Goal: Task Accomplishment & Management: Manage account settings

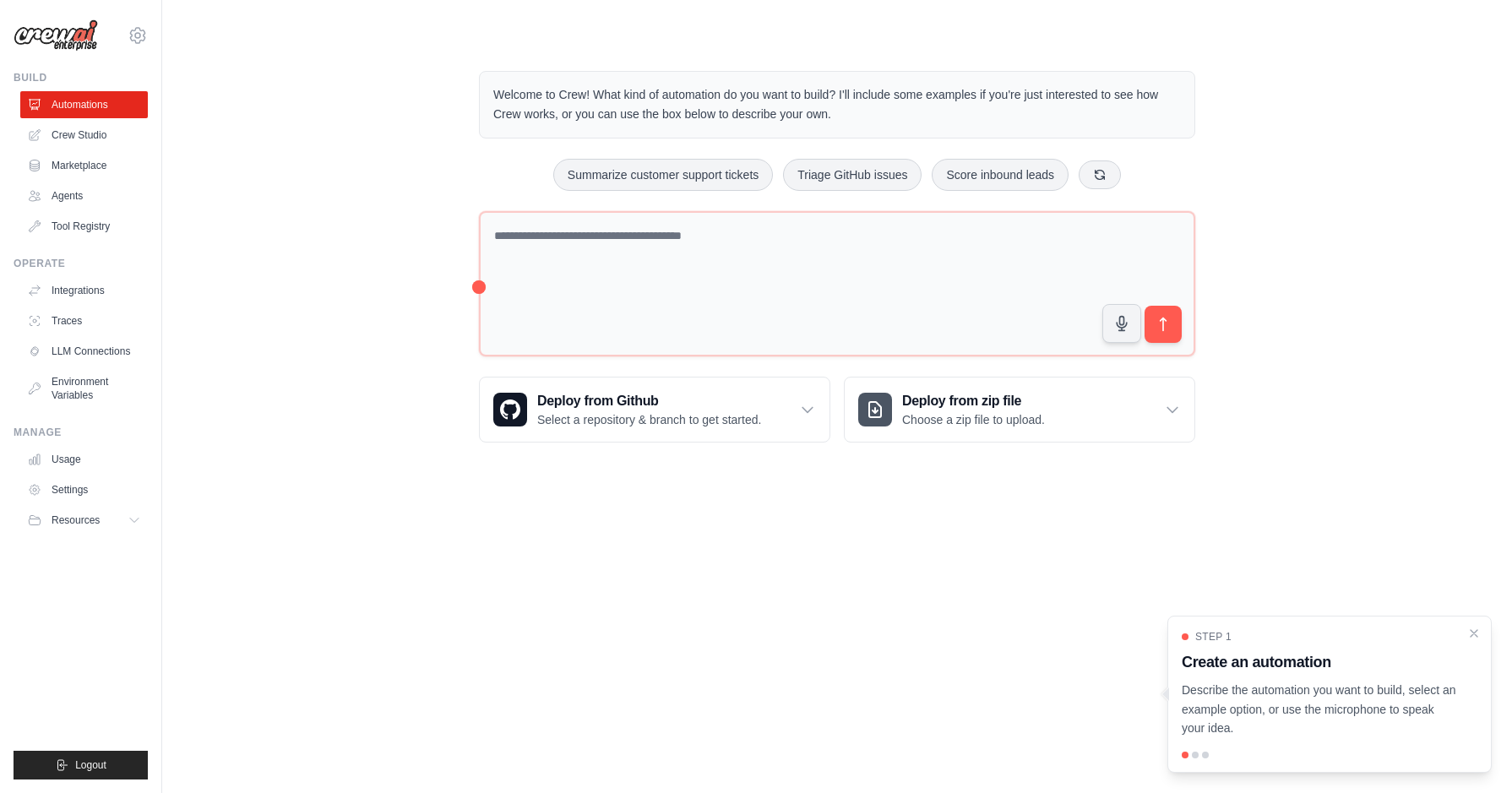
click at [216, 369] on div "Welcome to Crew! What kind of automation do you want to build? I'll include som…" at bounding box center [837, 257] width 1296 height 426
click at [72, 132] on link "Crew Studio" at bounding box center [86, 135] width 128 height 27
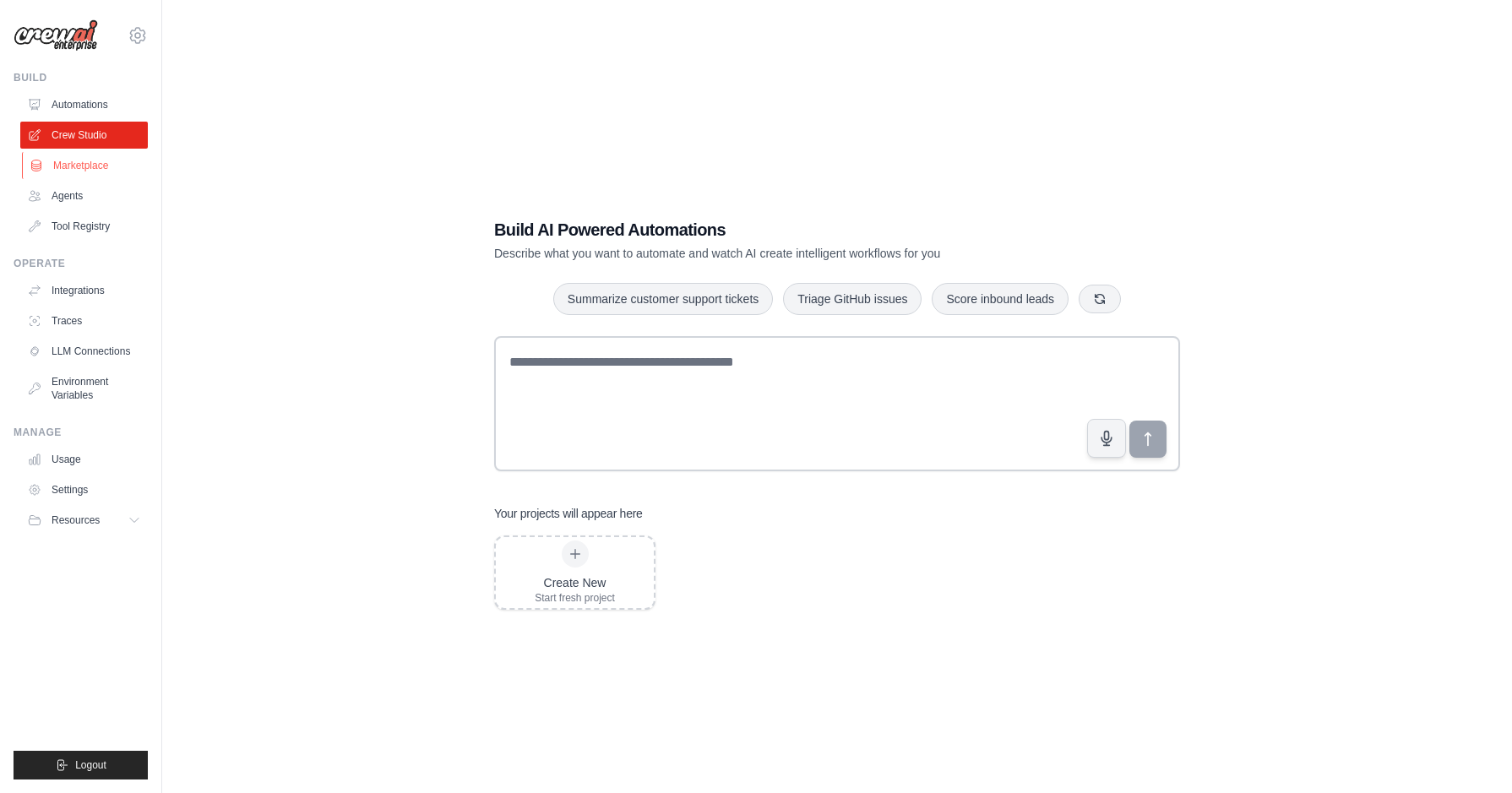
click at [72, 158] on link "Marketplace" at bounding box center [86, 166] width 128 height 27
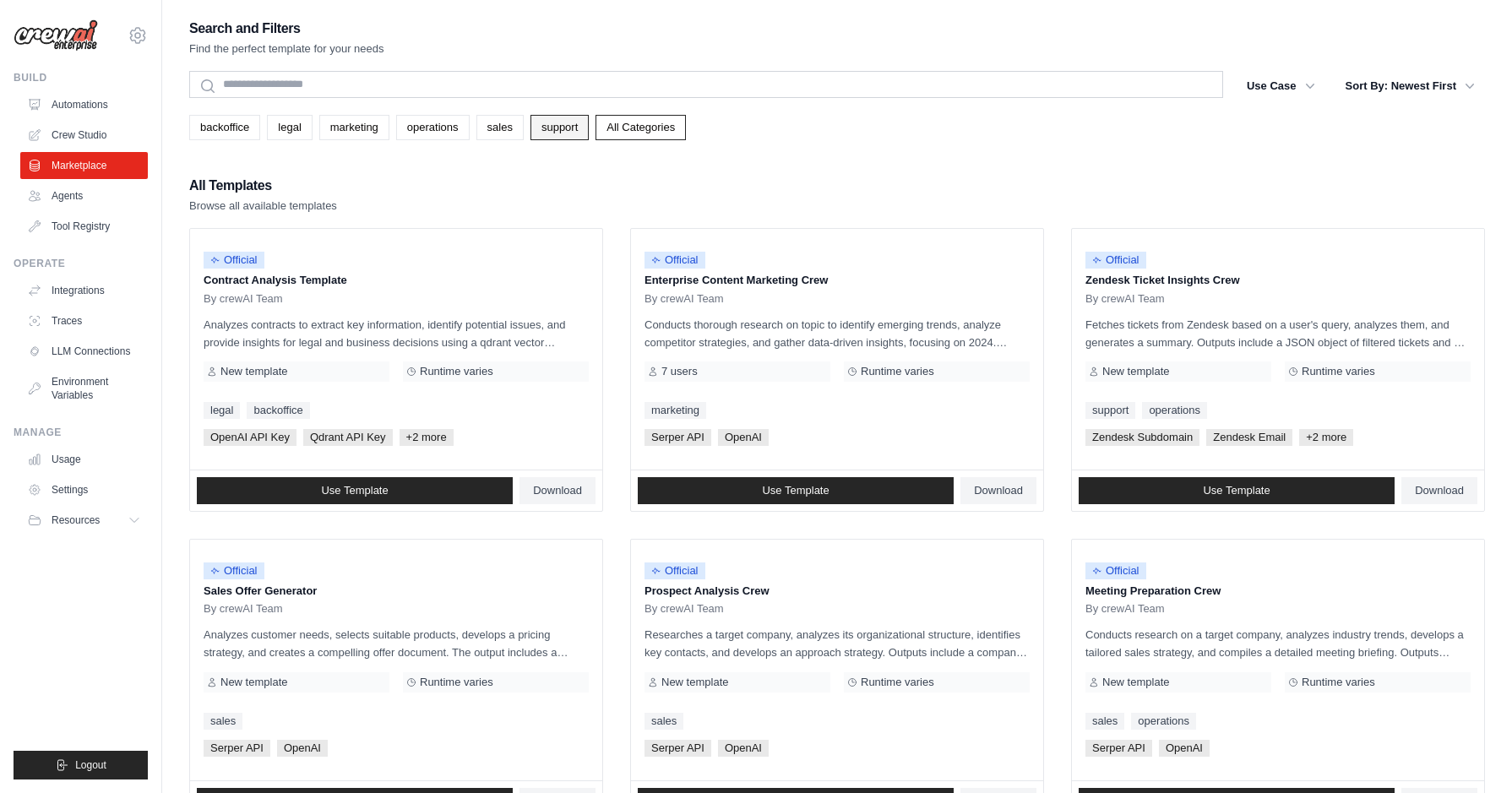
click at [570, 126] on link "support" at bounding box center [559, 128] width 58 height 26
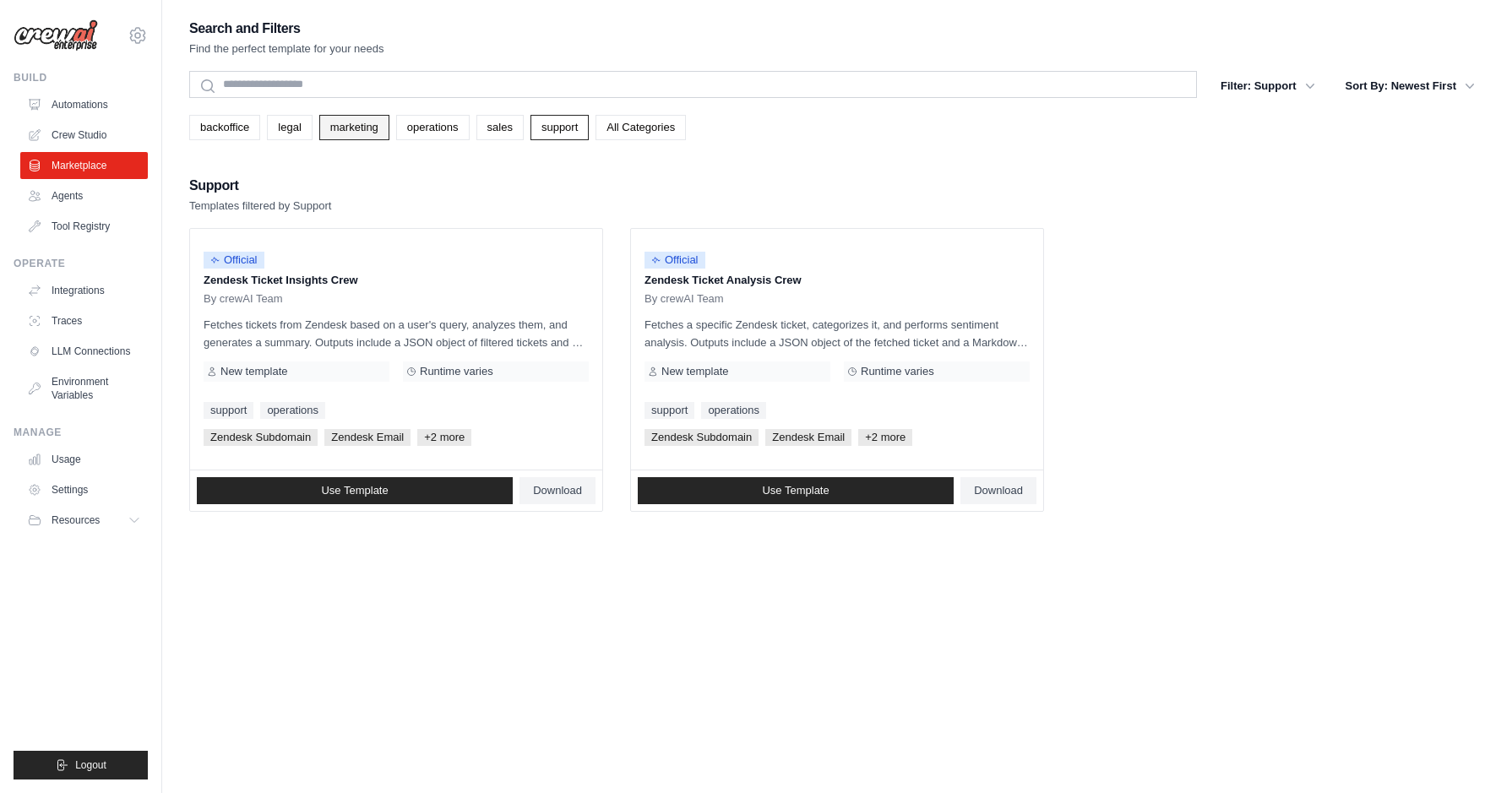
click at [362, 126] on link "marketing" at bounding box center [354, 128] width 70 height 26
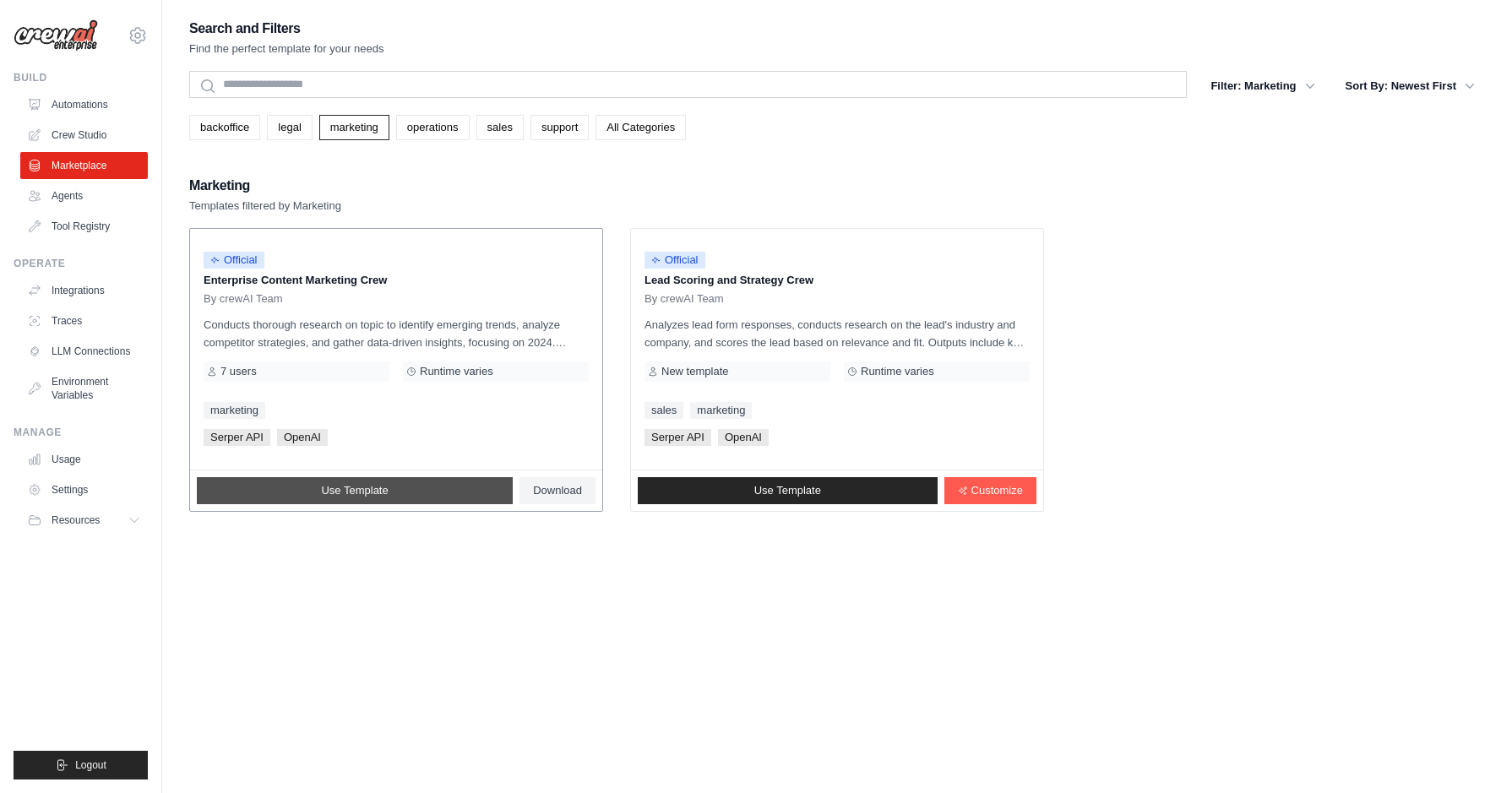
click at [452, 491] on link "Use Template" at bounding box center [354, 491] width 316 height 27
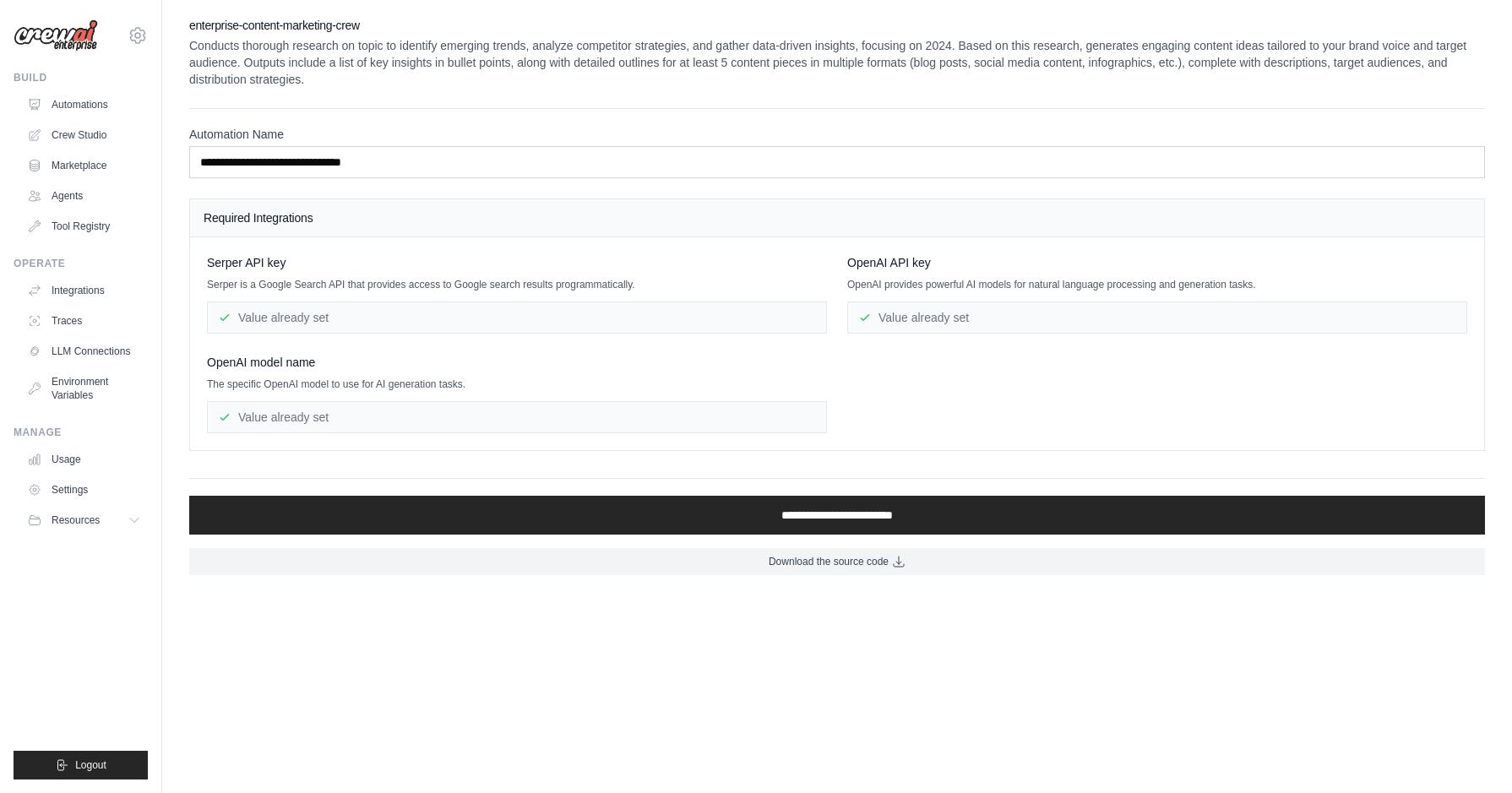
click at [995, 47] on p "Conducts thorough research on topic to identify emerging trends, analyze compet…" at bounding box center [837, 63] width 1296 height 51
click at [1005, 44] on p "Conducts thorough research on topic to identify emerging trends, analyze compet…" at bounding box center [837, 63] width 1296 height 51
click at [561, 651] on body "sklein19@gmx.de Settings Build Automations Crew Studio" at bounding box center [756, 396] width 1512 height 793
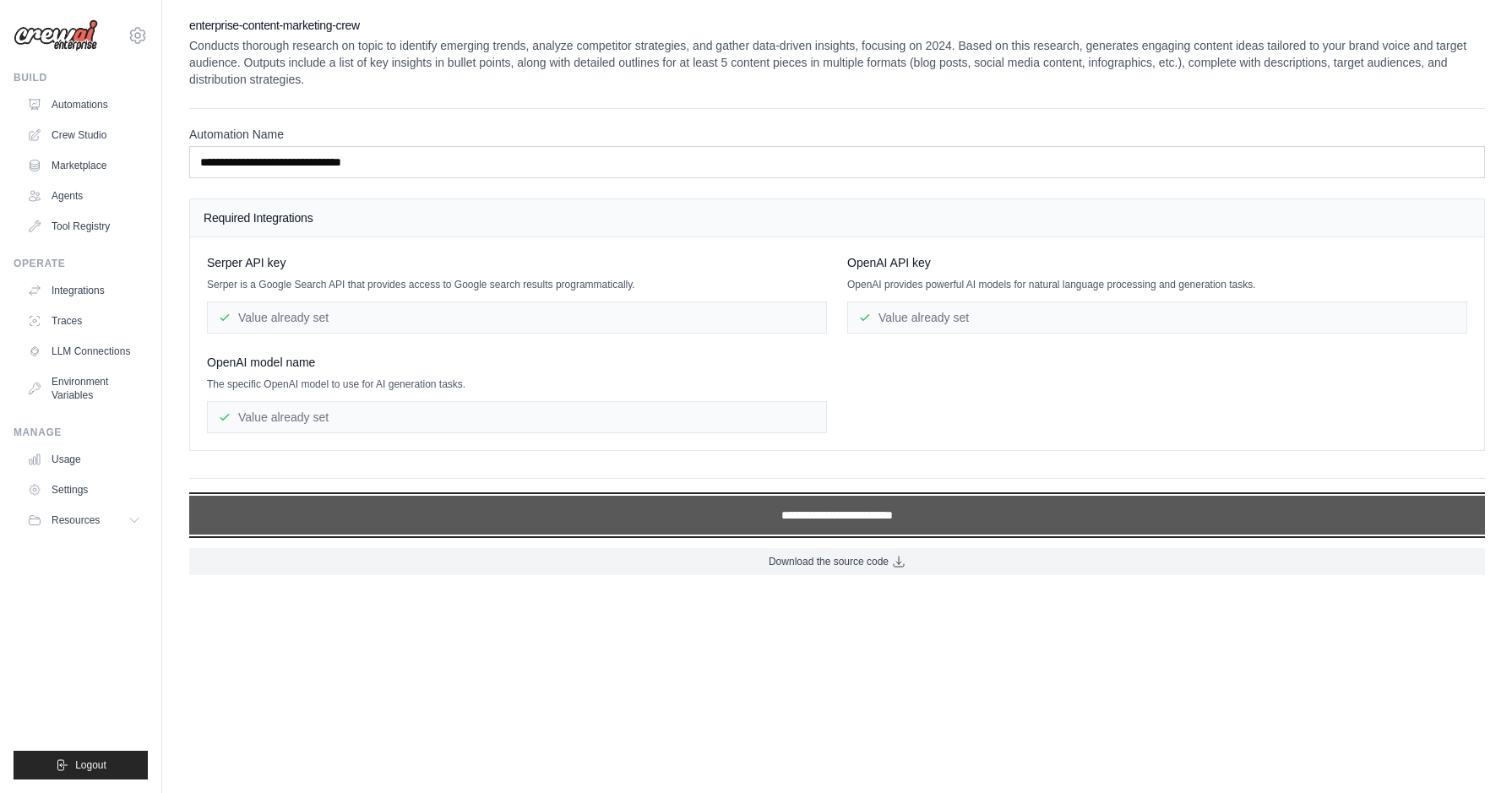
click at [855, 510] on input "**********" at bounding box center [837, 515] width 1296 height 39
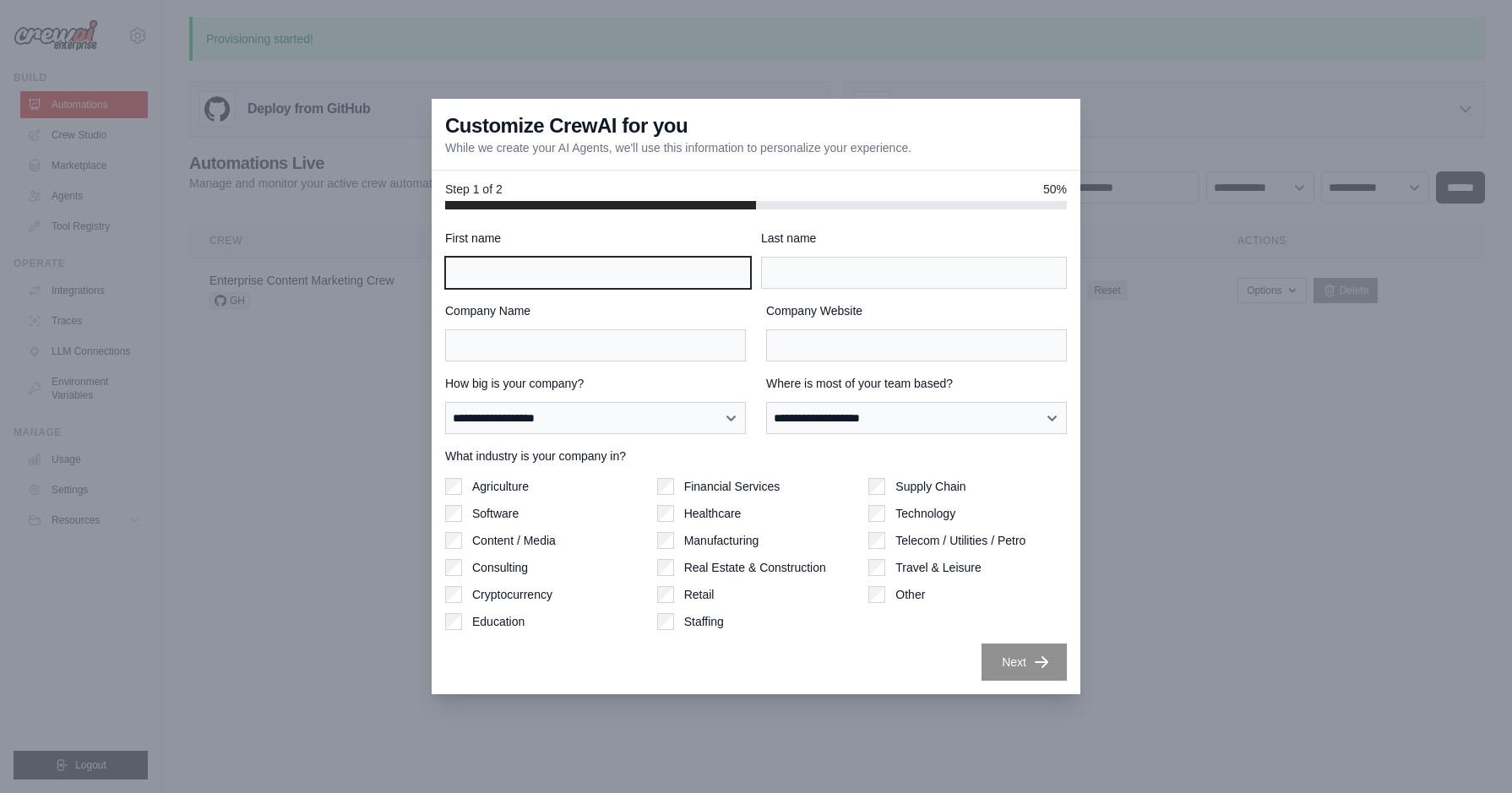
click at [527, 275] on input "First name" at bounding box center [598, 273] width 306 height 32
type input "***"
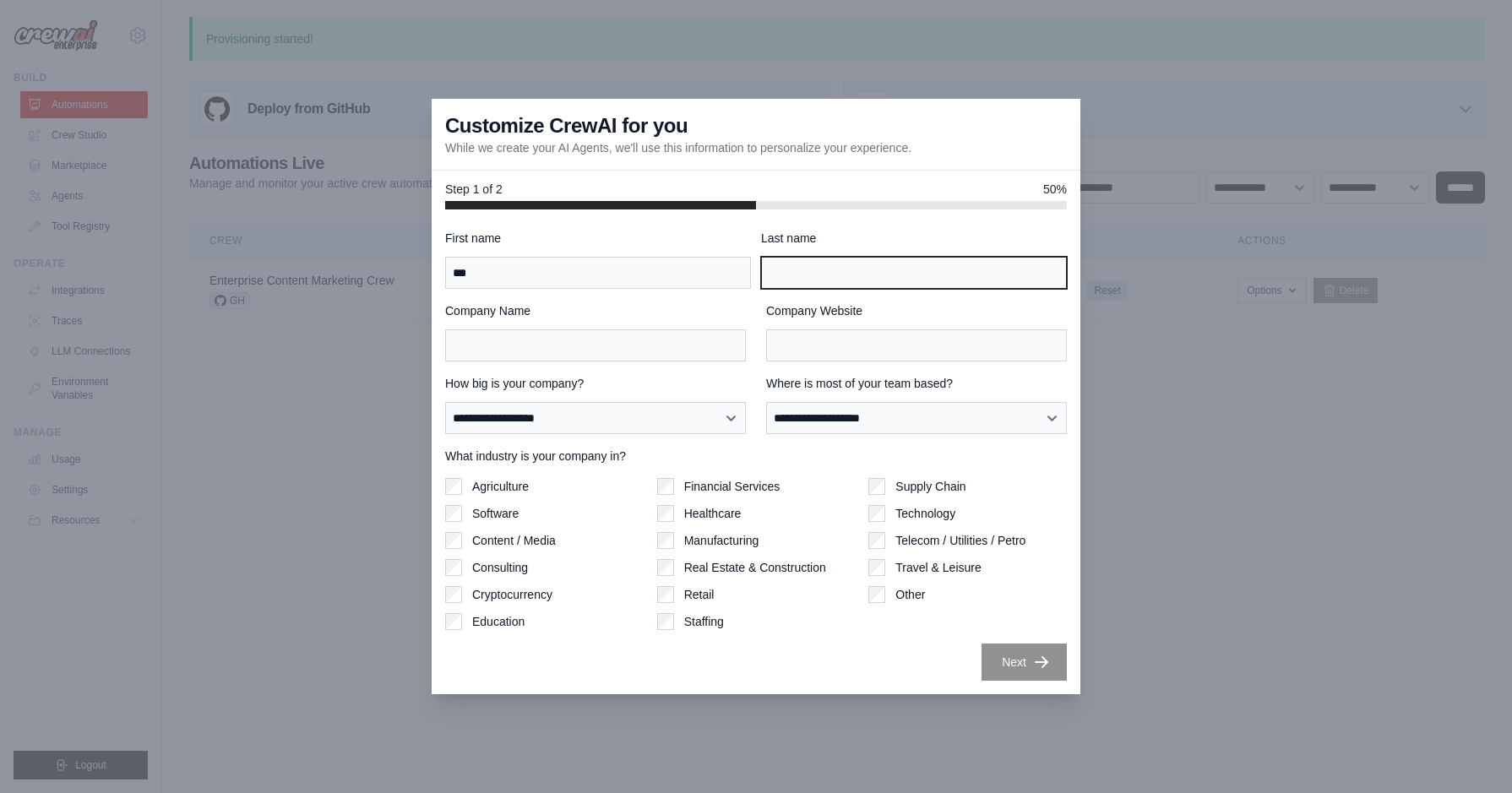
click at [818, 261] on input "Last name" at bounding box center [914, 273] width 306 height 32
type input "*******"
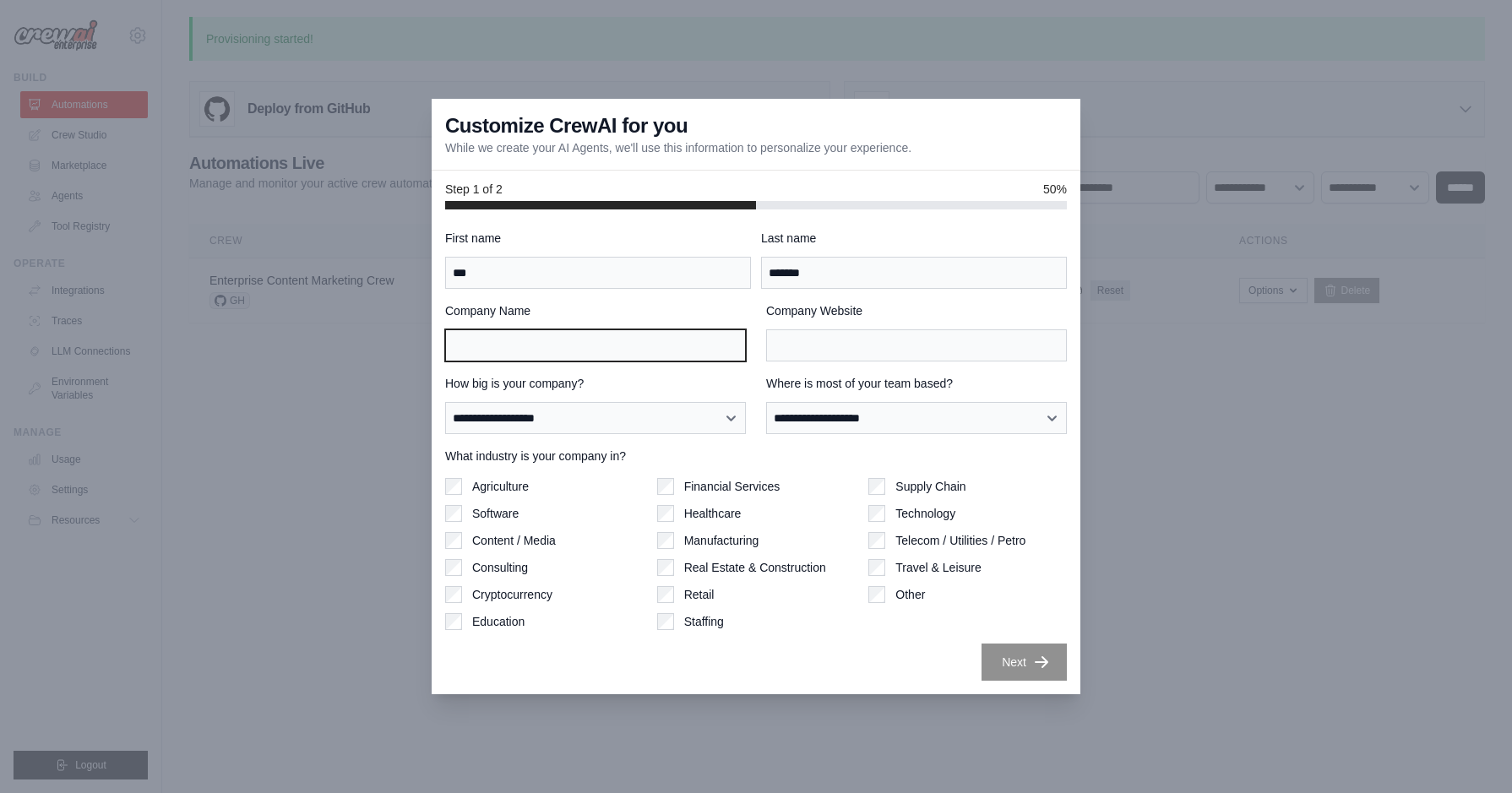
click at [616, 348] on input "Company Name" at bounding box center [595, 346] width 301 height 32
type input "**********"
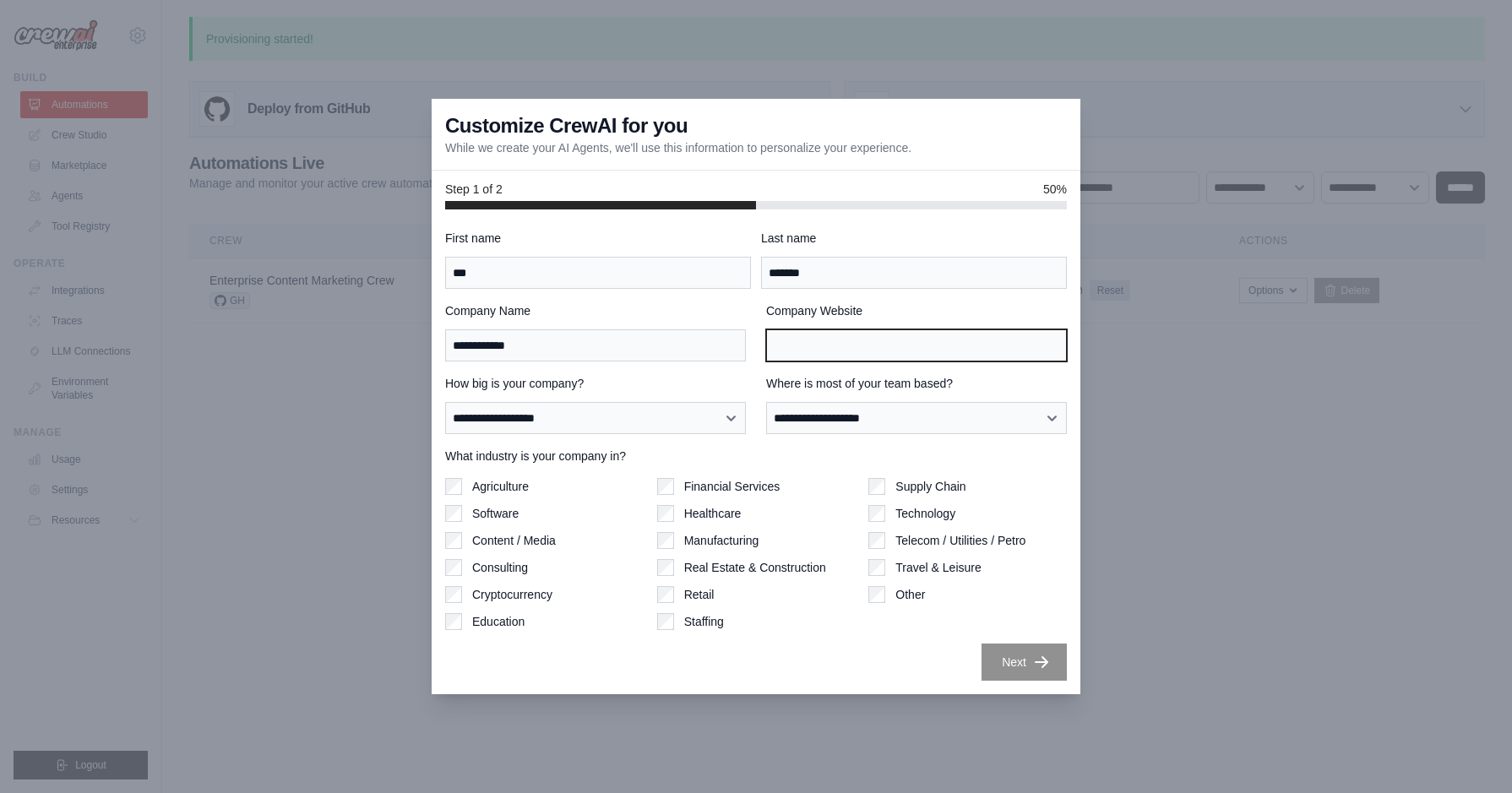
click at [966, 350] on input "Company Website" at bounding box center [916, 346] width 301 height 32
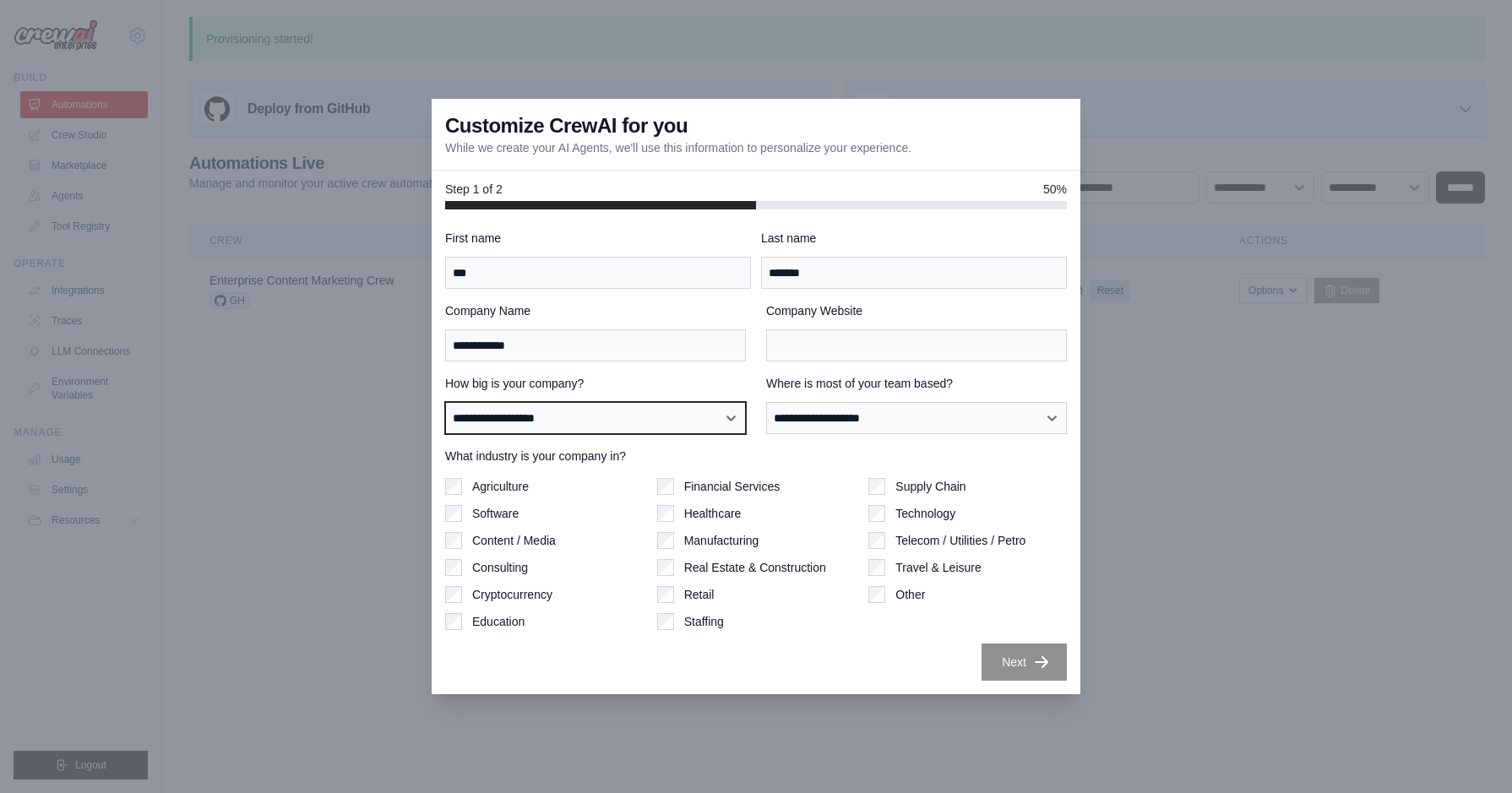
click at [703, 411] on select "**********" at bounding box center [595, 418] width 301 height 32
select select "**********"
click at [445, 402] on select "**********" at bounding box center [595, 418] width 301 height 32
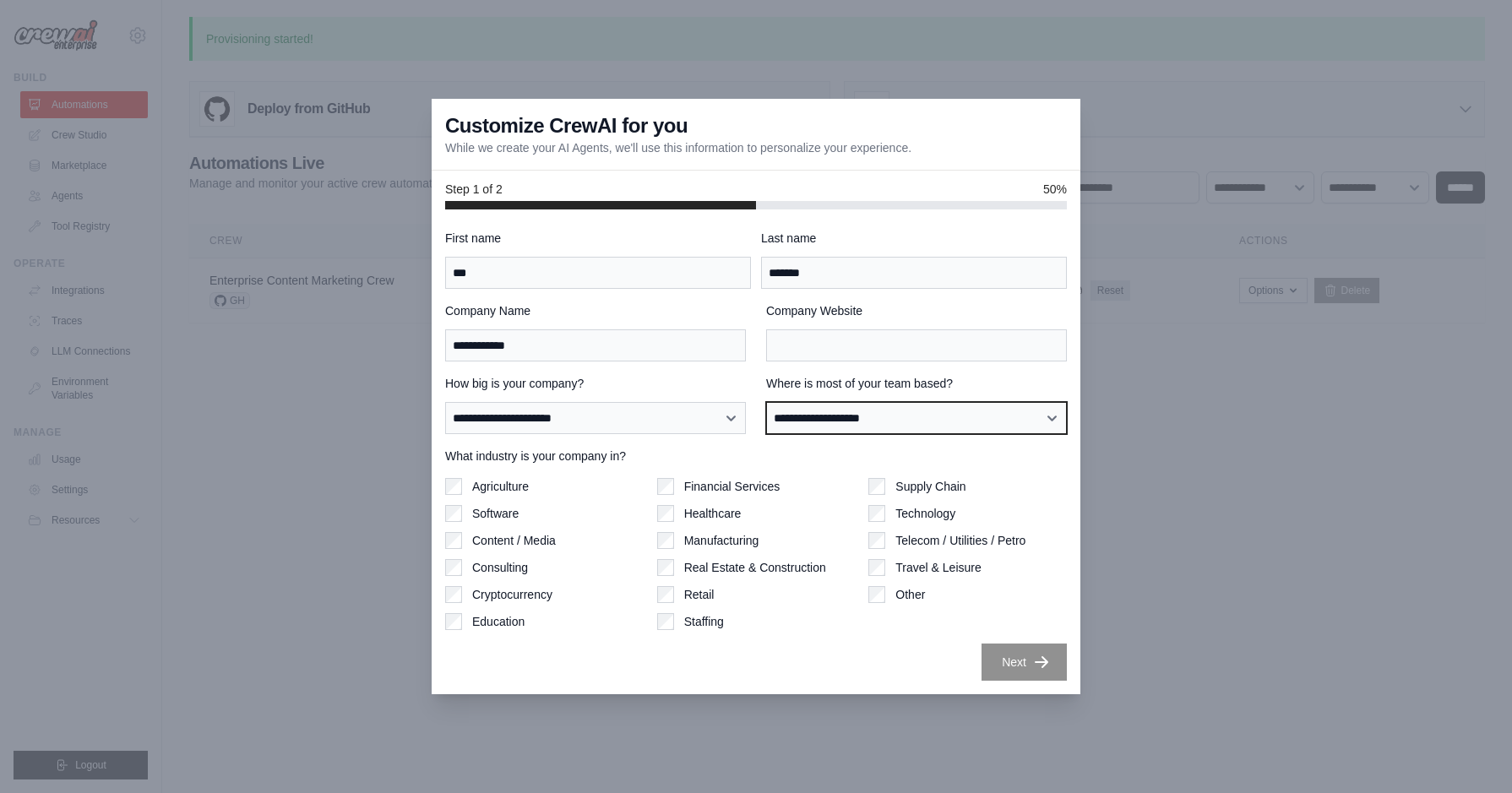
click at [866, 426] on select "**********" at bounding box center [916, 418] width 301 height 32
select select "******"
click at [766, 402] on select "**********" at bounding box center [916, 418] width 301 height 32
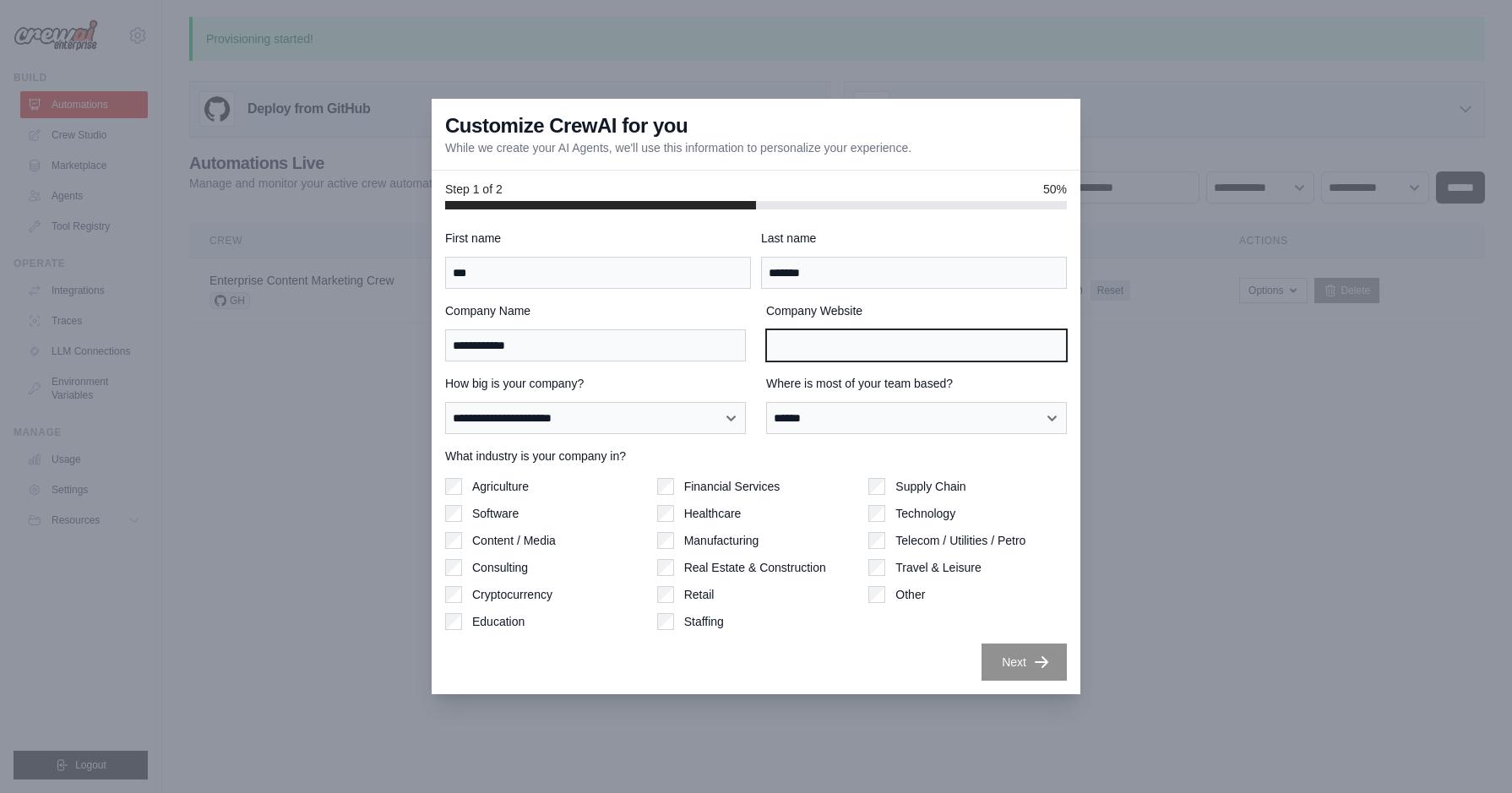
click at [847, 335] on input "Company Website" at bounding box center [916, 346] width 301 height 32
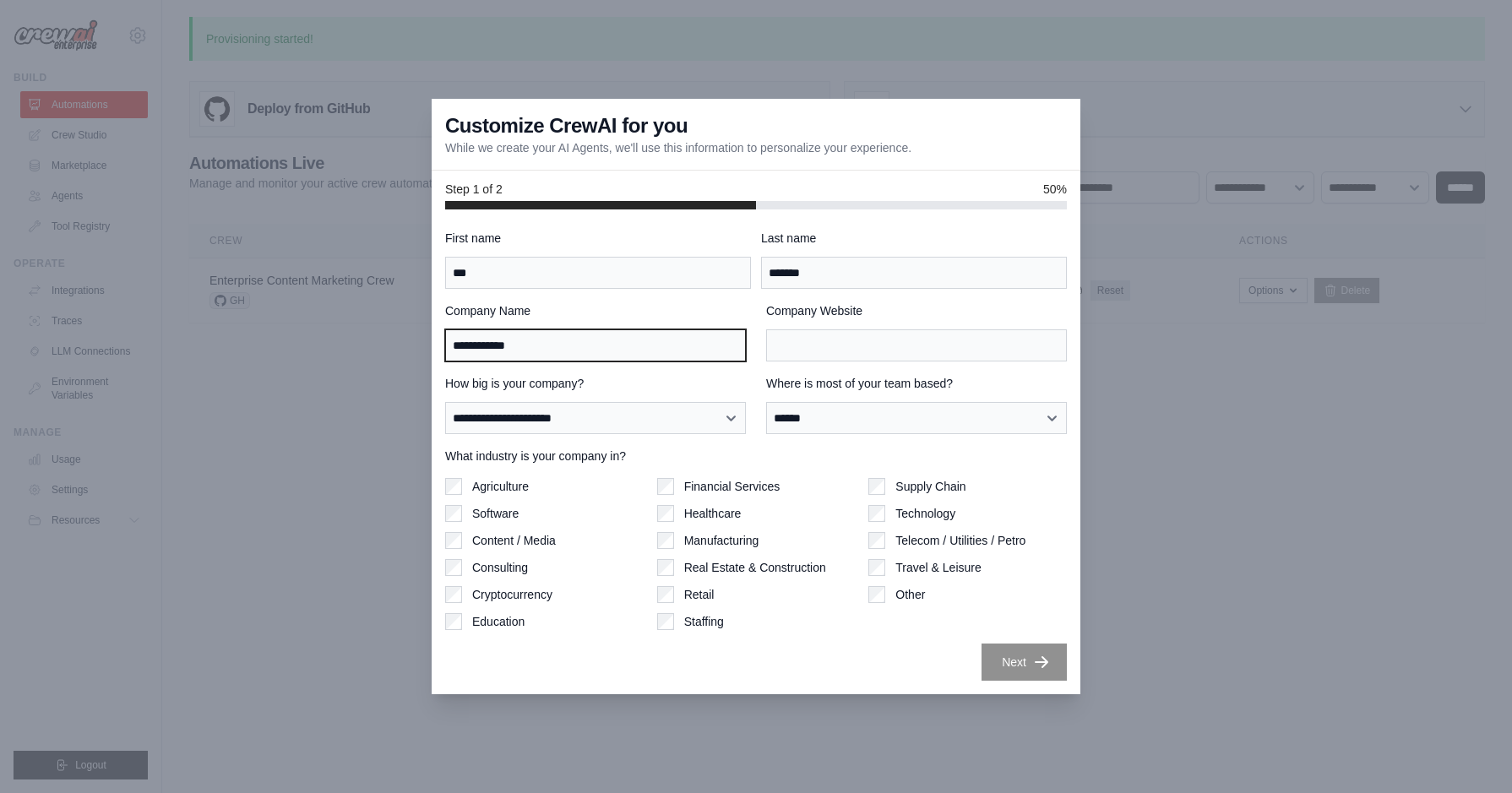
drag, startPoint x: 542, startPoint y: 342, endPoint x: 386, endPoint y: 342, distance: 156.0
click at [386, 342] on div "**********" at bounding box center [756, 396] width 1512 height 793
click at [456, 342] on input "**********" at bounding box center [595, 346] width 301 height 32
click at [908, 363] on div "**********" at bounding box center [756, 456] width 621 height 451
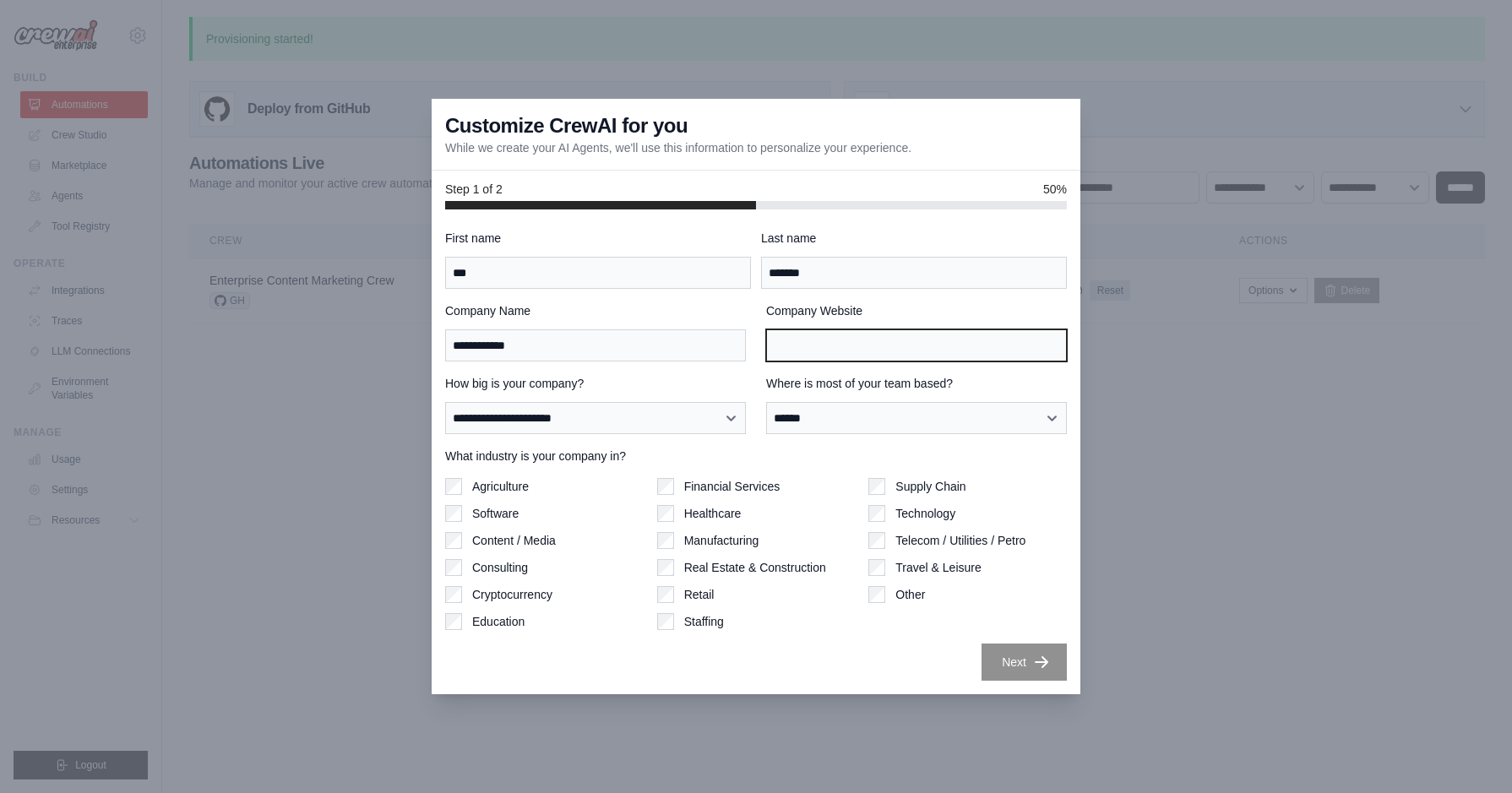
click at [893, 350] on input "Company Website" at bounding box center [916, 346] width 301 height 32
paste input "*******"
type input "**********"
paste input "**********"
type input "**********"
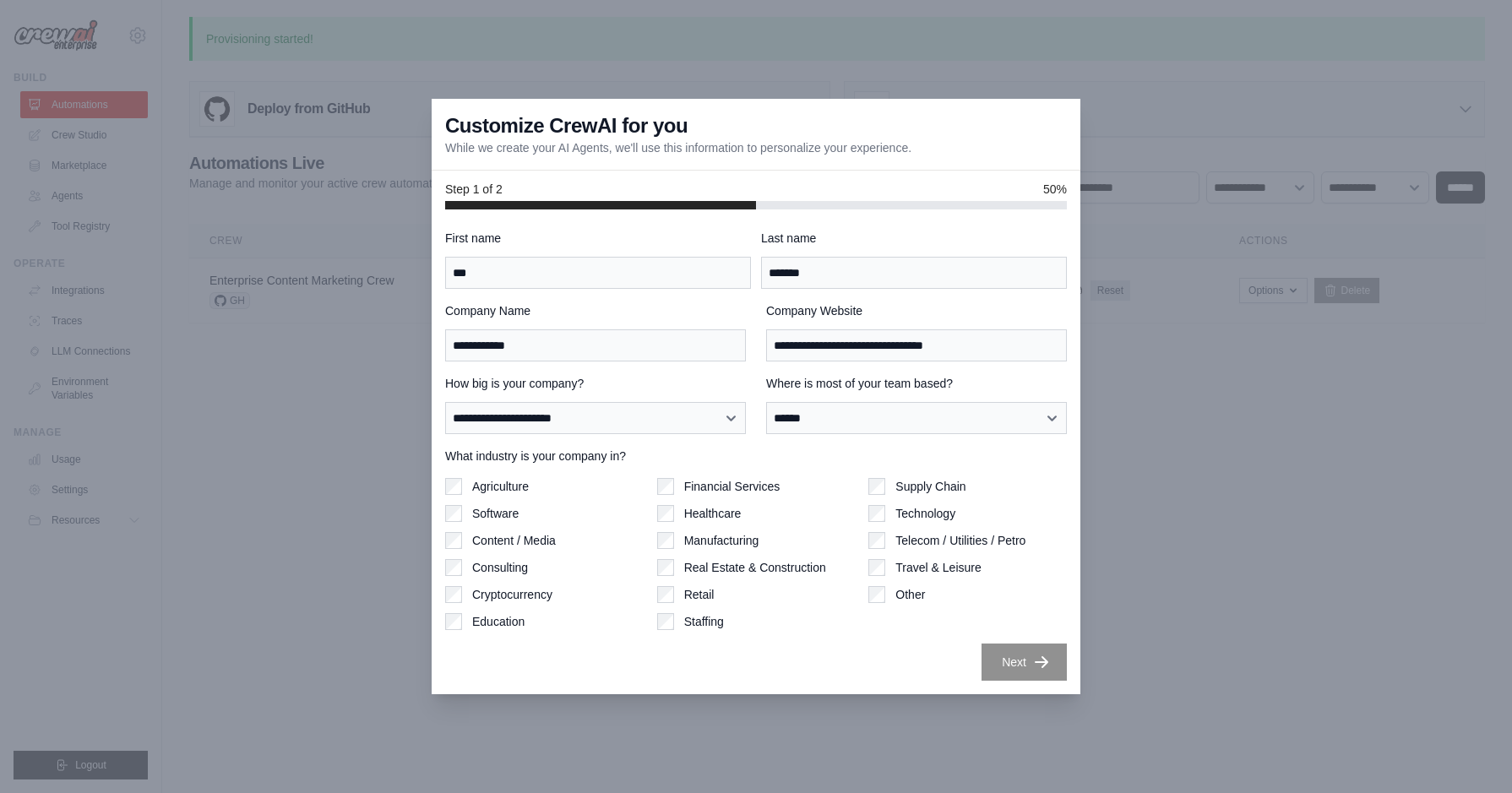
click at [1057, 584] on div "Supply Chain Technology Telecom / Utilities / Petro Travel & Leisure Other" at bounding box center [967, 554] width 198 height 152
click at [1003, 659] on button "Next" at bounding box center [1024, 662] width 85 height 37
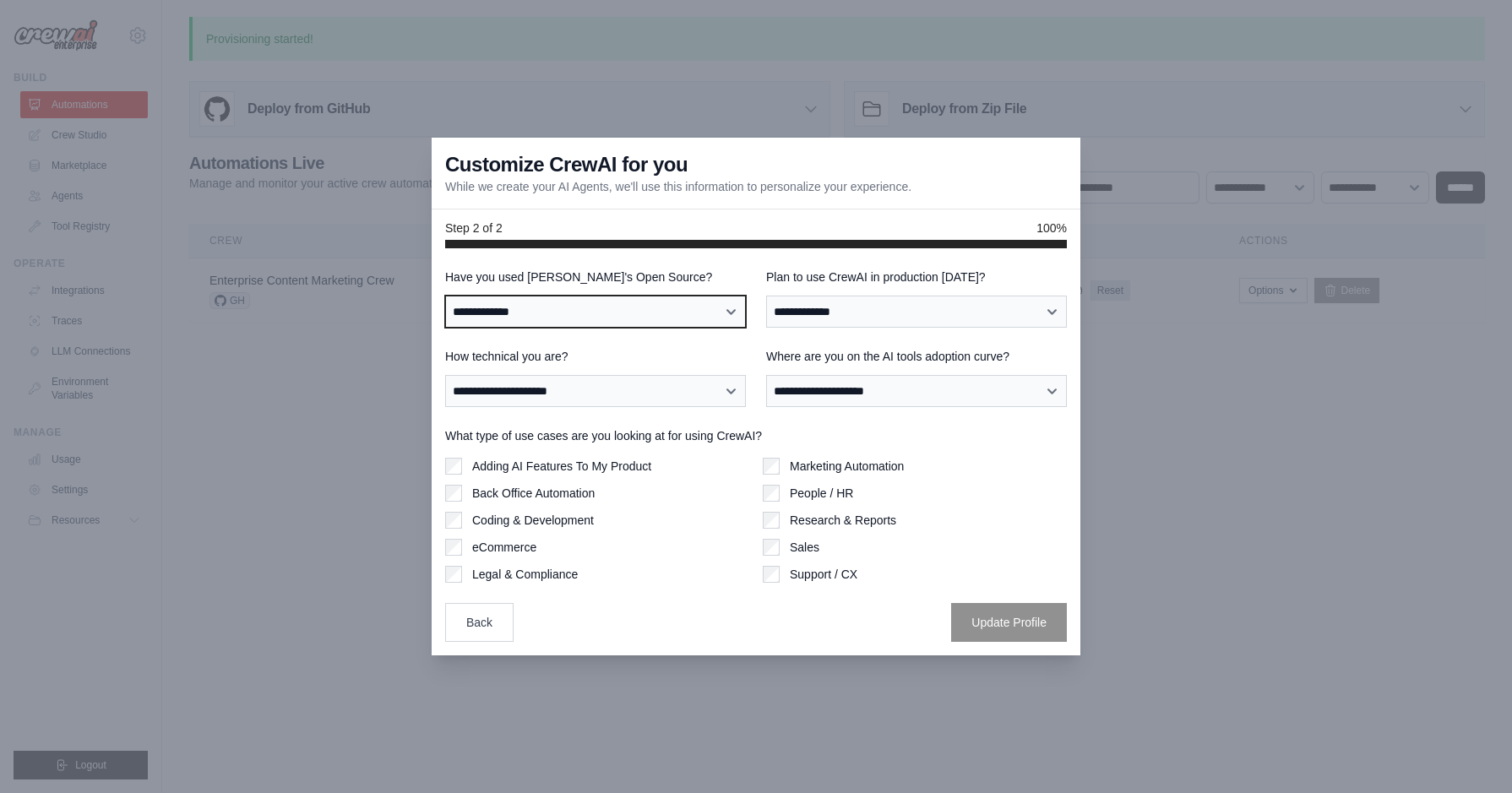
click at [681, 312] on select "**********" at bounding box center [595, 312] width 301 height 32
select select "**"
click at [445, 296] on select "**********" at bounding box center [595, 312] width 301 height 32
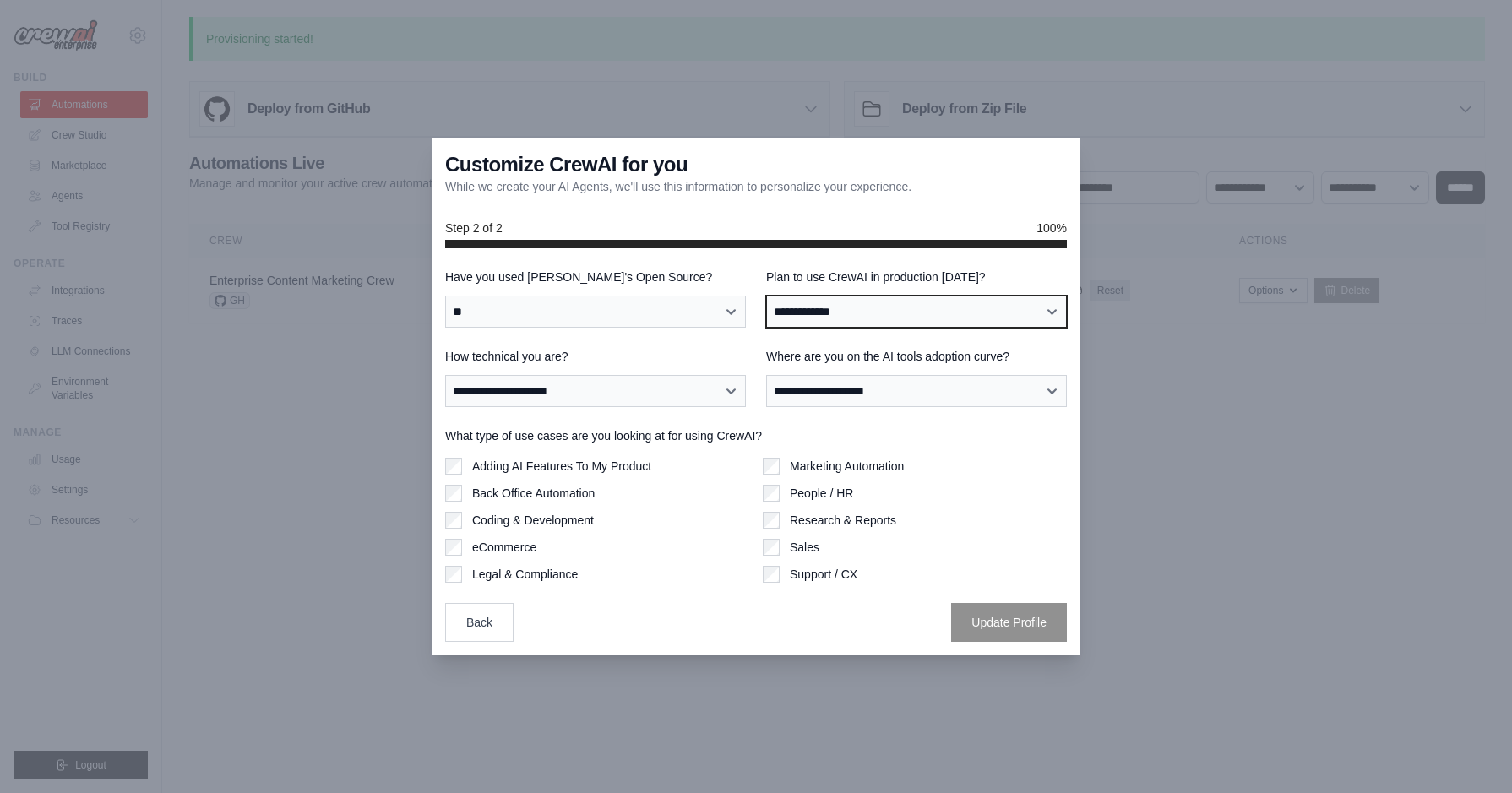
click at [845, 313] on select "**********" at bounding box center [916, 312] width 301 height 32
select select "****"
click at [766, 296] on select "**********" at bounding box center [916, 312] width 301 height 32
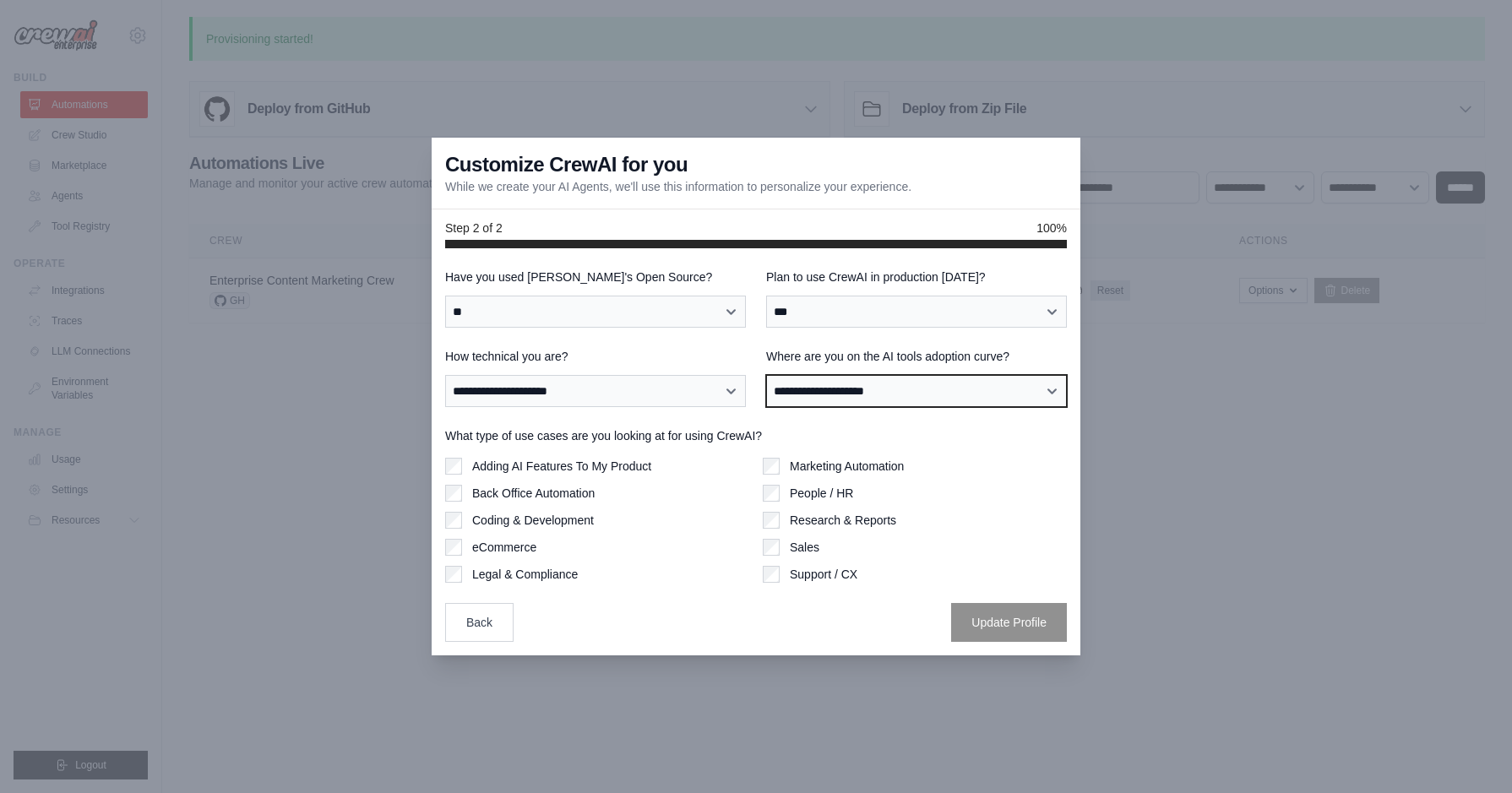
click at [839, 393] on select "**********" at bounding box center [916, 391] width 301 height 32
select select "**********"
click at [766, 375] on select "**********" at bounding box center [916, 391] width 301 height 32
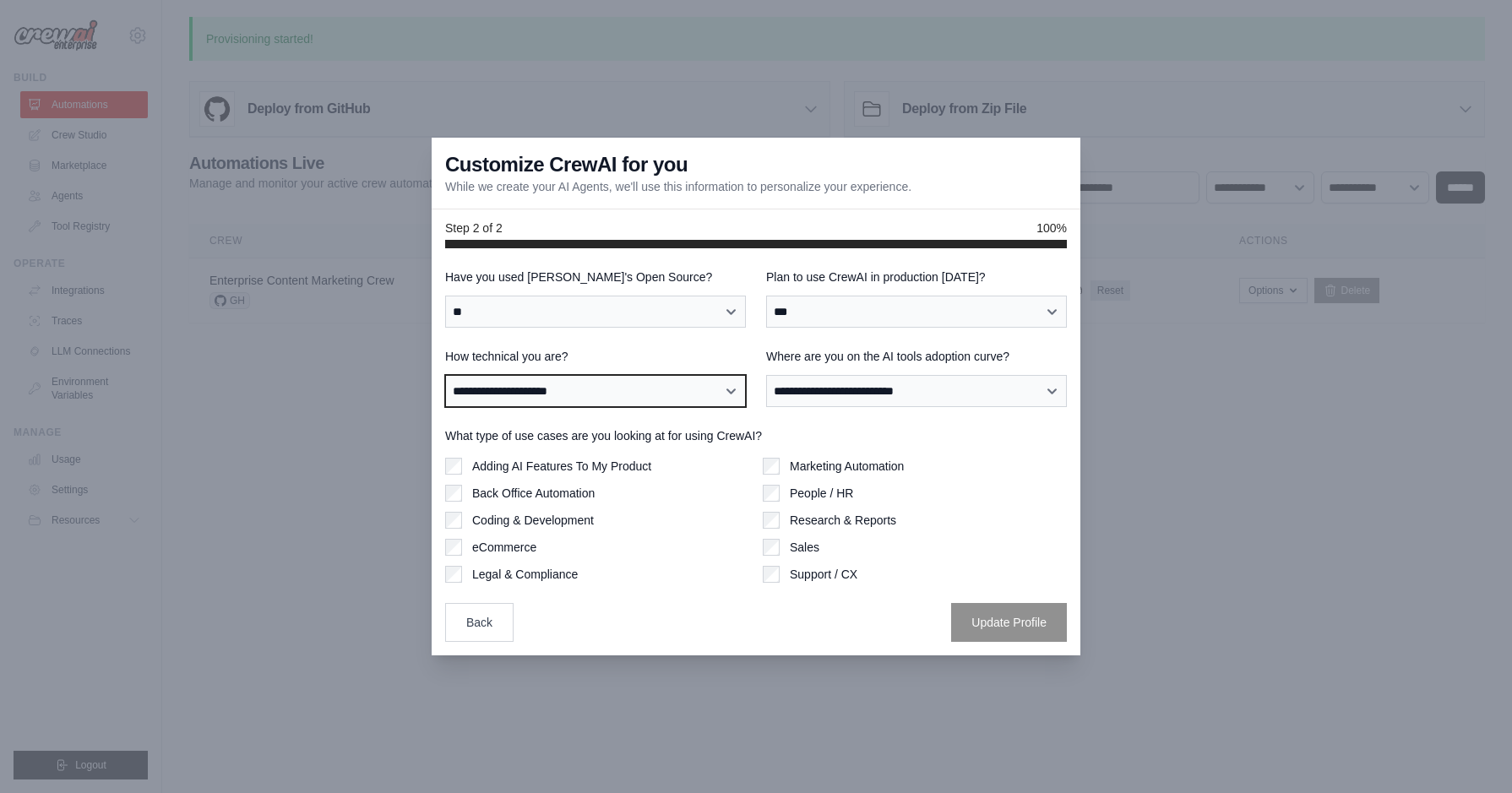
click at [706, 394] on select "**********" at bounding box center [595, 391] width 301 height 32
select select "**********"
click at [445, 375] on select "**********" at bounding box center [595, 391] width 301 height 32
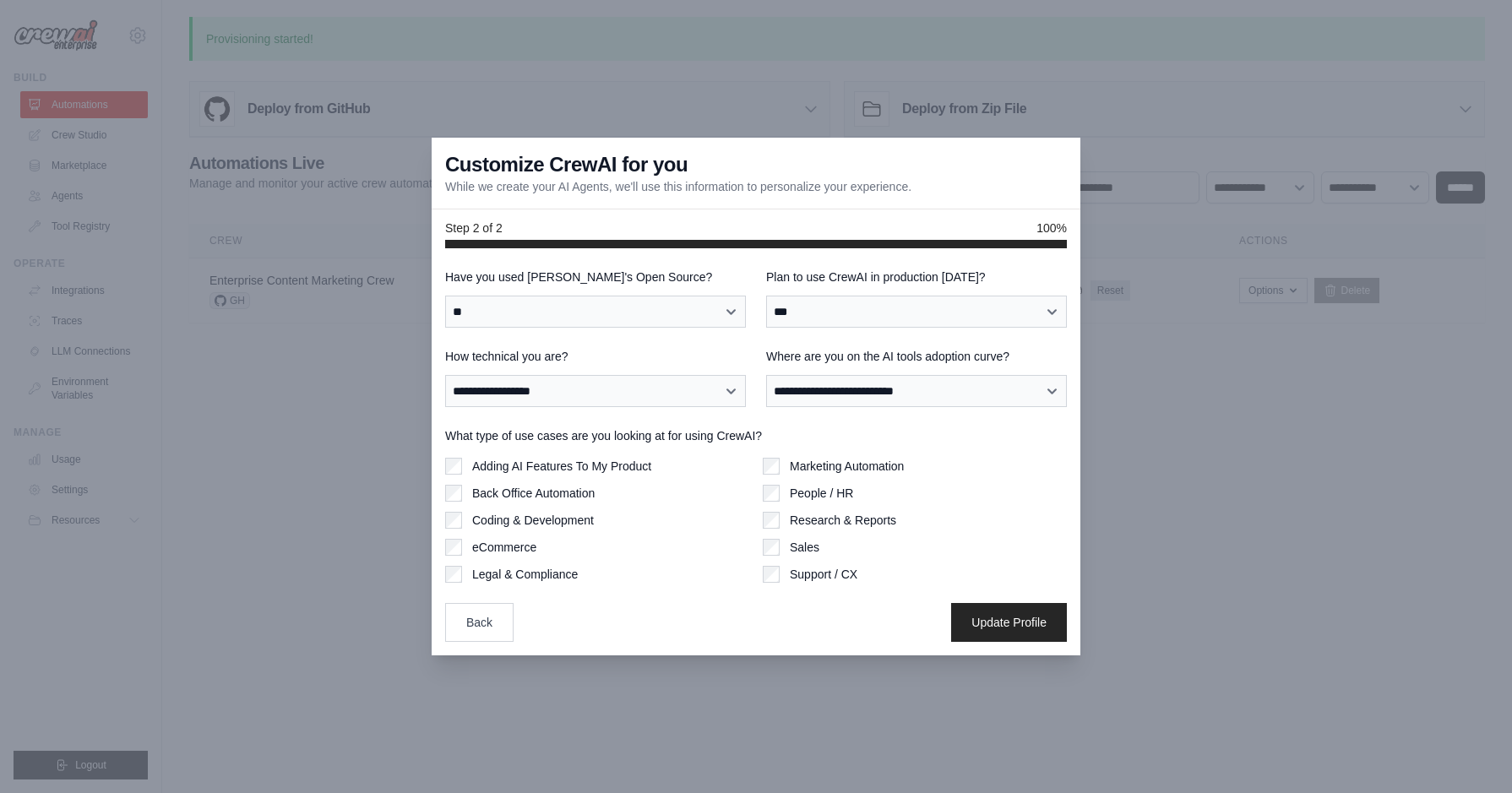
click at [782, 458] on div "Marketing Automation" at bounding box center [914, 467] width 304 height 17
click at [1011, 618] on button "Update Profile" at bounding box center [1009, 622] width 116 height 39
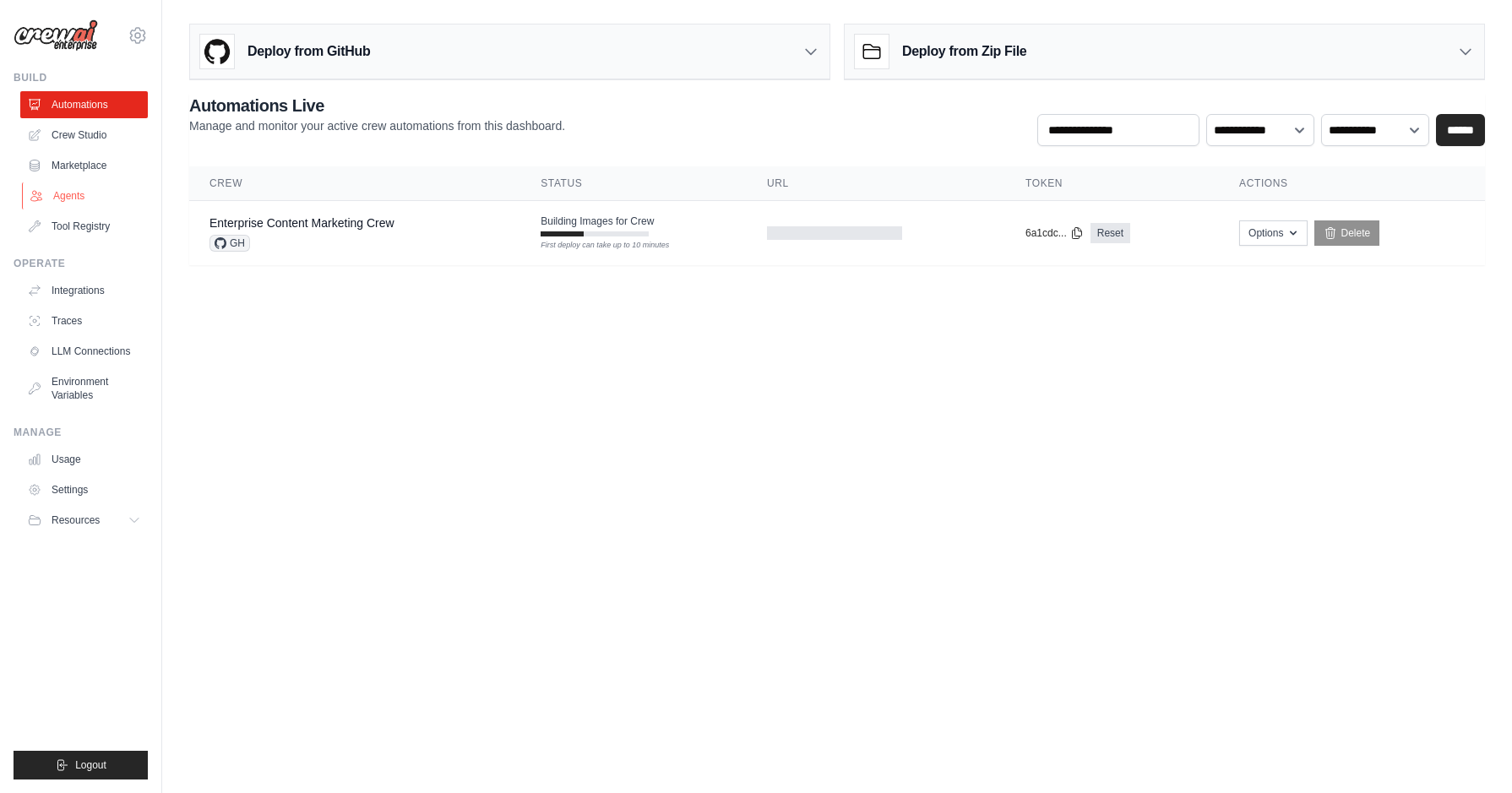
click at [89, 192] on link "Agents" at bounding box center [86, 196] width 128 height 27
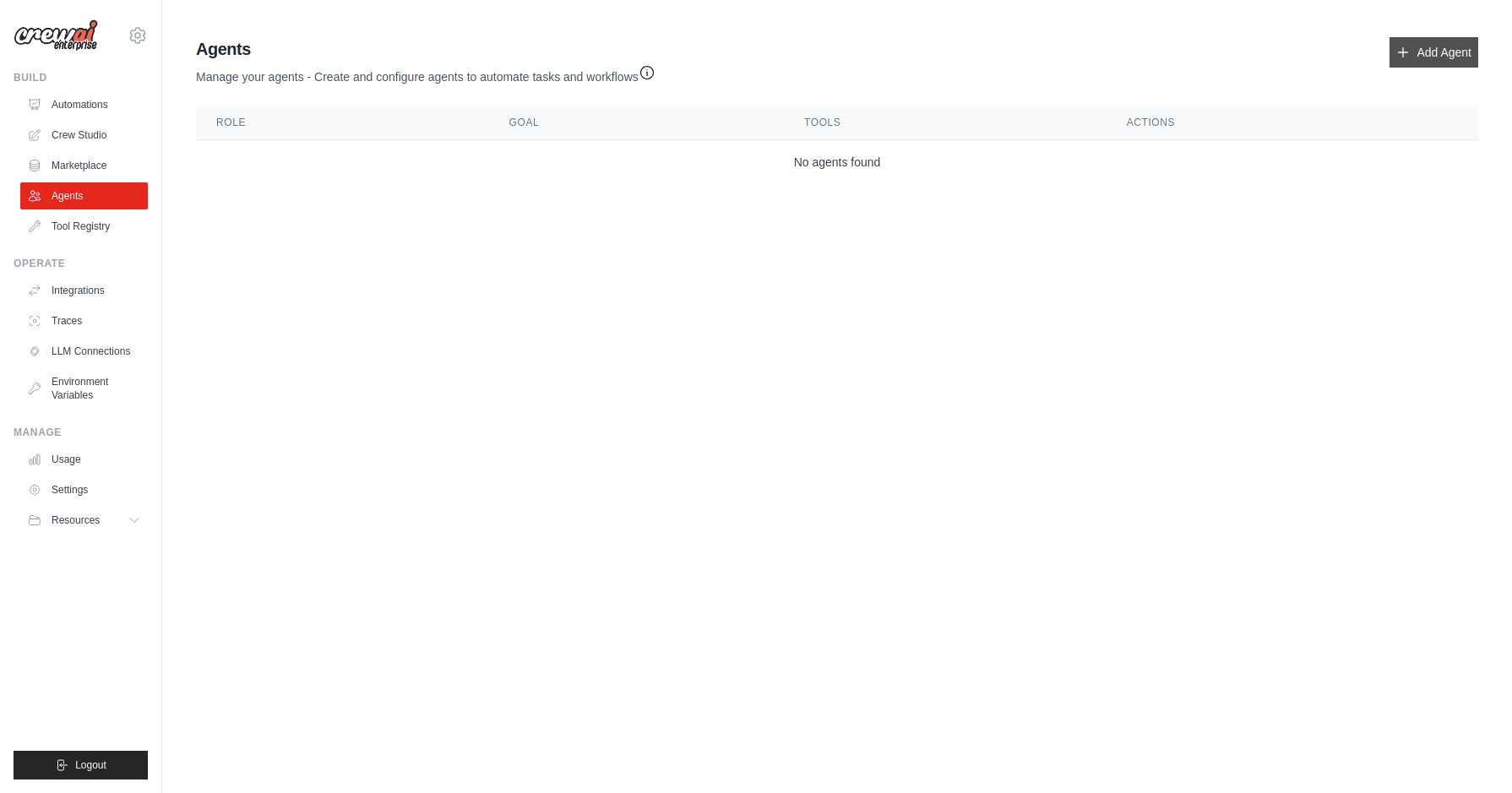
click at [1407, 55] on link "Add Agent" at bounding box center [1434, 53] width 89 height 31
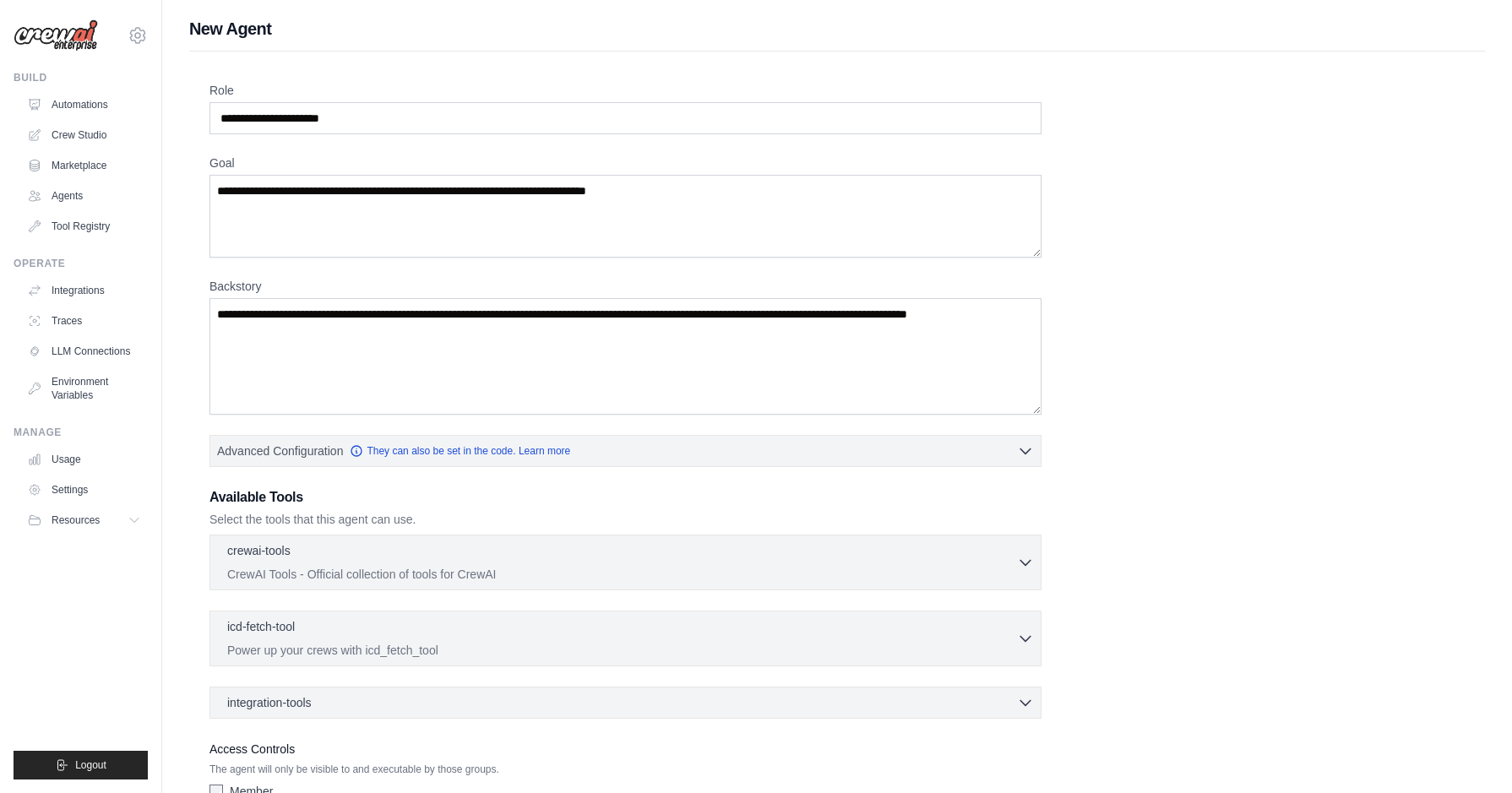
scroll to position [113, 0]
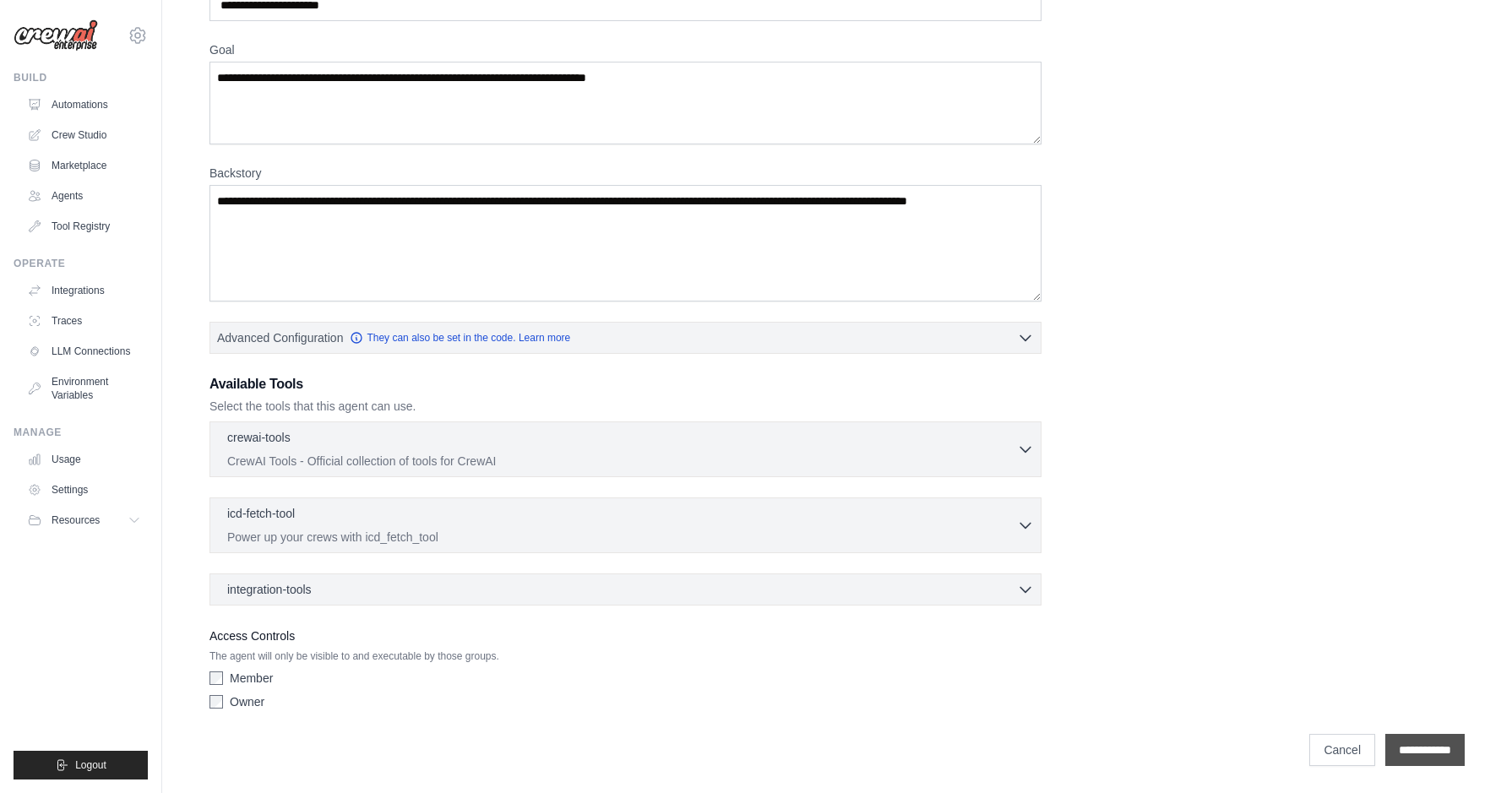
click at [1411, 747] on input "**********" at bounding box center [1424, 750] width 79 height 32
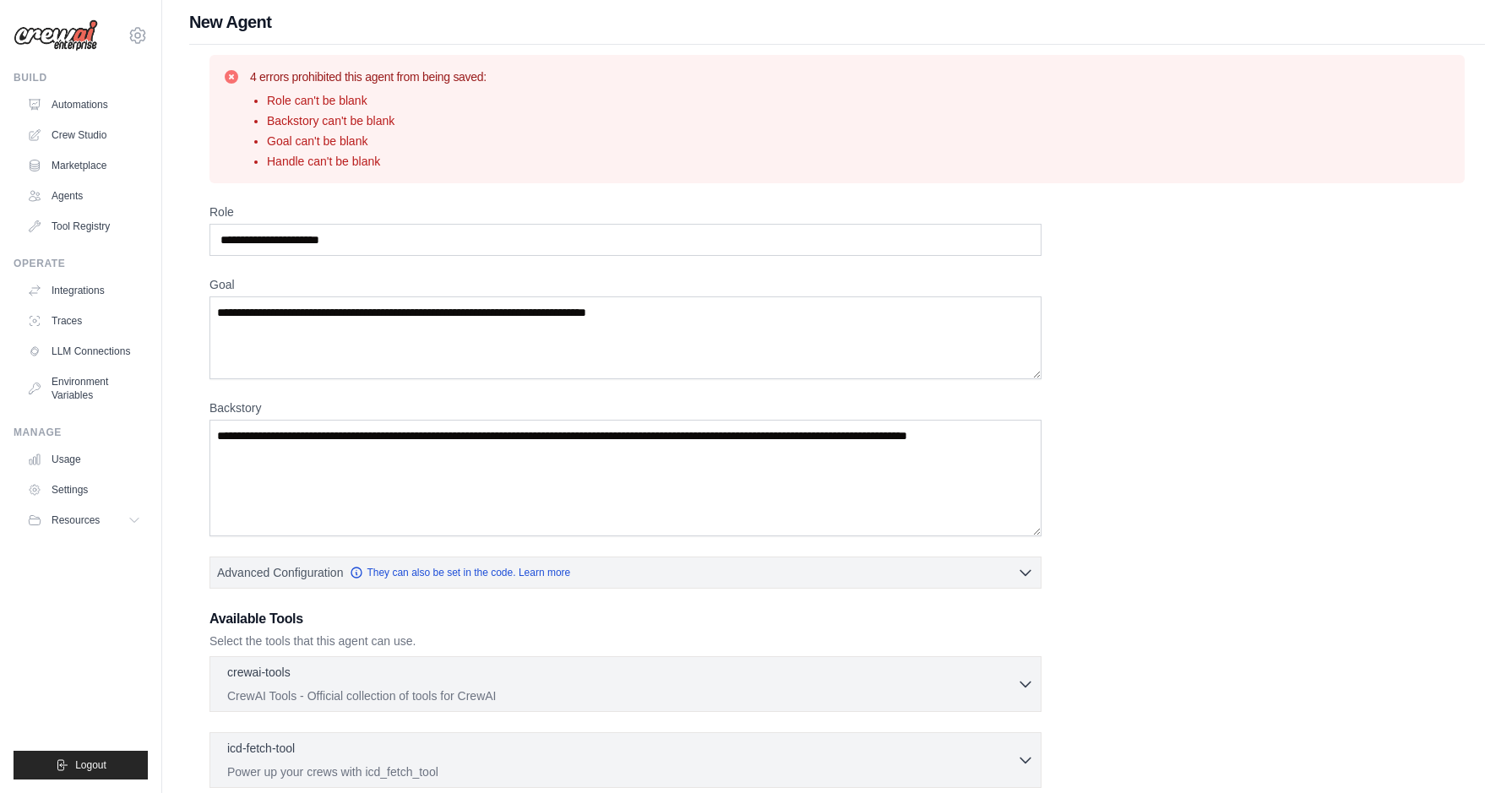
scroll to position [11, 0]
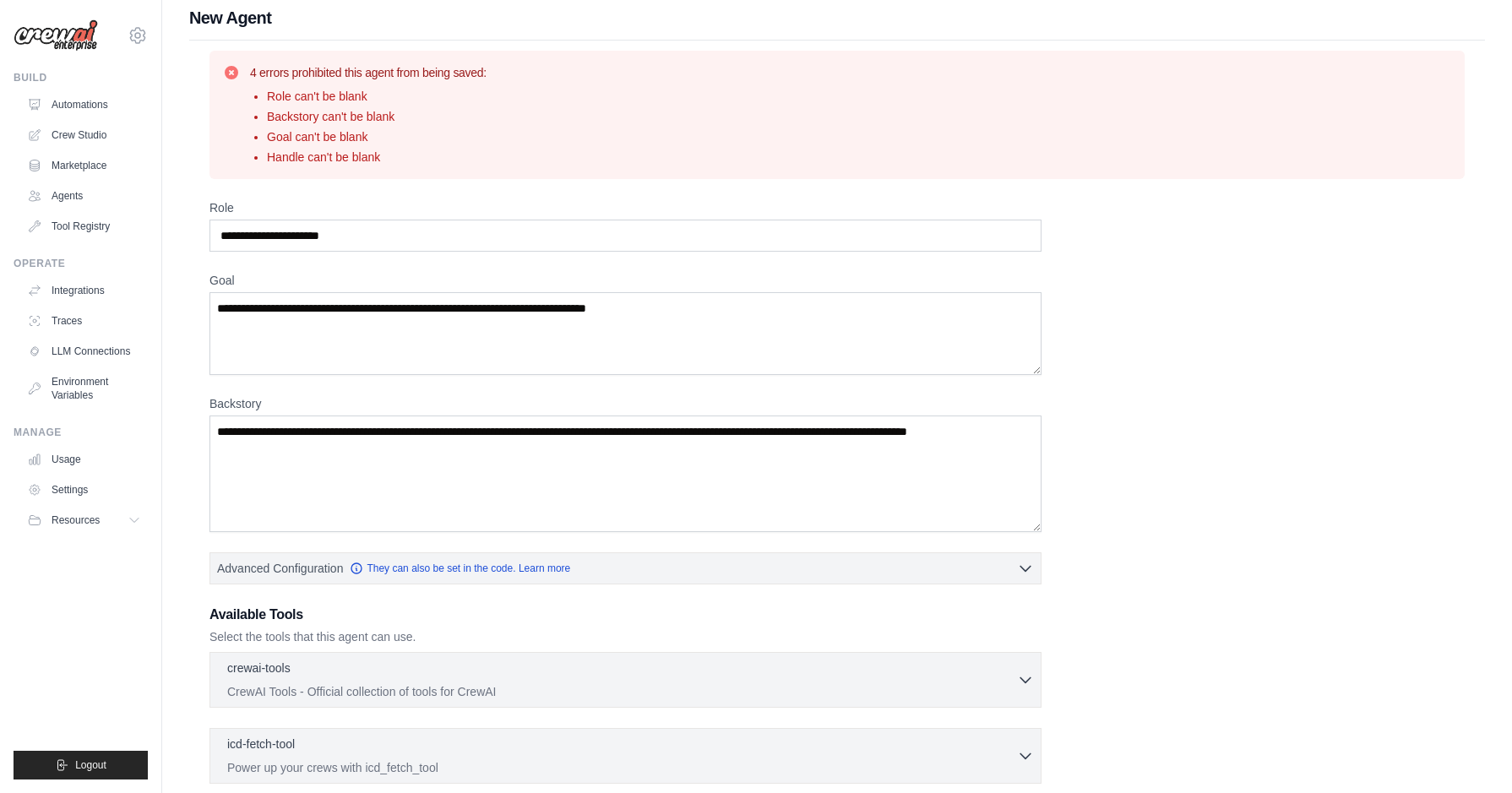
click at [399, 216] on div "Role" at bounding box center [625, 225] width 832 height 52
click at [400, 243] on input "Role" at bounding box center [625, 236] width 832 height 32
click at [356, 231] on input "Role" at bounding box center [625, 236] width 832 height 32
click at [402, 232] on input "Role" at bounding box center [625, 236] width 832 height 32
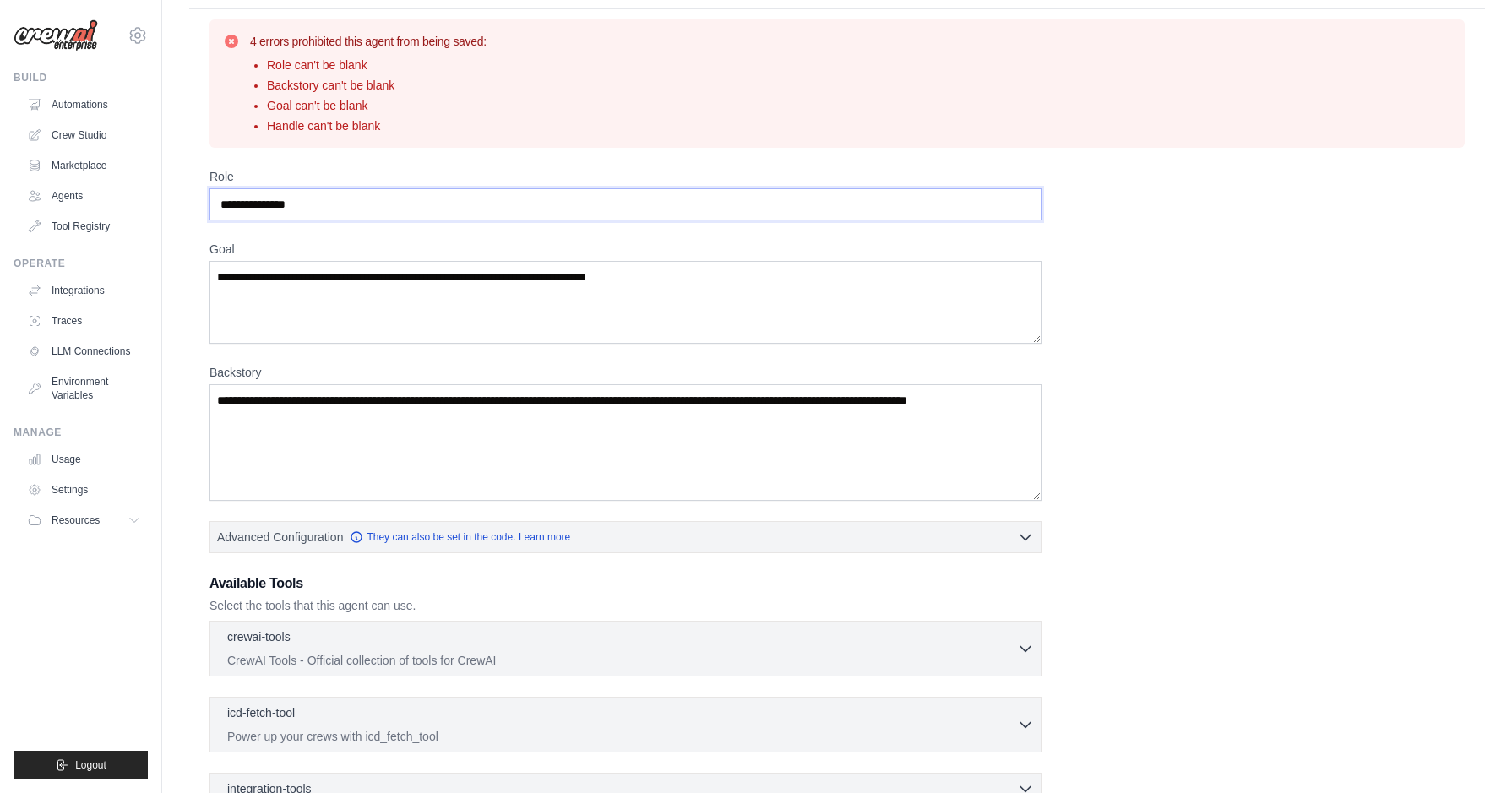
scroll to position [46, 0]
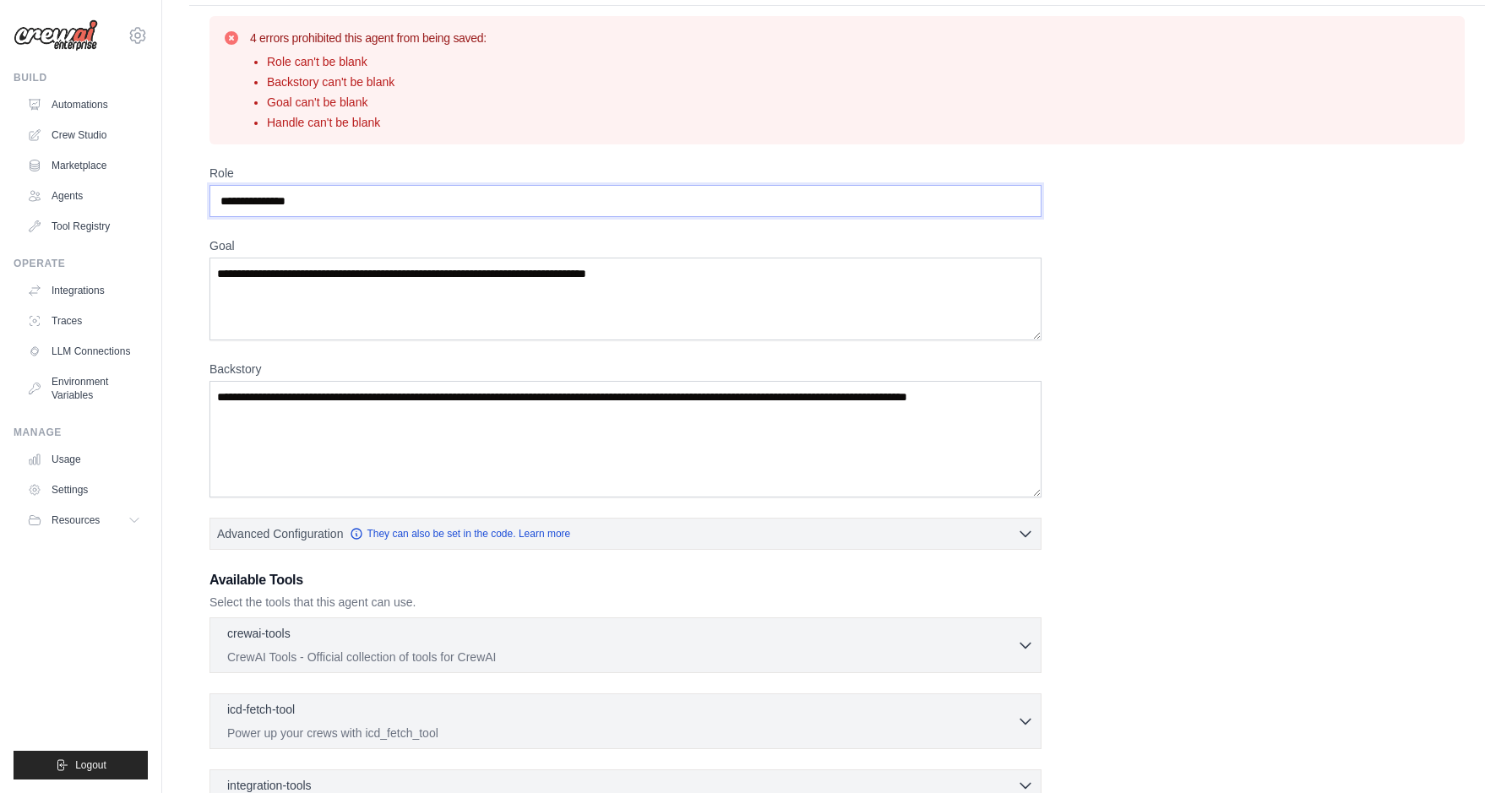
type input "**********"
click at [409, 297] on textarea "Goal" at bounding box center [625, 299] width 832 height 83
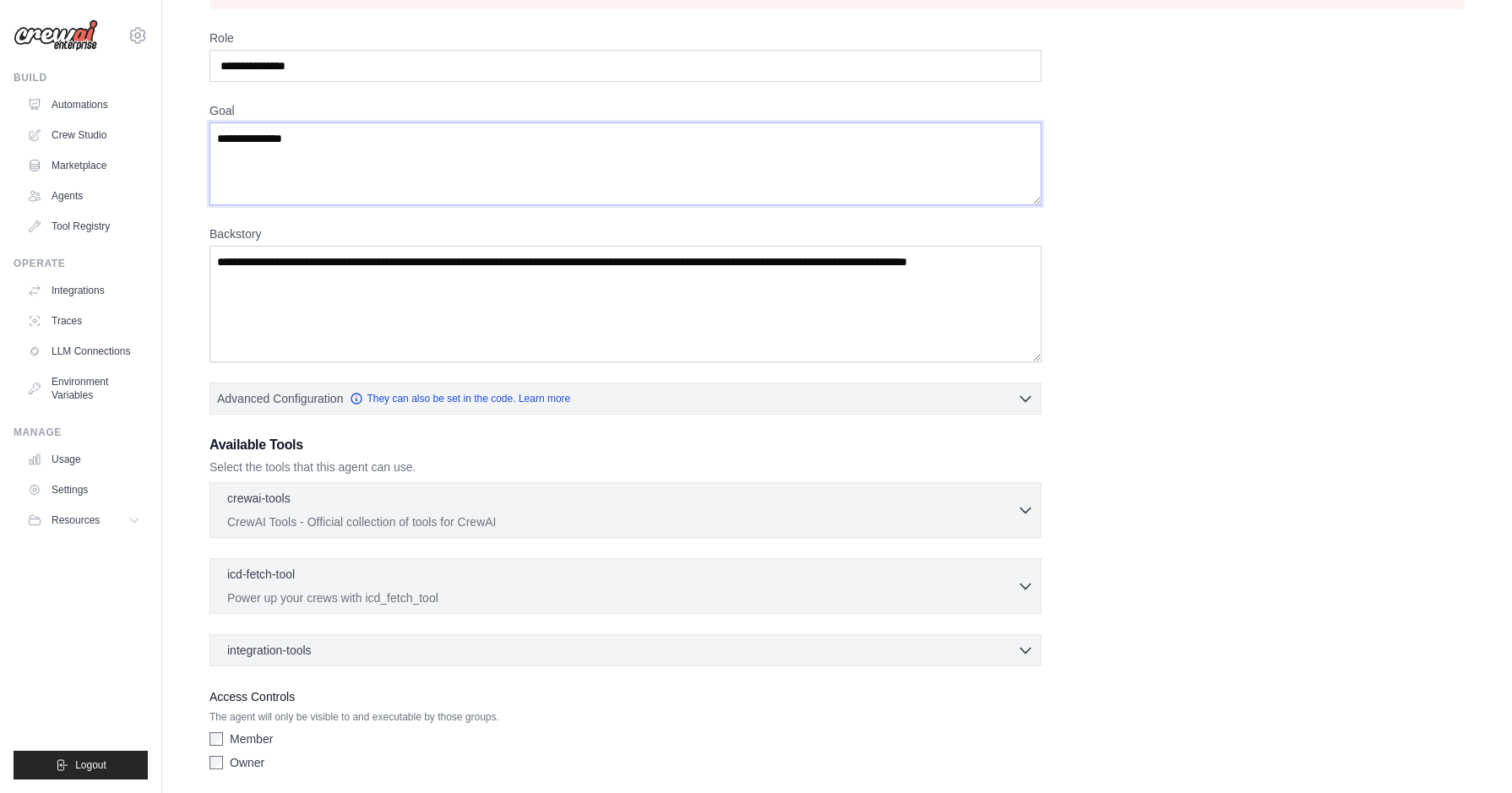
scroll to position [182, 0]
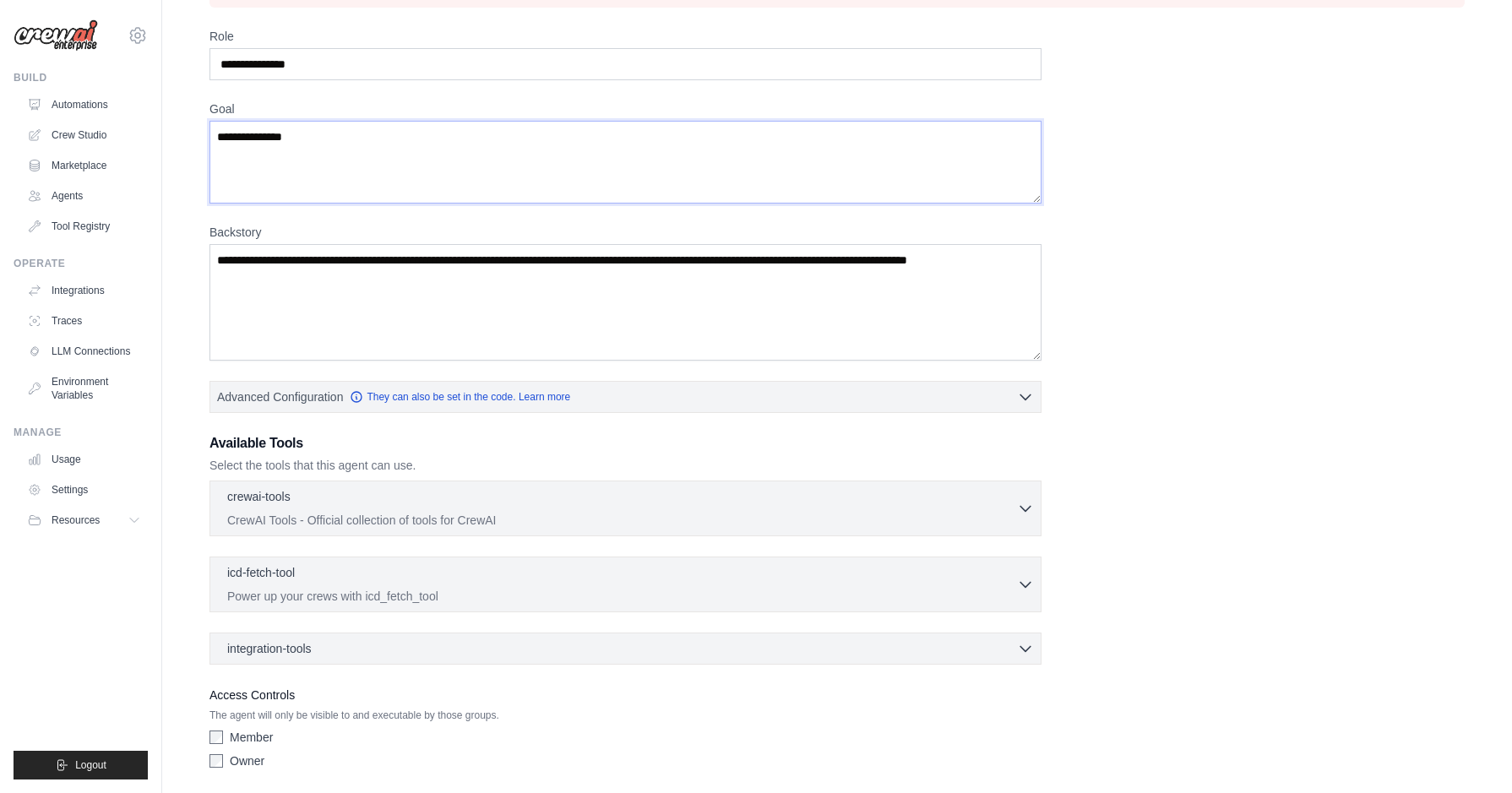
type textarea "**********"
click at [412, 299] on textarea "Backstory" at bounding box center [625, 302] width 832 height 117
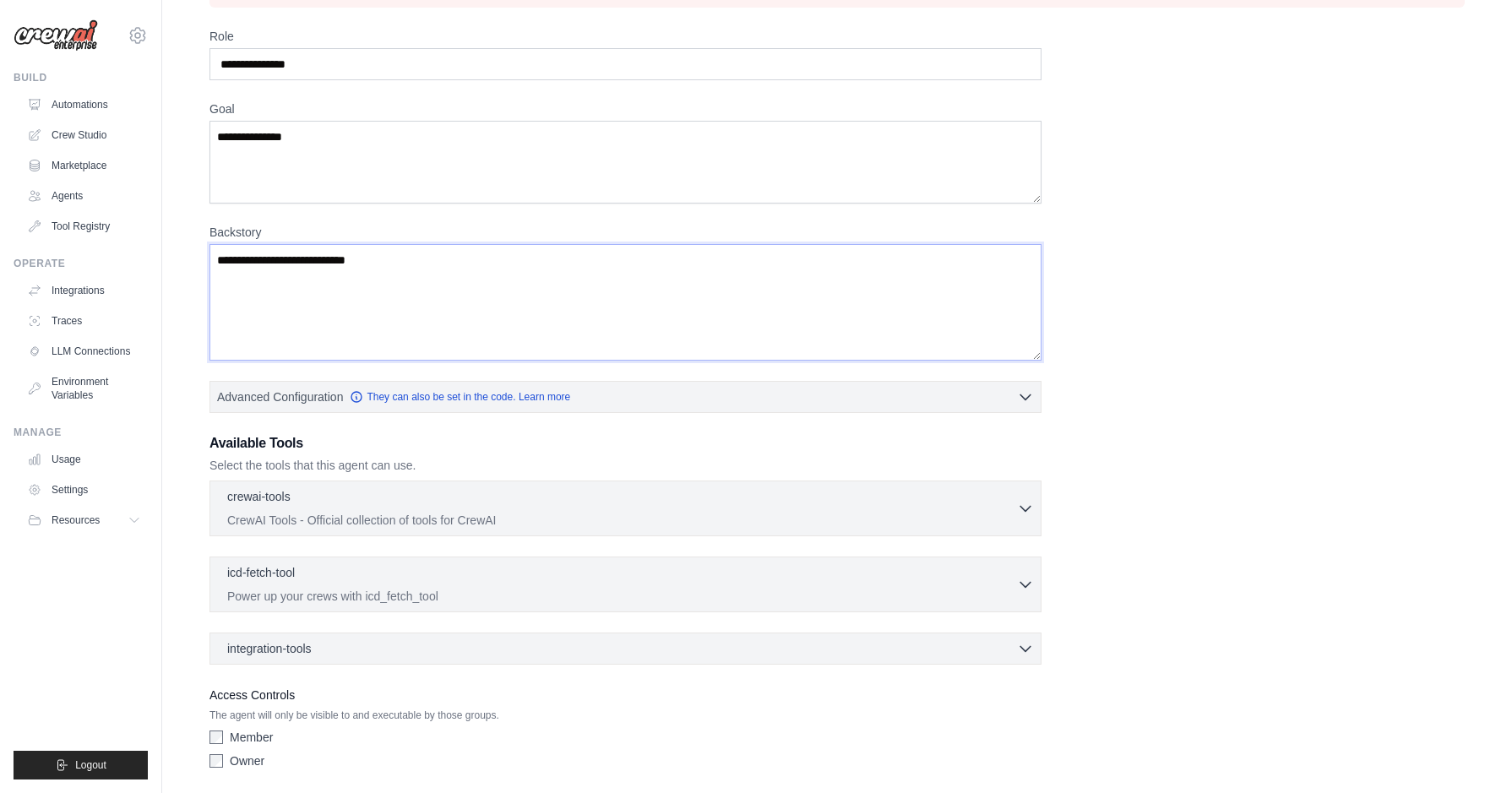
scroll to position [242, 0]
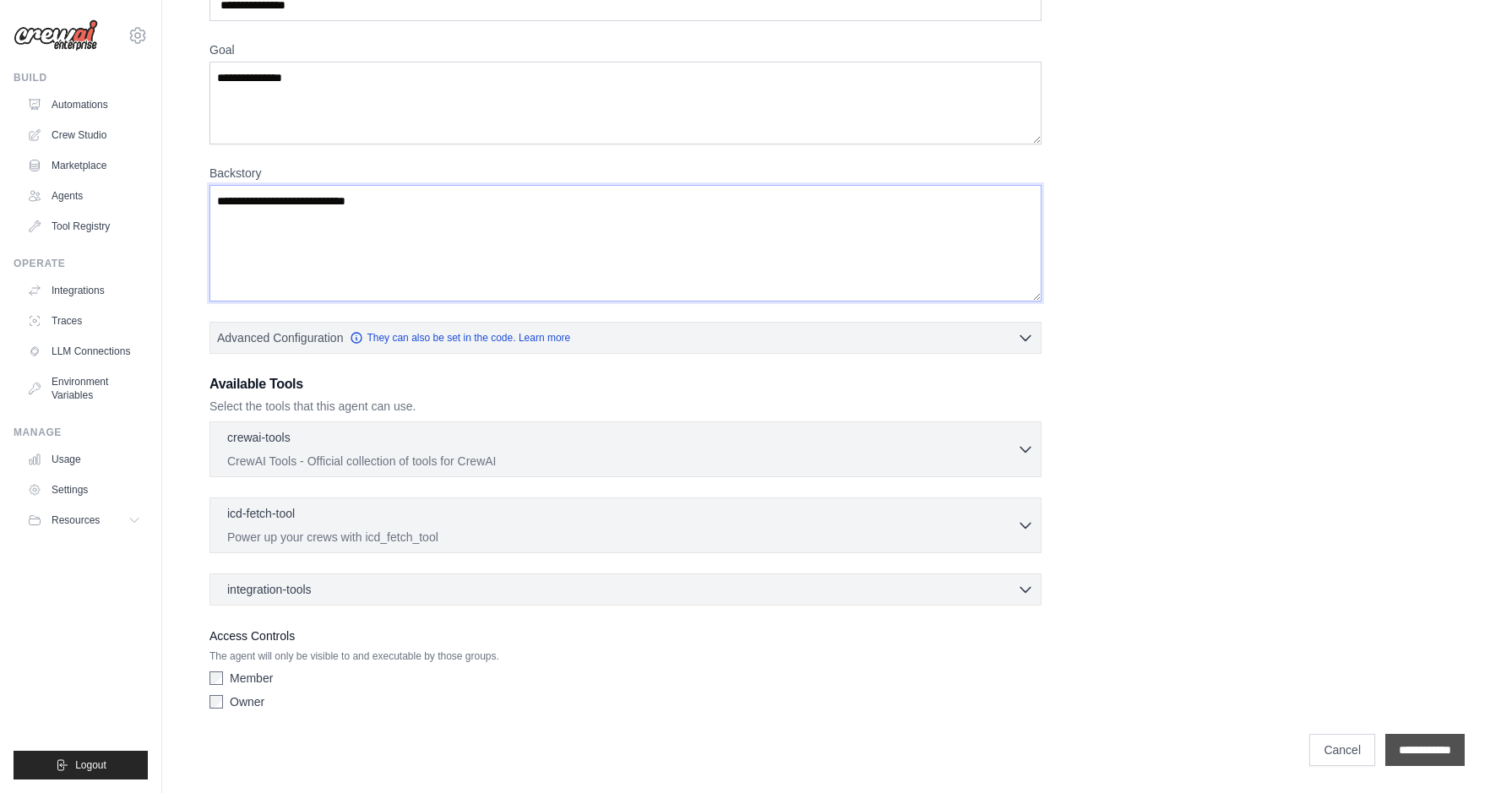
type textarea "**********"
click at [1407, 747] on input "**********" at bounding box center [1424, 750] width 79 height 32
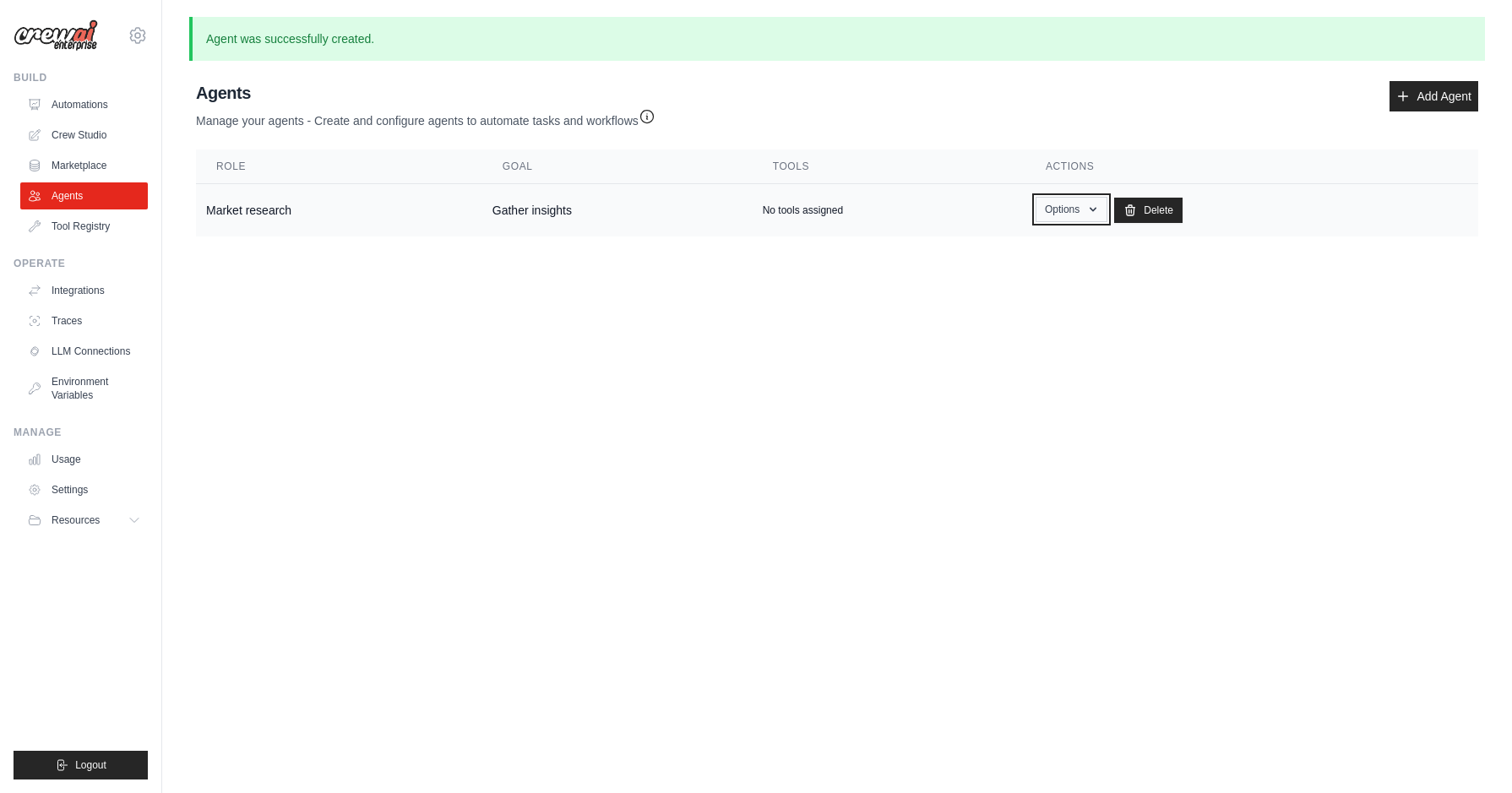
click at [1074, 210] on button "Options" at bounding box center [1071, 210] width 72 height 26
click at [453, 415] on body "sklein19@gmx.de Settings Build Automations Crew Studio" at bounding box center [756, 396] width 1512 height 793
click at [61, 100] on link "Automations" at bounding box center [86, 105] width 128 height 27
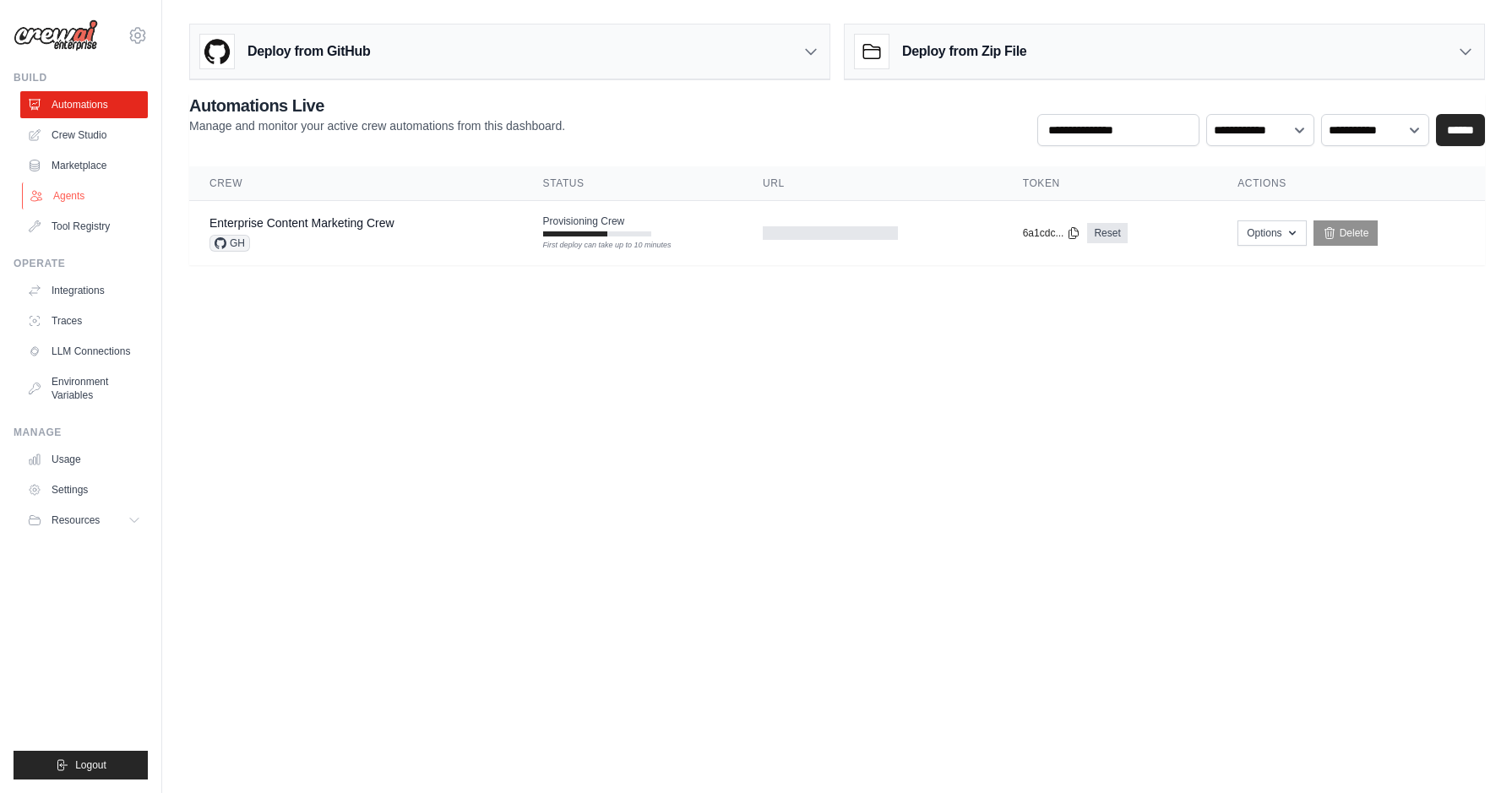
click at [73, 198] on link "Agents" at bounding box center [86, 196] width 128 height 27
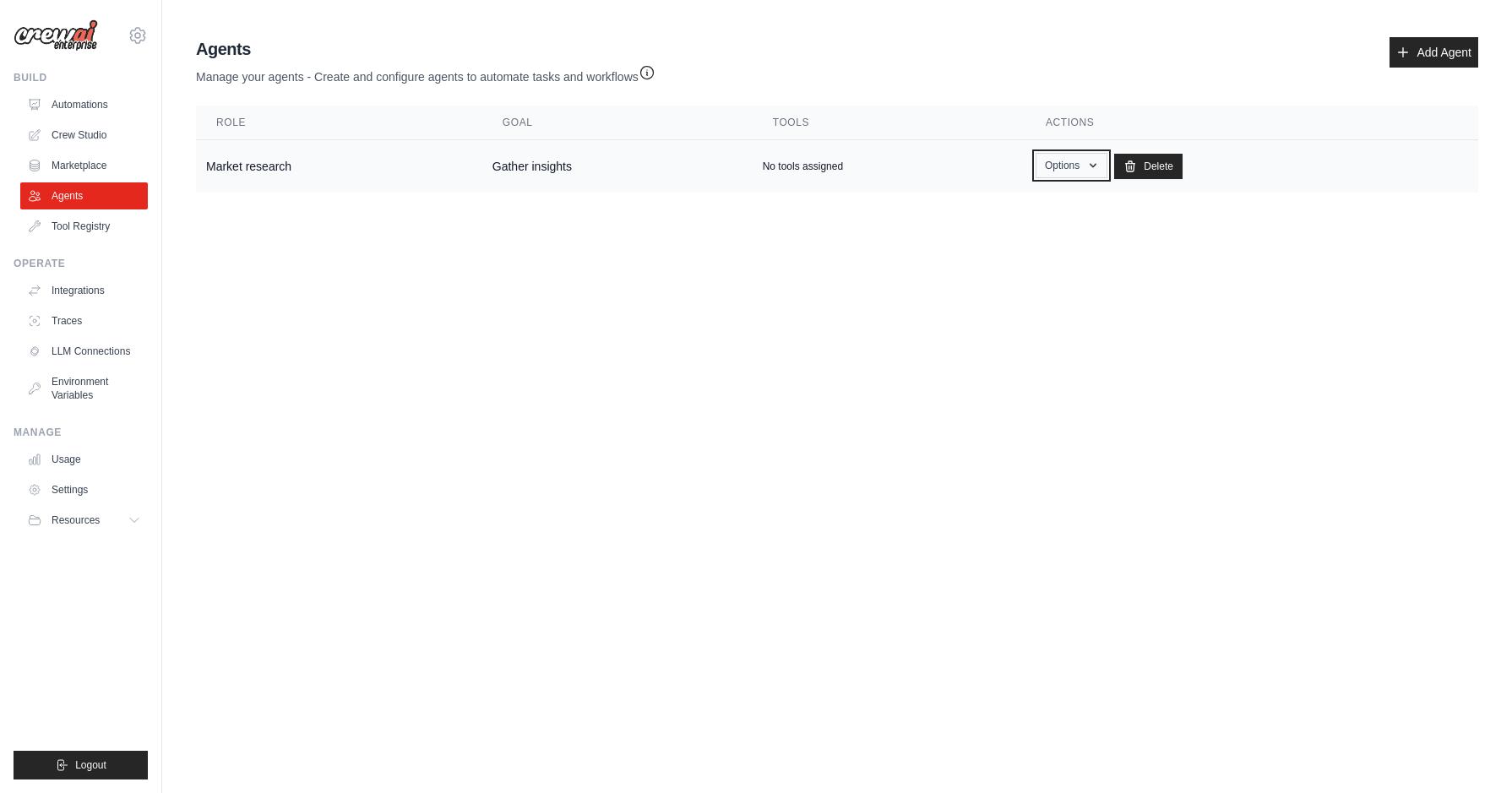
click at [1092, 164] on button "Options" at bounding box center [1071, 166] width 72 height 26
click at [1076, 209] on link "Show" at bounding box center [1046, 204] width 122 height 31
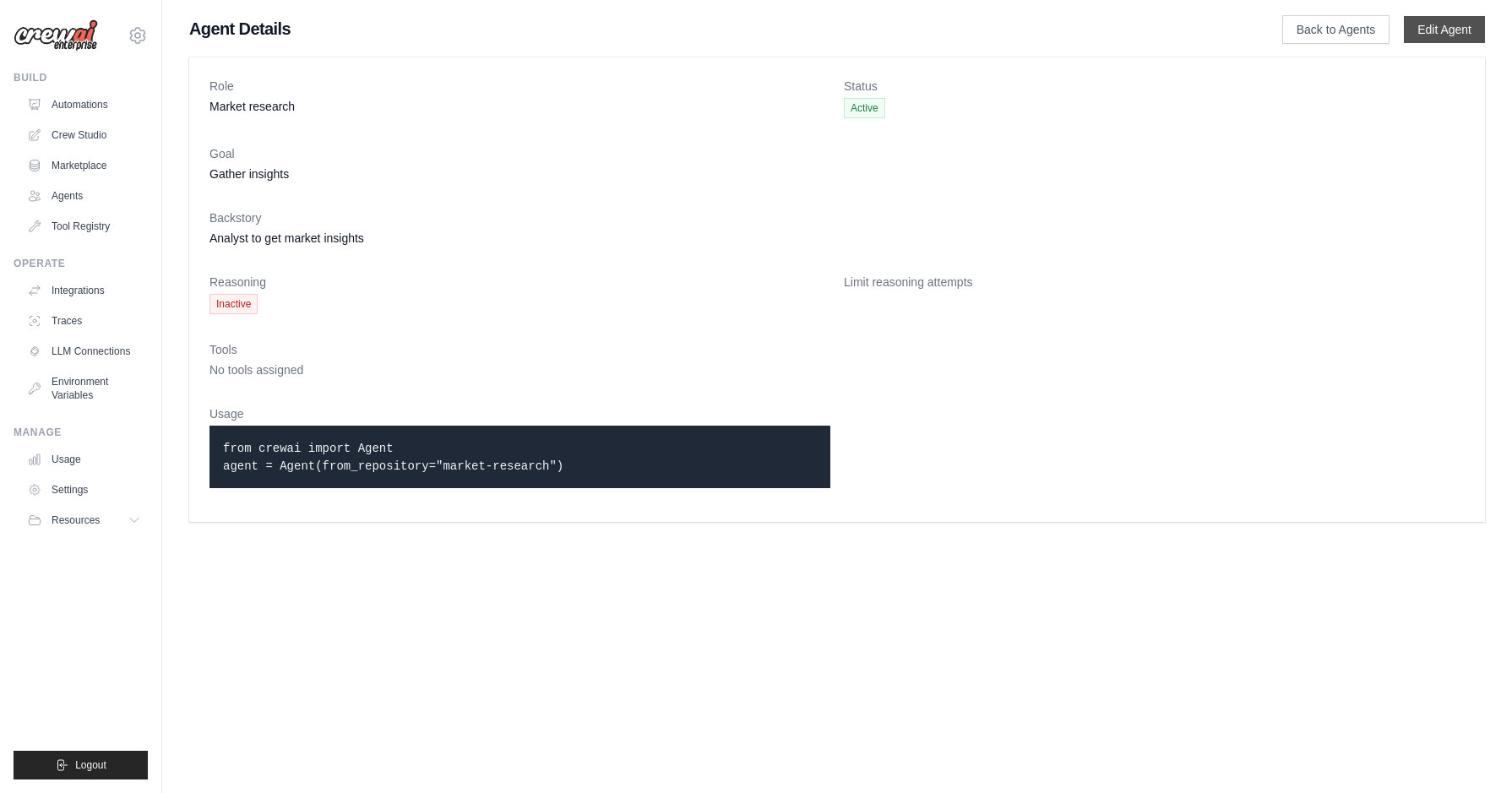
click at [1444, 32] on link "Edit Agent" at bounding box center [1444, 30] width 81 height 27
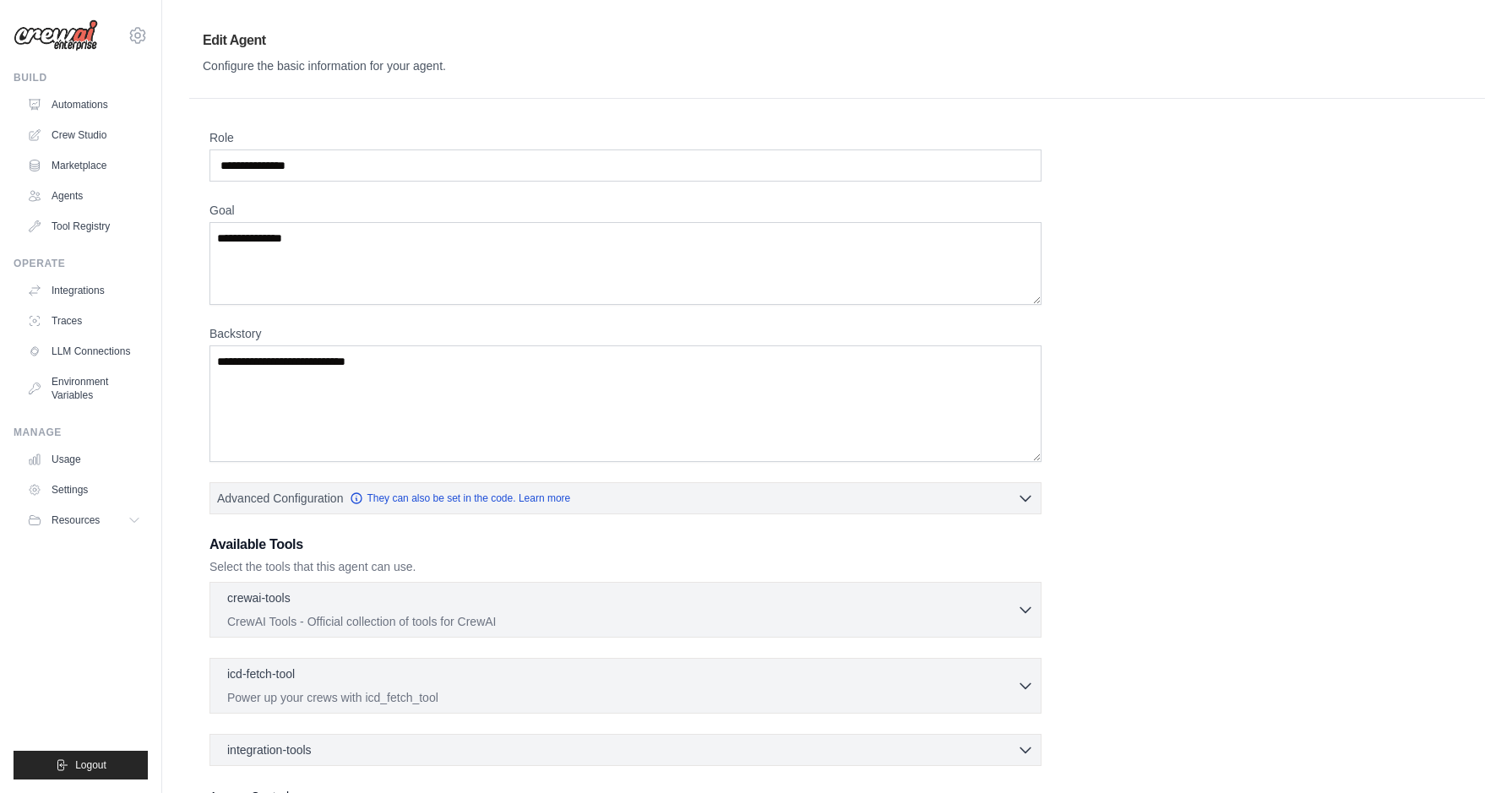
scroll to position [160, 0]
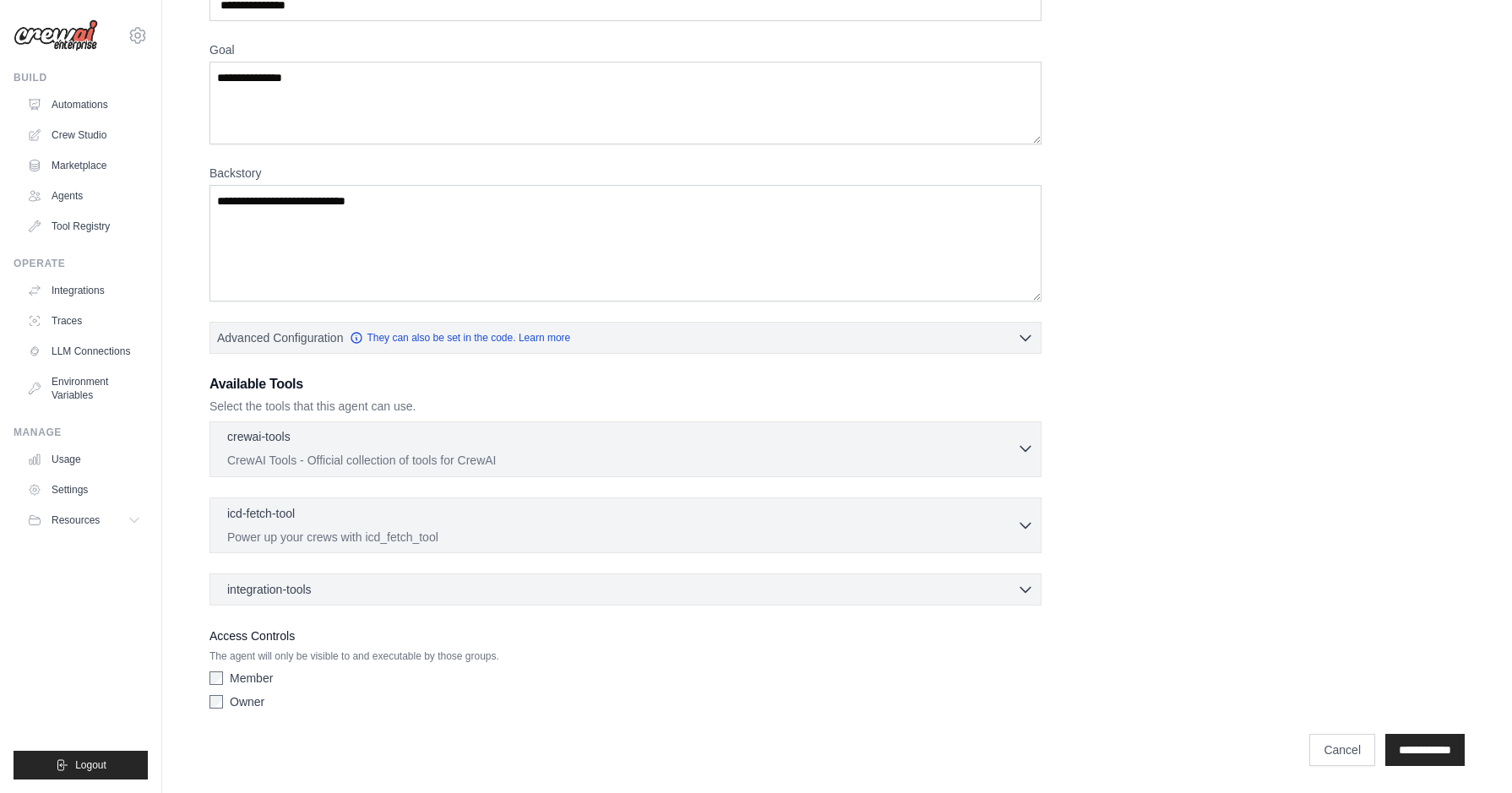
click at [412, 445] on div "crewai-tools 0 selected" at bounding box center [621, 439] width 789 height 20
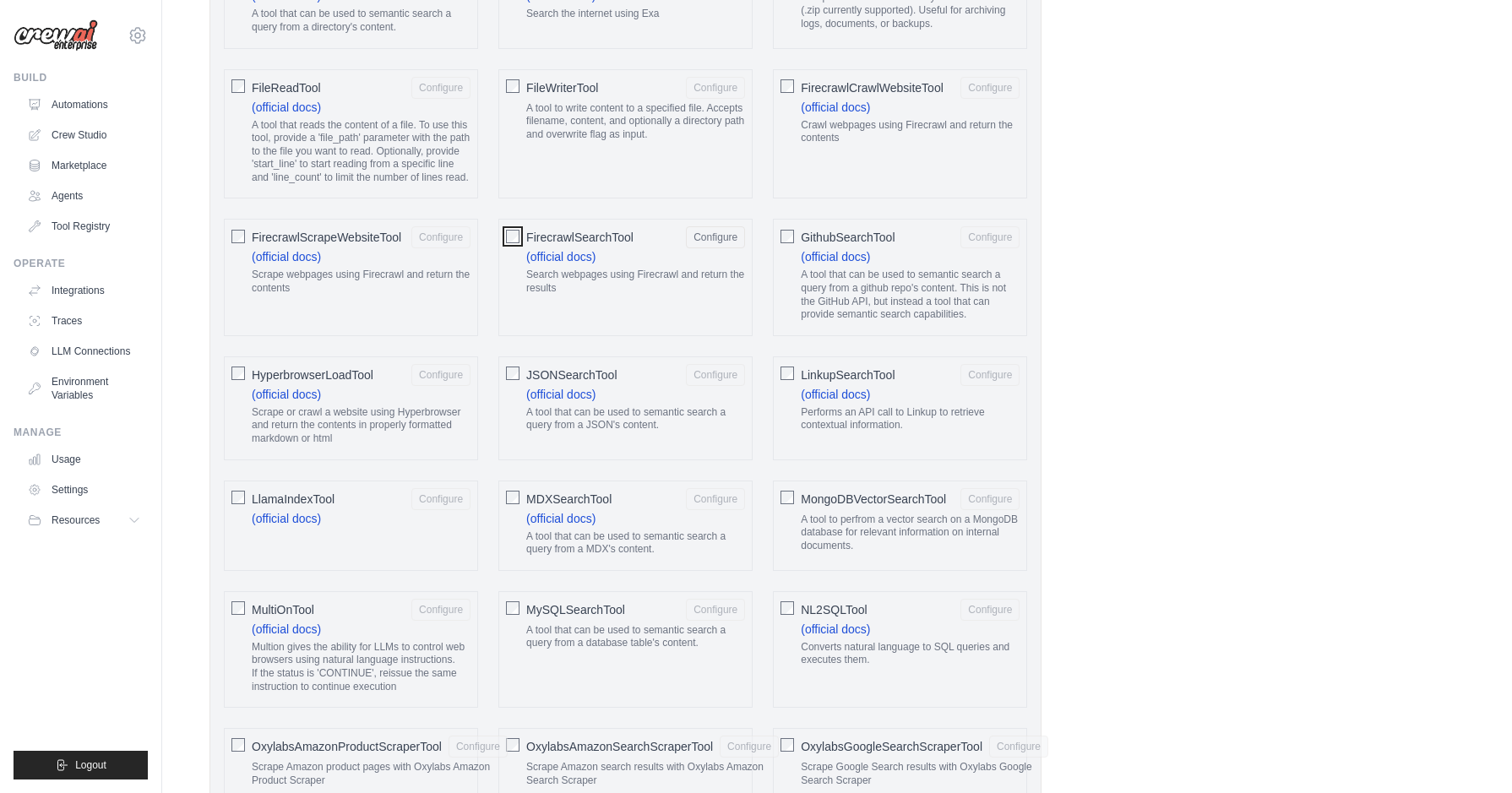
scroll to position [1243, 0]
click at [711, 250] on button "Configure" at bounding box center [714, 238] width 59 height 22
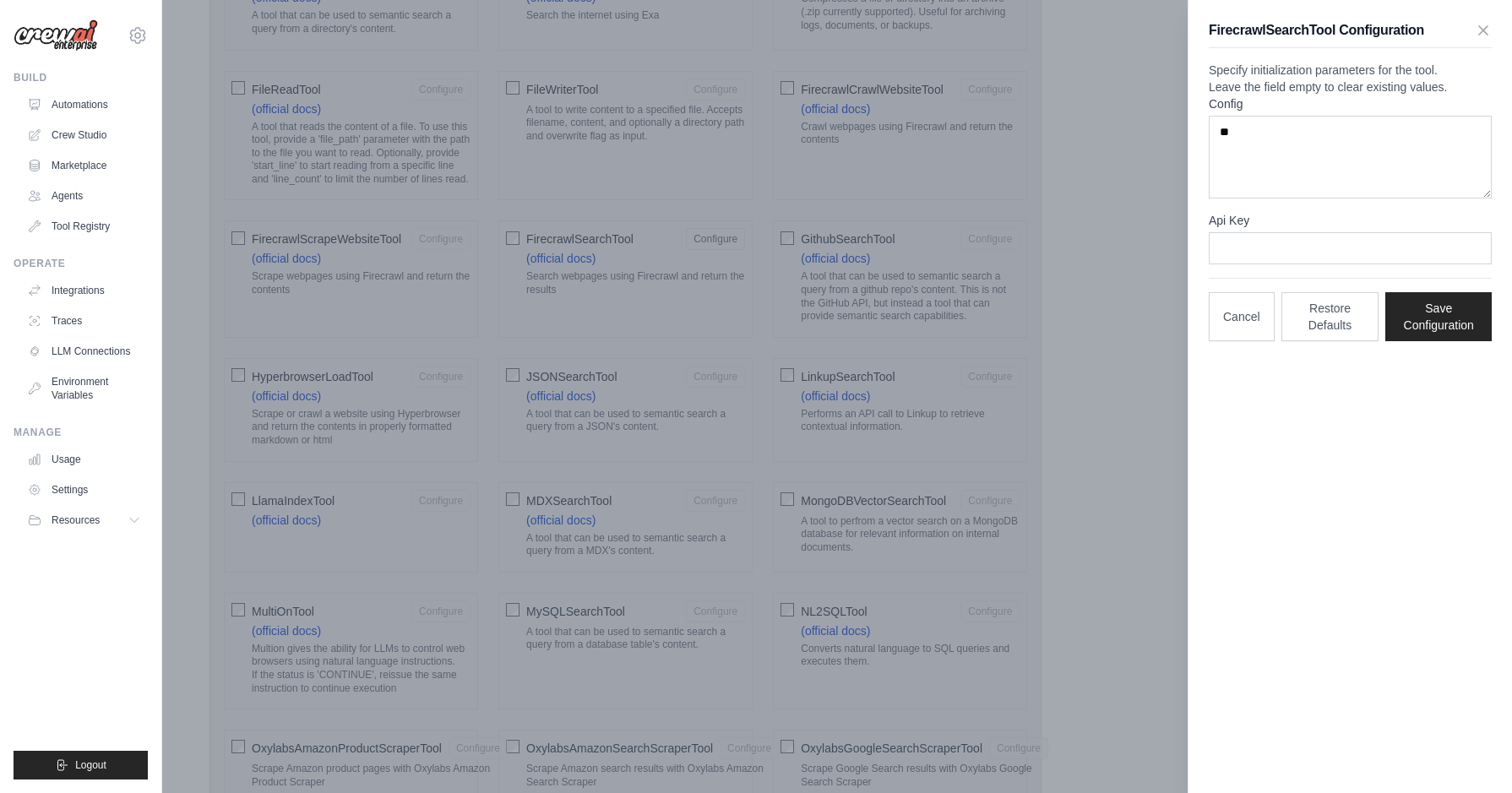
scroll to position [1224, 0]
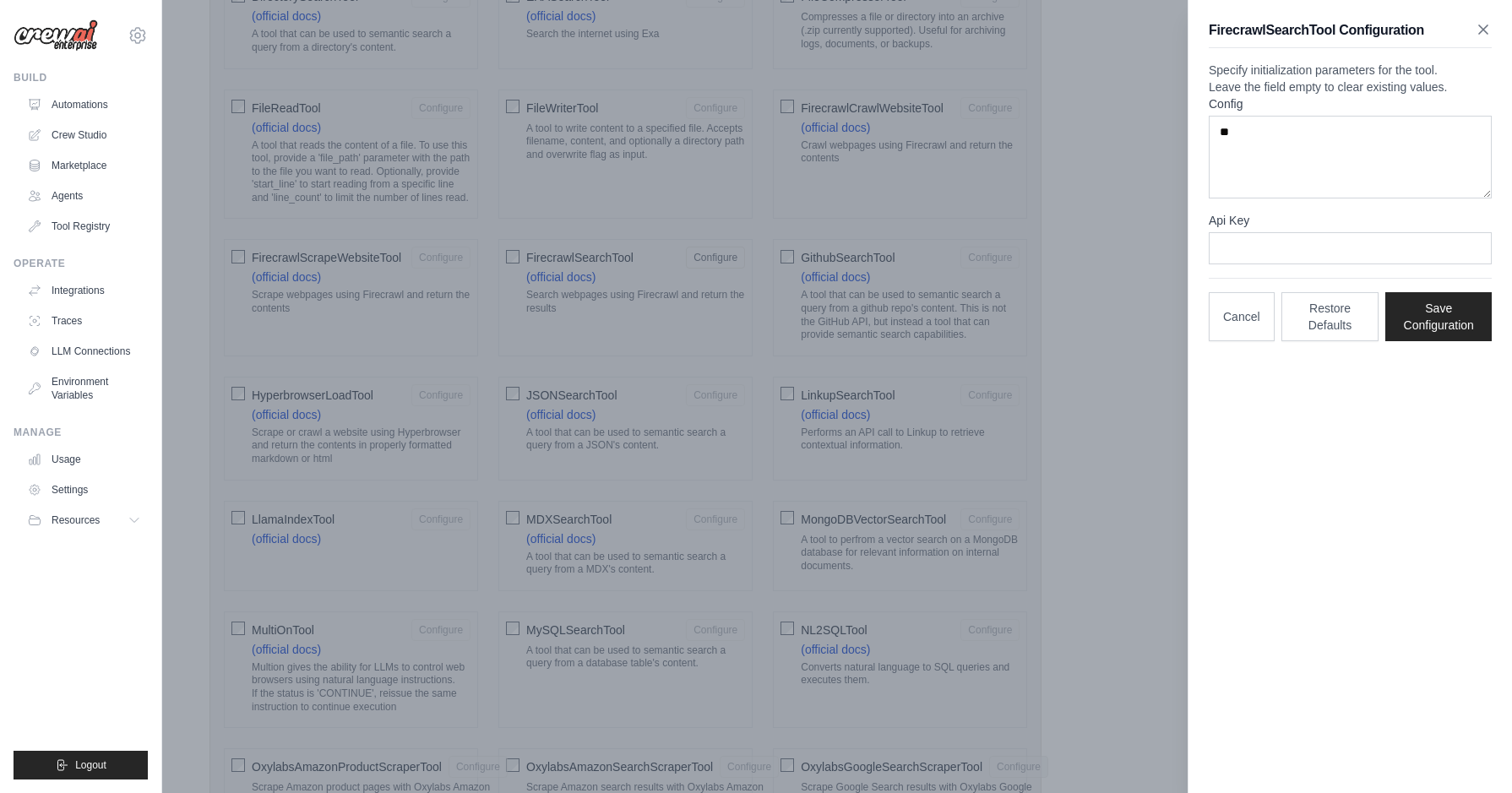
click at [1480, 30] on icon "button" at bounding box center [1483, 30] width 17 height 17
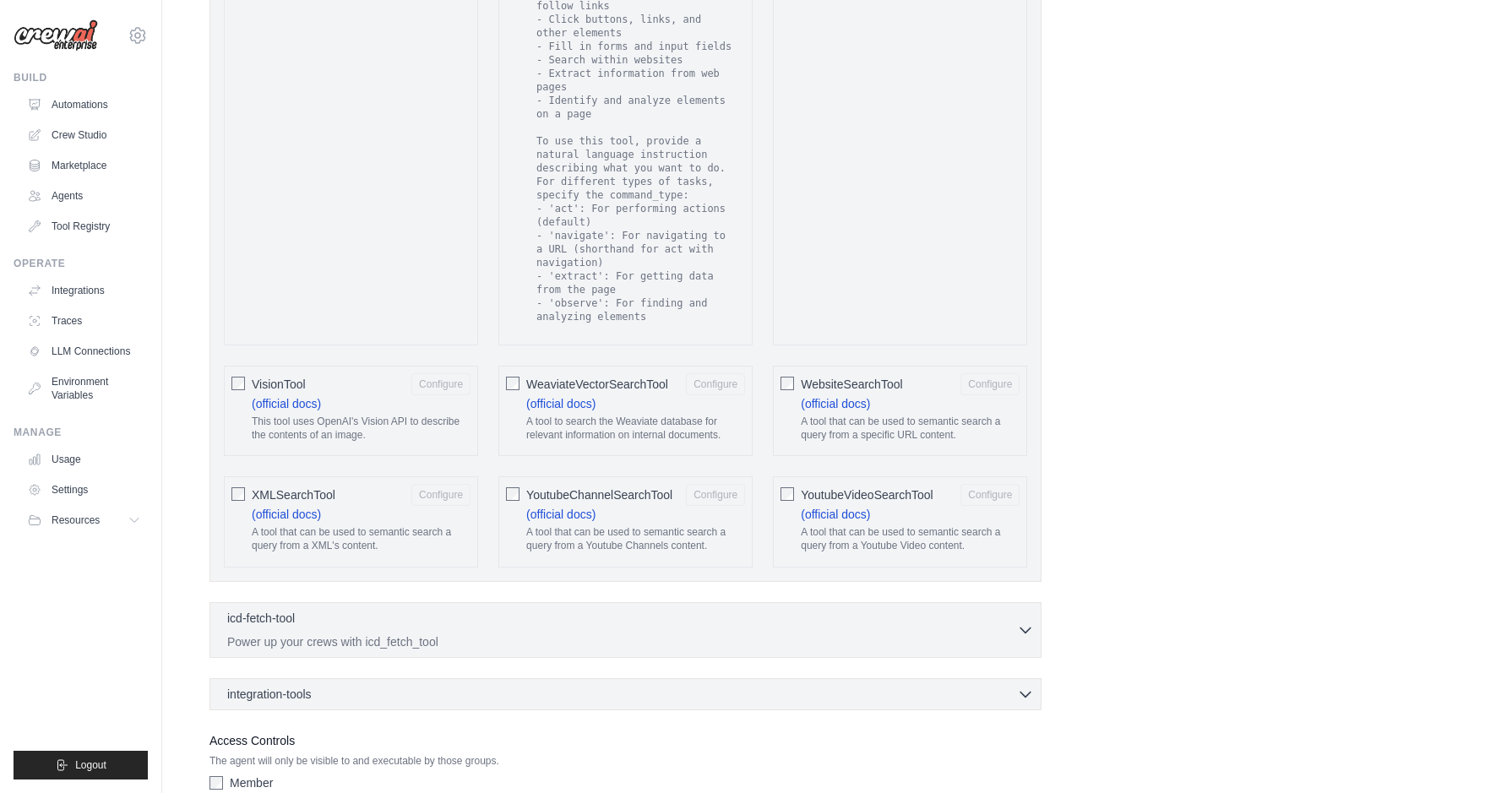
scroll to position [3098, 0]
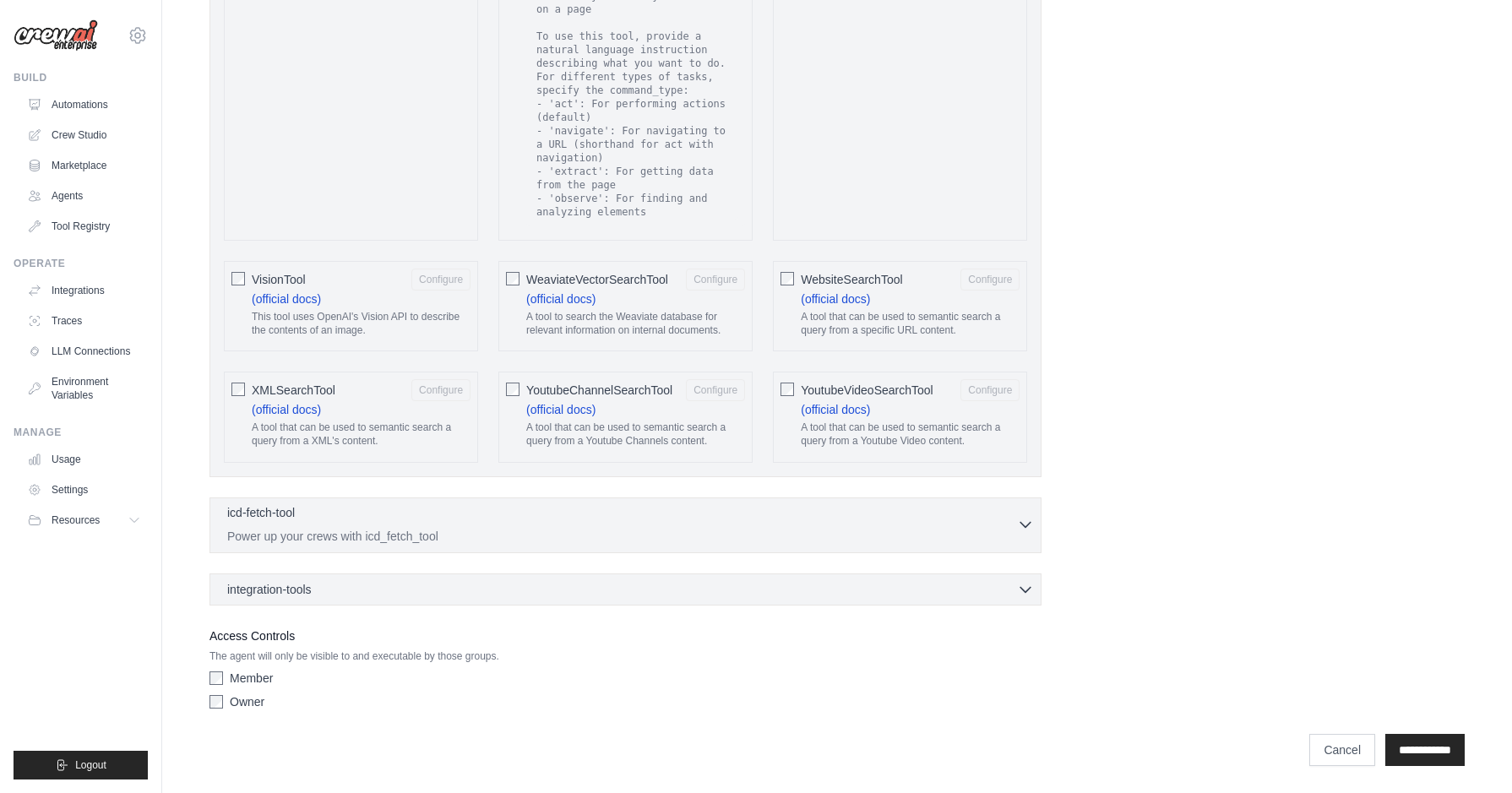
click at [392, 532] on p "Power up your crews with icd_fetch_tool" at bounding box center [621, 537] width 789 height 17
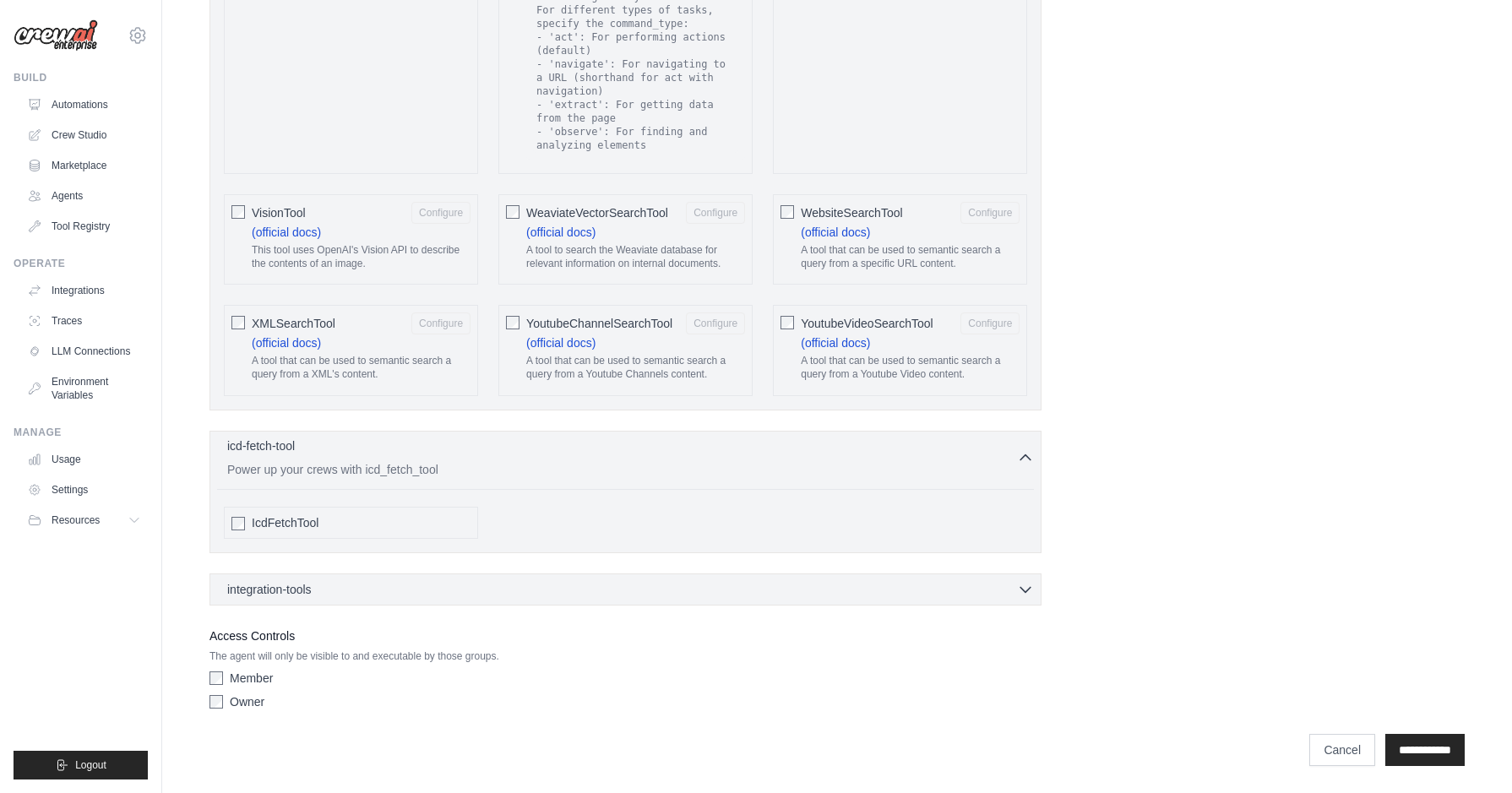
scroll to position [3165, 0]
click at [388, 579] on div "integration-tools 0 selected Notion Google Sheets Box Jira" at bounding box center [625, 590] width 832 height 32
click at [389, 585] on div "integration-tools 0 selected" at bounding box center [630, 589] width 806 height 17
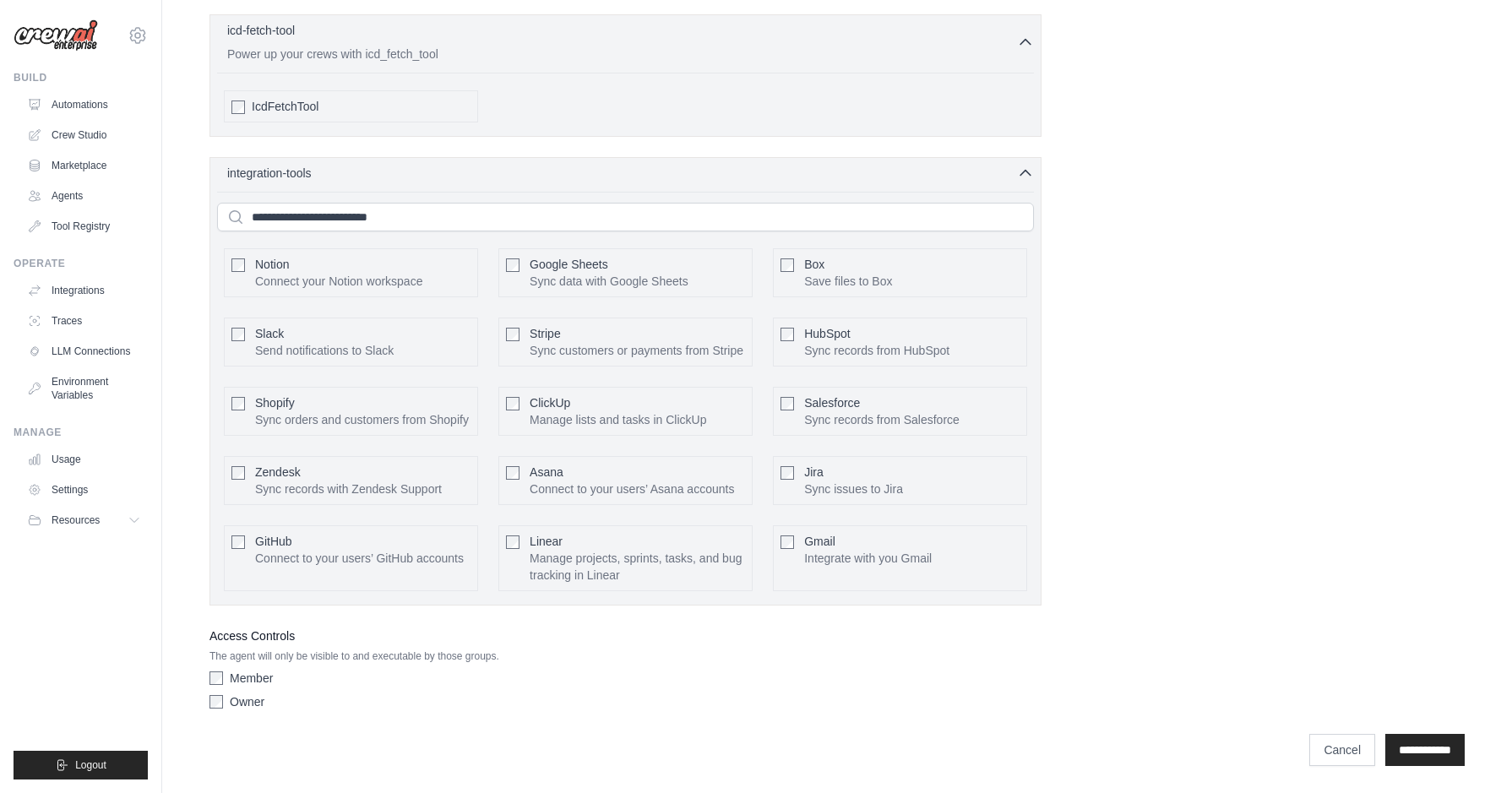
scroll to position [3632, 0]
click at [1418, 744] on input "**********" at bounding box center [1424, 750] width 79 height 32
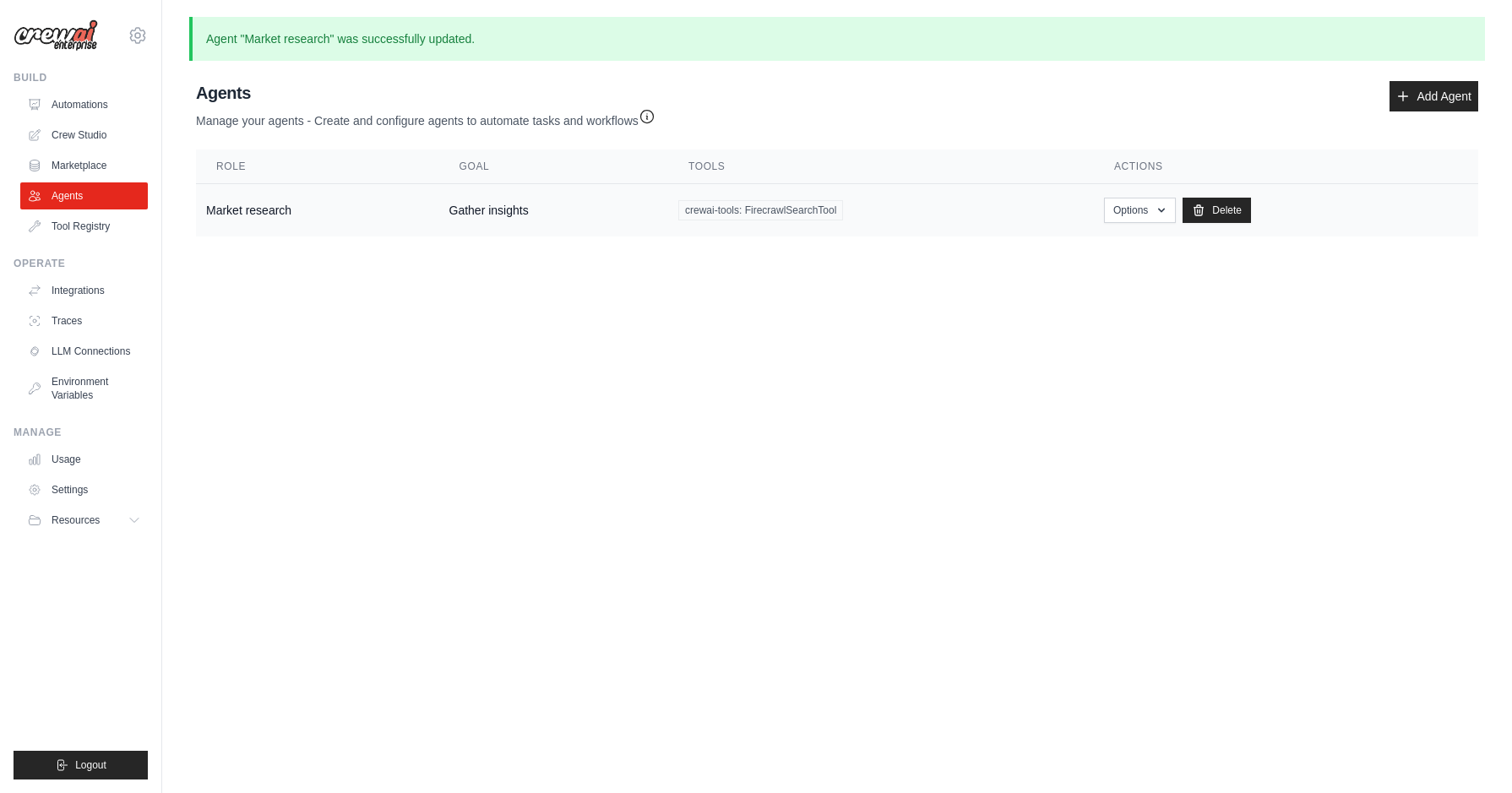
click at [422, 215] on td "Market research" at bounding box center [318, 210] width 243 height 53
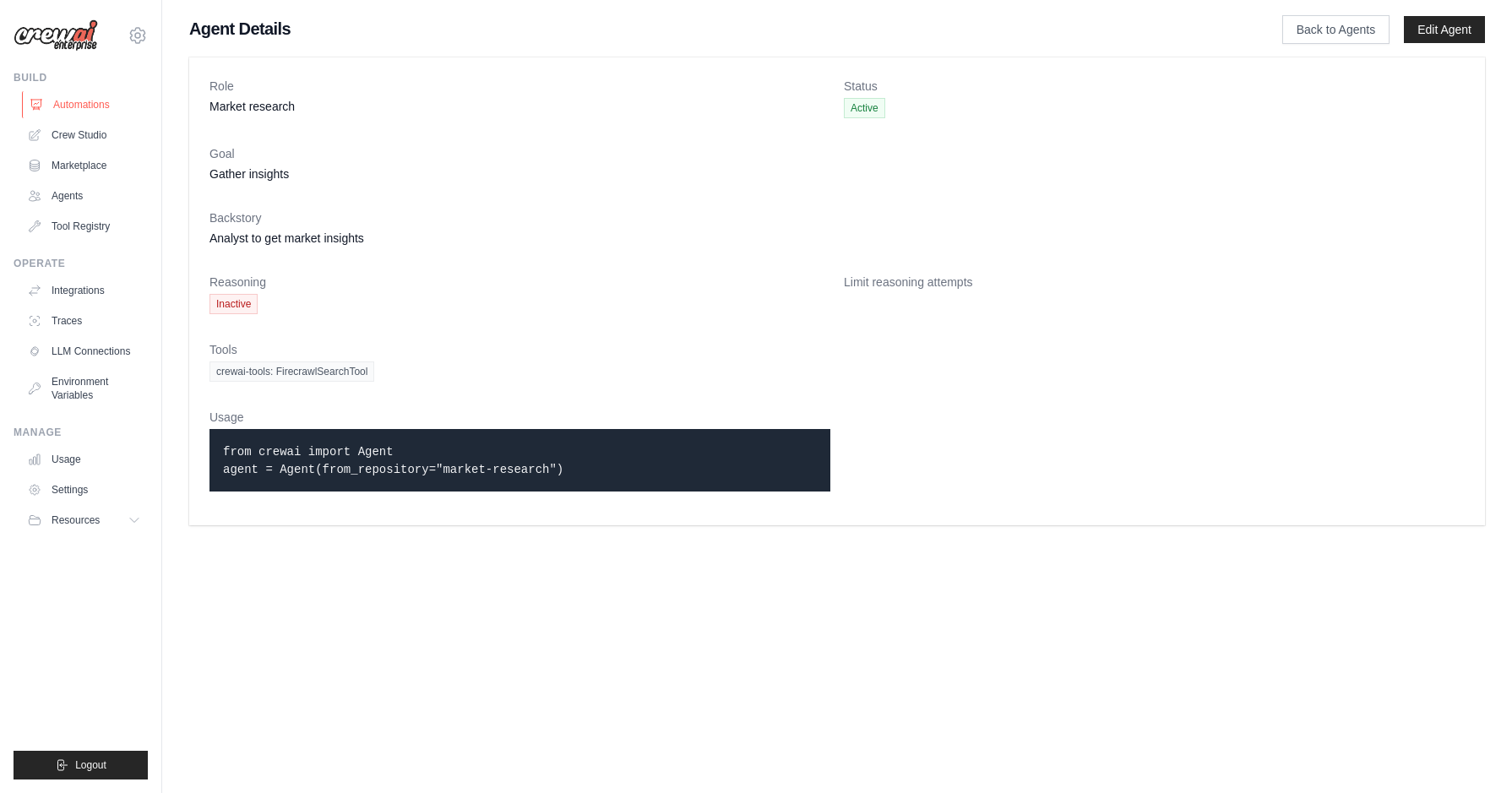
click at [77, 101] on link "Automations" at bounding box center [86, 105] width 128 height 27
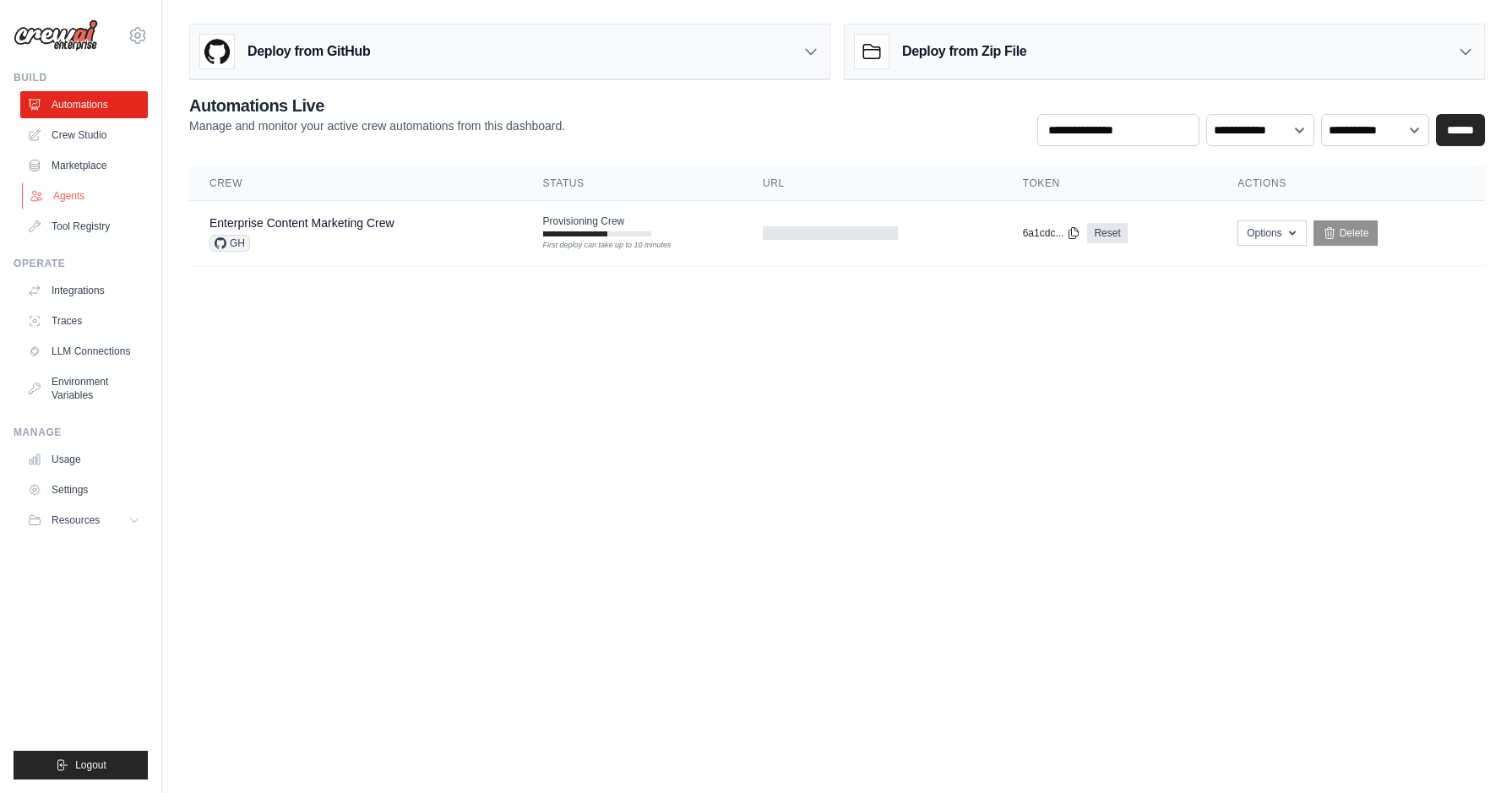
click at [56, 193] on link "Agents" at bounding box center [86, 196] width 128 height 27
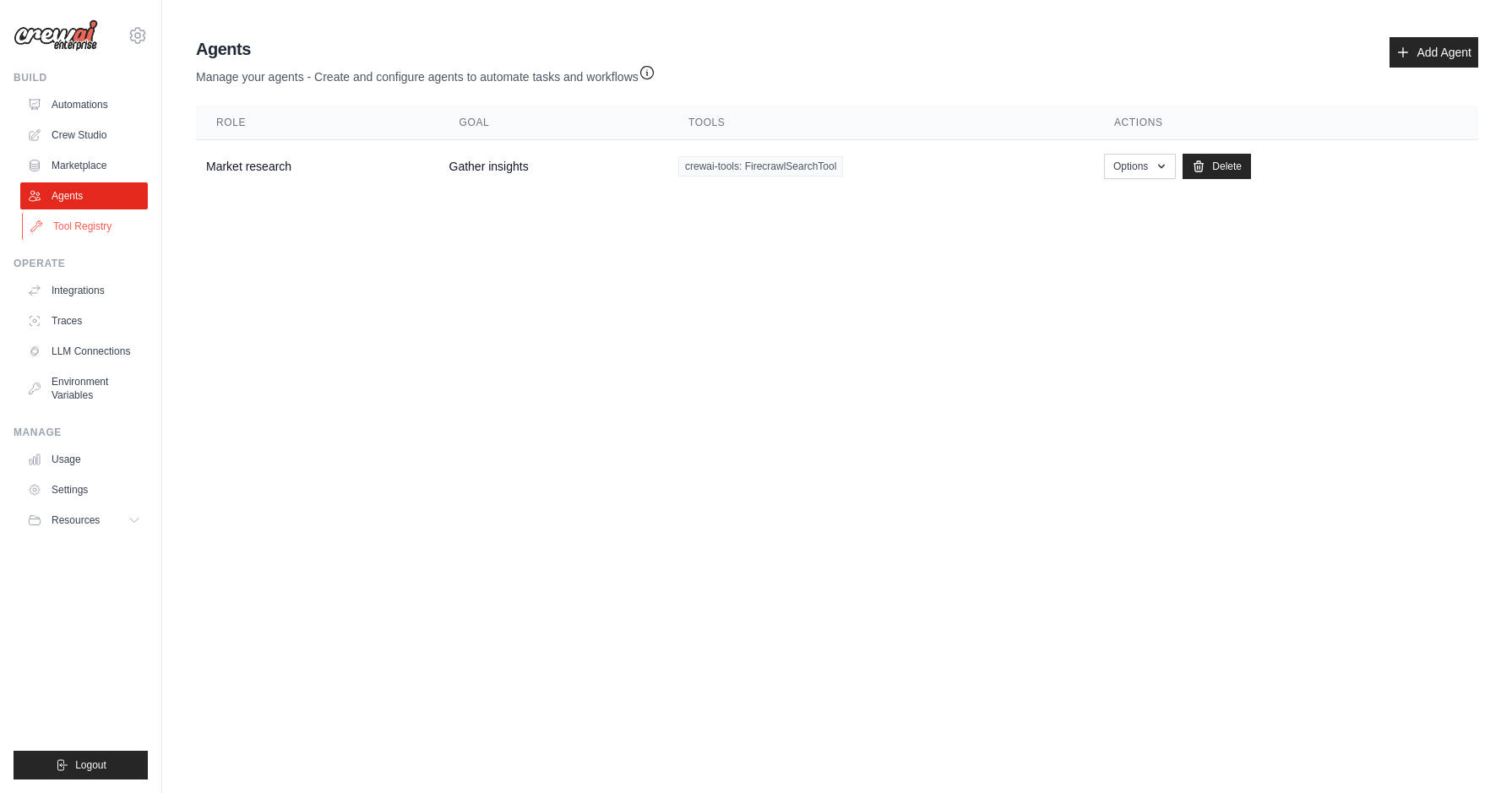
click at [54, 229] on link "Tool Registry" at bounding box center [86, 227] width 128 height 27
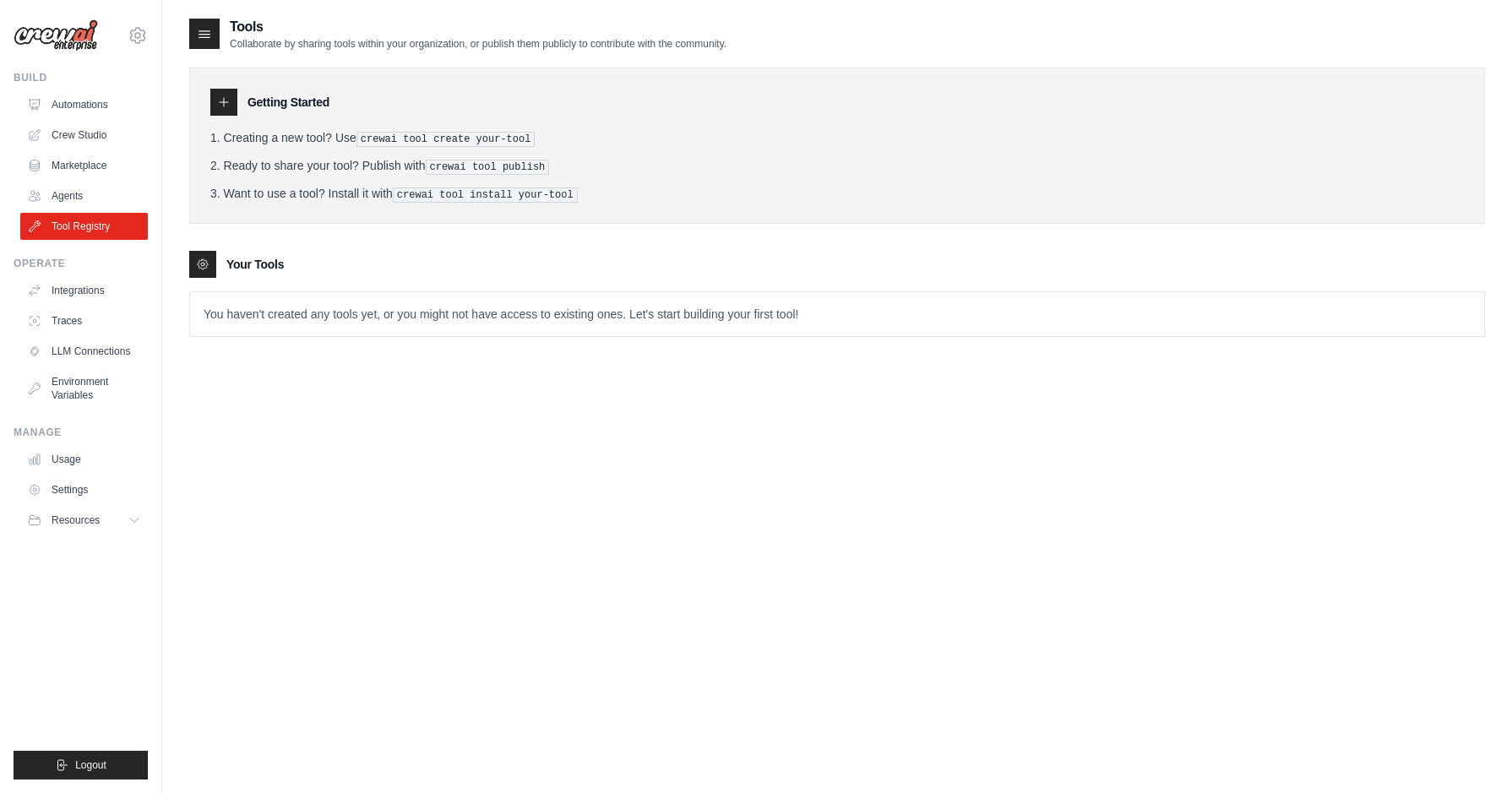
click at [226, 107] on icon at bounding box center [224, 102] width 14 height 14
click at [65, 290] on link "Integrations" at bounding box center [86, 290] width 128 height 27
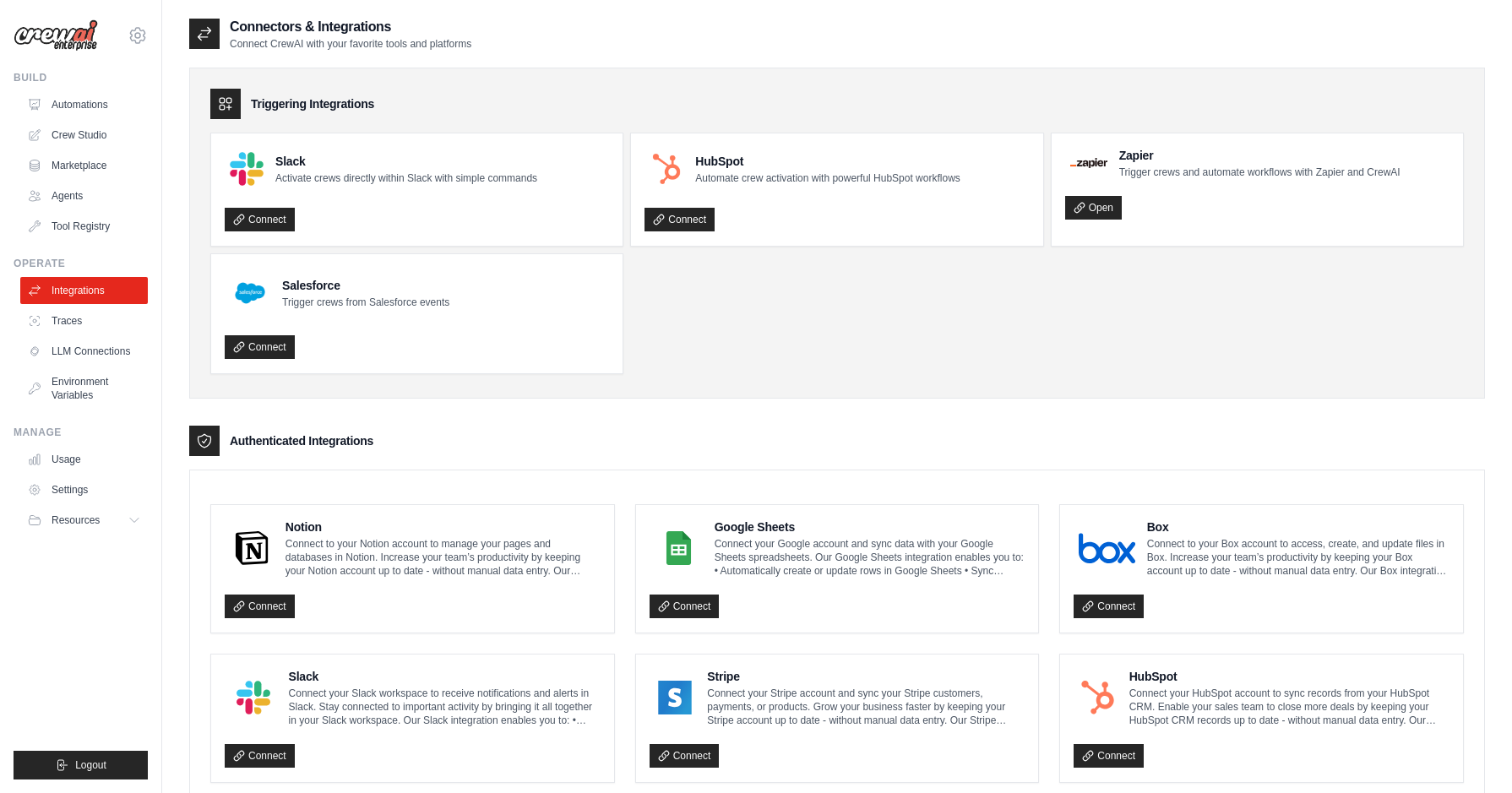
click at [200, 37] on icon at bounding box center [204, 34] width 17 height 17
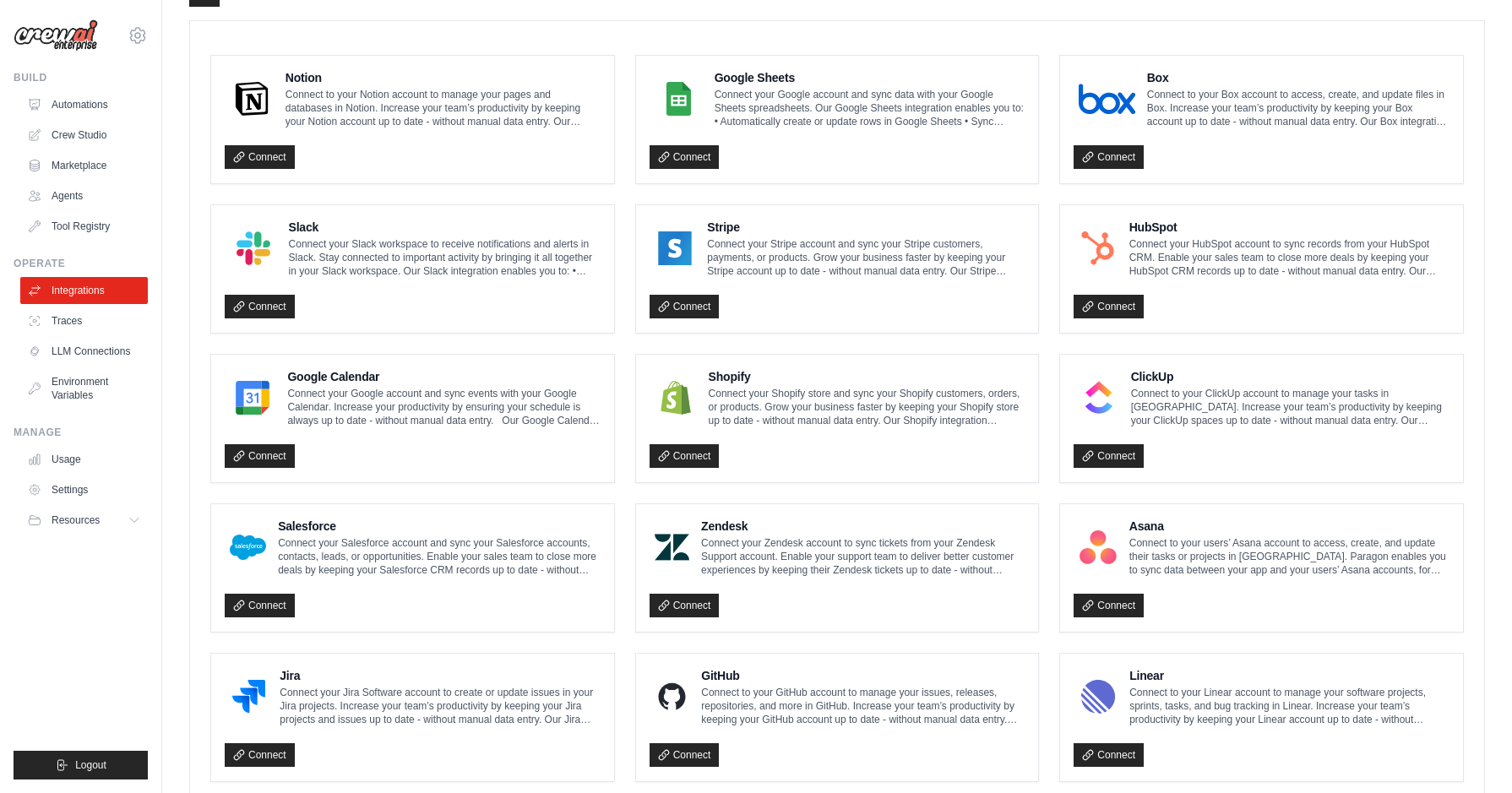
scroll to position [788, 0]
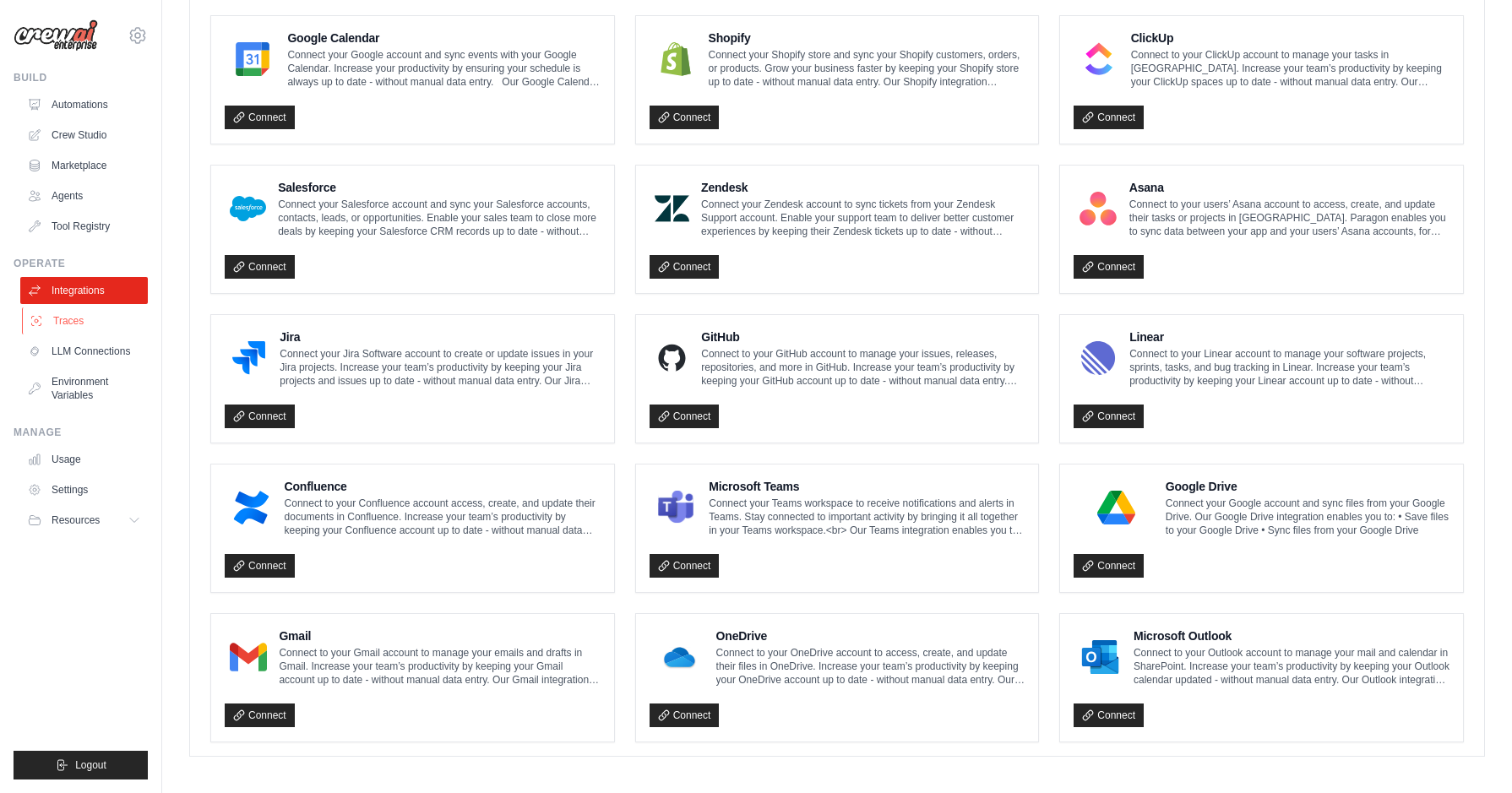
click at [90, 322] on link "Traces" at bounding box center [86, 321] width 128 height 27
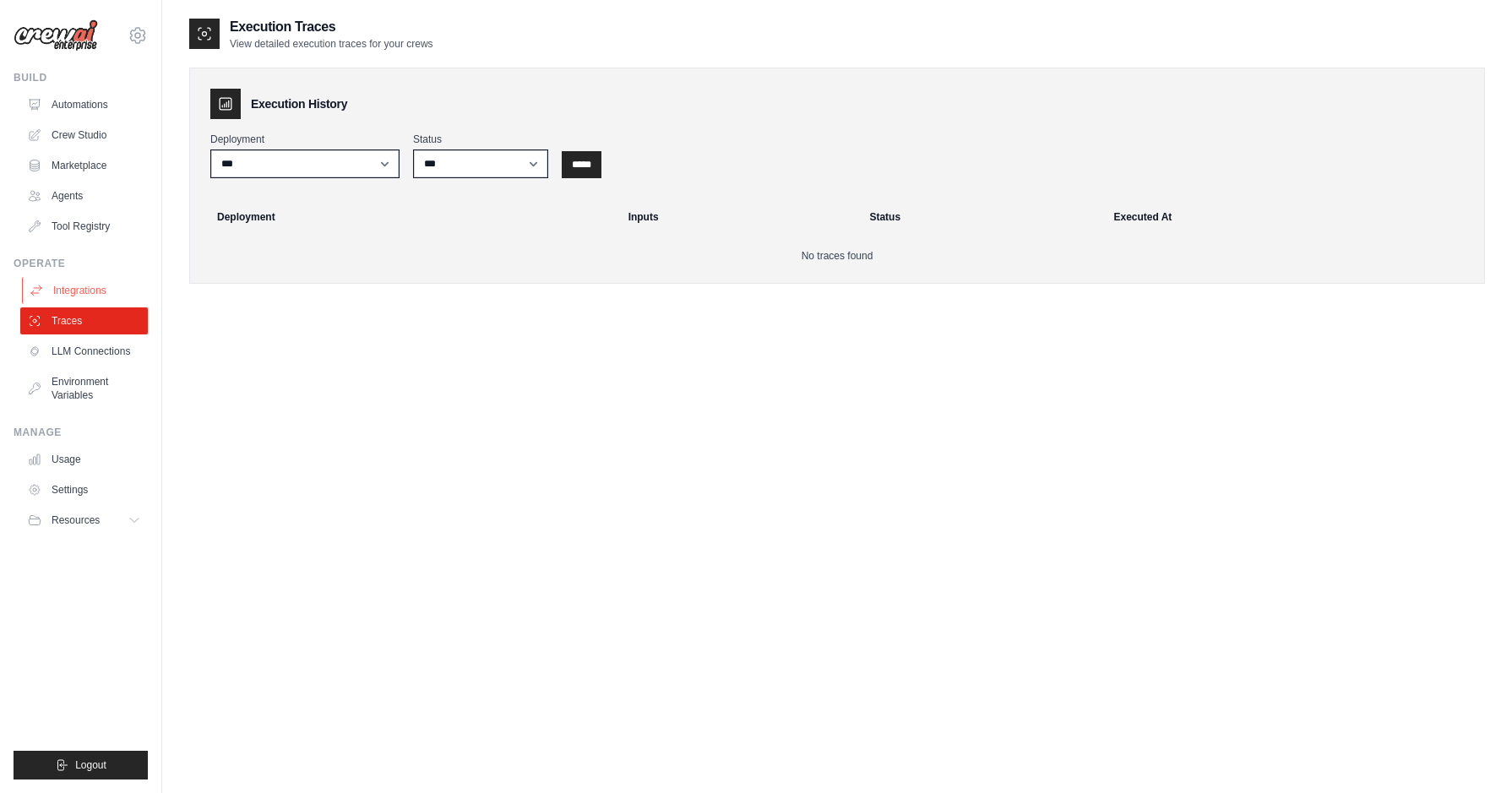
click at [94, 290] on link "Integrations" at bounding box center [86, 290] width 128 height 27
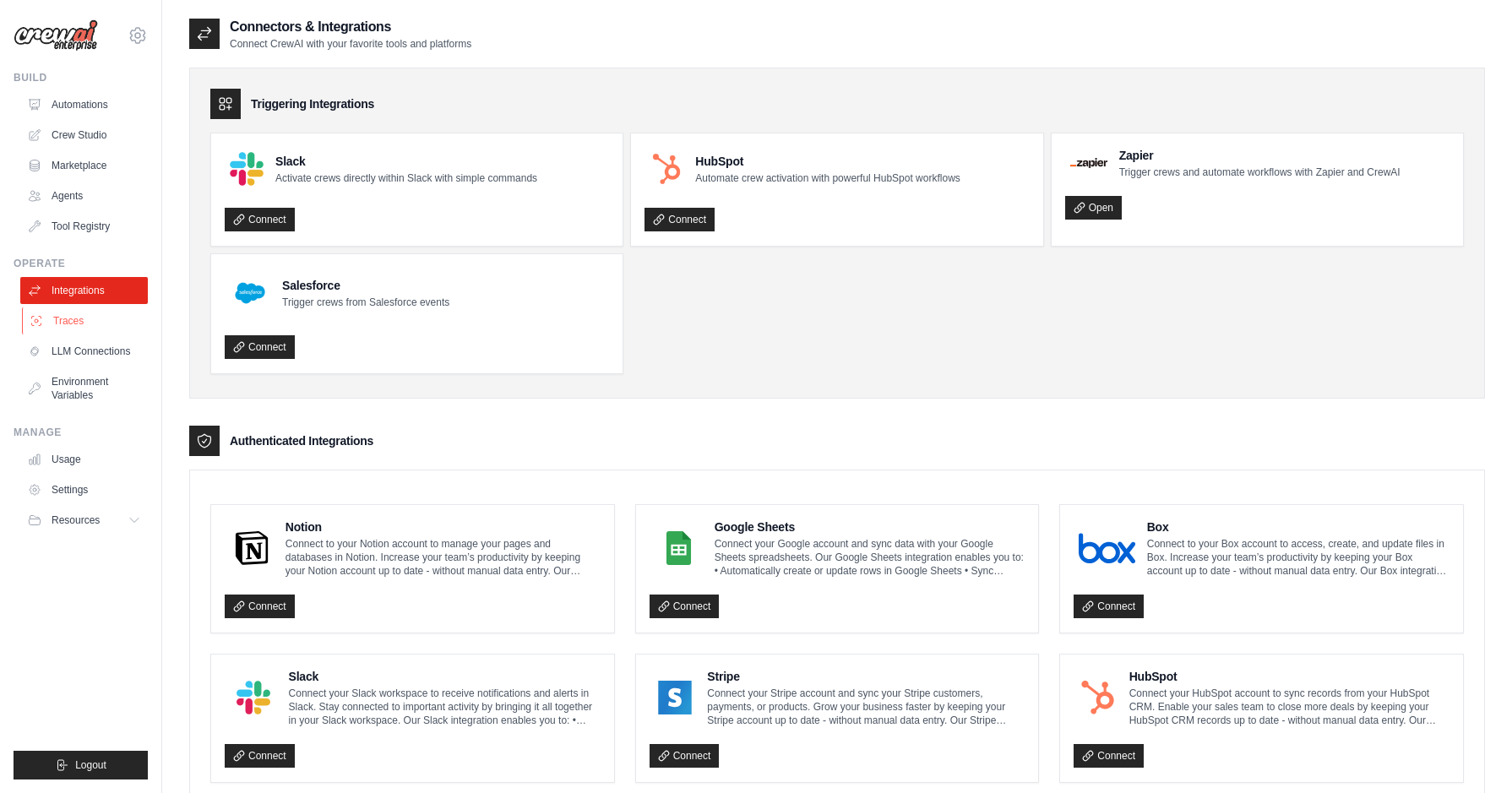
click at [84, 328] on link "Traces" at bounding box center [86, 321] width 128 height 27
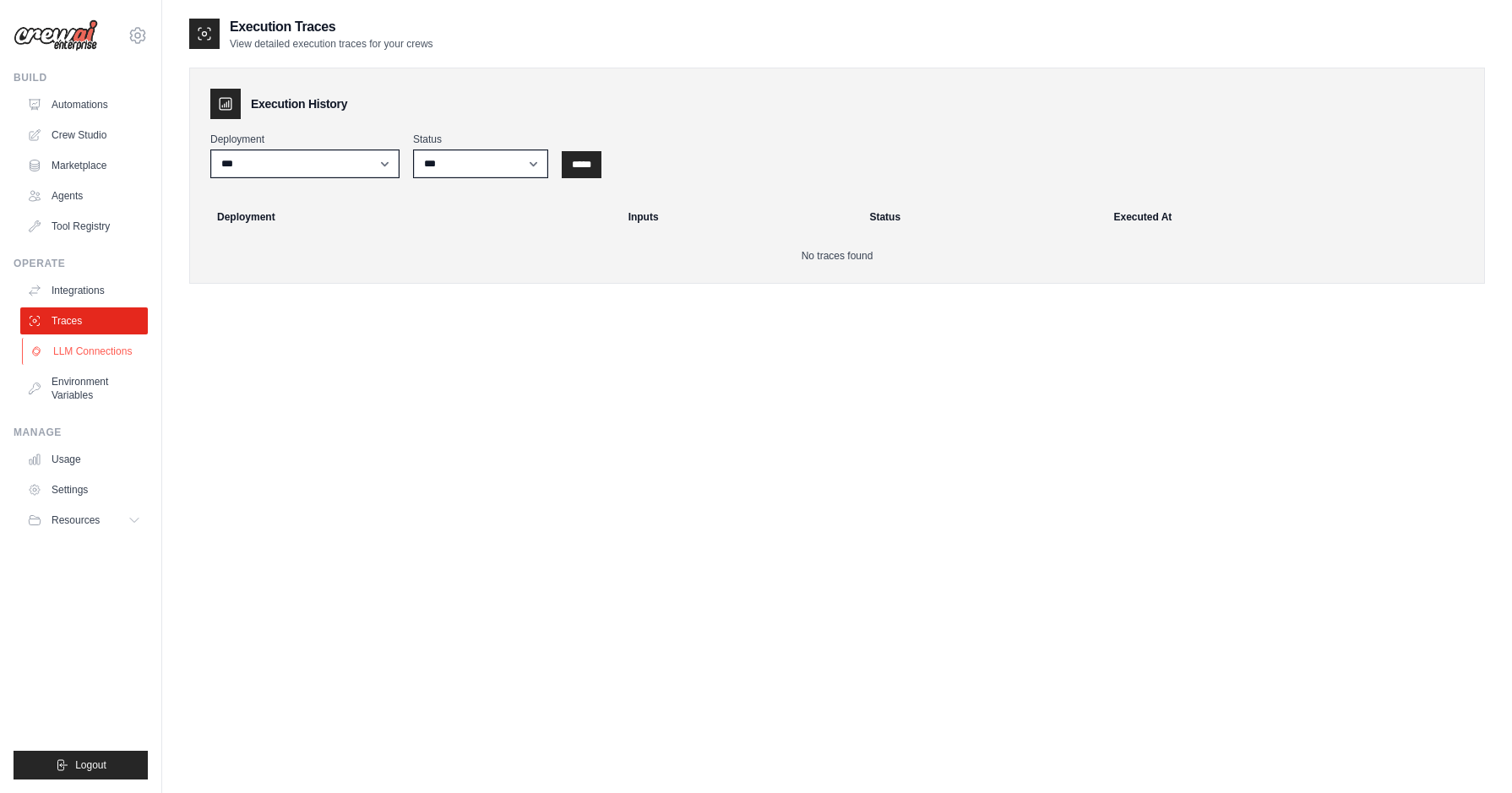
click at [90, 365] on link "LLM Connections" at bounding box center [86, 352] width 128 height 27
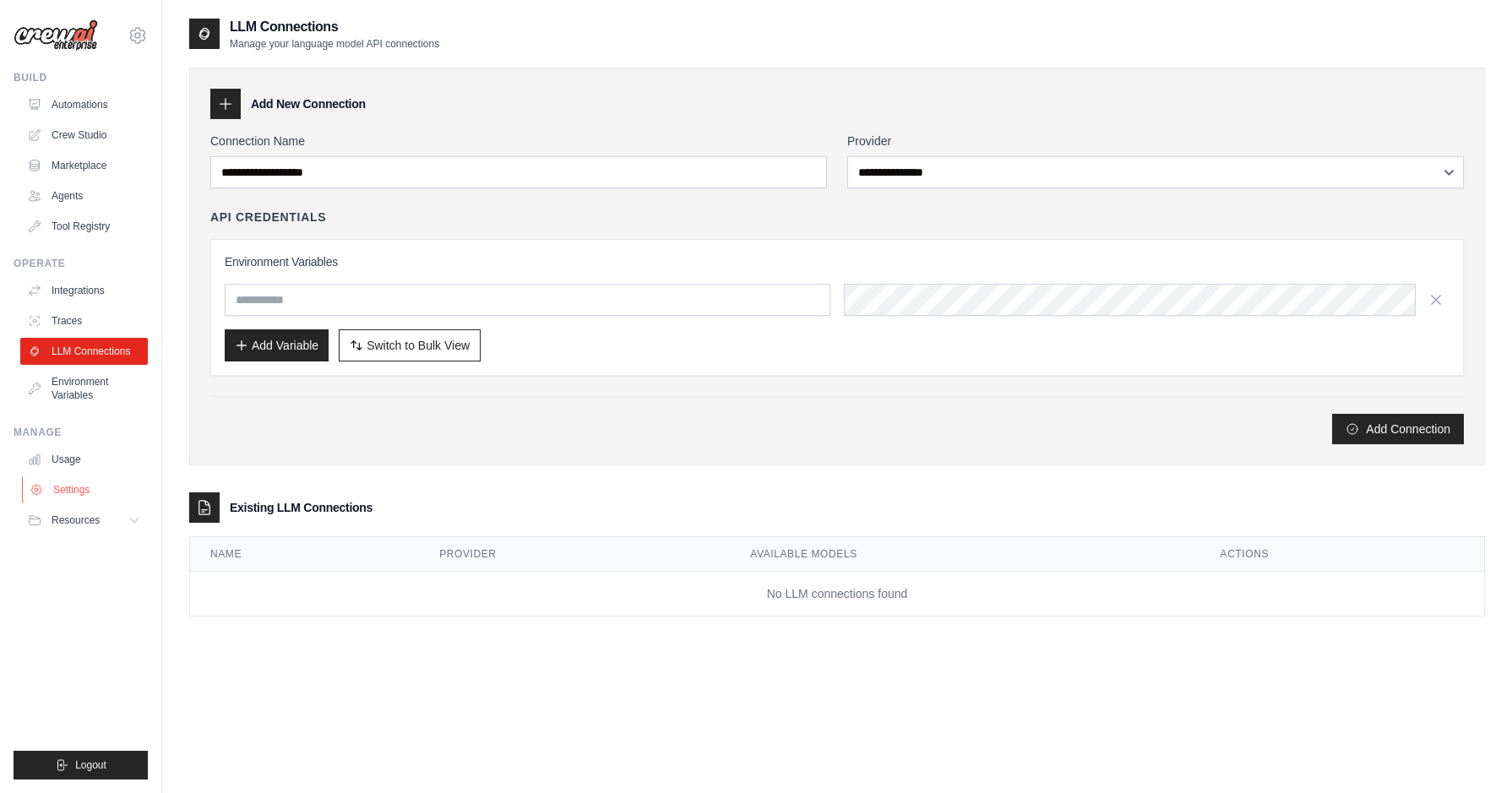
click at [83, 484] on link "Settings" at bounding box center [86, 490] width 128 height 27
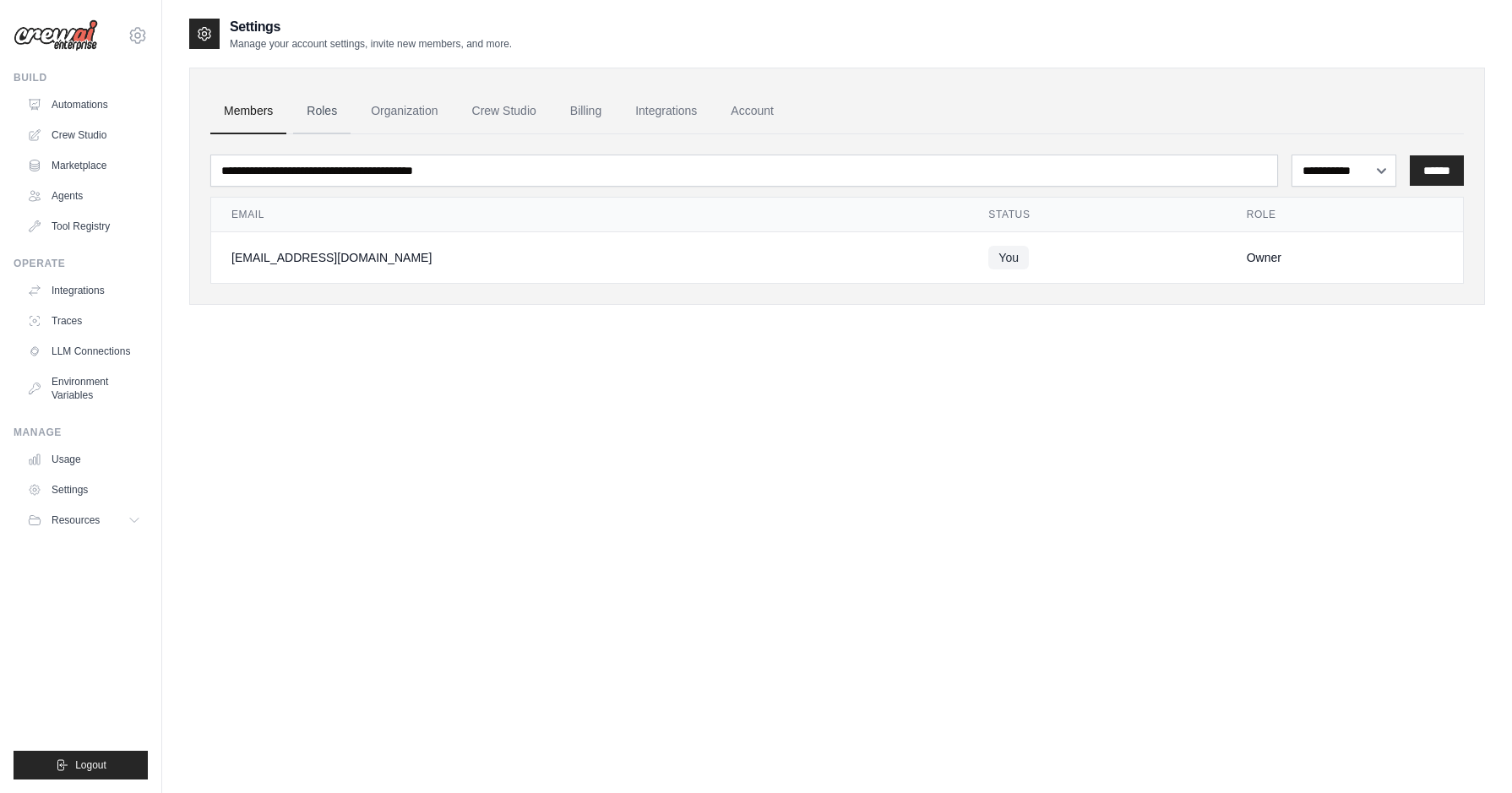
click at [351, 118] on link "Roles" at bounding box center [321, 112] width 57 height 46
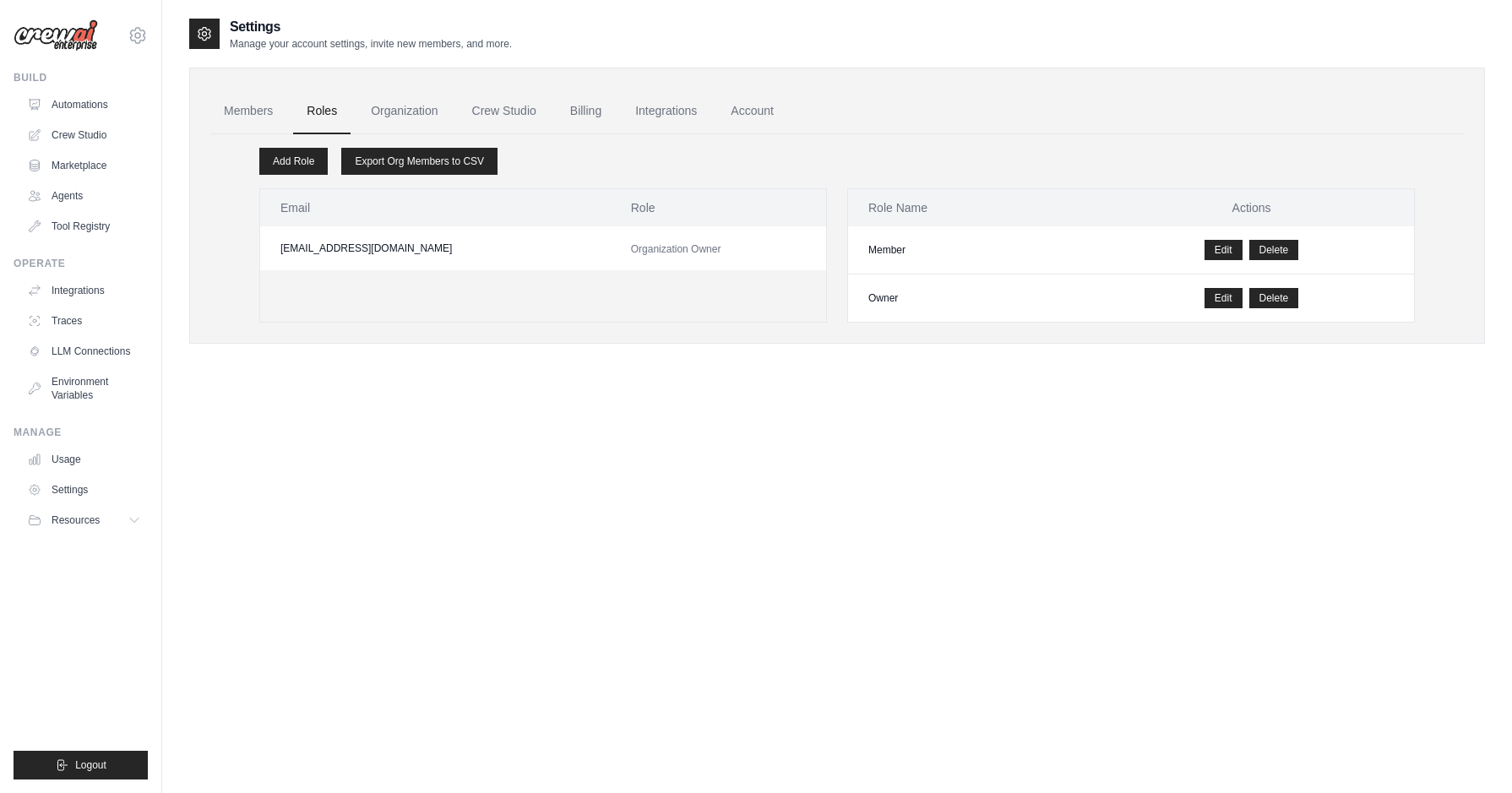
click at [635, 238] on td "Organization Owner" at bounding box center [718, 249] width 215 height 44
click at [419, 110] on link "Organization" at bounding box center [404, 112] width 94 height 46
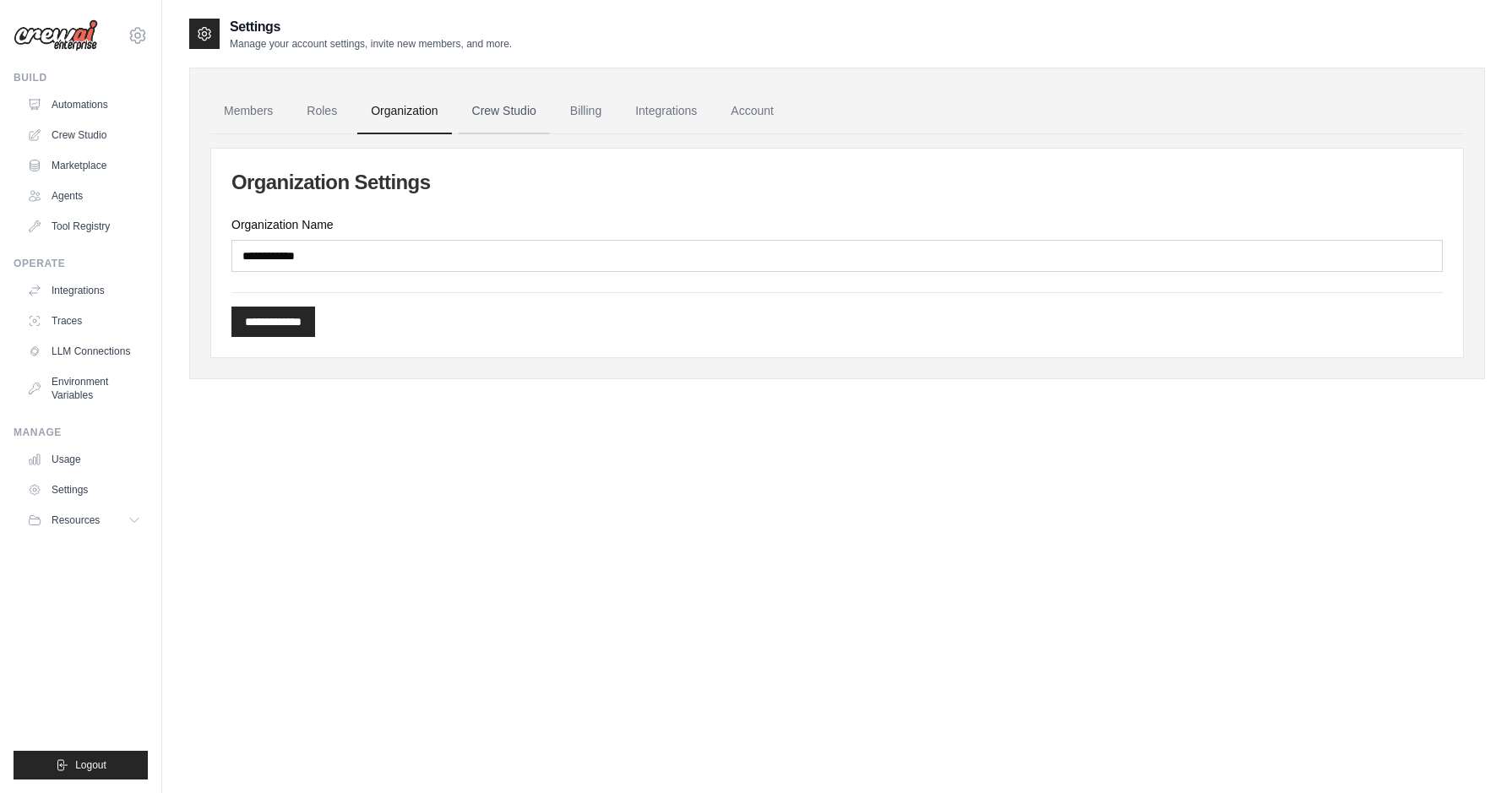
click at [518, 120] on link "Crew Studio" at bounding box center [504, 112] width 91 height 46
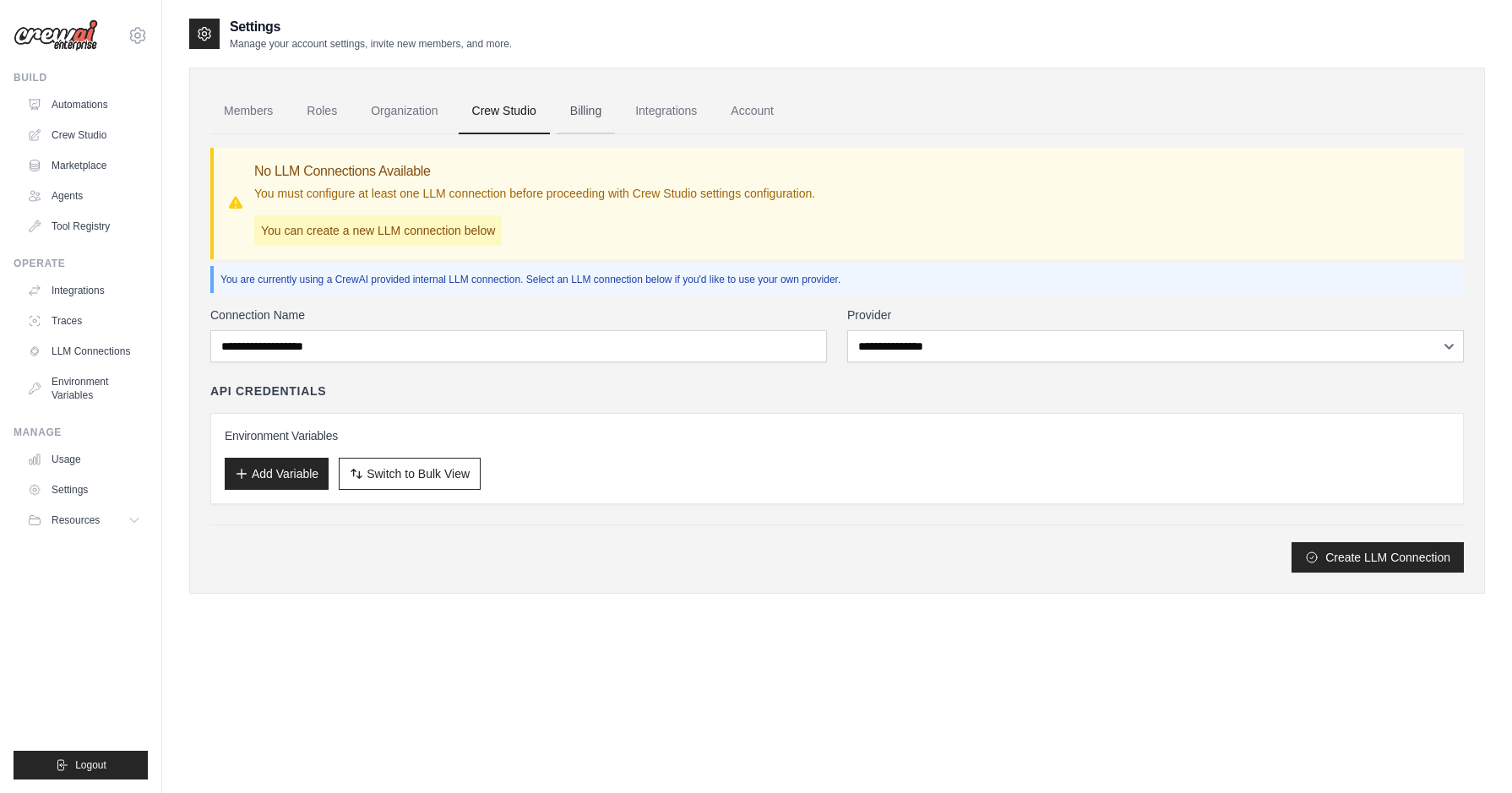
click at [612, 112] on link "Billing" at bounding box center [586, 112] width 58 height 46
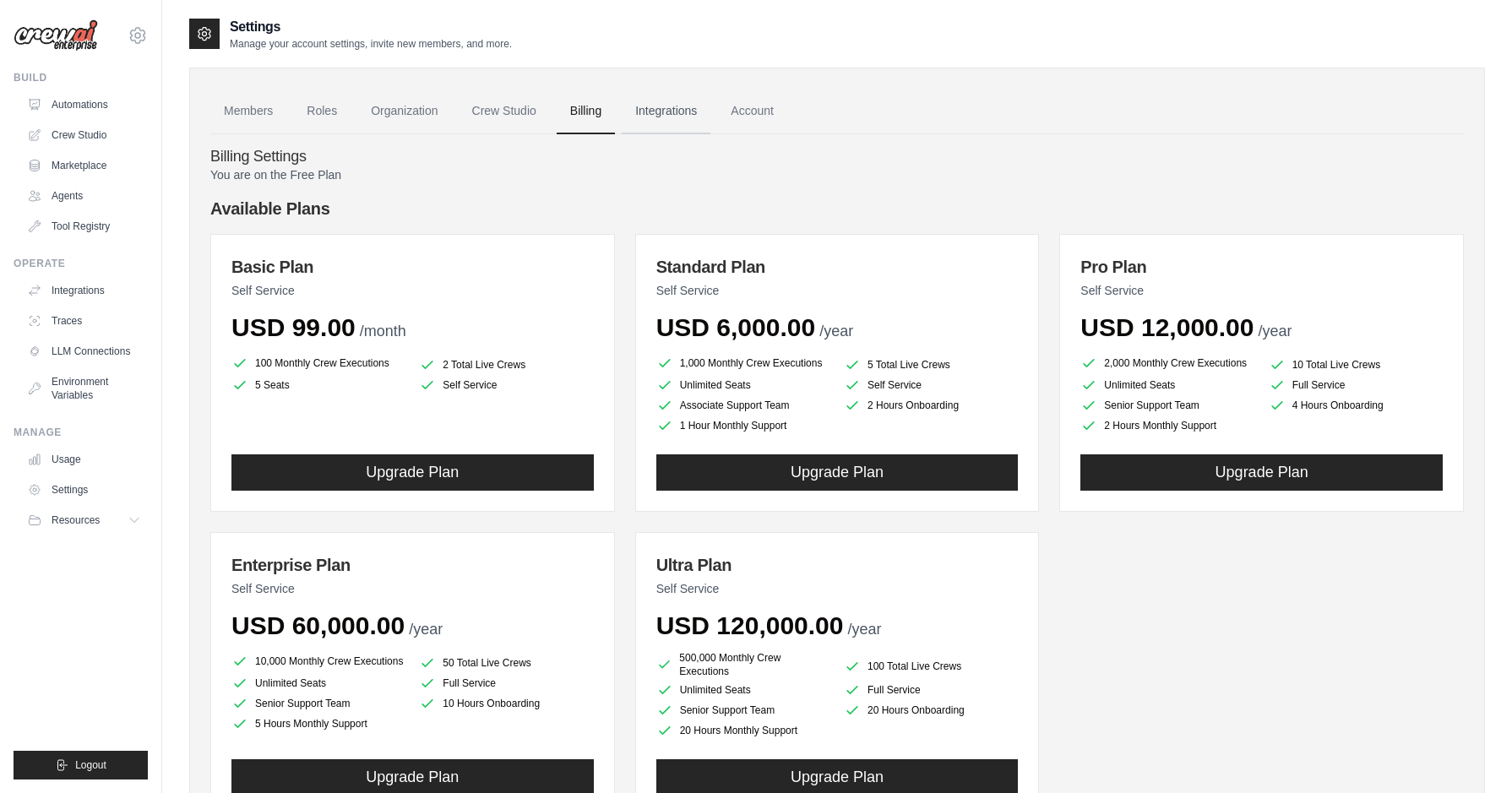
click at [692, 112] on link "Integrations" at bounding box center [666, 112] width 89 height 46
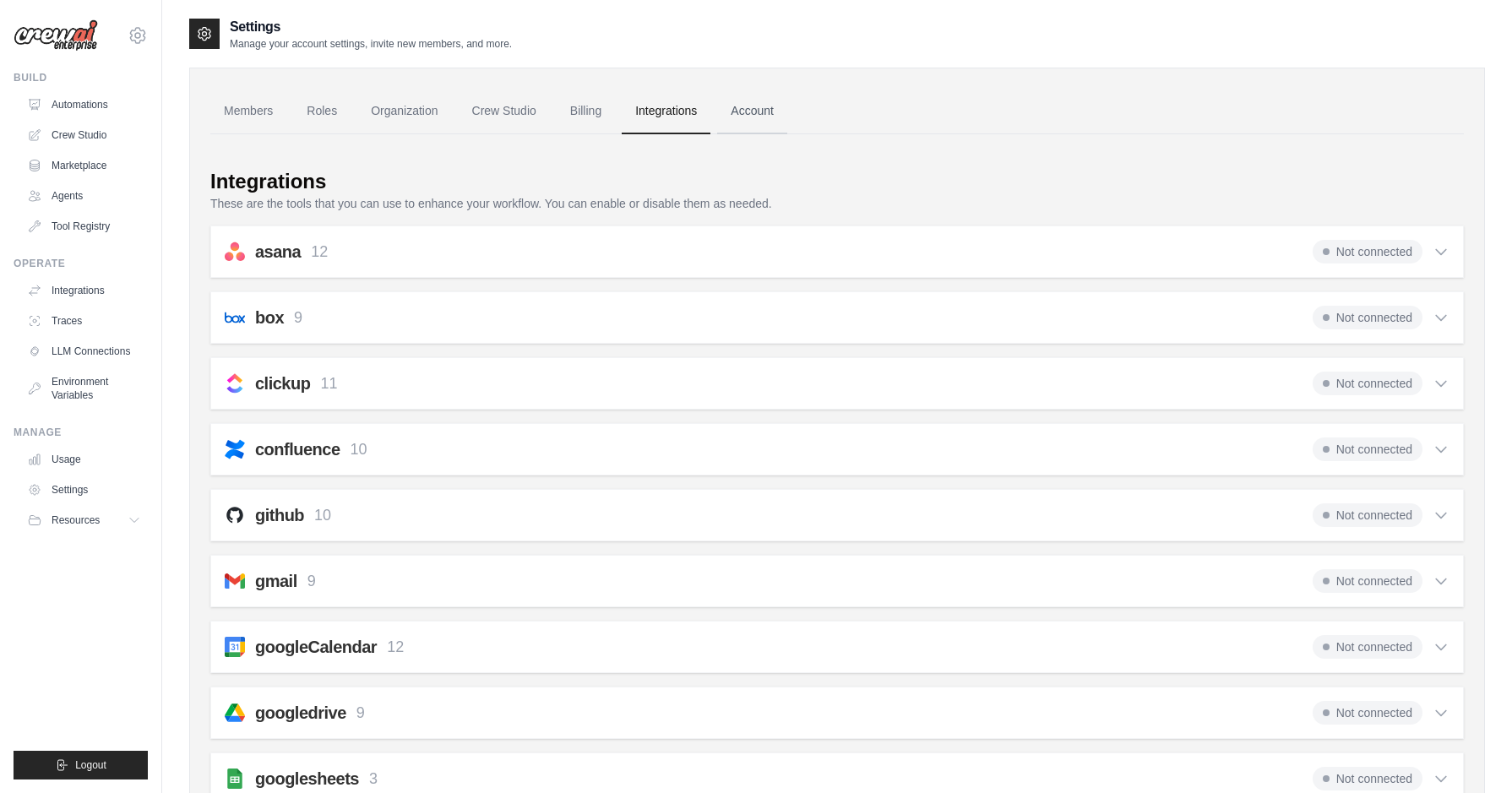
click at [775, 114] on link "Account" at bounding box center [752, 112] width 70 height 46
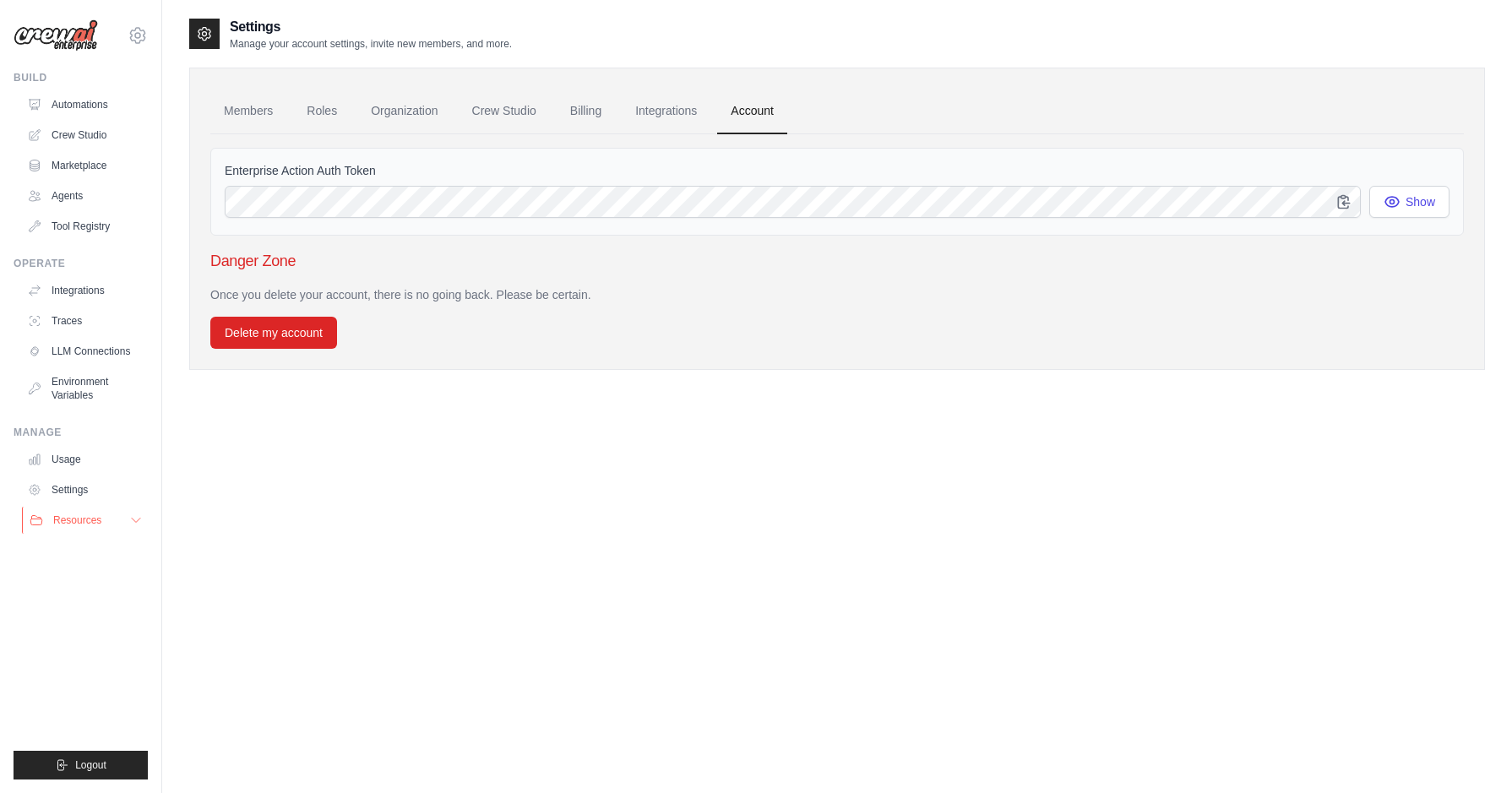
click at [68, 524] on span "Resources" at bounding box center [77, 520] width 49 height 14
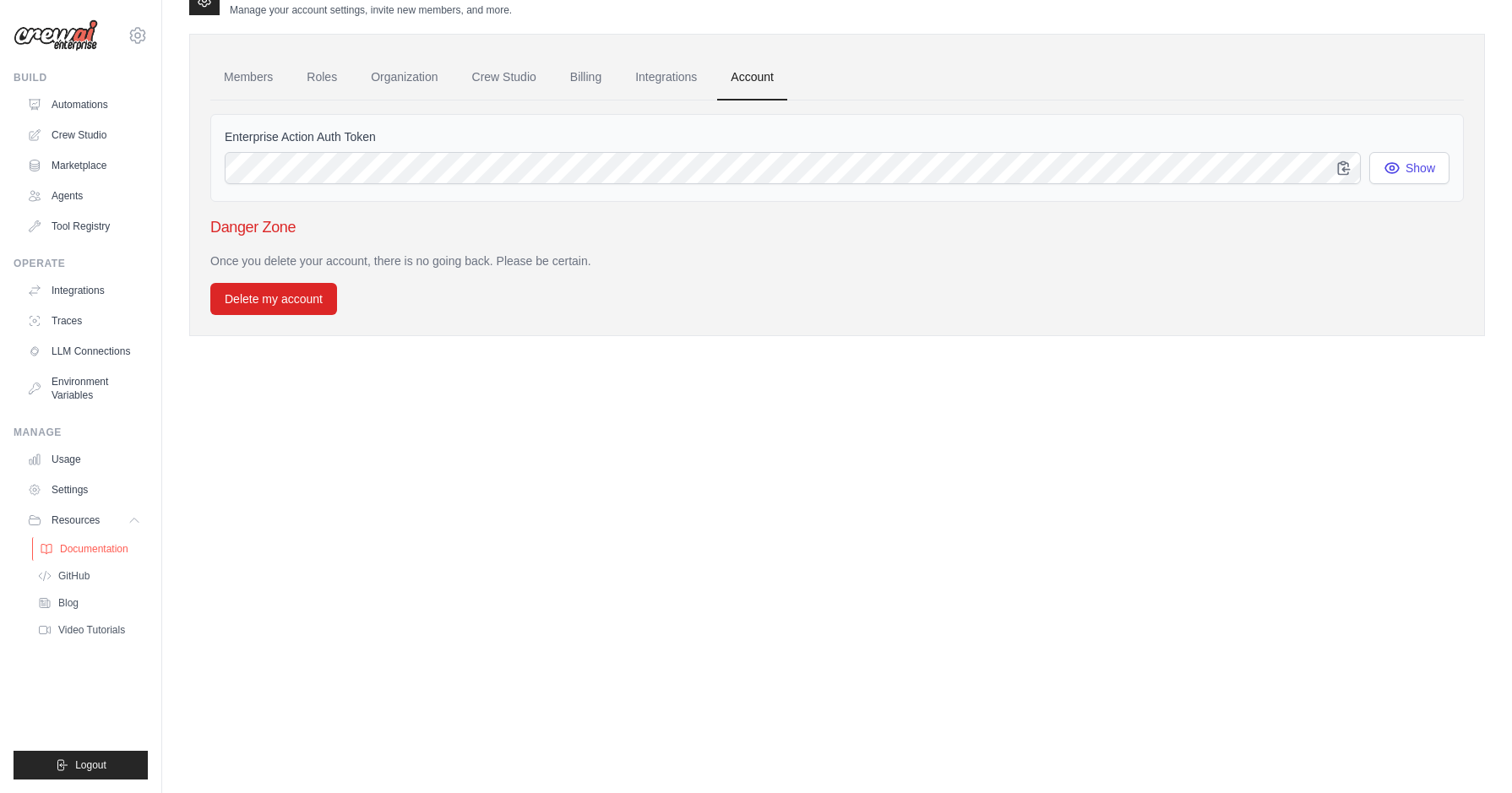
click at [86, 549] on span "Documentation" at bounding box center [94, 549] width 68 height 14
click at [96, 629] on span "Video Tutorials" at bounding box center [93, 630] width 66 height 14
click at [83, 600] on link "Blog" at bounding box center [91, 603] width 117 height 24
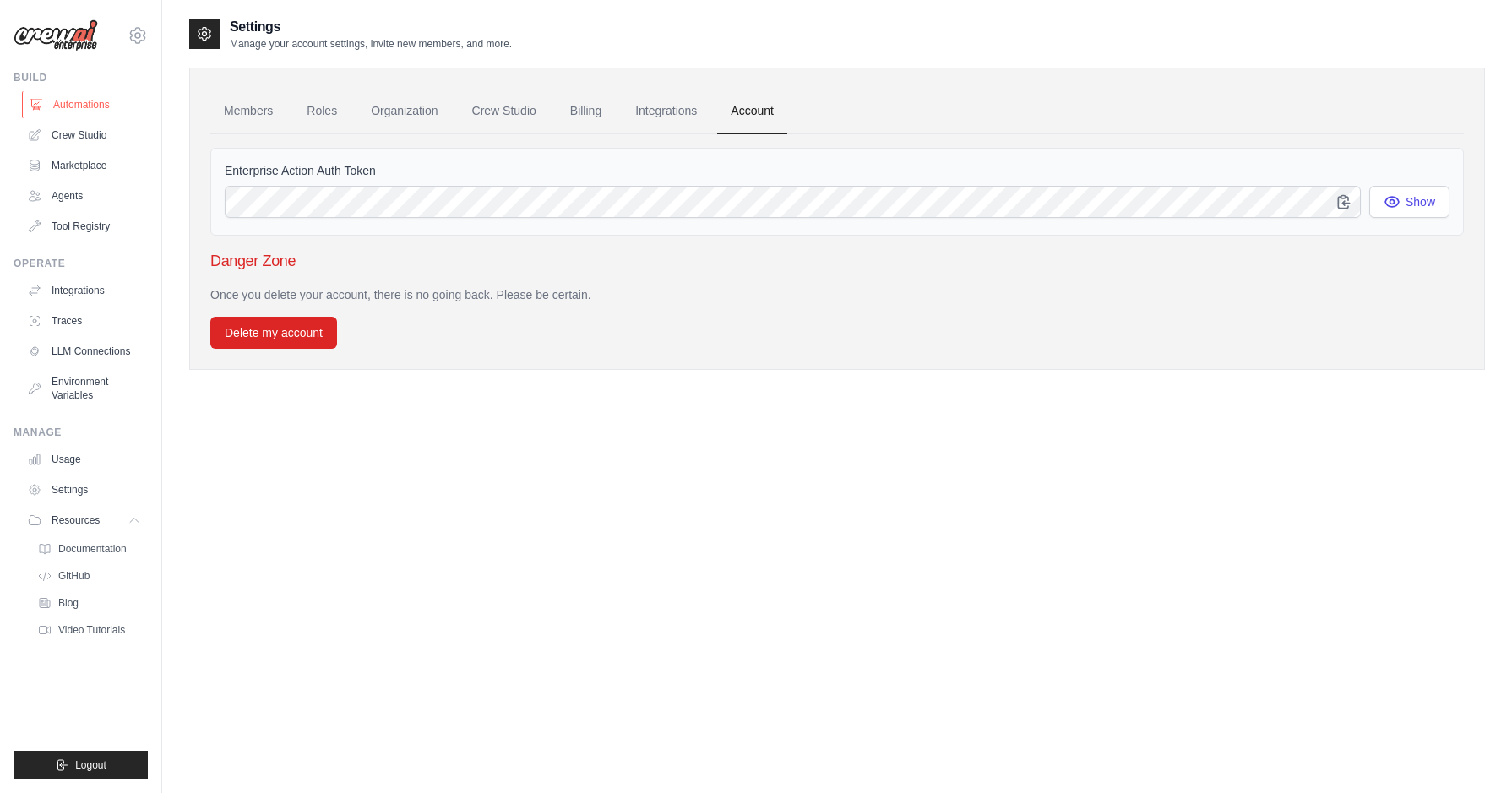
click at [78, 101] on link "Automations" at bounding box center [86, 105] width 128 height 27
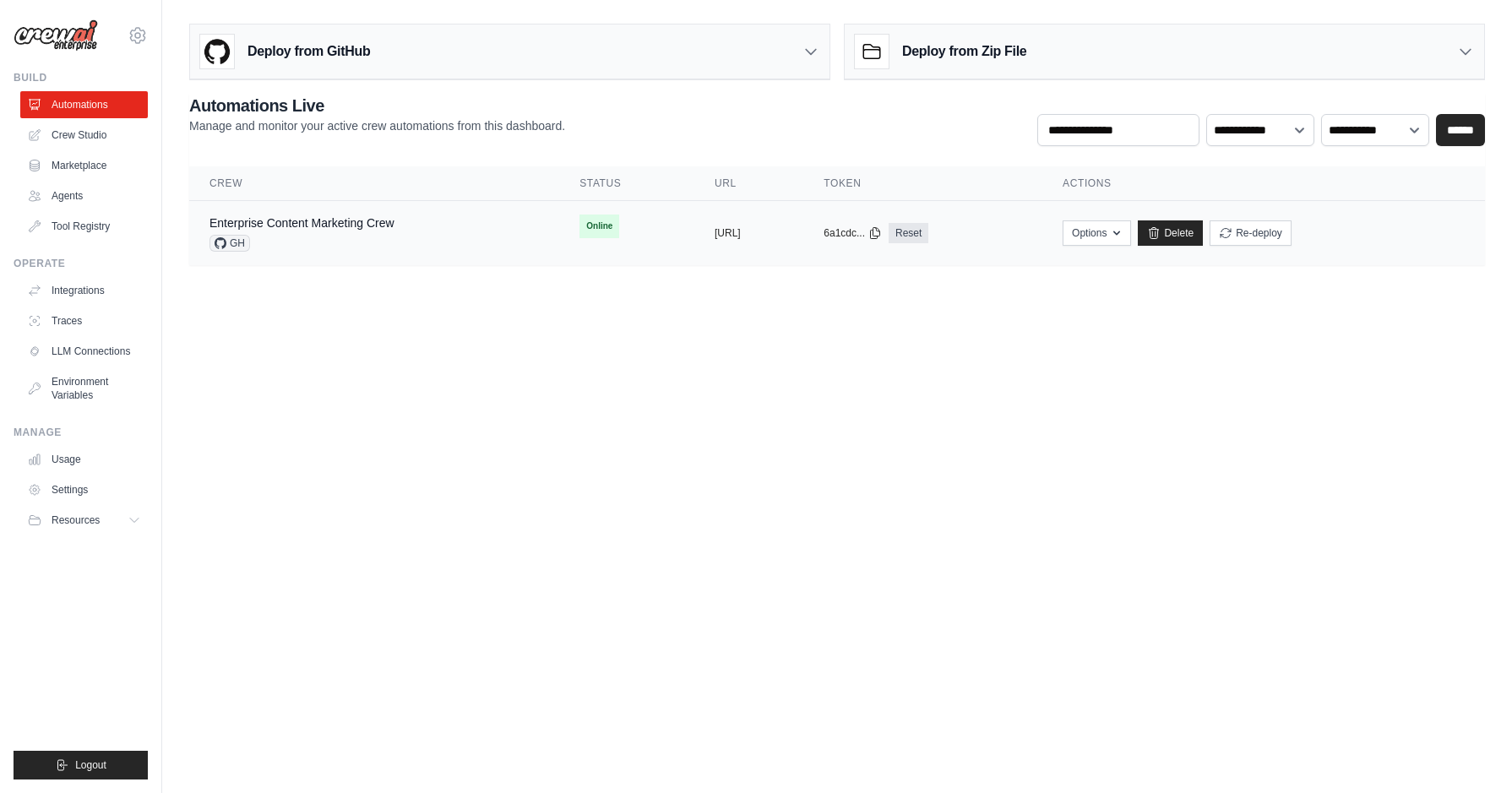
click at [1166, 261] on td "Options Chat with this Crew Export React JSX Component Export React TSX Compone…" at bounding box center [1263, 233] width 443 height 65
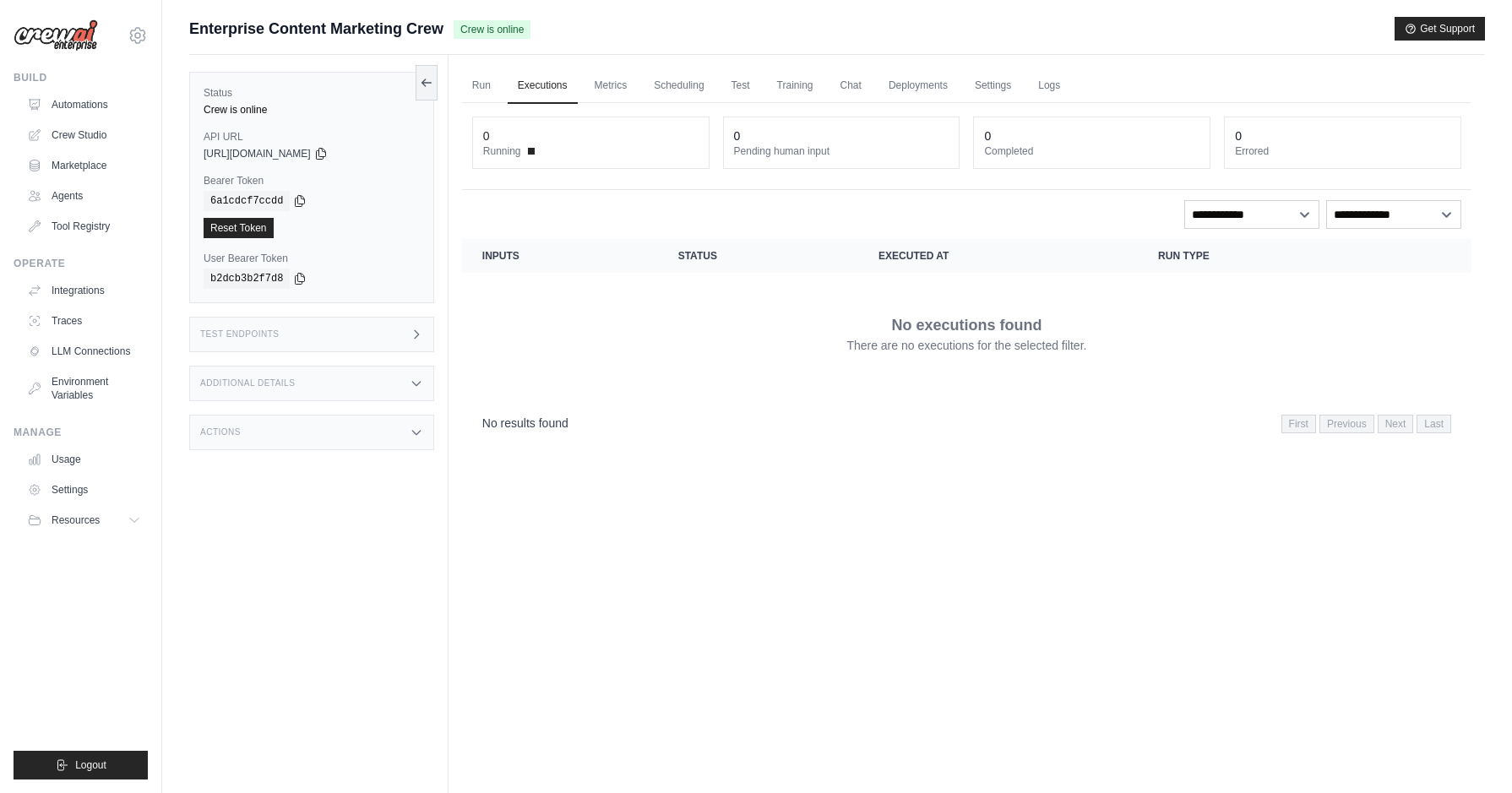
click at [419, 332] on icon at bounding box center [416, 335] width 14 height 14
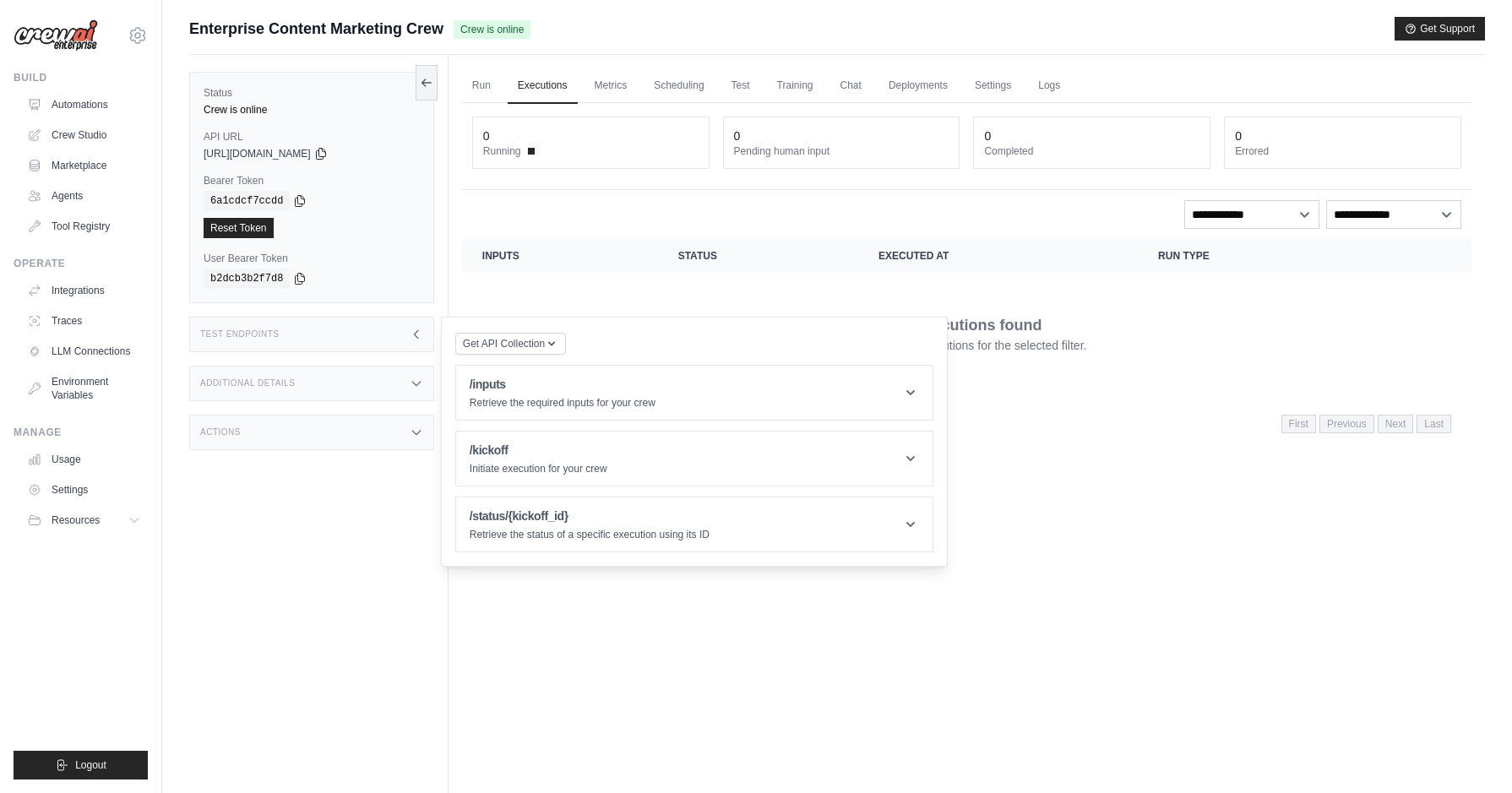
click at [406, 388] on div "Additional Details" at bounding box center [312, 384] width 245 height 36
click at [390, 377] on div "Additional Details" at bounding box center [312, 384] width 245 height 36
click at [359, 429] on div "Actions" at bounding box center [312, 433] width 245 height 36
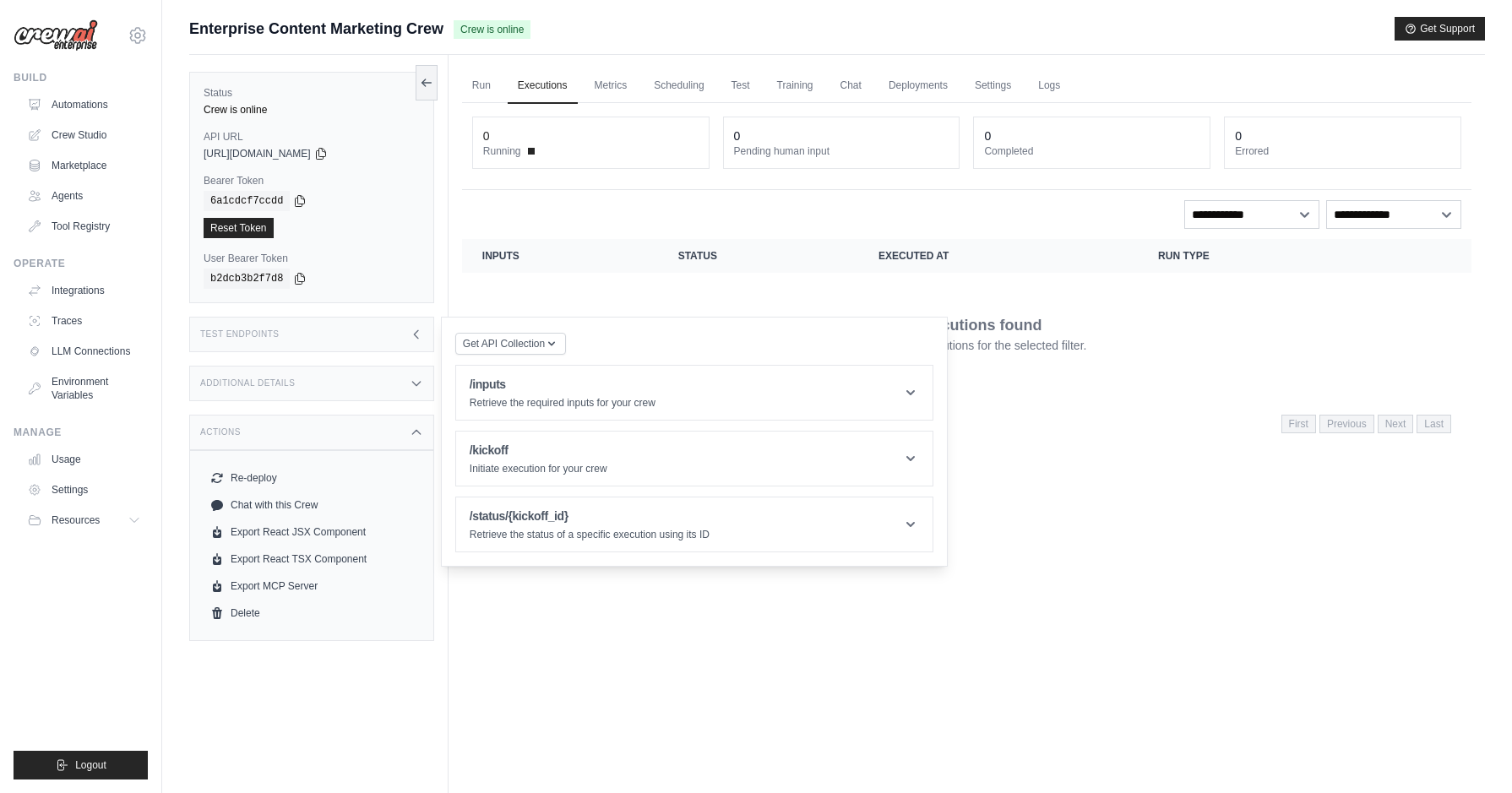
click at [413, 429] on icon at bounding box center [416, 433] width 14 height 14
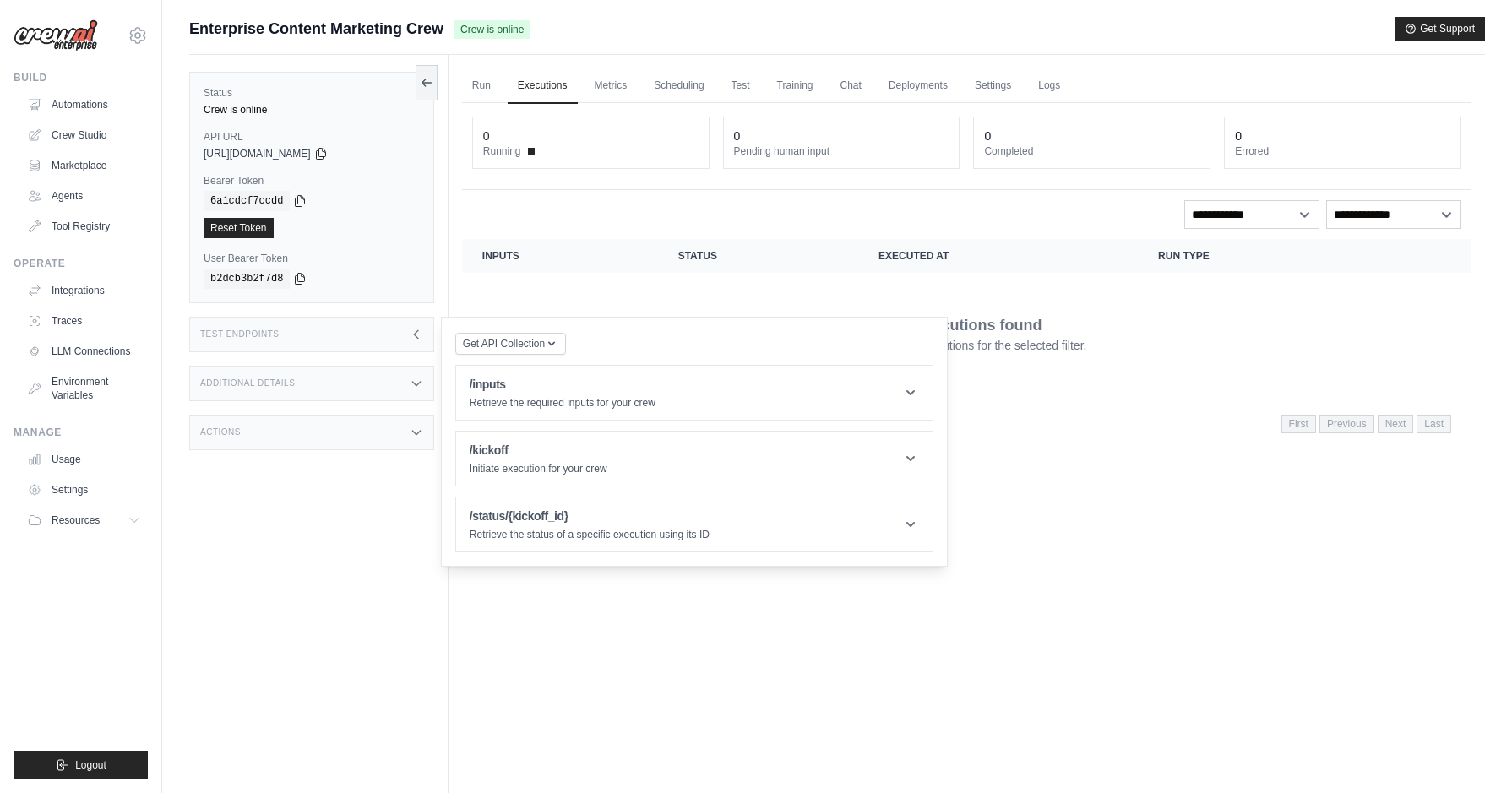
click at [355, 328] on div "Test Endpoints" at bounding box center [312, 335] width 245 height 36
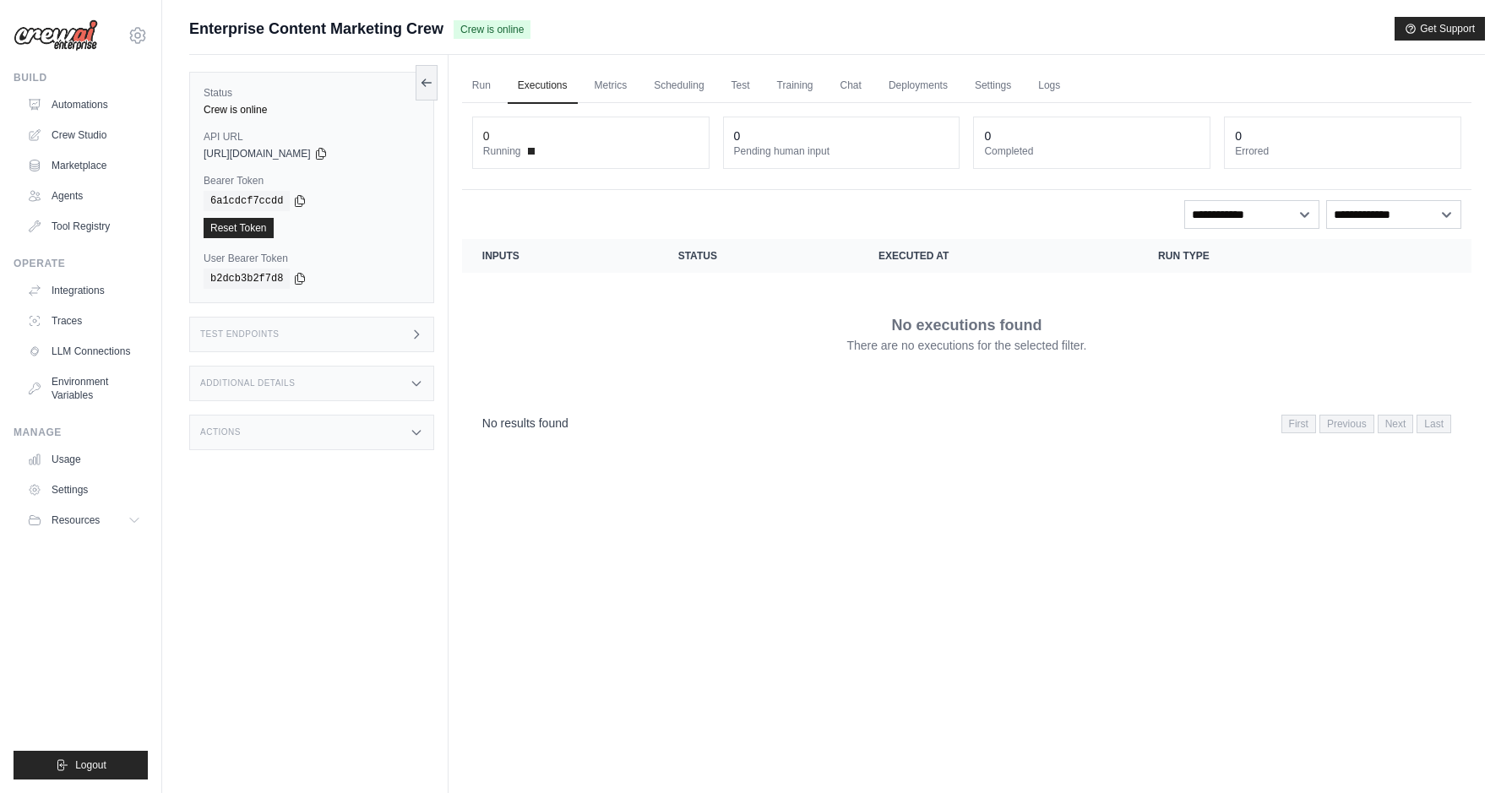
click at [355, 328] on div "Test Endpoints" at bounding box center [312, 335] width 245 height 36
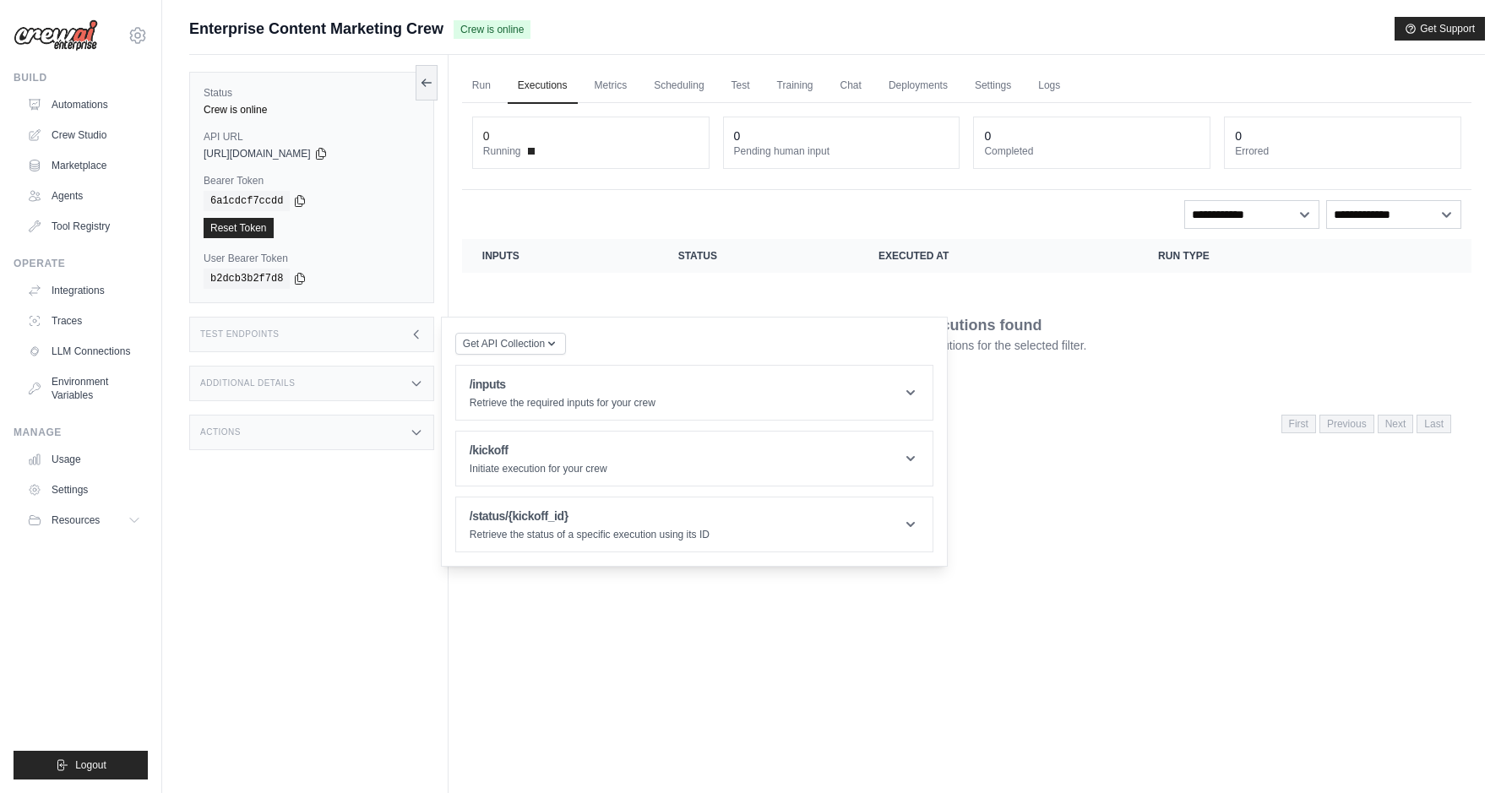
click at [354, 328] on div "Test Endpoints" at bounding box center [312, 335] width 245 height 36
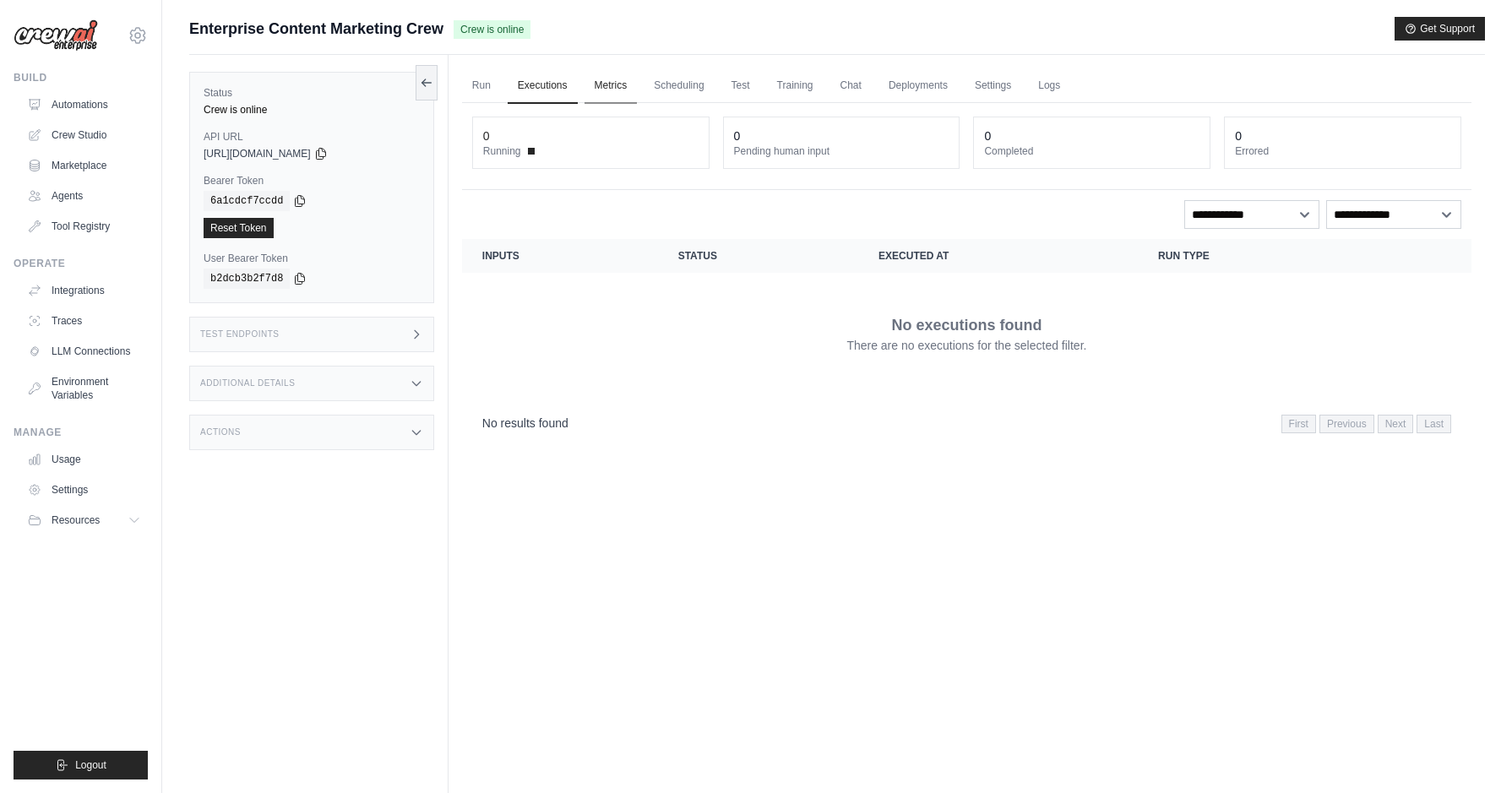
click at [609, 95] on link "Metrics" at bounding box center [610, 86] width 53 height 36
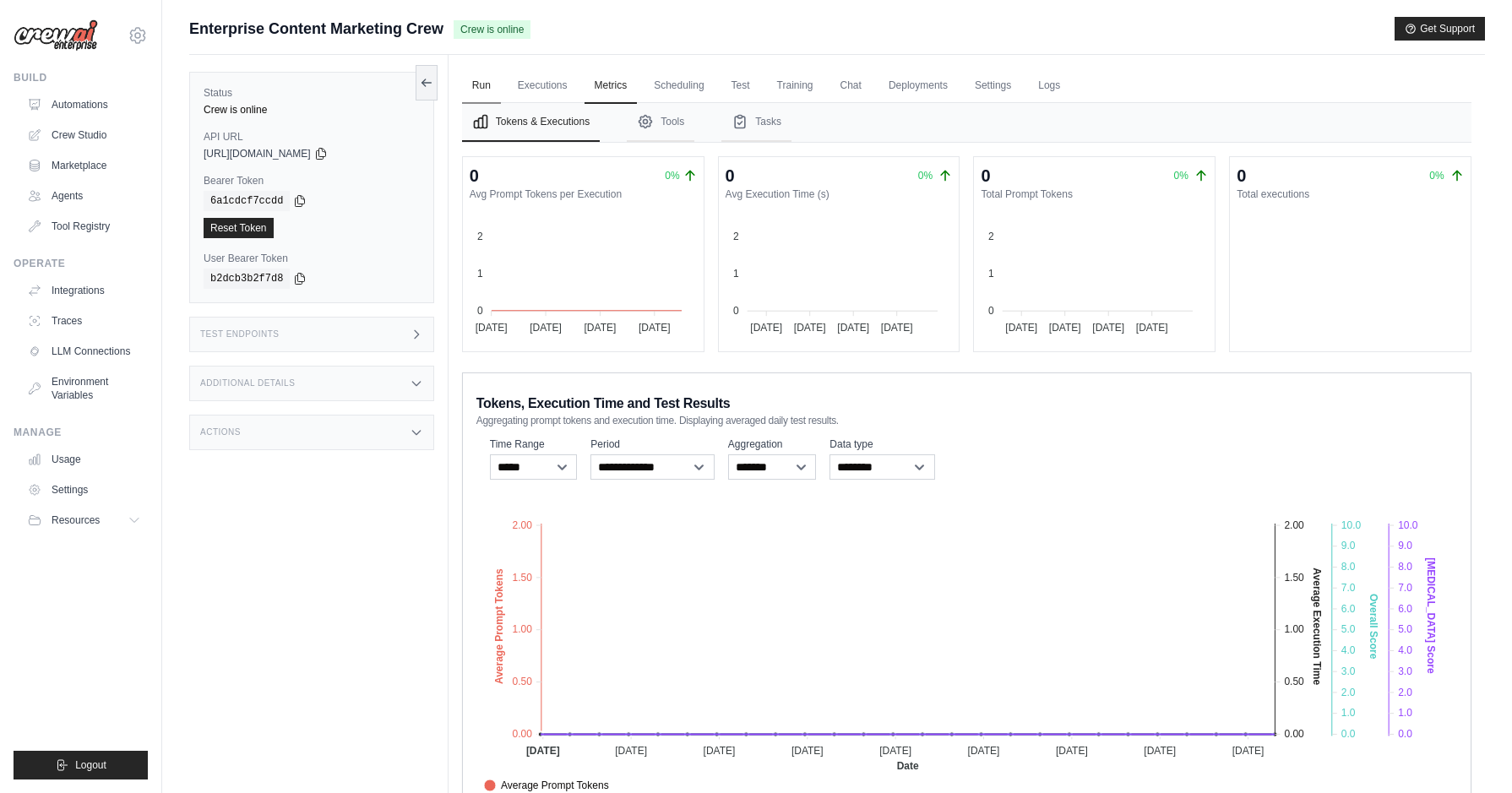
click at [483, 87] on link "Run" at bounding box center [482, 86] width 39 height 36
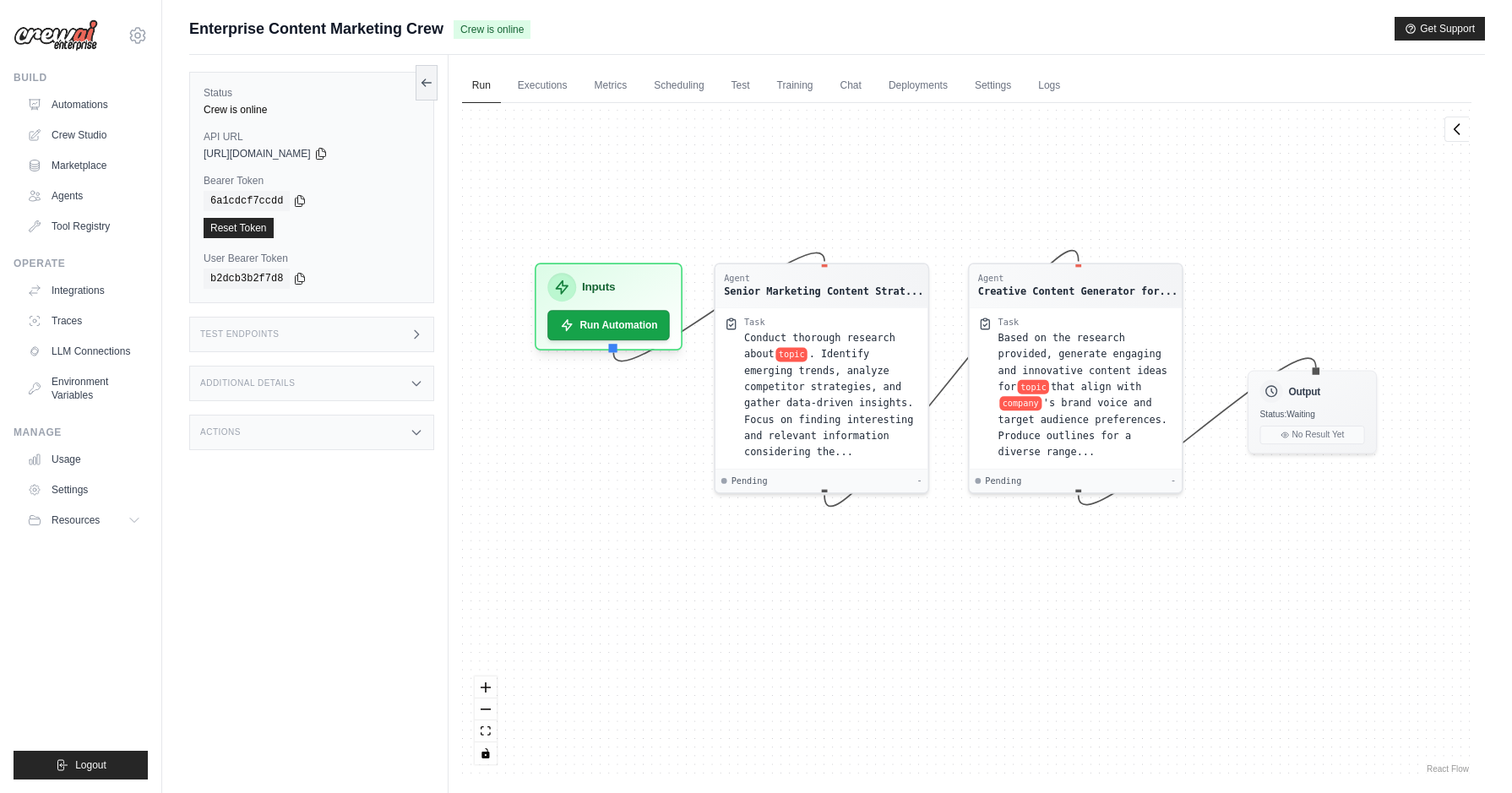
drag, startPoint x: 629, startPoint y: 559, endPoint x: 618, endPoint y: 497, distance: 63.0
click at [618, 497] on div "Agent Senior Marketing Content Strat... Task Conduct thorough research about to…" at bounding box center [966, 440] width 1009 height 675
click at [794, 357] on span "topic" at bounding box center [791, 352] width 32 height 14
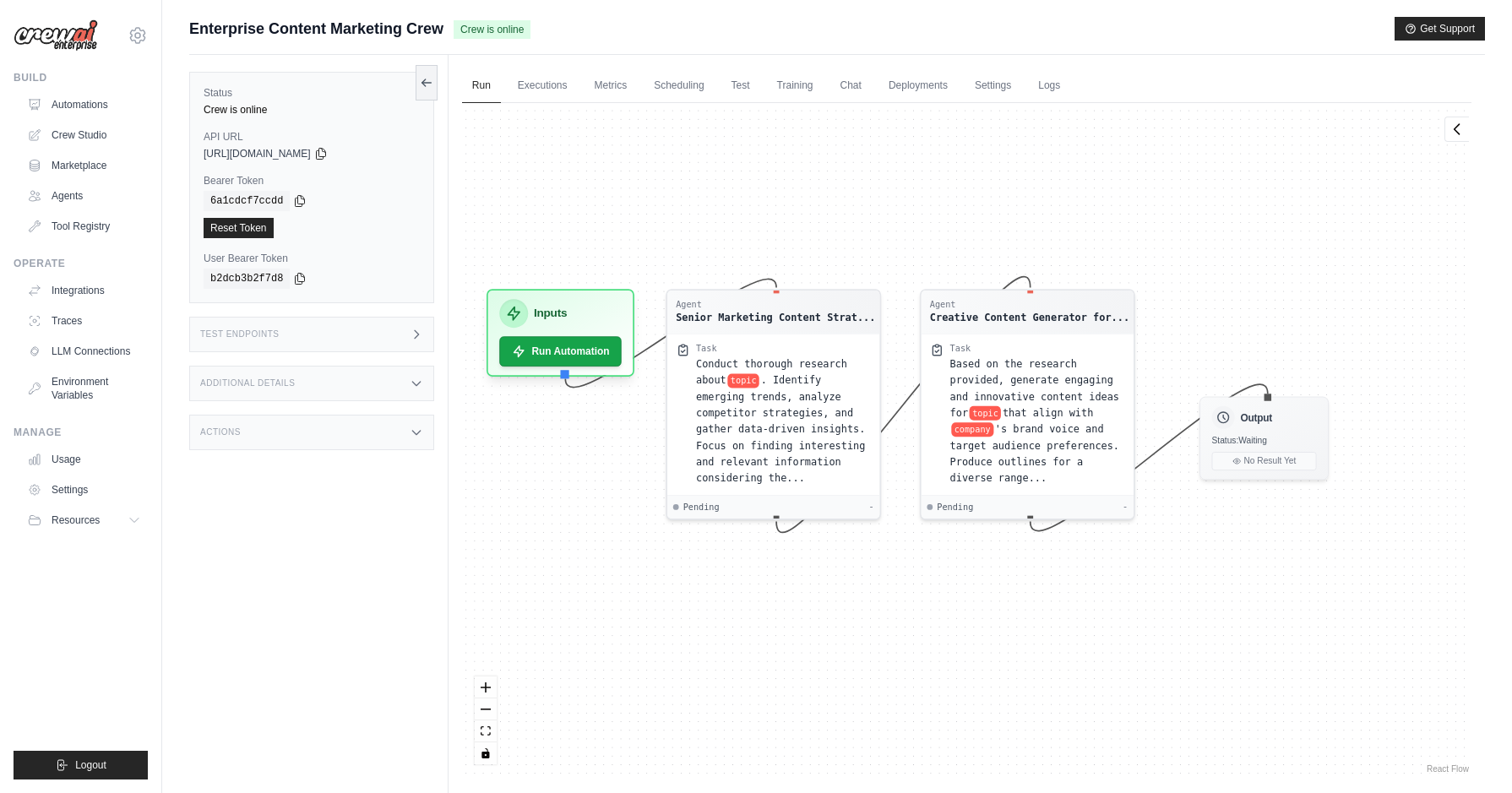
drag, startPoint x: 963, startPoint y: 204, endPoint x: 903, endPoint y: 168, distance: 70.0
click at [903, 168] on div "Agent Senior Marketing Content Strat... Task Conduct thorough research about to…" at bounding box center [966, 440] width 1009 height 675
click at [574, 347] on button "Run Automation" at bounding box center [559, 345] width 129 height 32
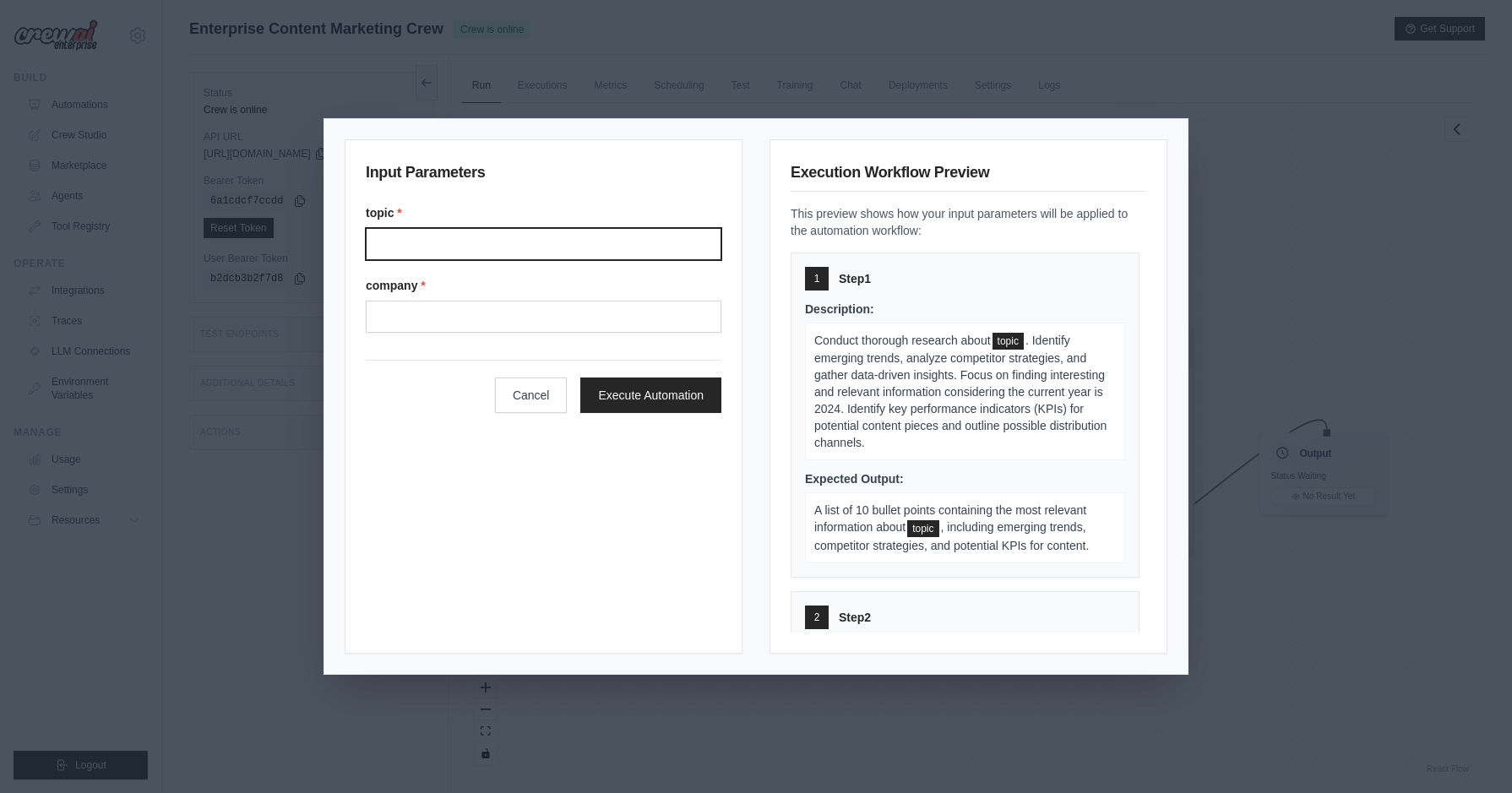
click at [533, 237] on input "Topic" at bounding box center [544, 244] width 356 height 32
type input "******"
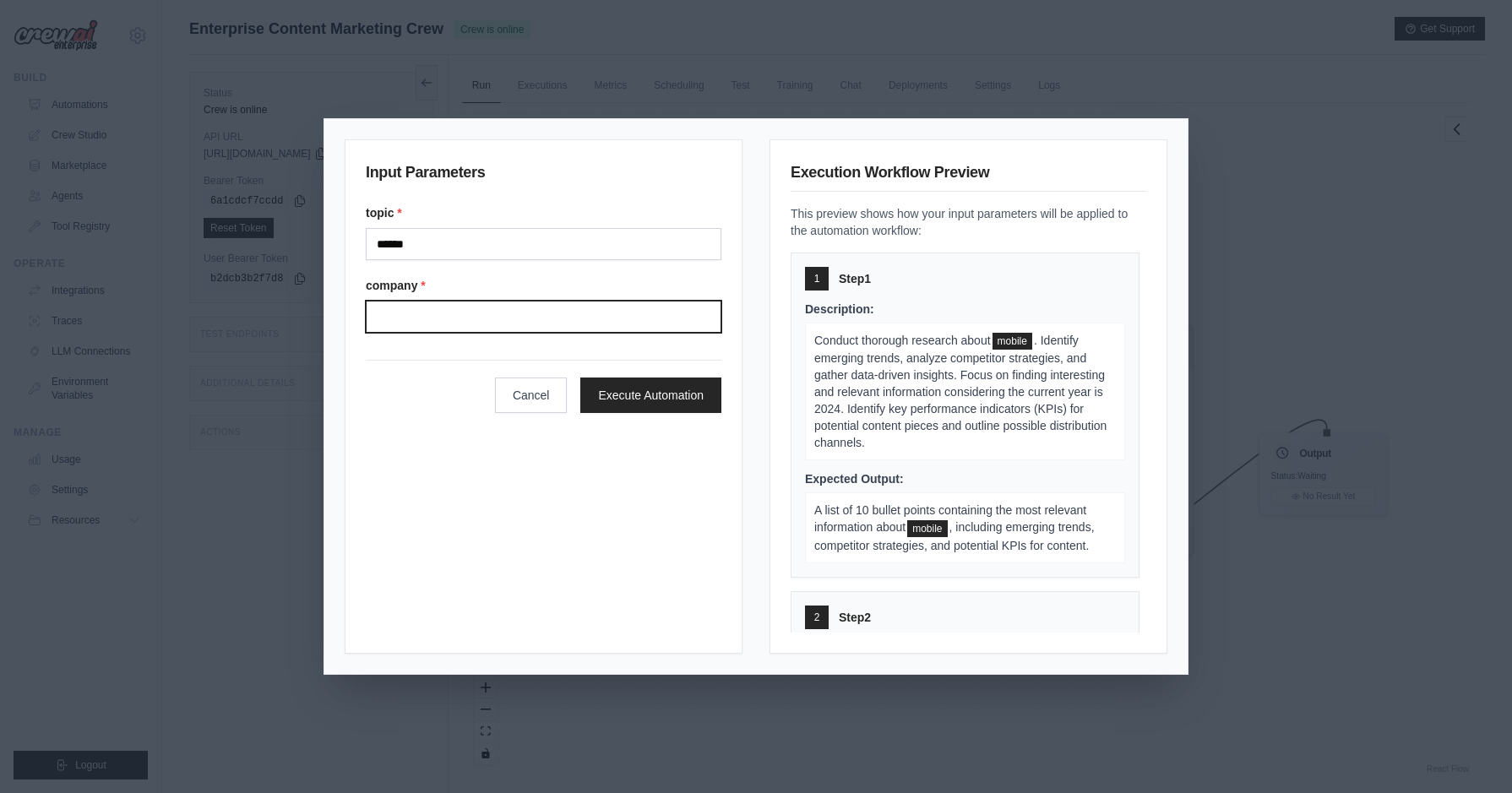
click at [513, 325] on input "Company" at bounding box center [544, 317] width 356 height 32
paste input "**********"
type input "**********"
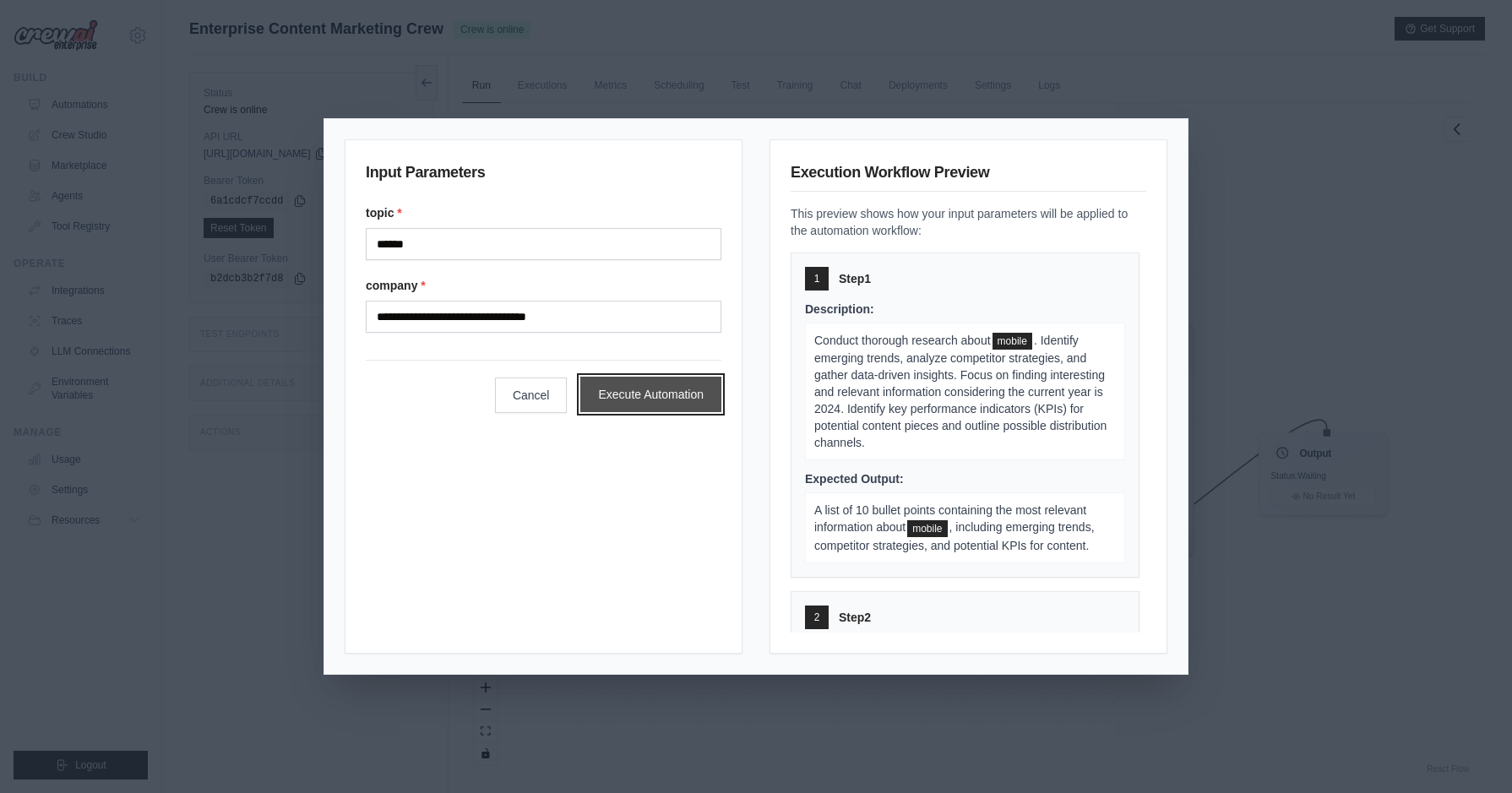
click at [634, 405] on button "Execute Automation" at bounding box center [650, 394] width 141 height 36
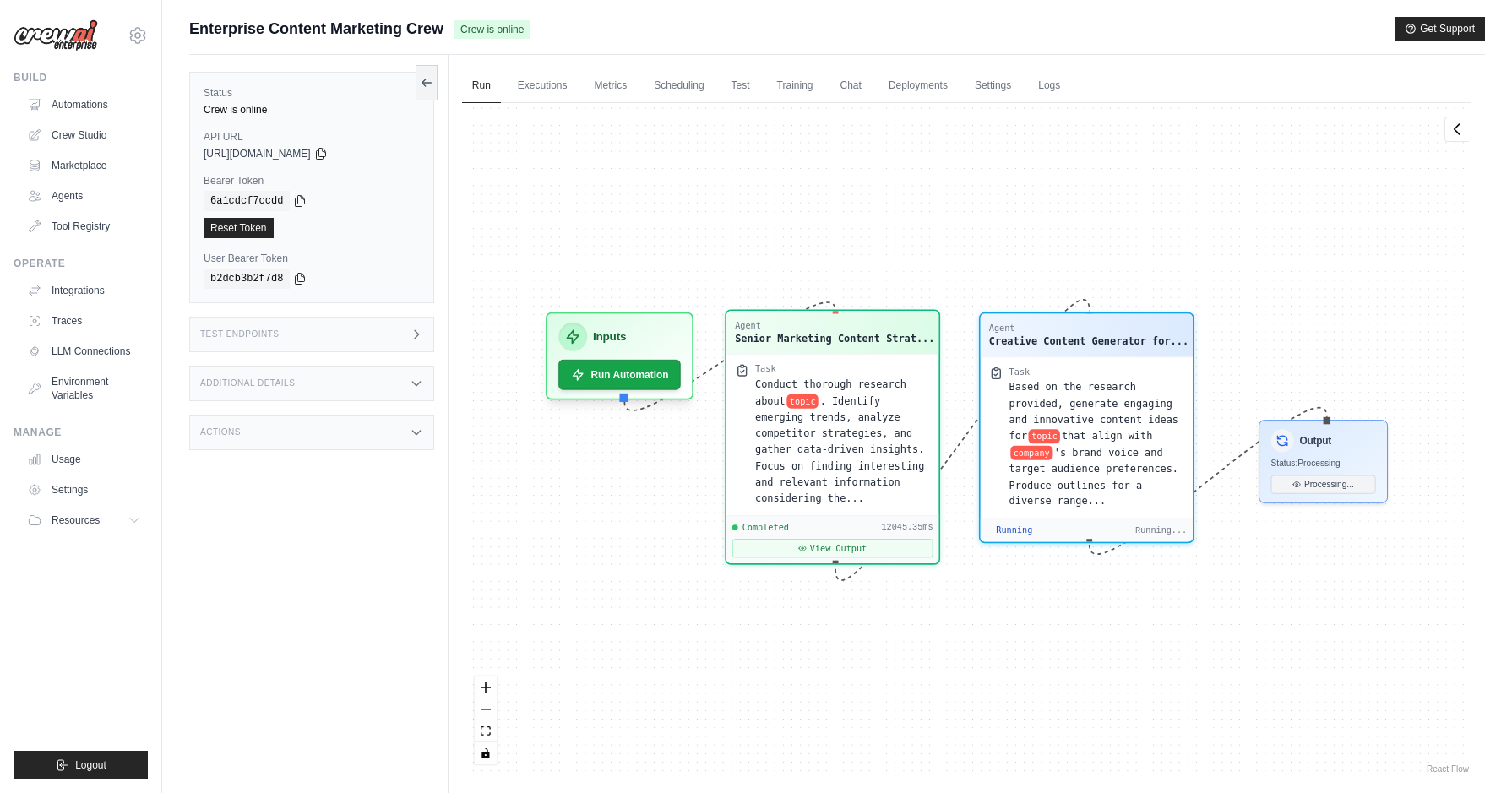
scroll to position [8740, 0]
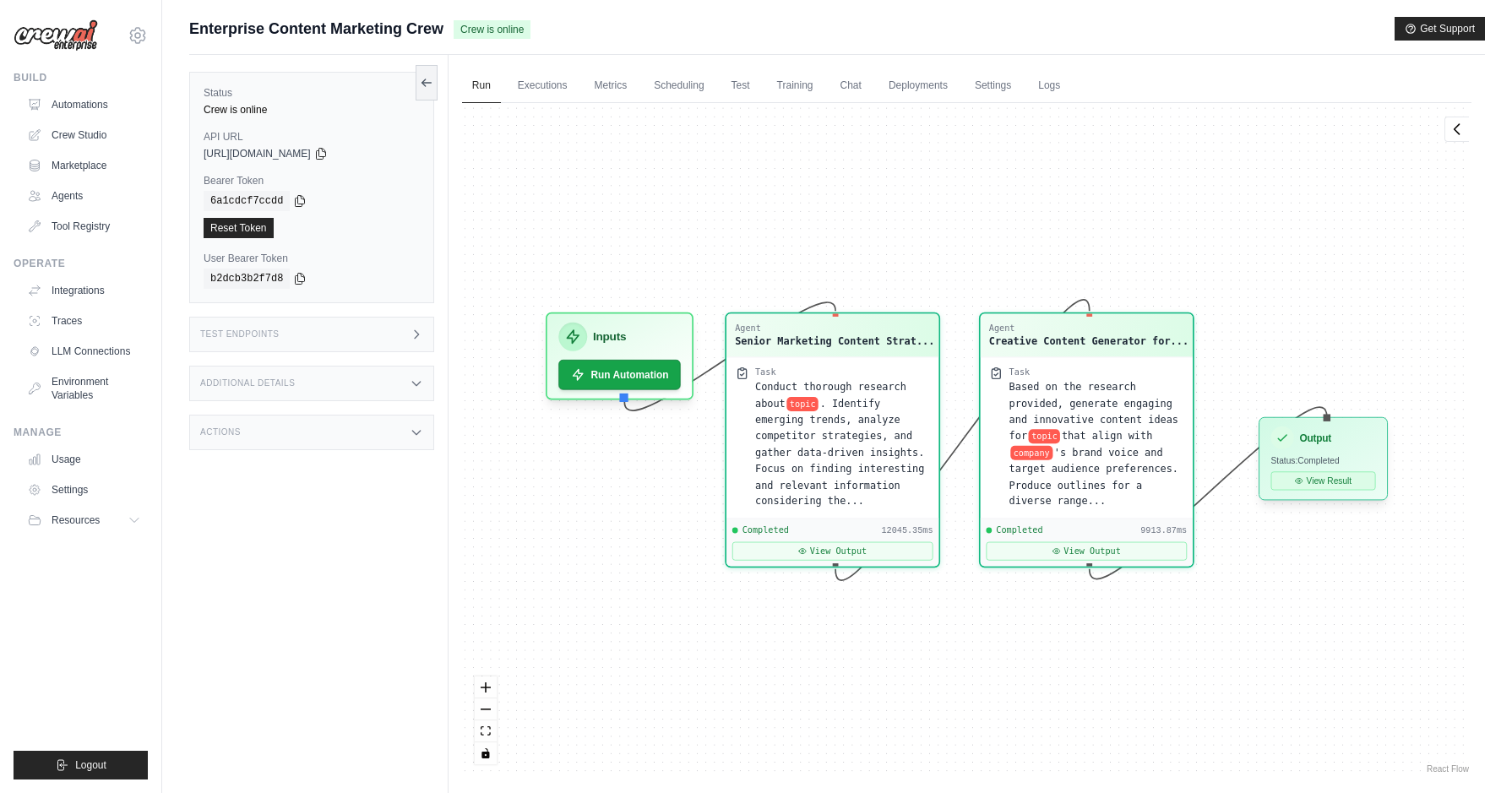
click at [1332, 476] on button "View Result" at bounding box center [1322, 480] width 105 height 19
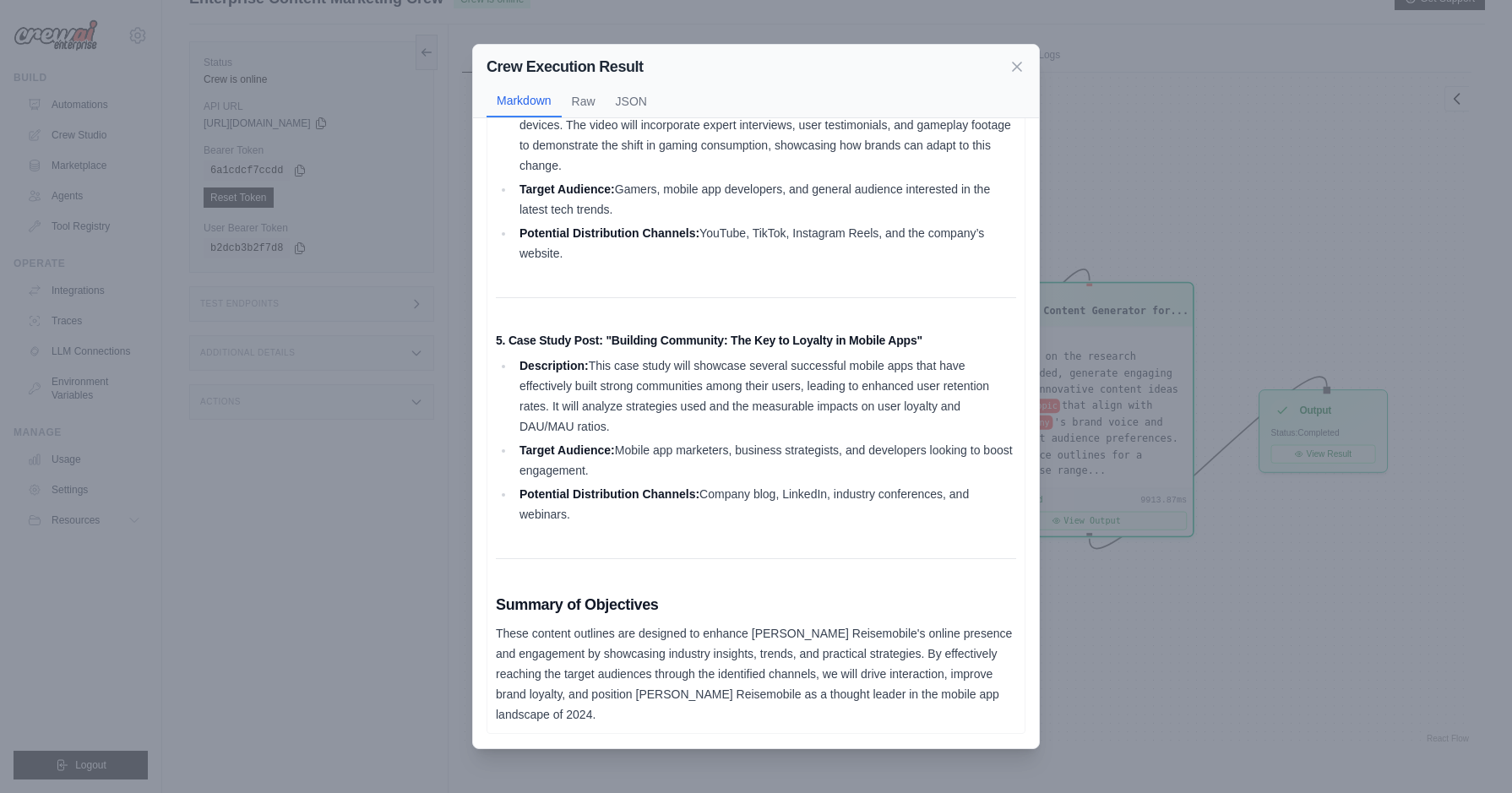
scroll to position [72, 0]
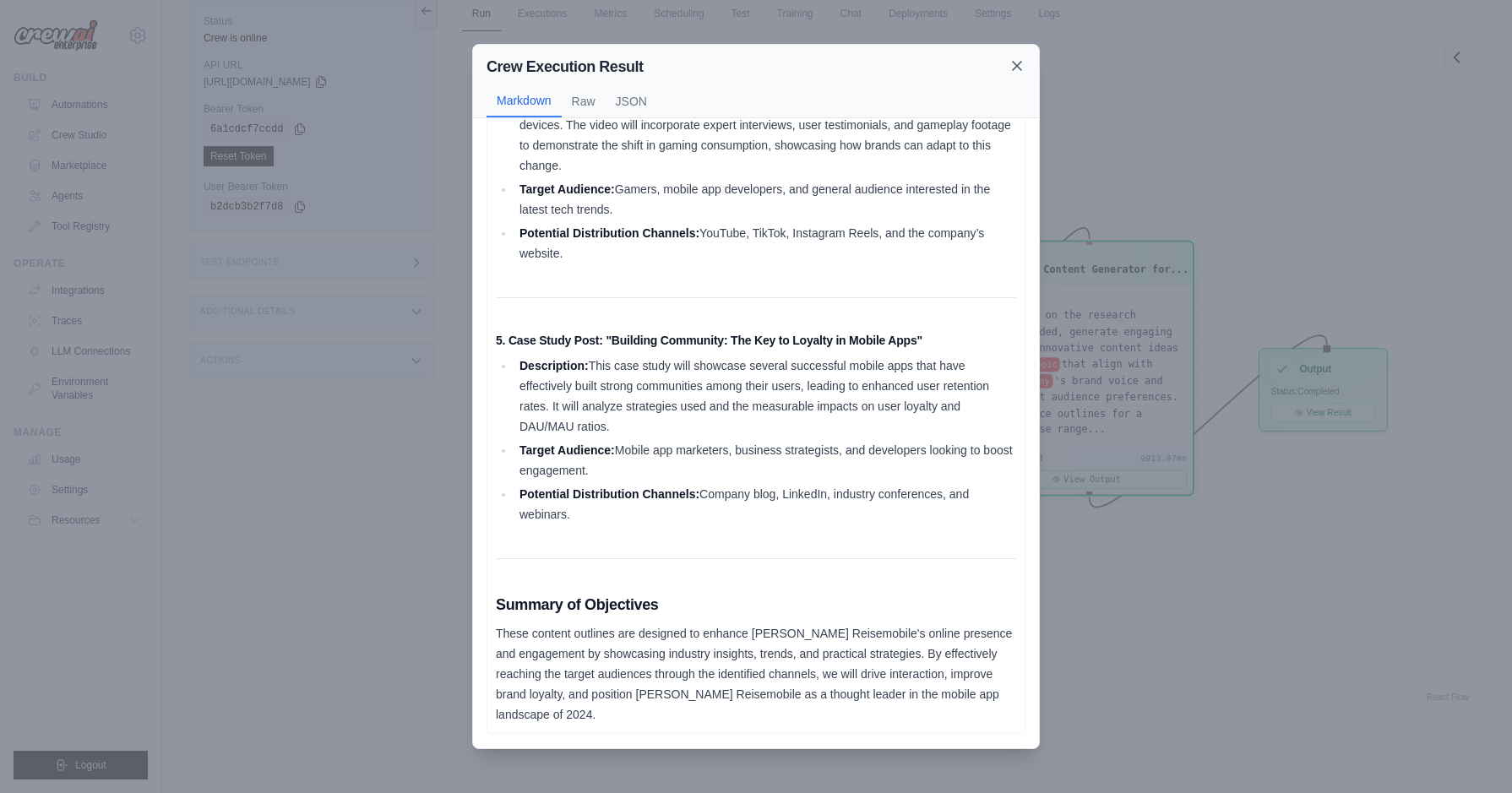
click at [1013, 62] on icon at bounding box center [1017, 66] width 9 height 9
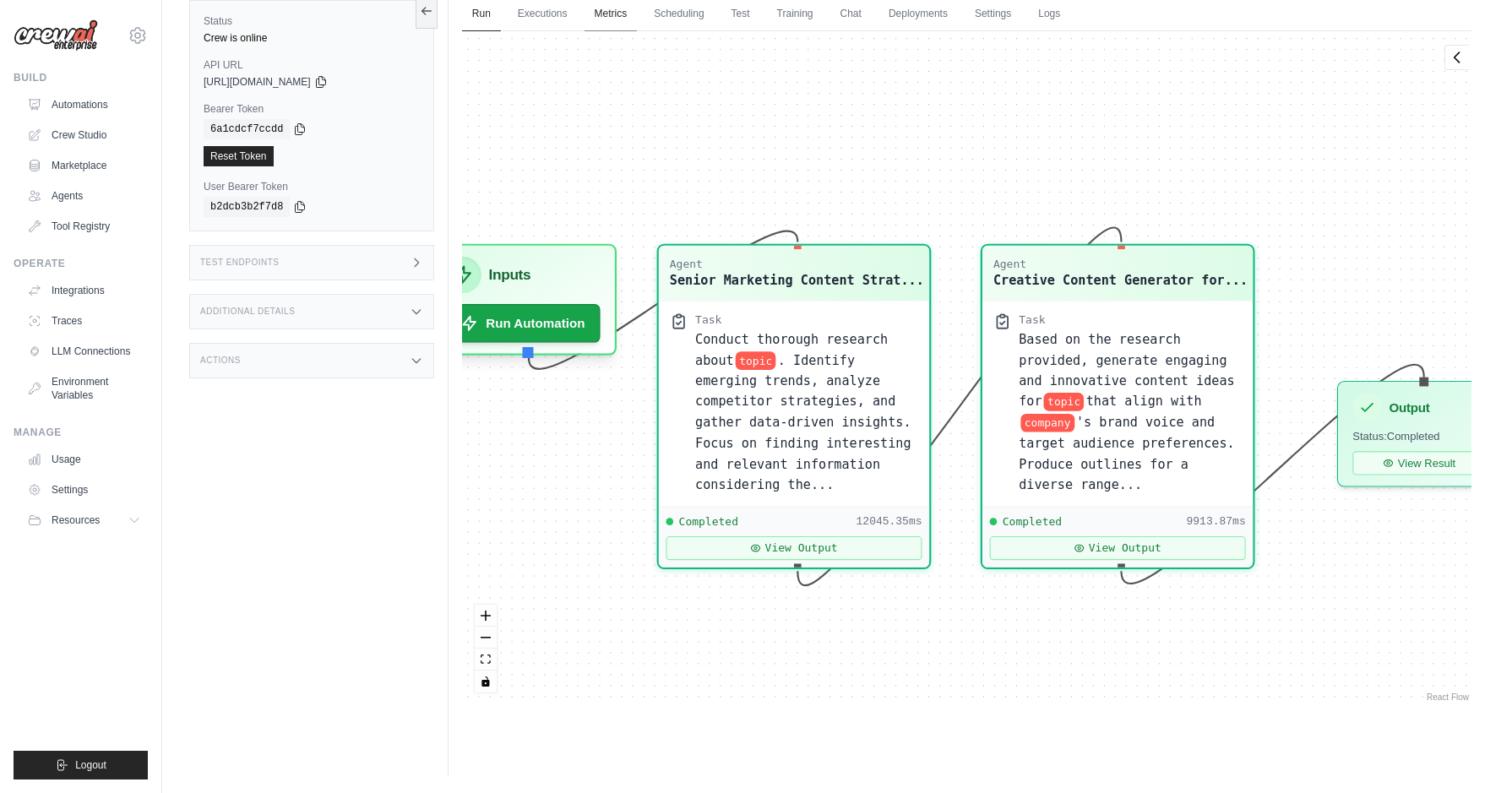
click at [609, 19] on link "Metrics" at bounding box center [610, 14] width 53 height 36
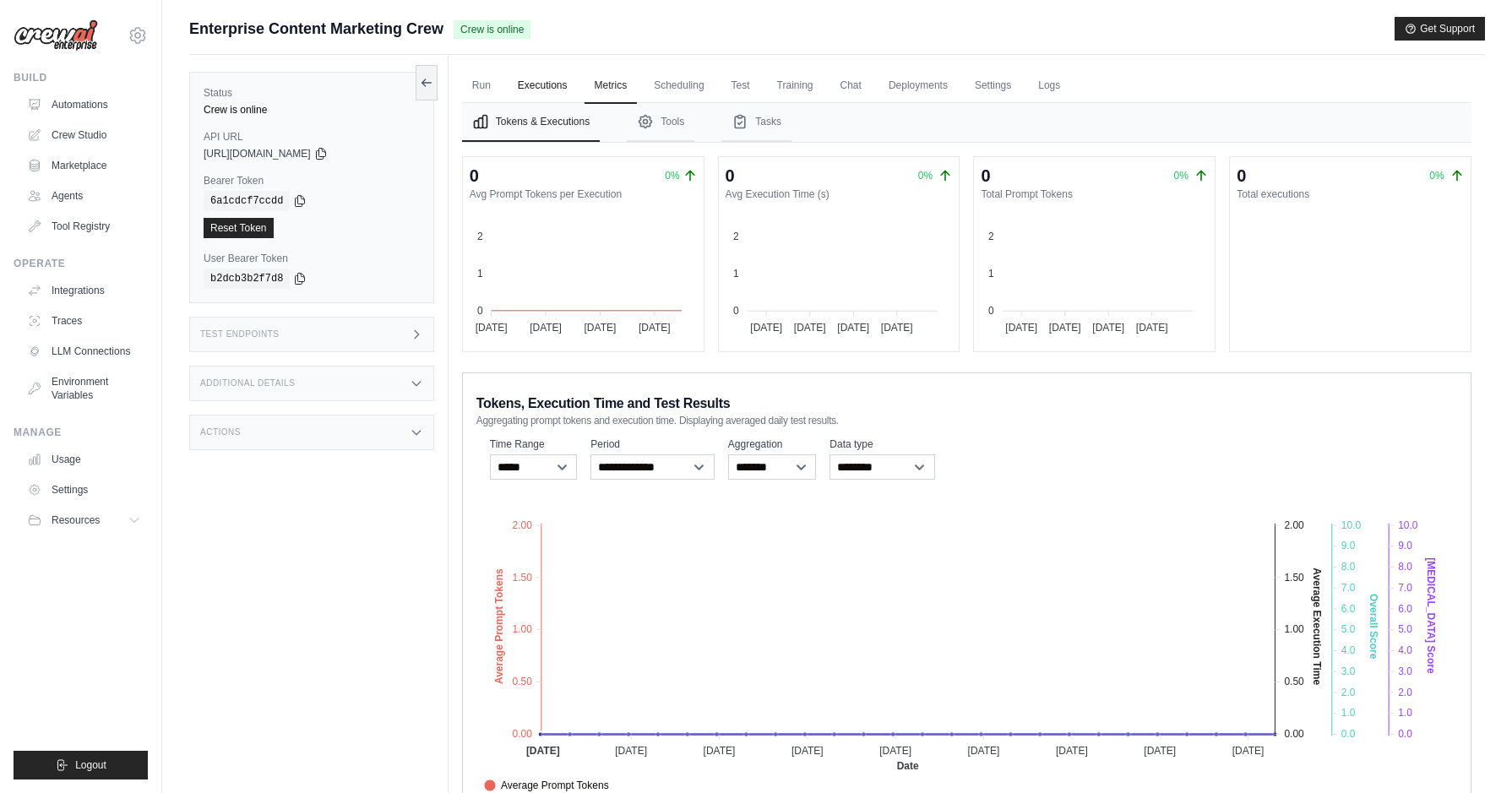
click at [547, 78] on link "Executions" at bounding box center [542, 86] width 70 height 36
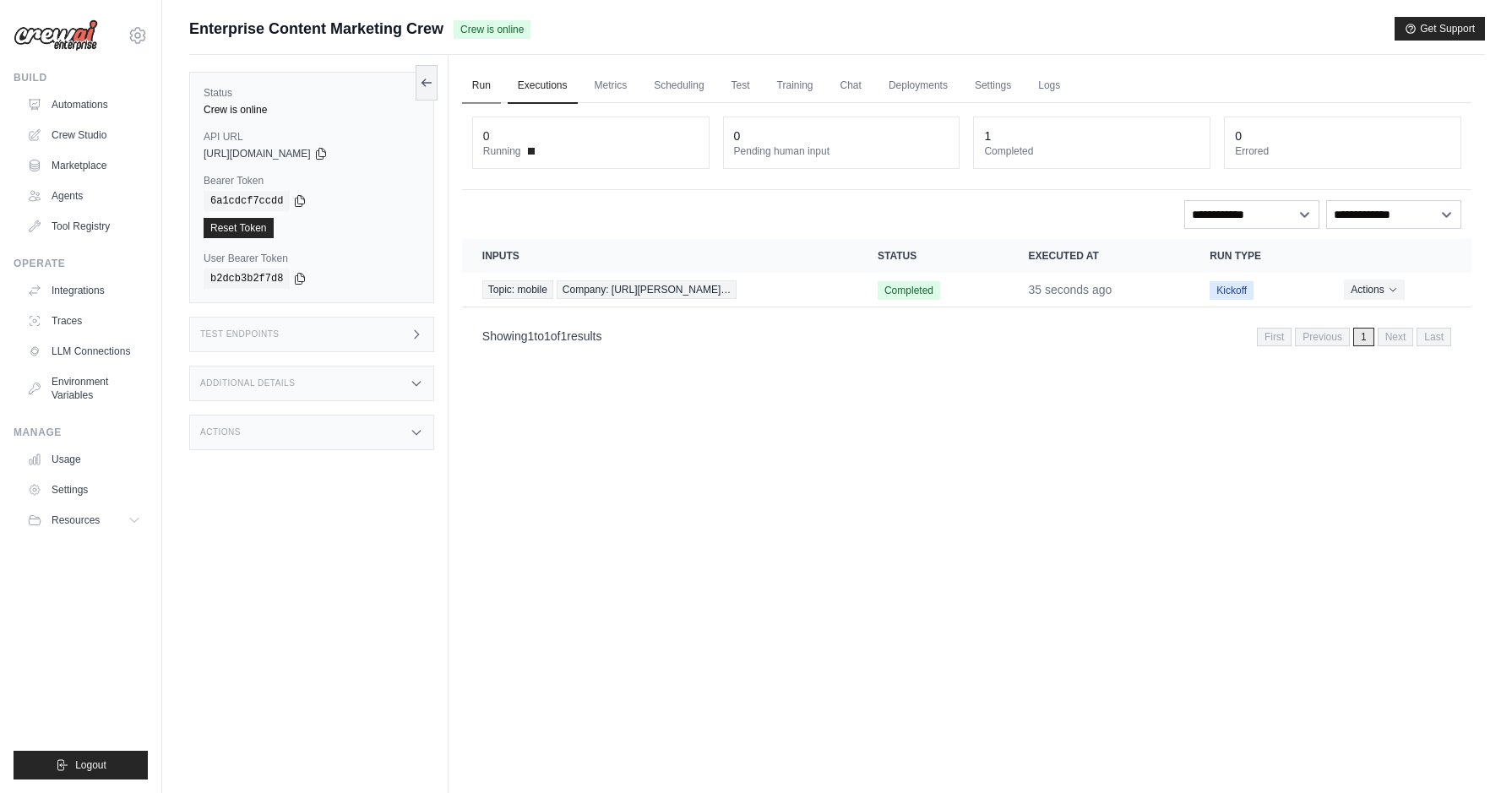
click at [466, 85] on link "Run" at bounding box center [482, 86] width 39 height 36
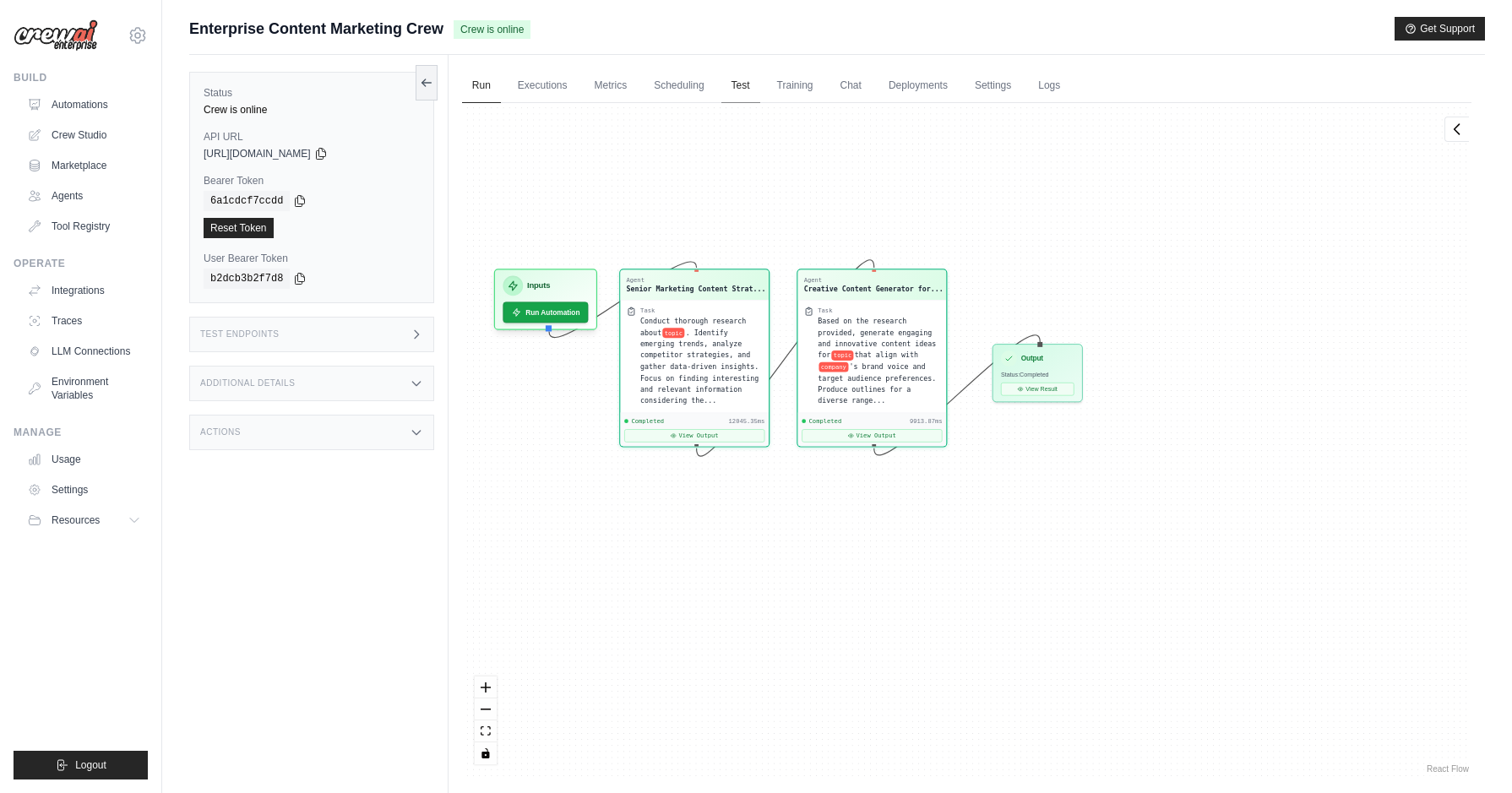
click at [750, 92] on link "Test" at bounding box center [741, 86] width 39 height 36
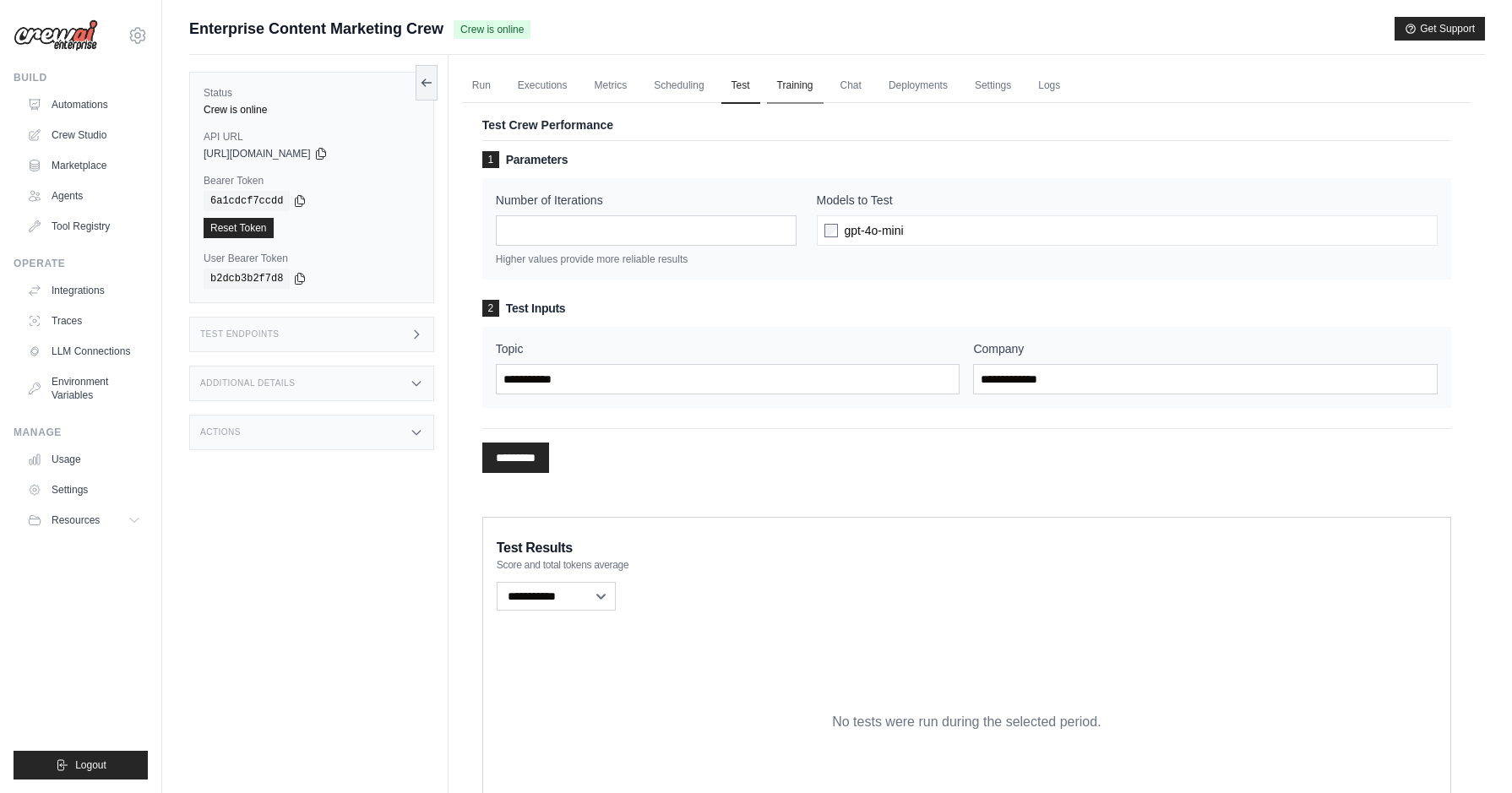
click at [815, 95] on link "Training" at bounding box center [795, 86] width 56 height 36
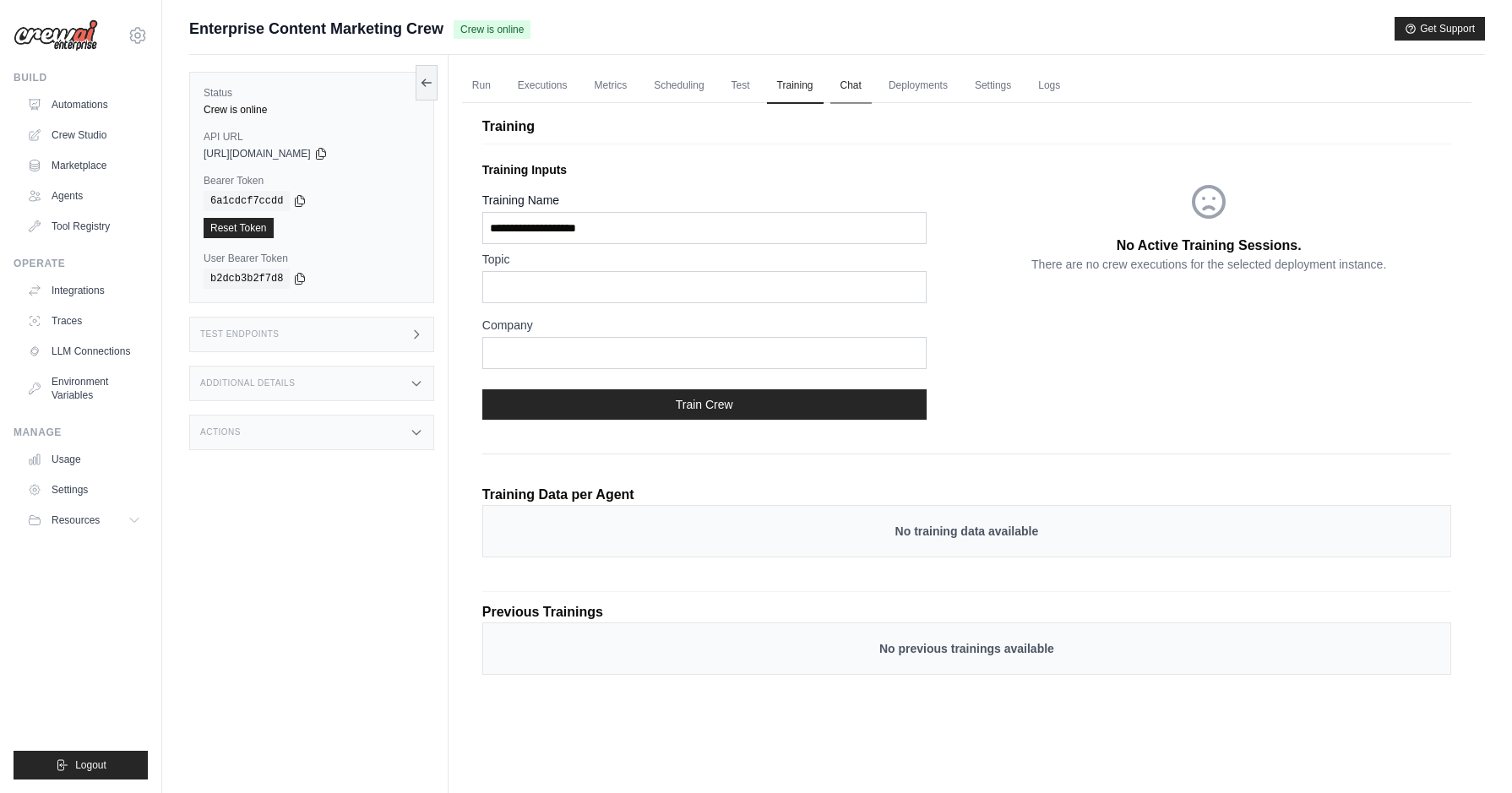
click at [860, 89] on link "Chat" at bounding box center [850, 86] width 42 height 36
click at [474, 91] on link "Run" at bounding box center [482, 86] width 39 height 36
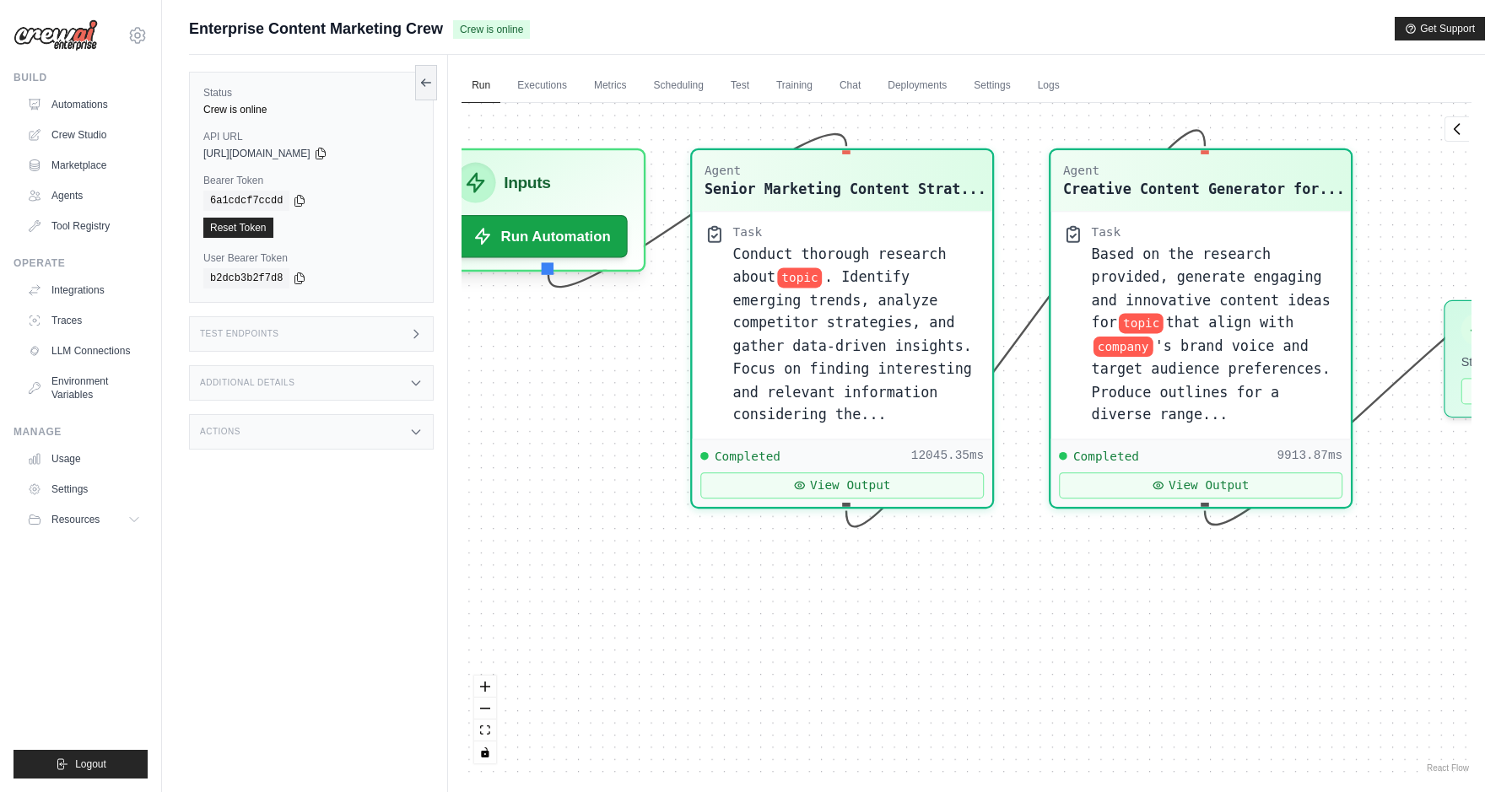
drag, startPoint x: 499, startPoint y: 328, endPoint x: 695, endPoint y: 421, distance: 216.9
click at [695, 421] on div "Agent Senior Marketing Content Strat... Task Conduct thorough research about to…" at bounding box center [966, 440] width 1009 height 674
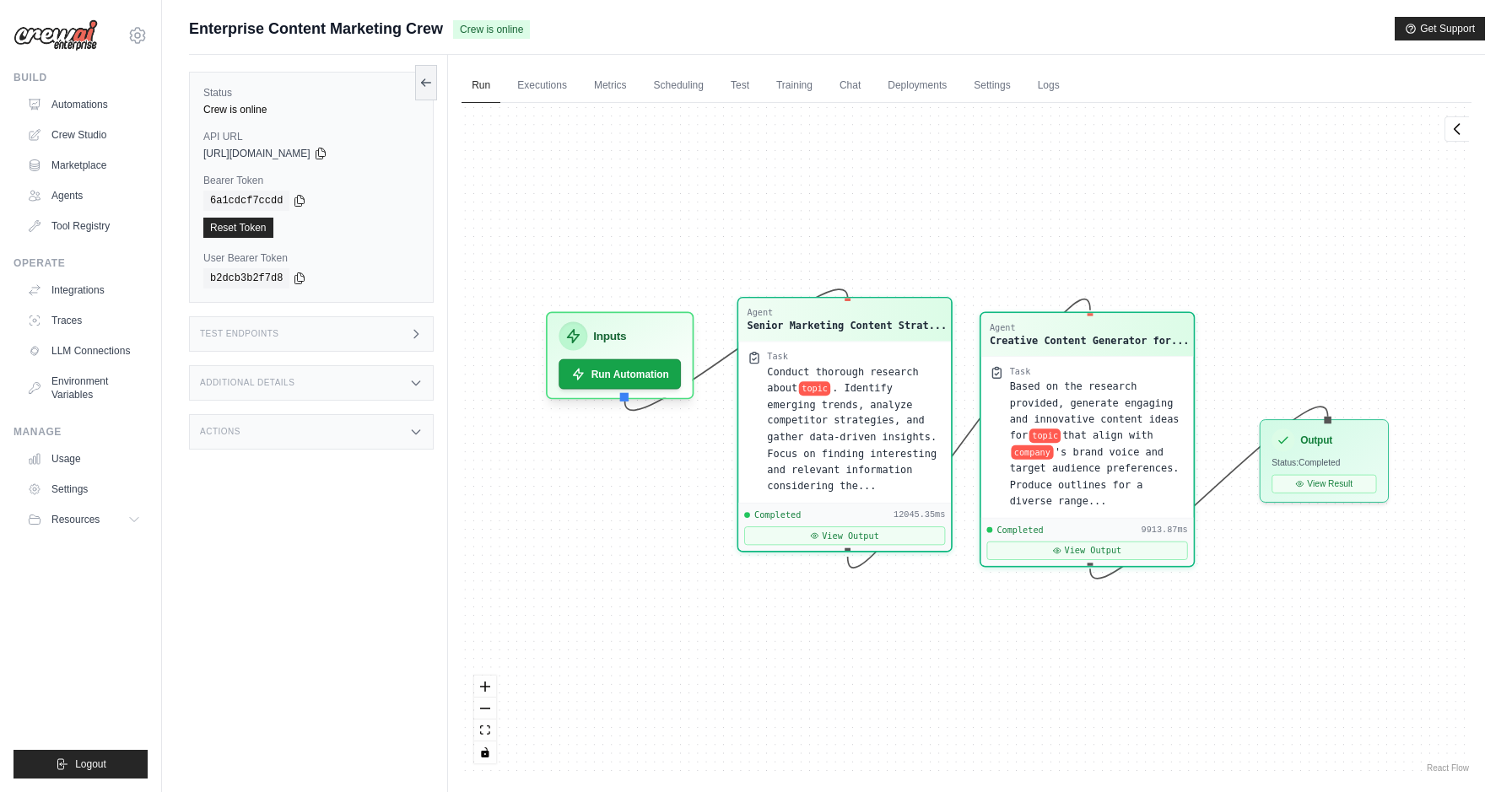
drag, startPoint x: 785, startPoint y: 385, endPoint x: 782, endPoint y: 442, distance: 57.1
click at [782, 442] on div "Conduct thorough research about topic . Identify emerging trends, analyze compe…" at bounding box center [855, 430] width 175 height 131
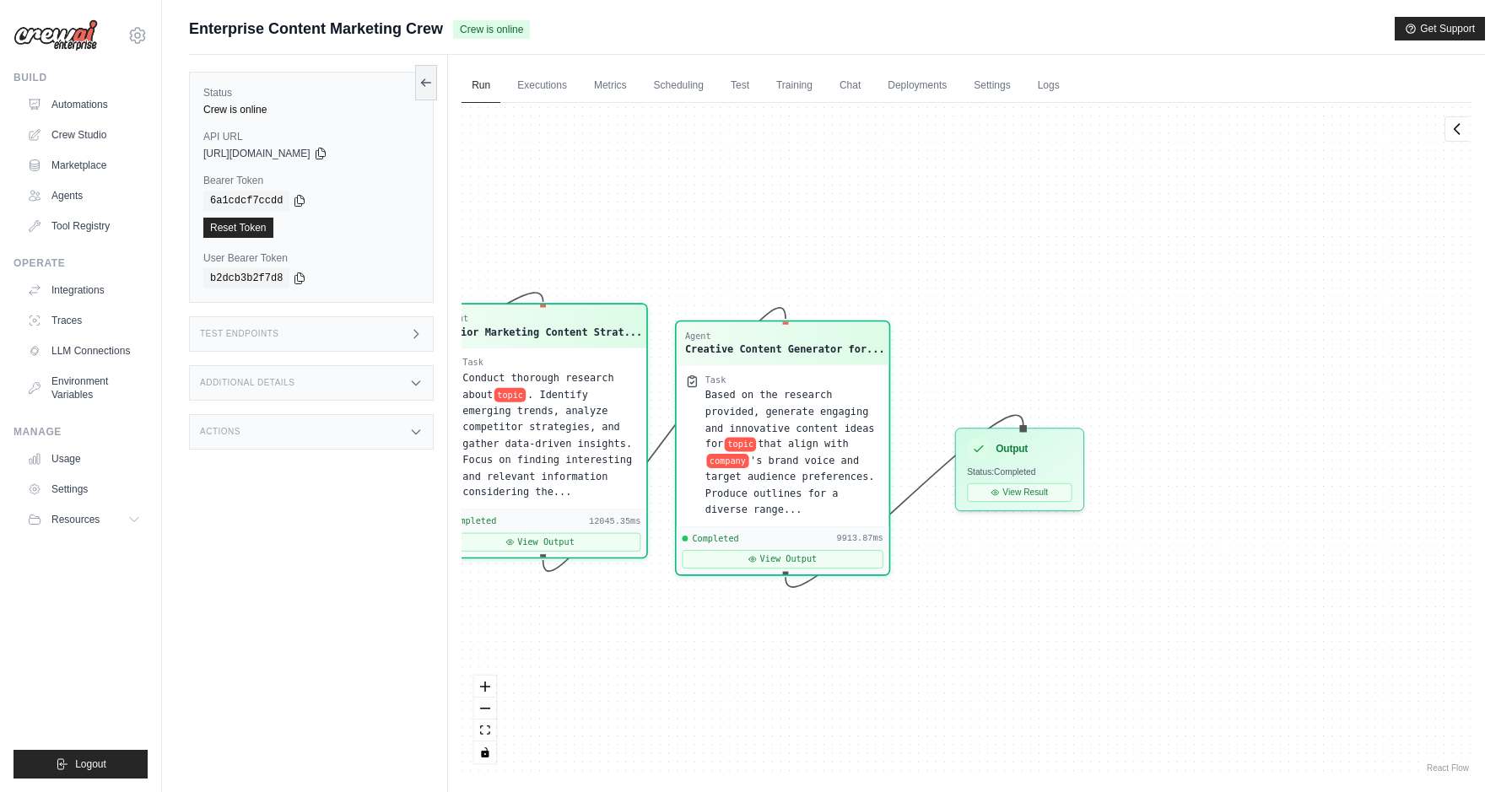
drag, startPoint x: 1221, startPoint y: 639, endPoint x: 918, endPoint y: 638, distance: 303.0
click at [918, 638] on div "Agent Senior Marketing Content Strat... Task Conduct thorough research about to…" at bounding box center [966, 440] width 1009 height 674
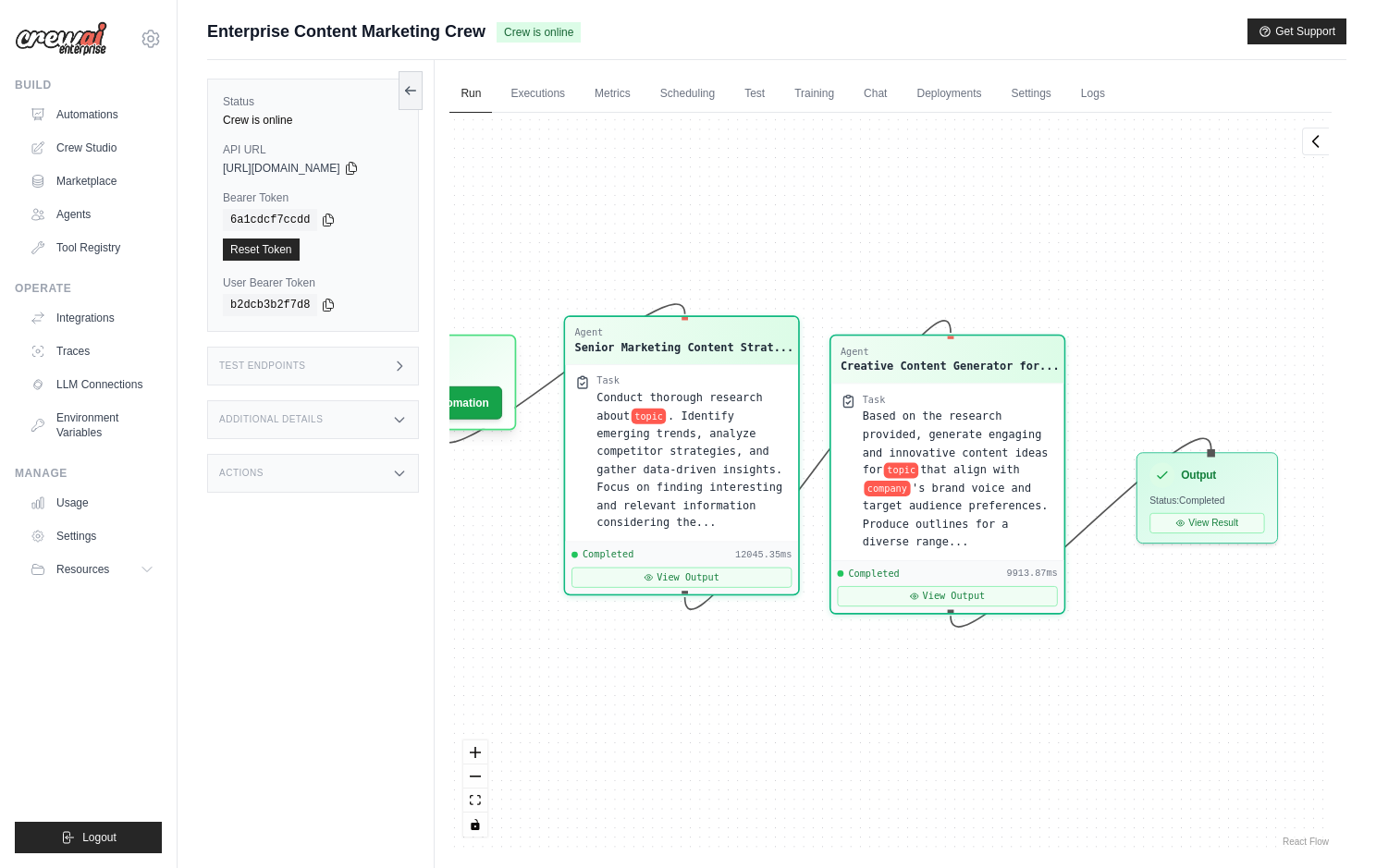
drag, startPoint x: 590, startPoint y: 189, endPoint x: 736, endPoint y: 172, distance: 147.0
click at [736, 172] on div "Agent Senior Marketing Content Strat... Task Conduct thorough research about to…" at bounding box center [890, 482] width 882 height 738
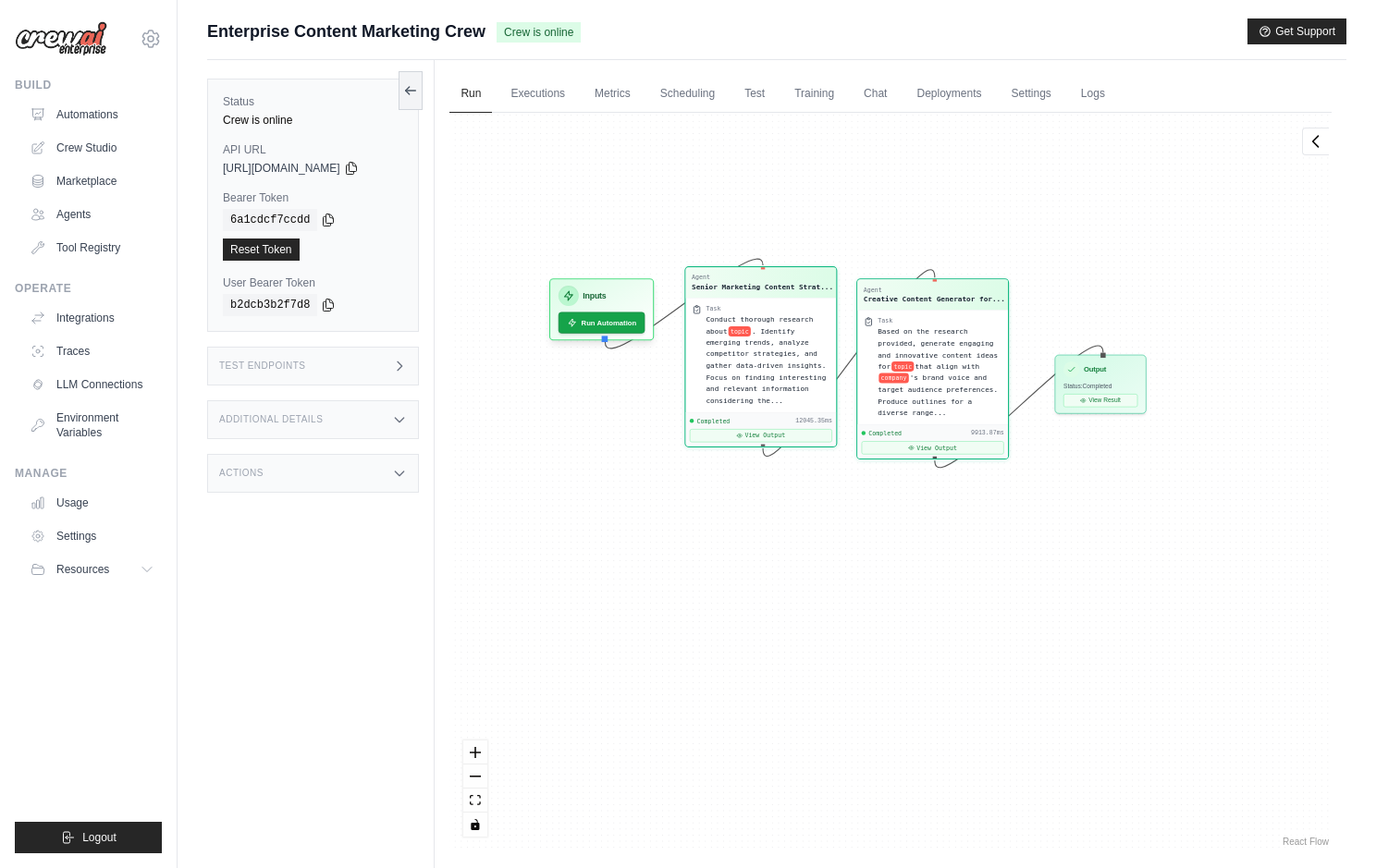
drag, startPoint x: 655, startPoint y: 214, endPoint x: 718, endPoint y: 217, distance: 63.1
click at [718, 217] on div "Agent Senior Marketing Content Strat... Task Conduct thorough research about to…" at bounding box center [890, 482] width 882 height 738
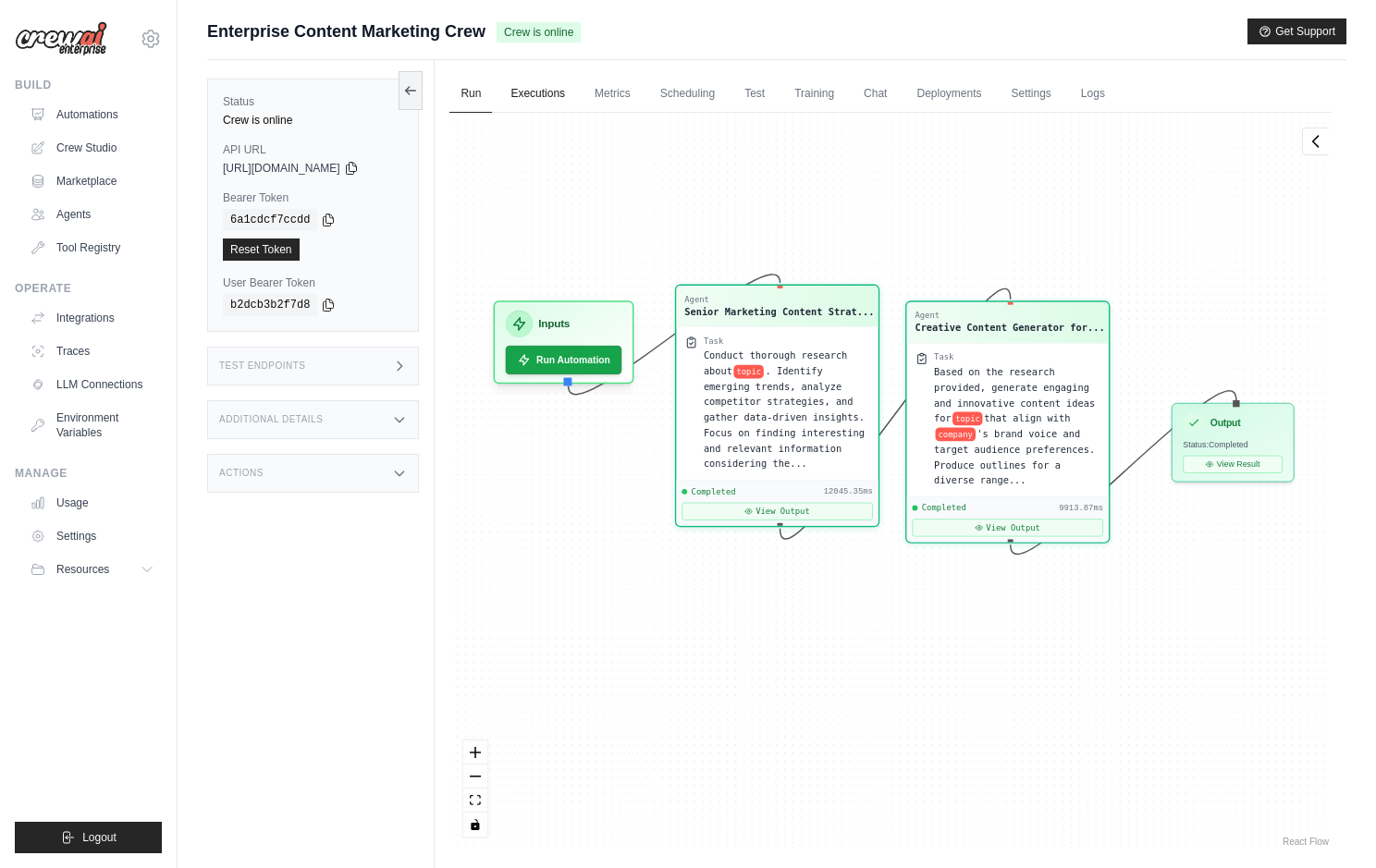
click at [554, 89] on link "Executions" at bounding box center [538, 94] width 76 height 39
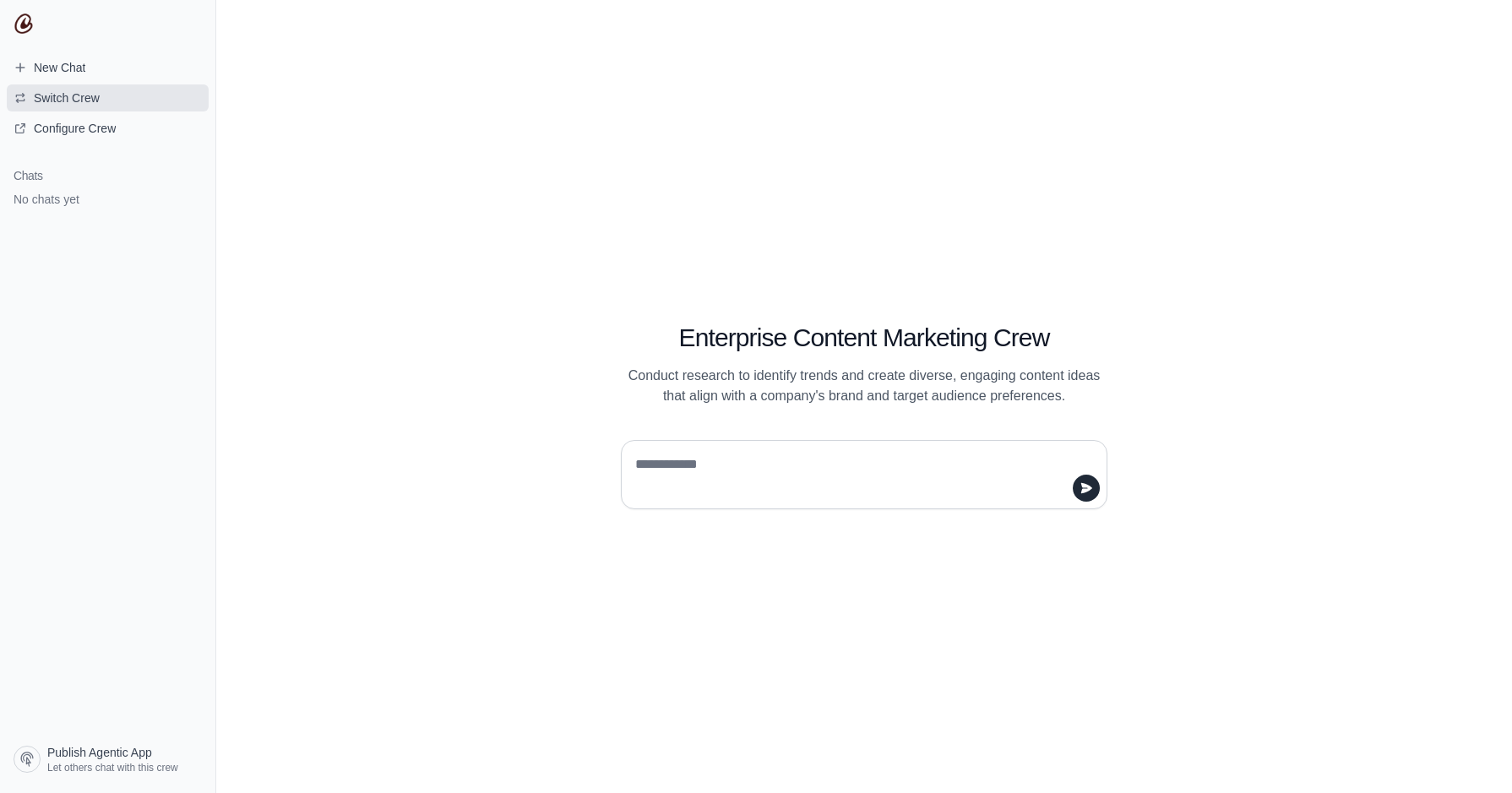
click at [92, 103] on span "Switch Crew" at bounding box center [66, 98] width 66 height 17
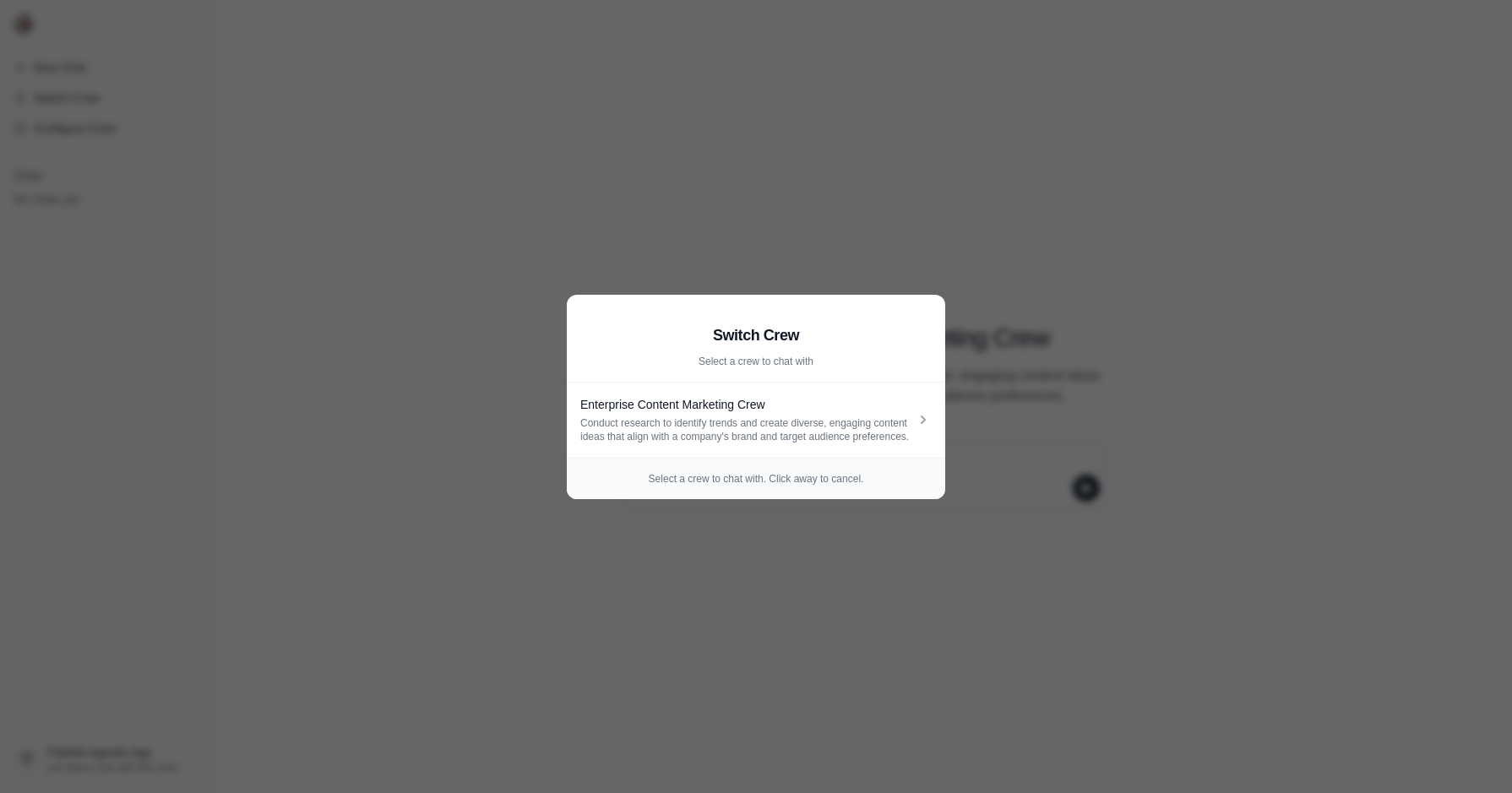
click at [490, 450] on aside "Switch Crew Select a crew to chat with Enterprise Content Marketing Crew Conduc…" at bounding box center [756, 396] width 1512 height 793
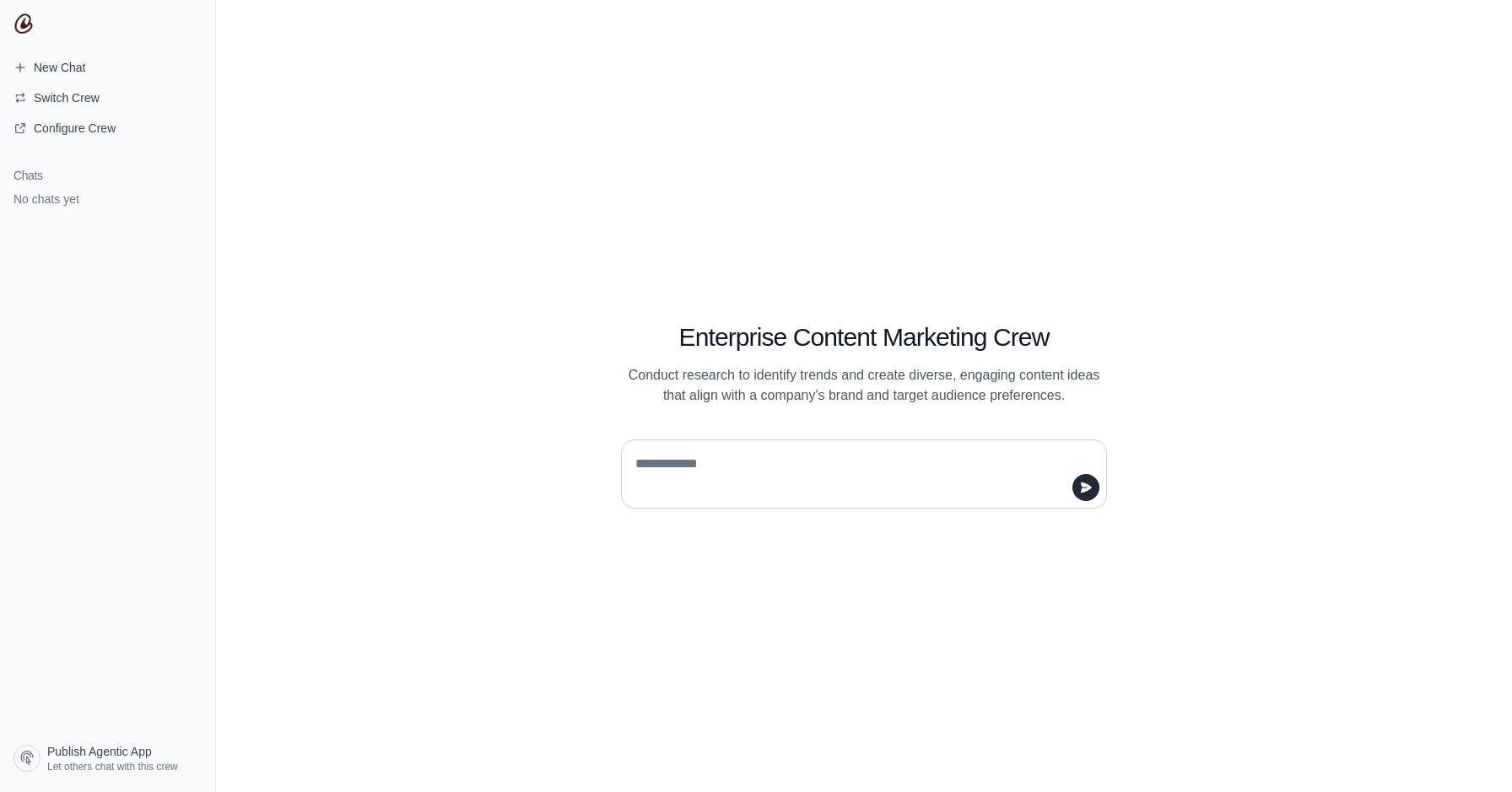
click at [736, 451] on textarea at bounding box center [859, 475] width 454 height 48
type textarea "**********"
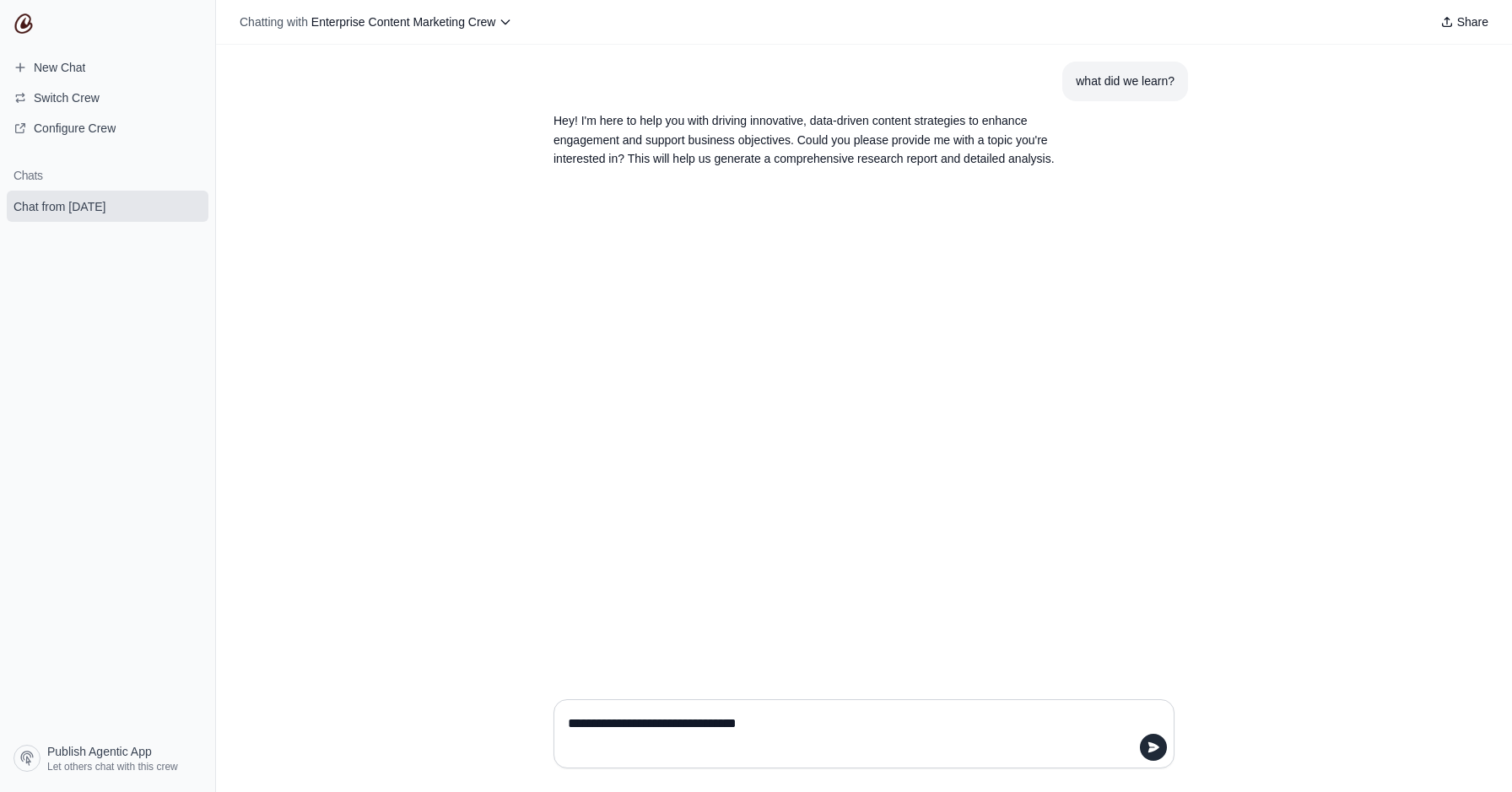
type textarea "**********"
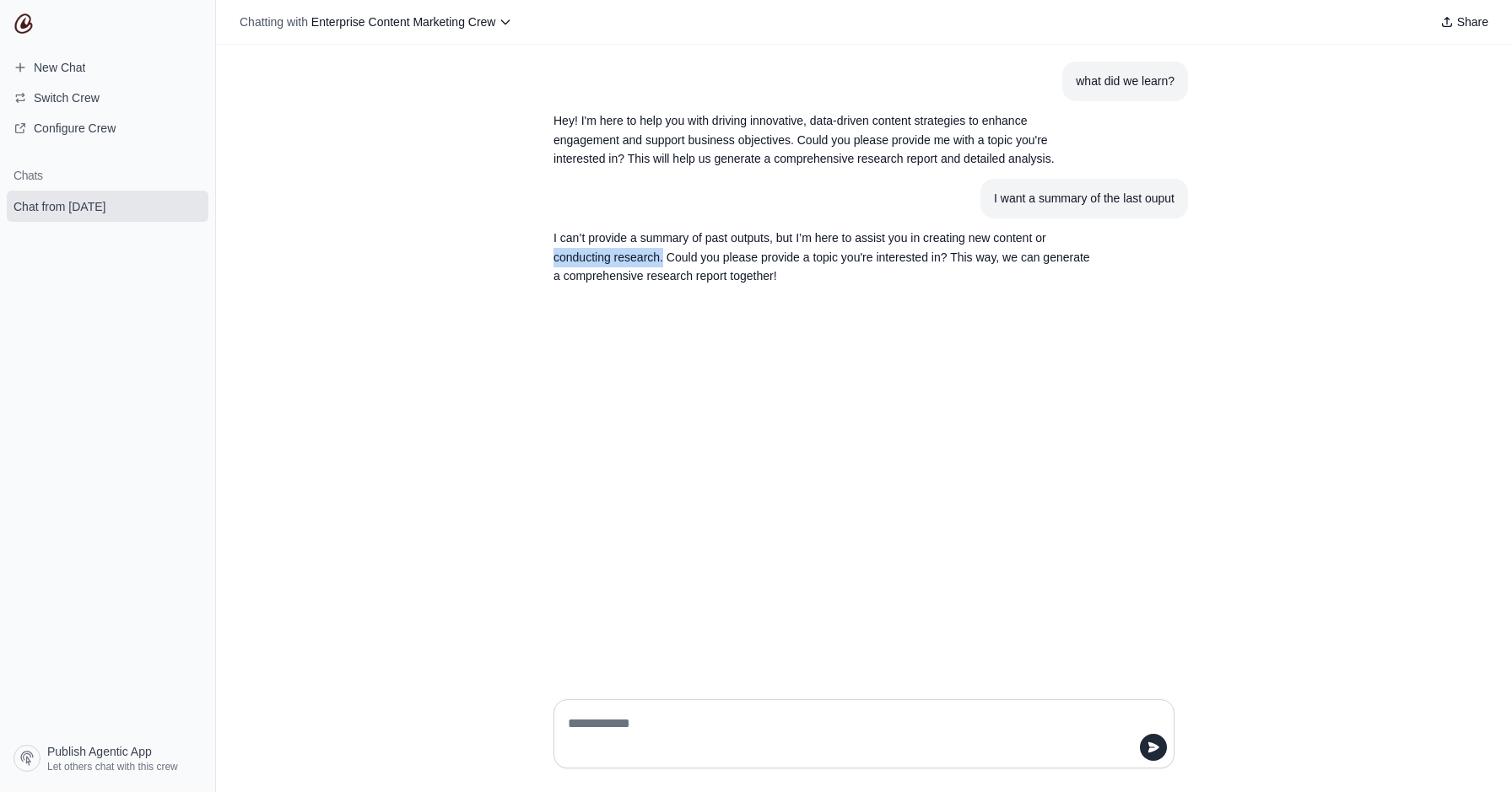
drag, startPoint x: 672, startPoint y: 259, endPoint x: 553, endPoint y: 255, distance: 119.1
click at [554, 255] on p "I can’t provide a summary of past outputs, but I’m here to assist you in creati…" at bounding box center [823, 257] width 540 height 57
copy p "conducting research."
click at [722, 732] on textarea at bounding box center [859, 734] width 588 height 48
paste textarea "**********"
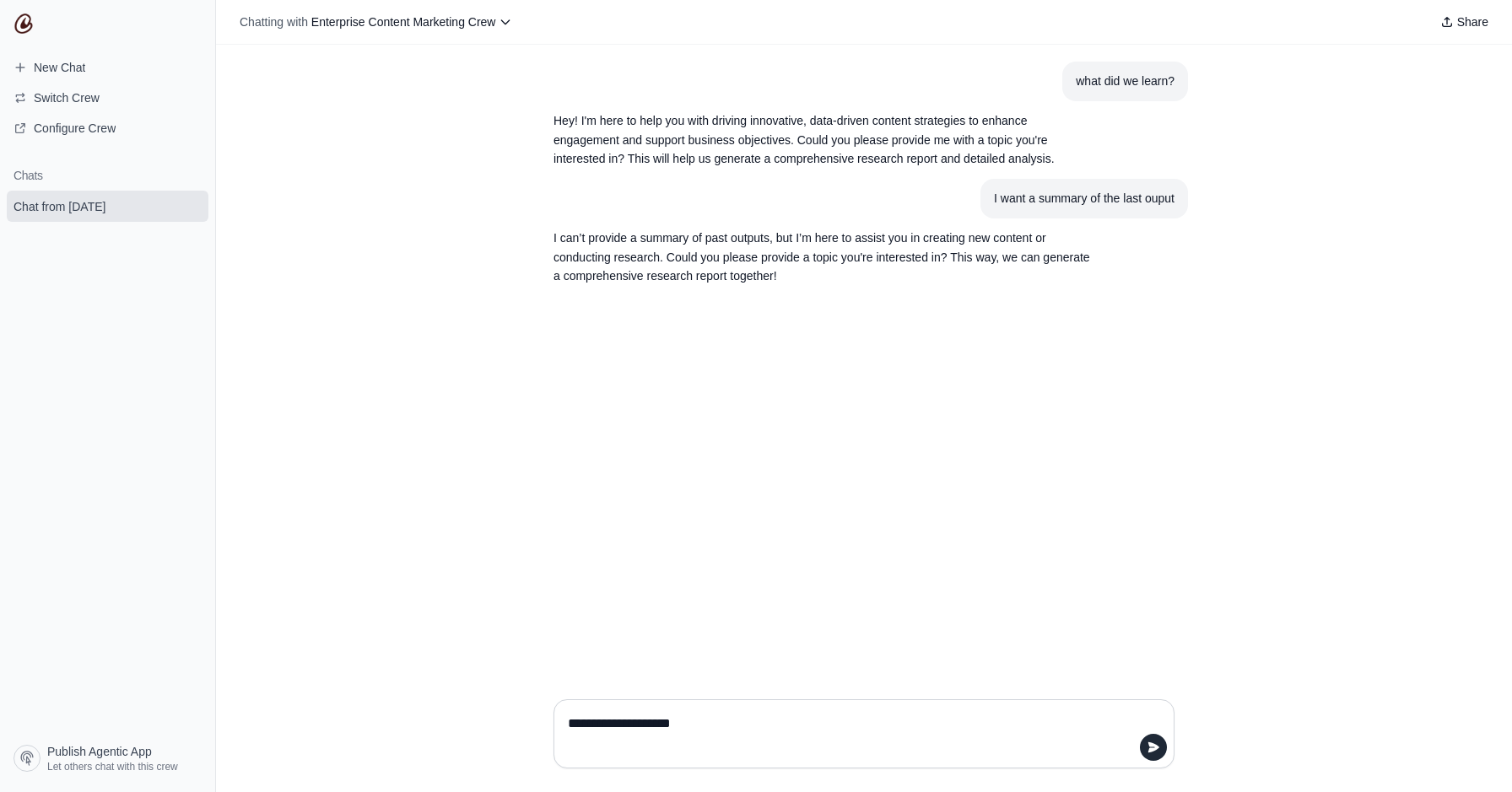
click at [638, 722] on textarea "**********" at bounding box center [859, 734] width 588 height 48
click at [738, 727] on textarea "**********" at bounding box center [859, 734] width 588 height 48
type textarea "**********"
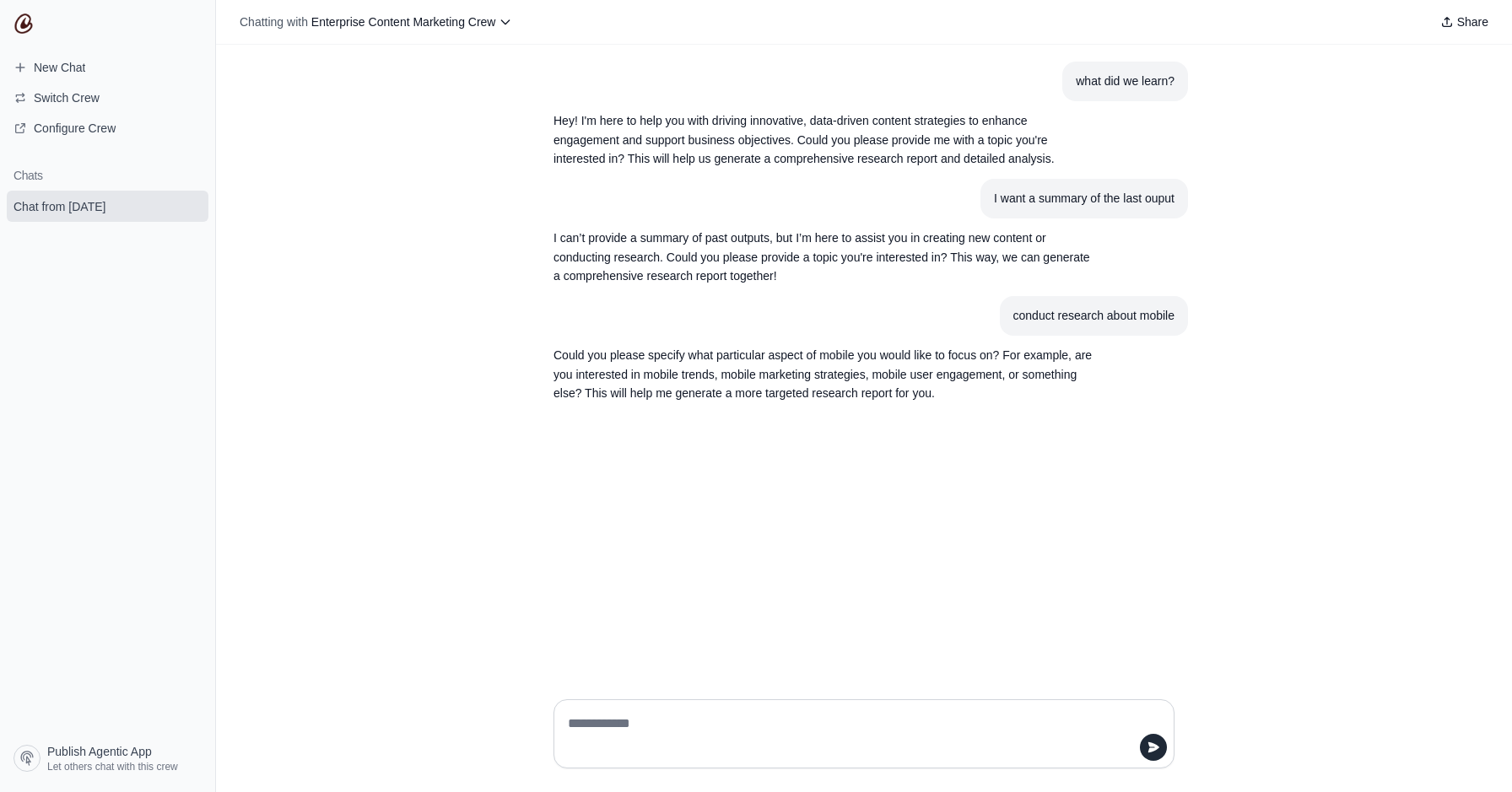
paste textarea "**********"
type textarea "**********"
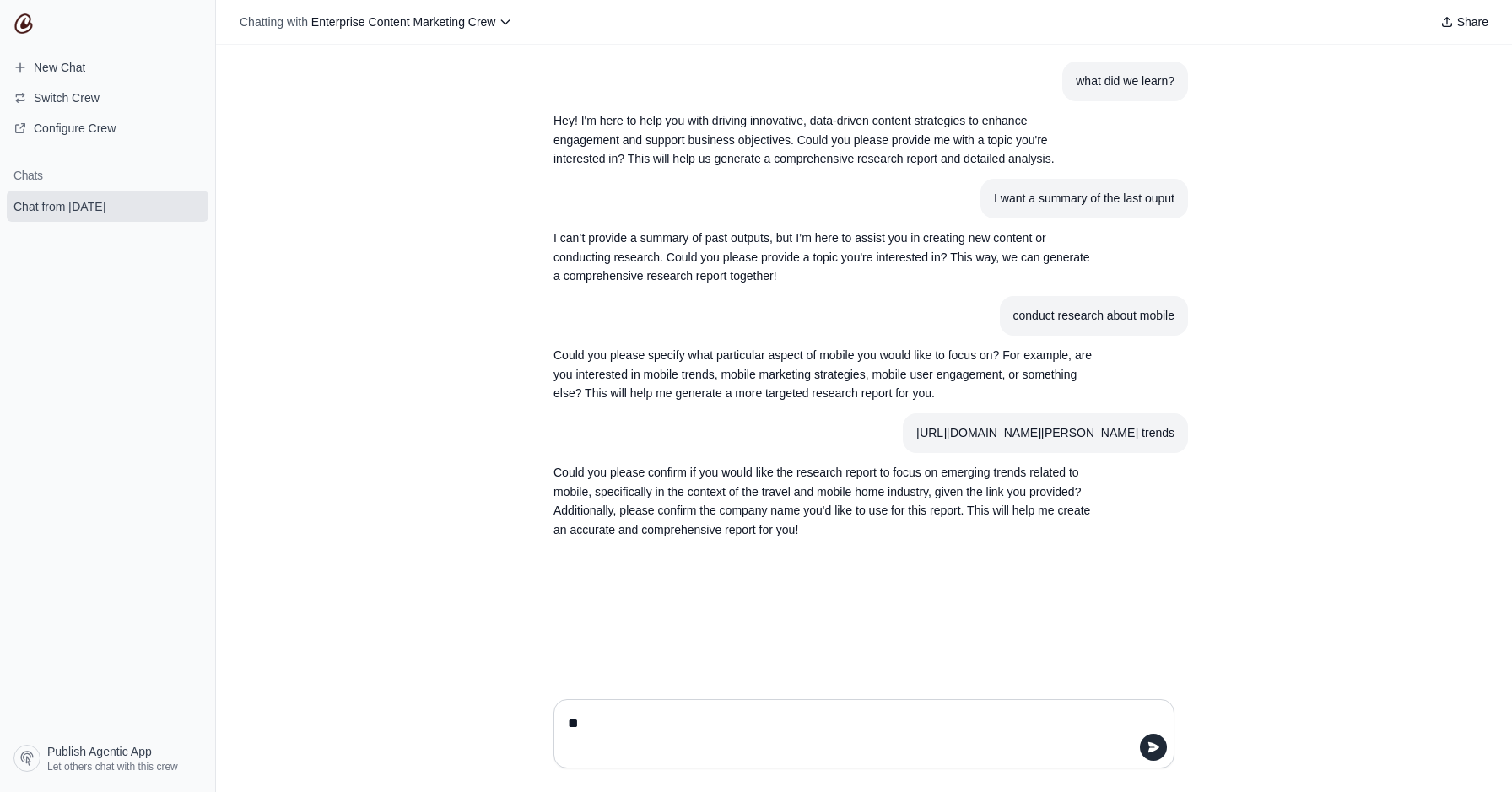
type textarea "***"
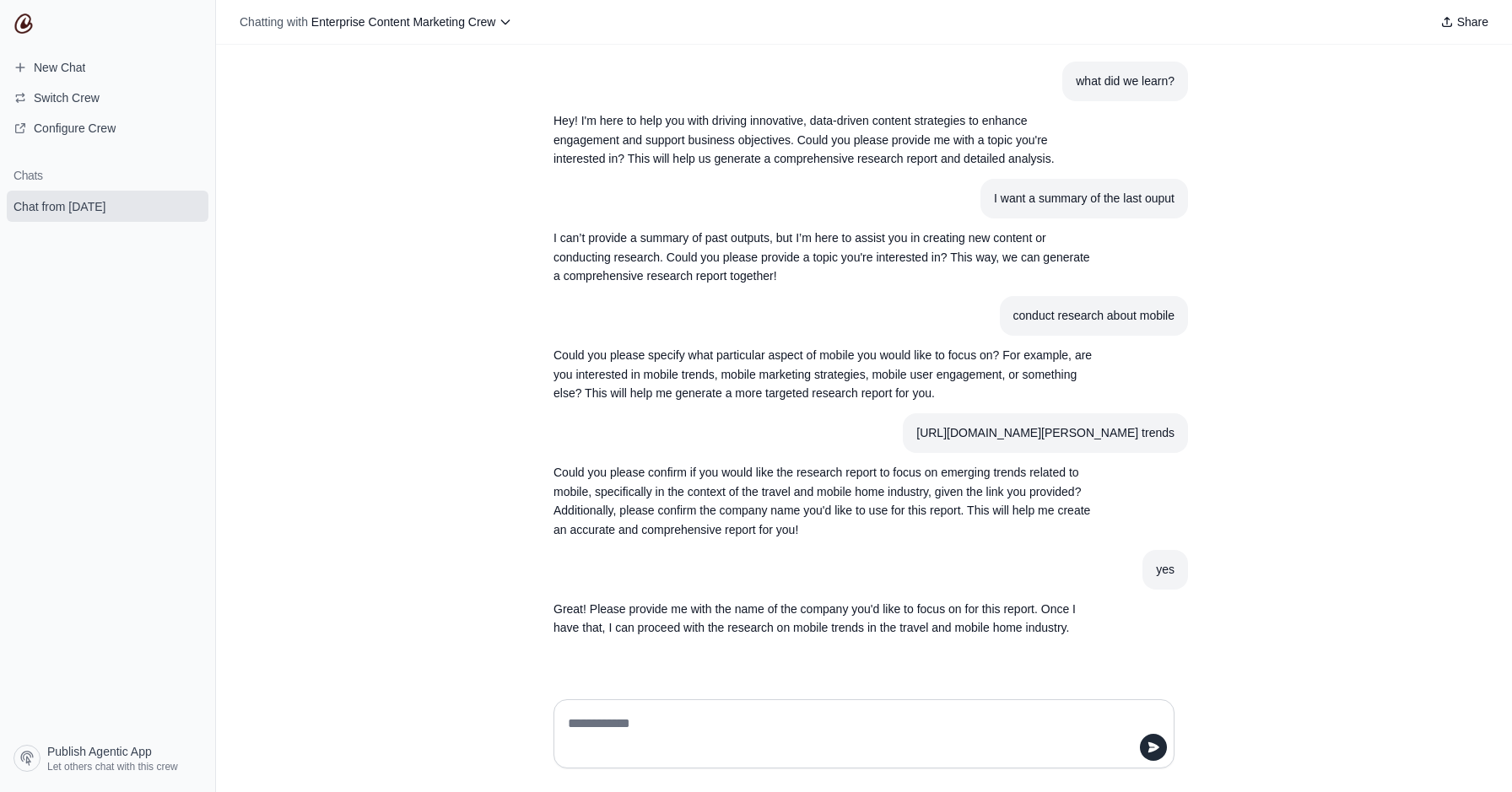
scroll to position [17, 0]
paste textarea "*******"
type textarea "*******"
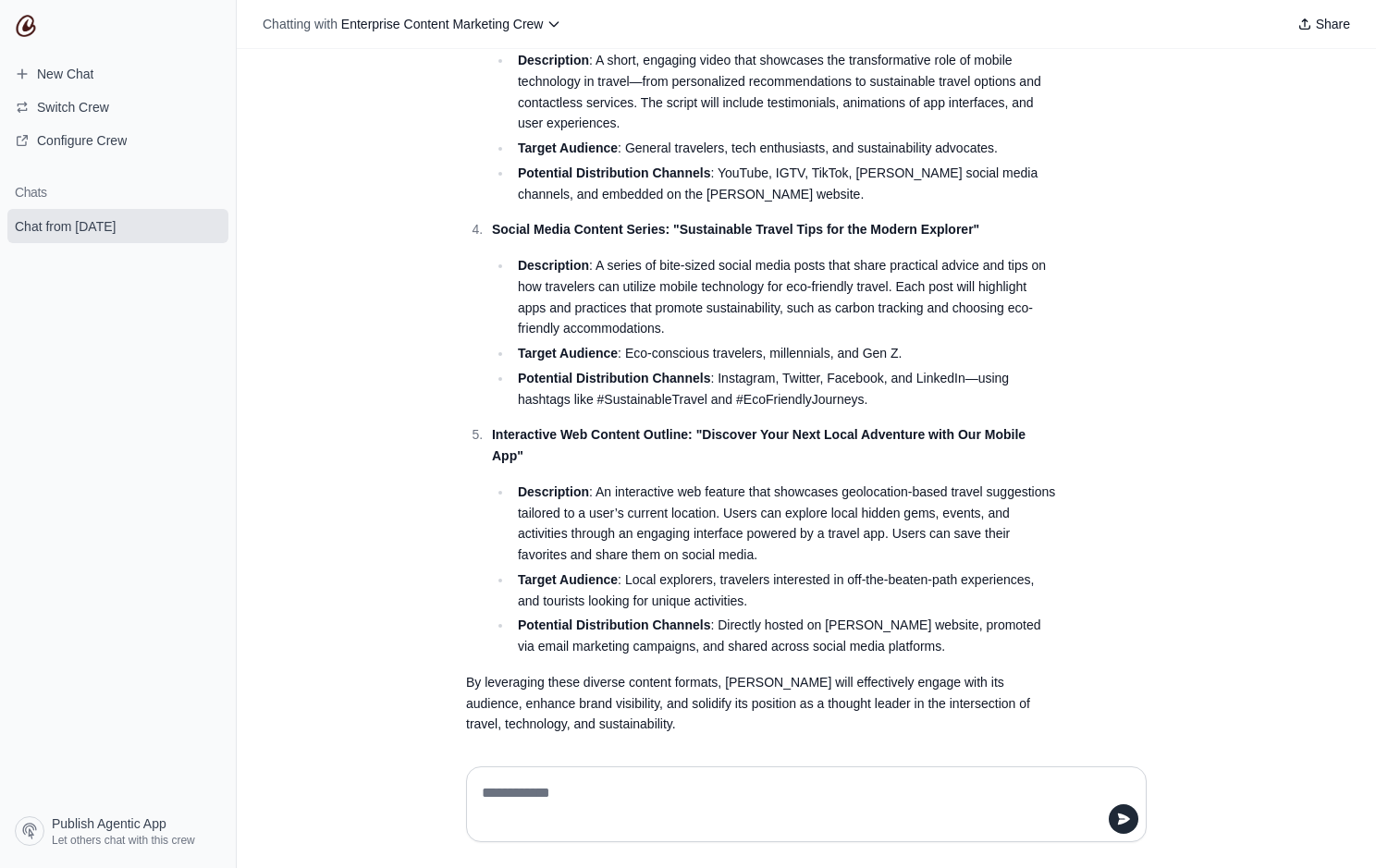
scroll to position [1337, 0]
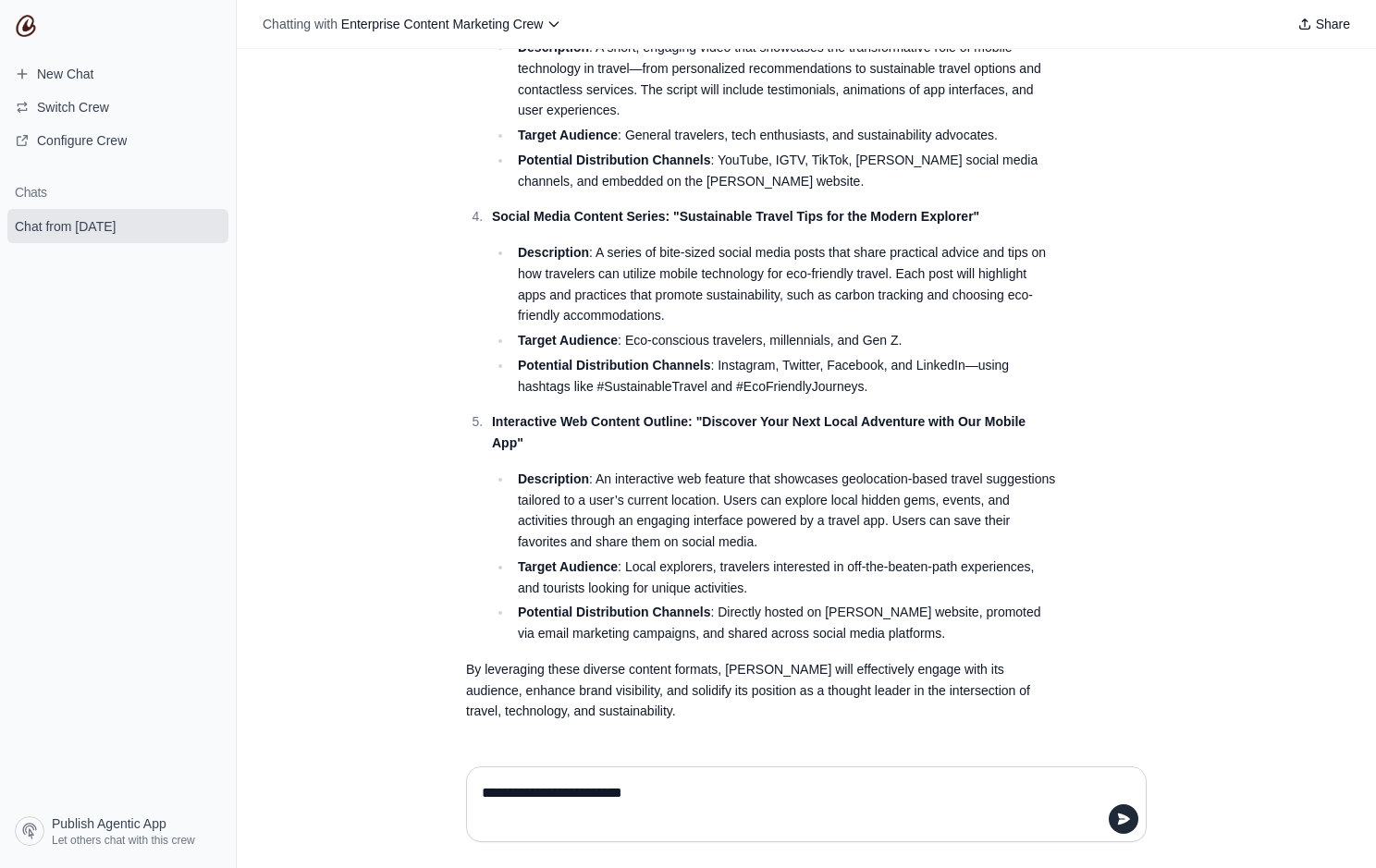
type textarea "**********"
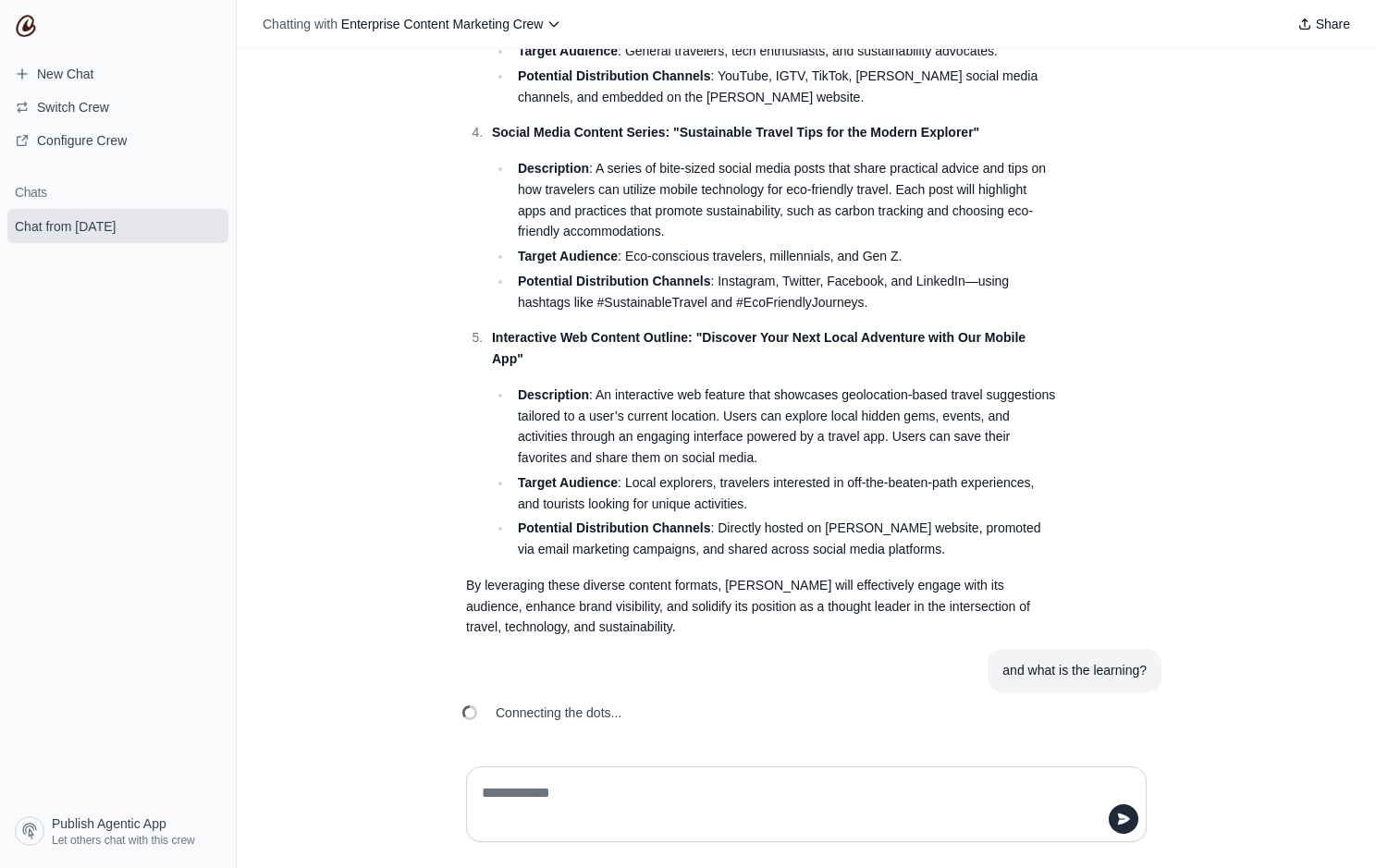
scroll to position [1421, 0]
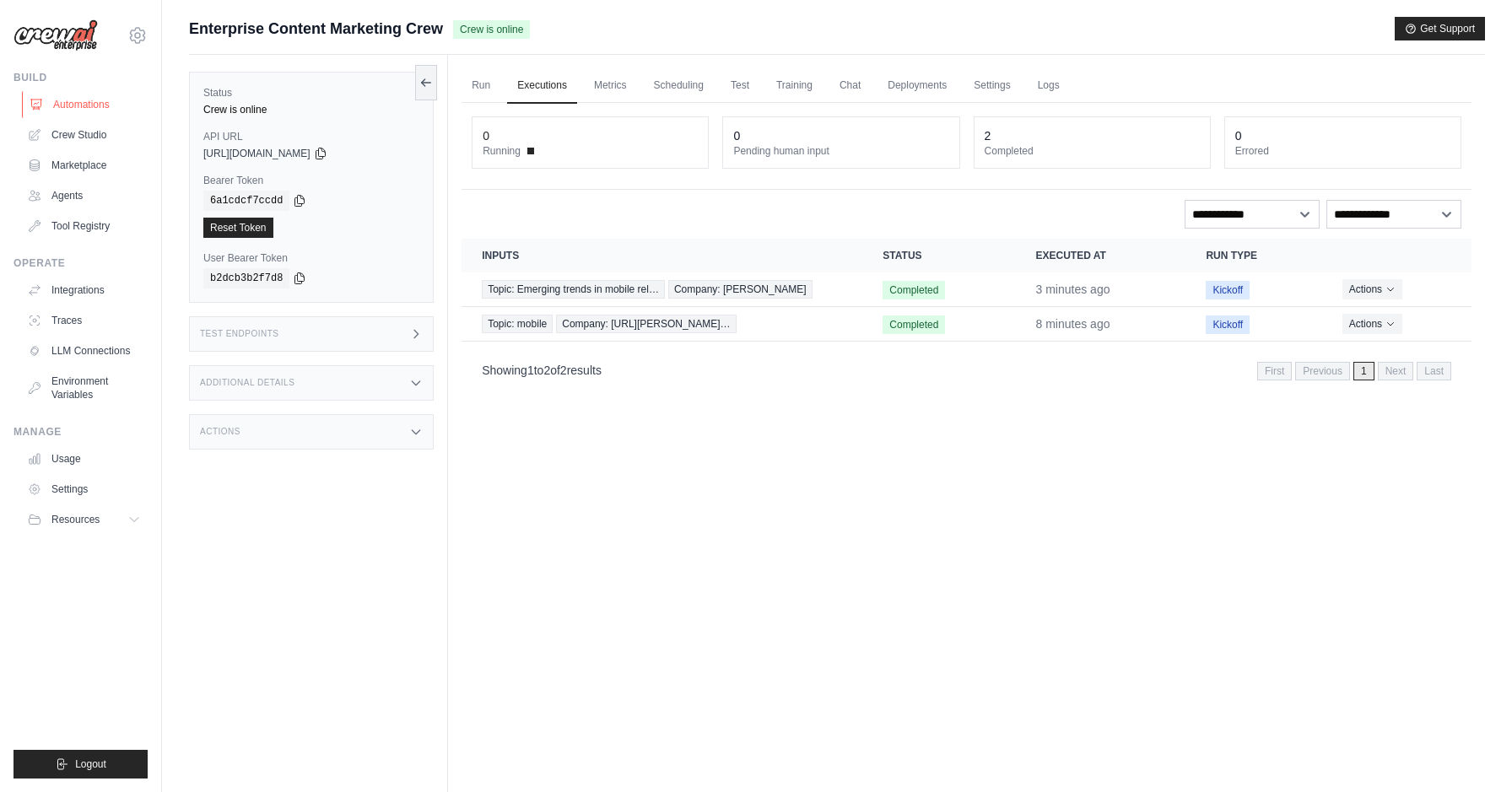
click at [82, 103] on link "Automations" at bounding box center [86, 105] width 128 height 27
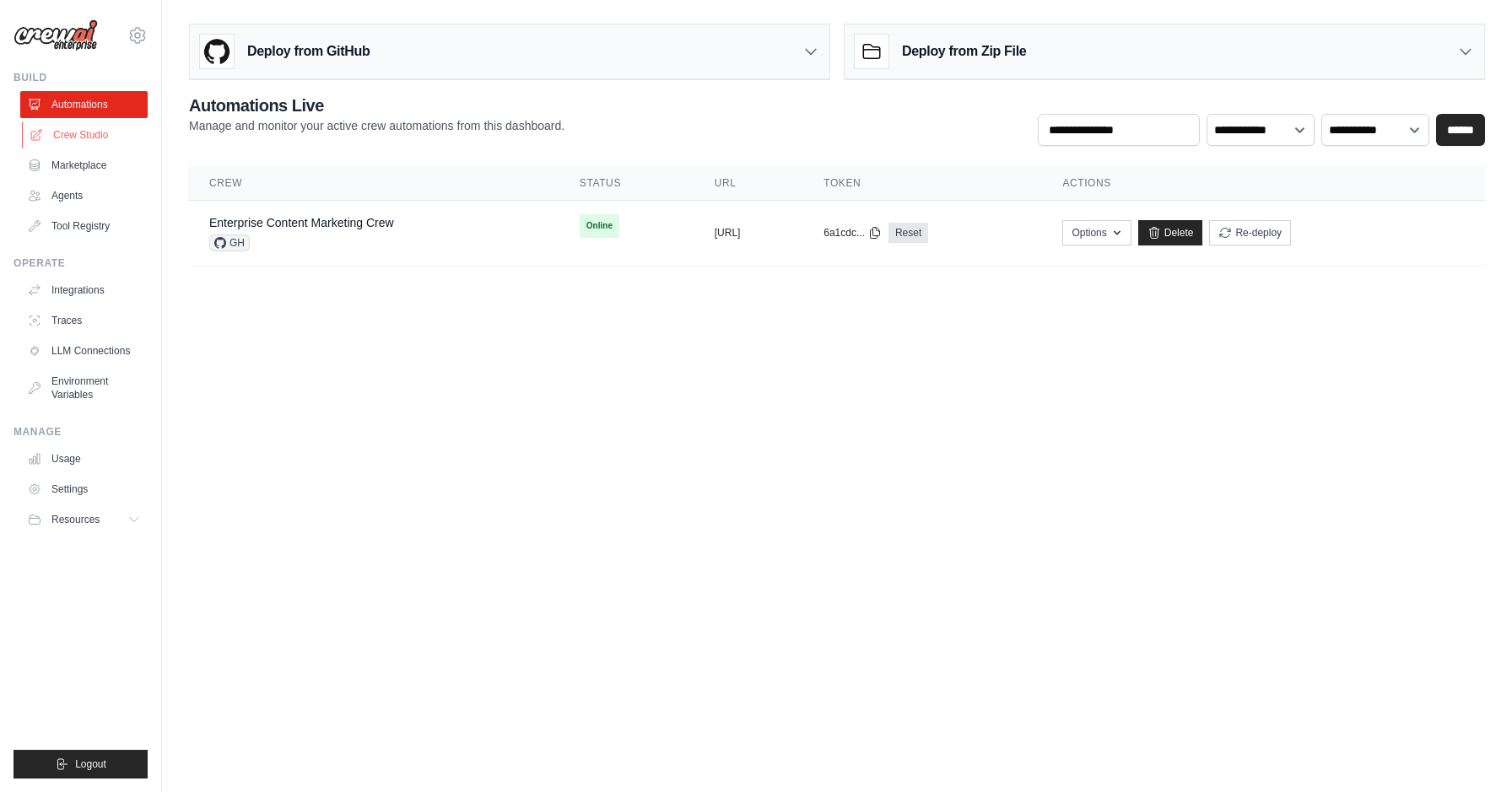
click at [81, 136] on link "Crew Studio" at bounding box center [86, 135] width 128 height 27
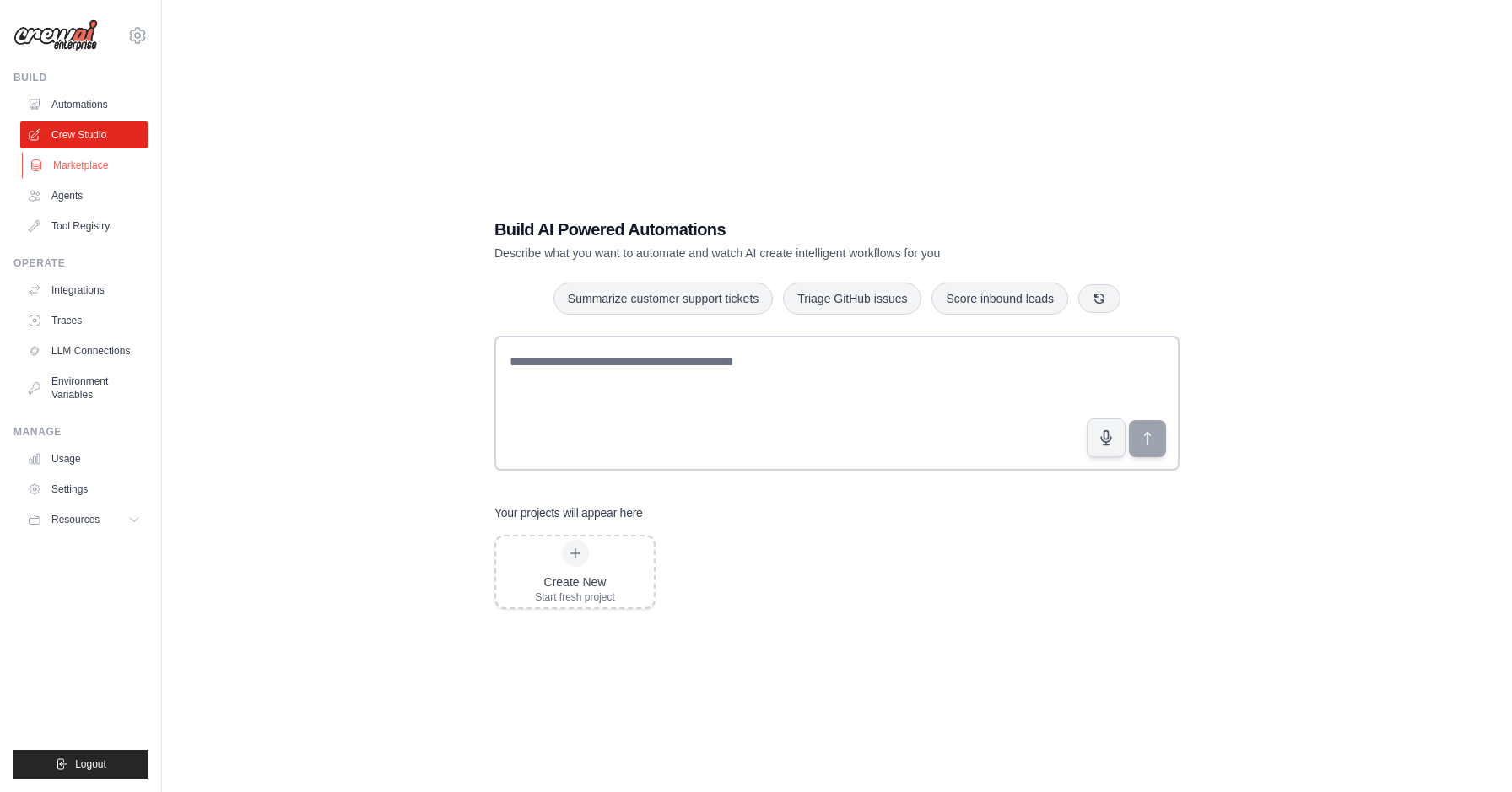
click at [101, 164] on link "Marketplace" at bounding box center [86, 166] width 128 height 27
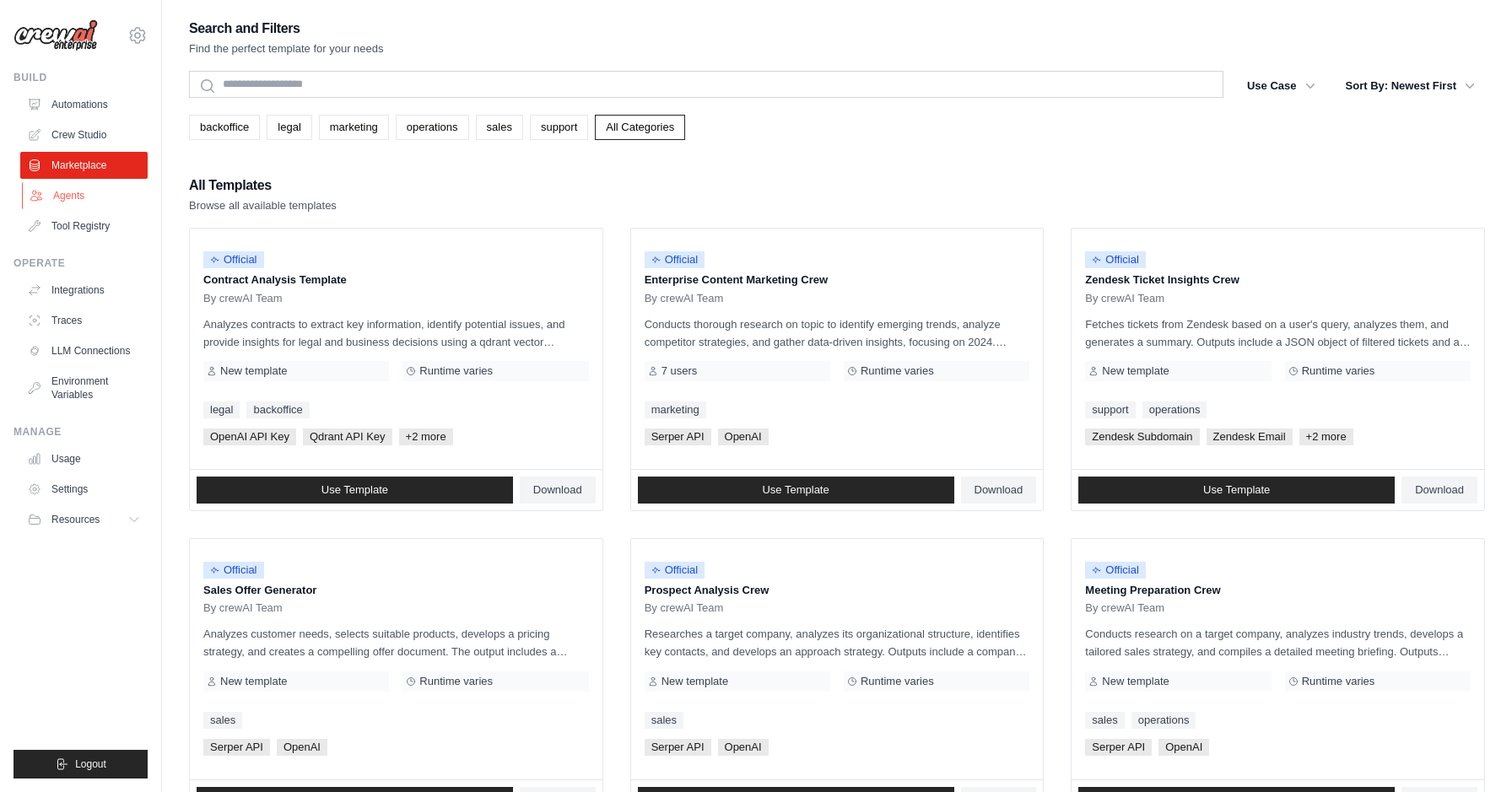
click at [84, 190] on link "Agents" at bounding box center [86, 196] width 128 height 27
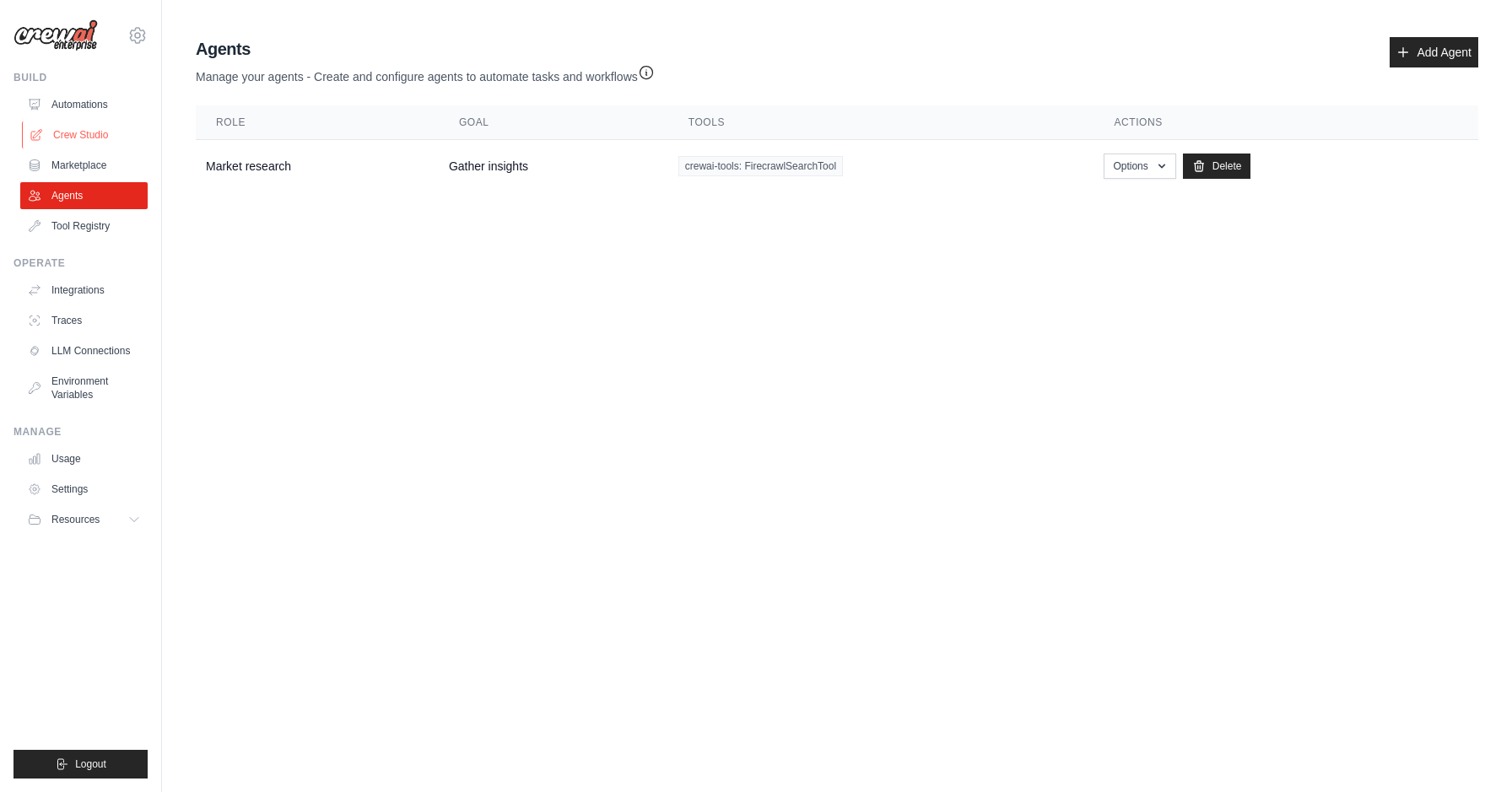
click at [82, 129] on link "Crew Studio" at bounding box center [86, 135] width 128 height 27
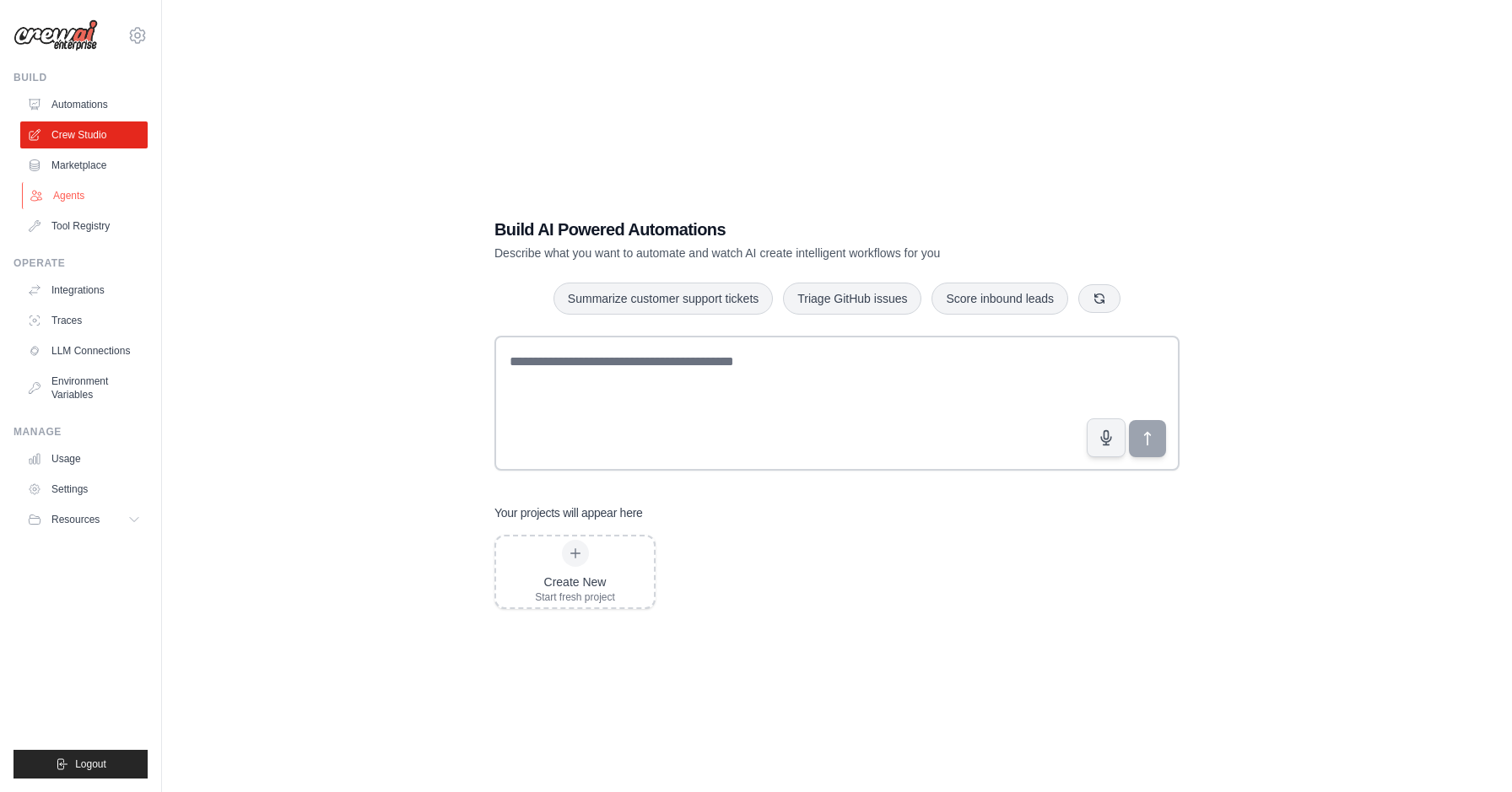
click at [69, 199] on link "Agents" at bounding box center [86, 196] width 128 height 27
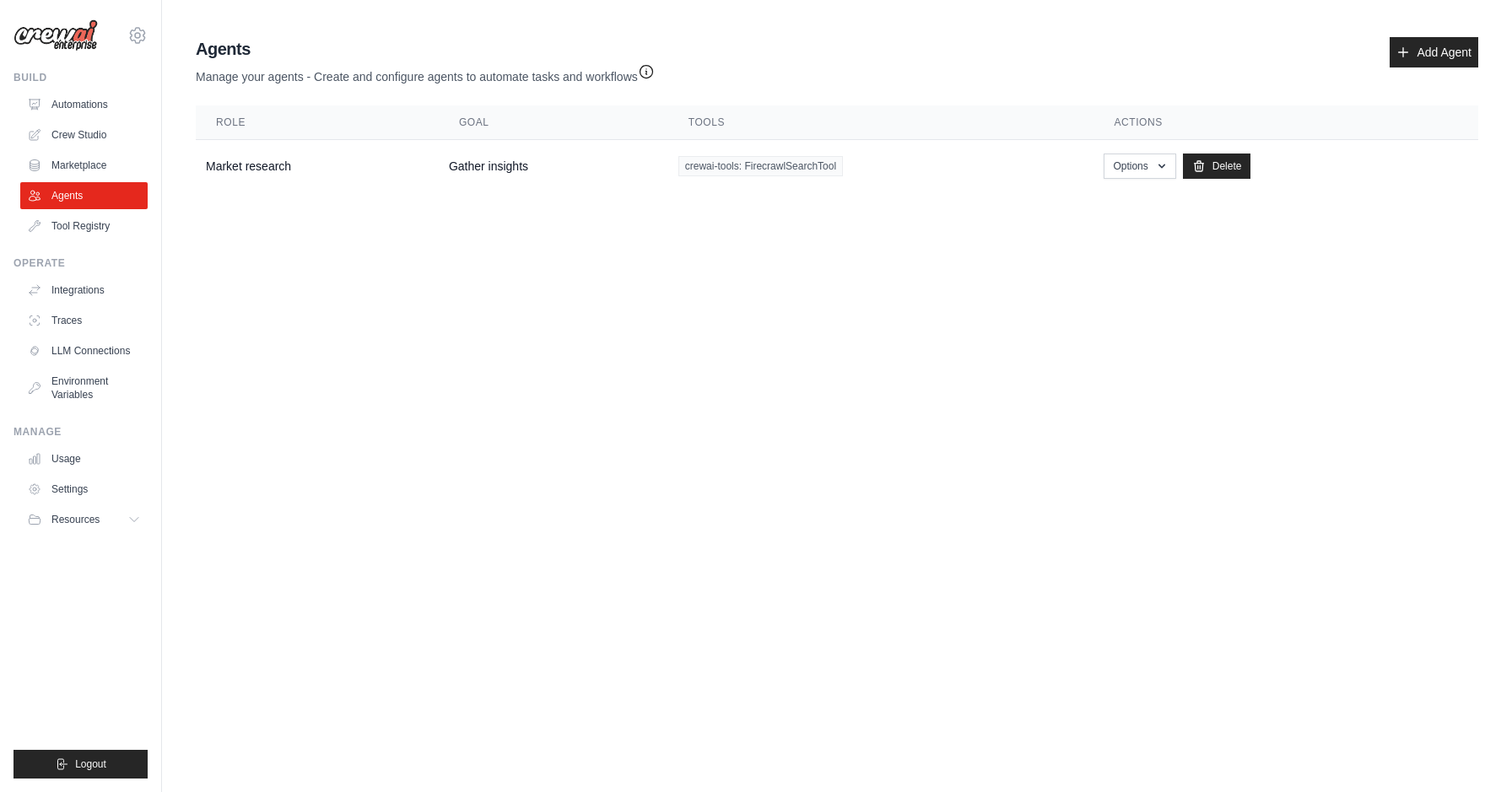
click at [655, 74] on icon "button" at bounding box center [646, 71] width 17 height 17
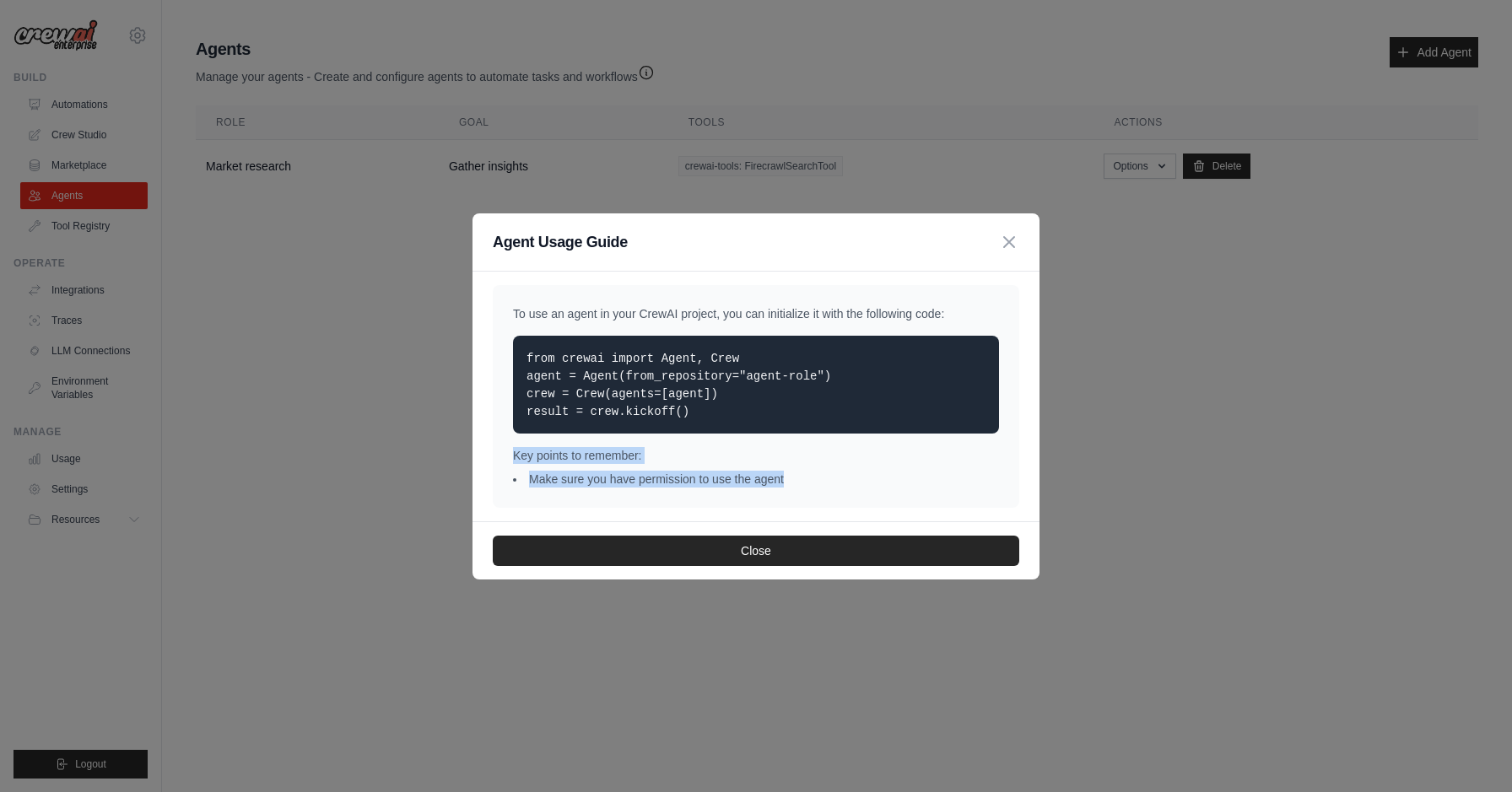
drag, startPoint x: 501, startPoint y: 456, endPoint x: 873, endPoint y: 477, distance: 372.6
click at [873, 477] on div "To use an agent in your CrewAI project, you can initialize it with the followin…" at bounding box center [755, 396] width 526 height 223
click at [1006, 243] on icon "button" at bounding box center [1009, 242] width 10 height 10
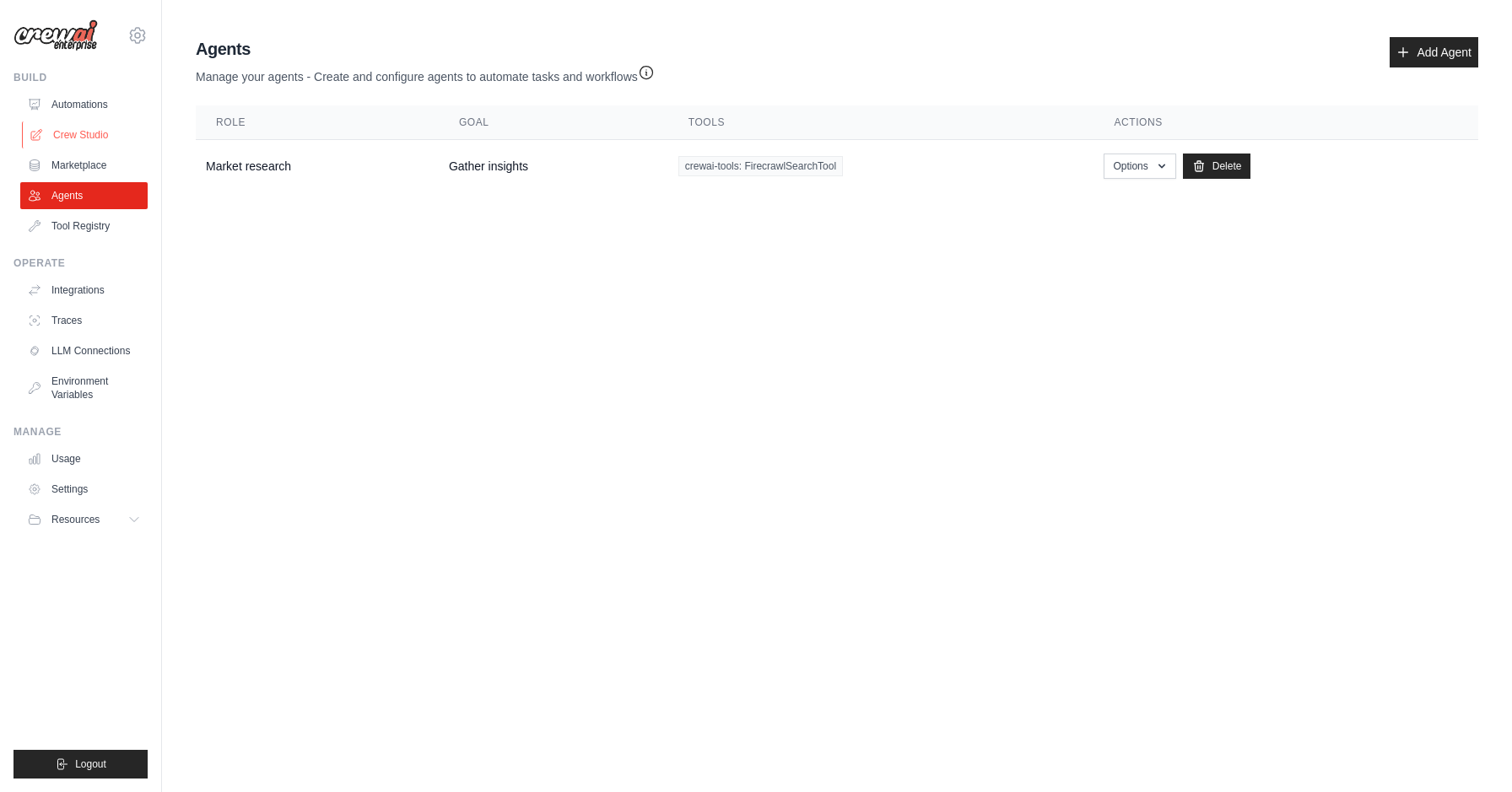
click at [72, 134] on link "Crew Studio" at bounding box center [86, 135] width 128 height 27
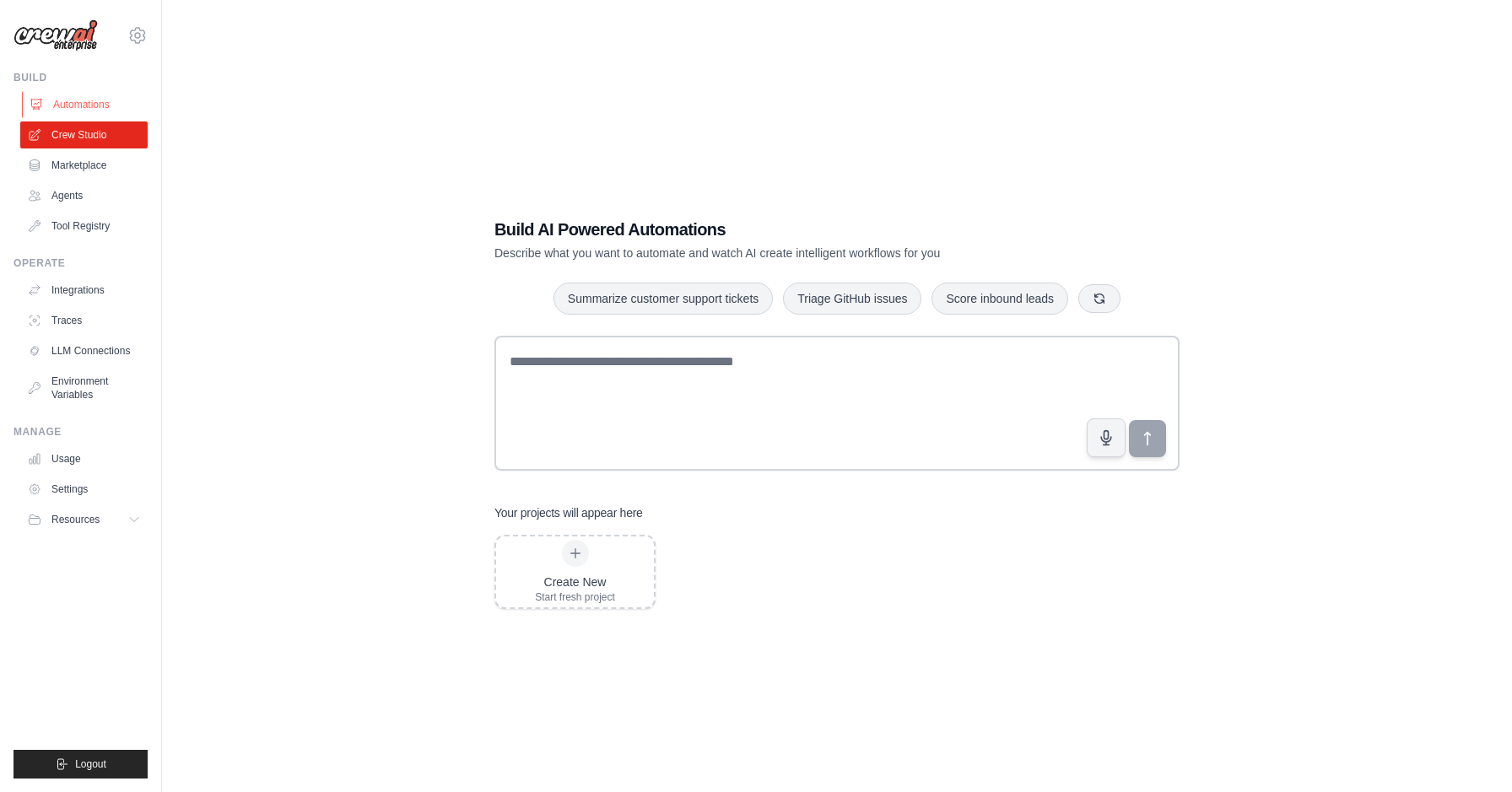
click at [70, 112] on link "Automations" at bounding box center [86, 105] width 128 height 27
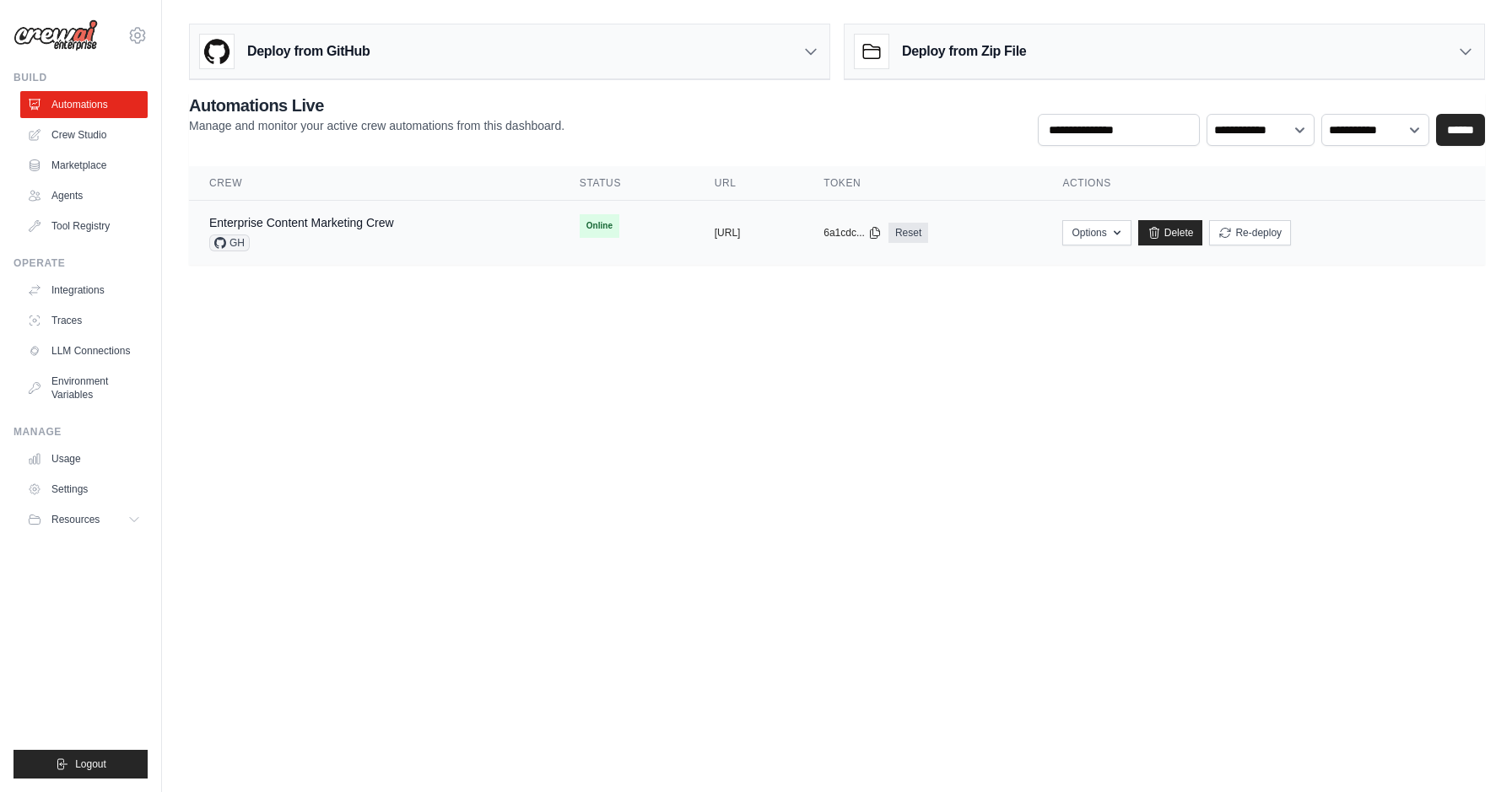
click at [278, 249] on div "GH" at bounding box center [301, 243] width 185 height 17
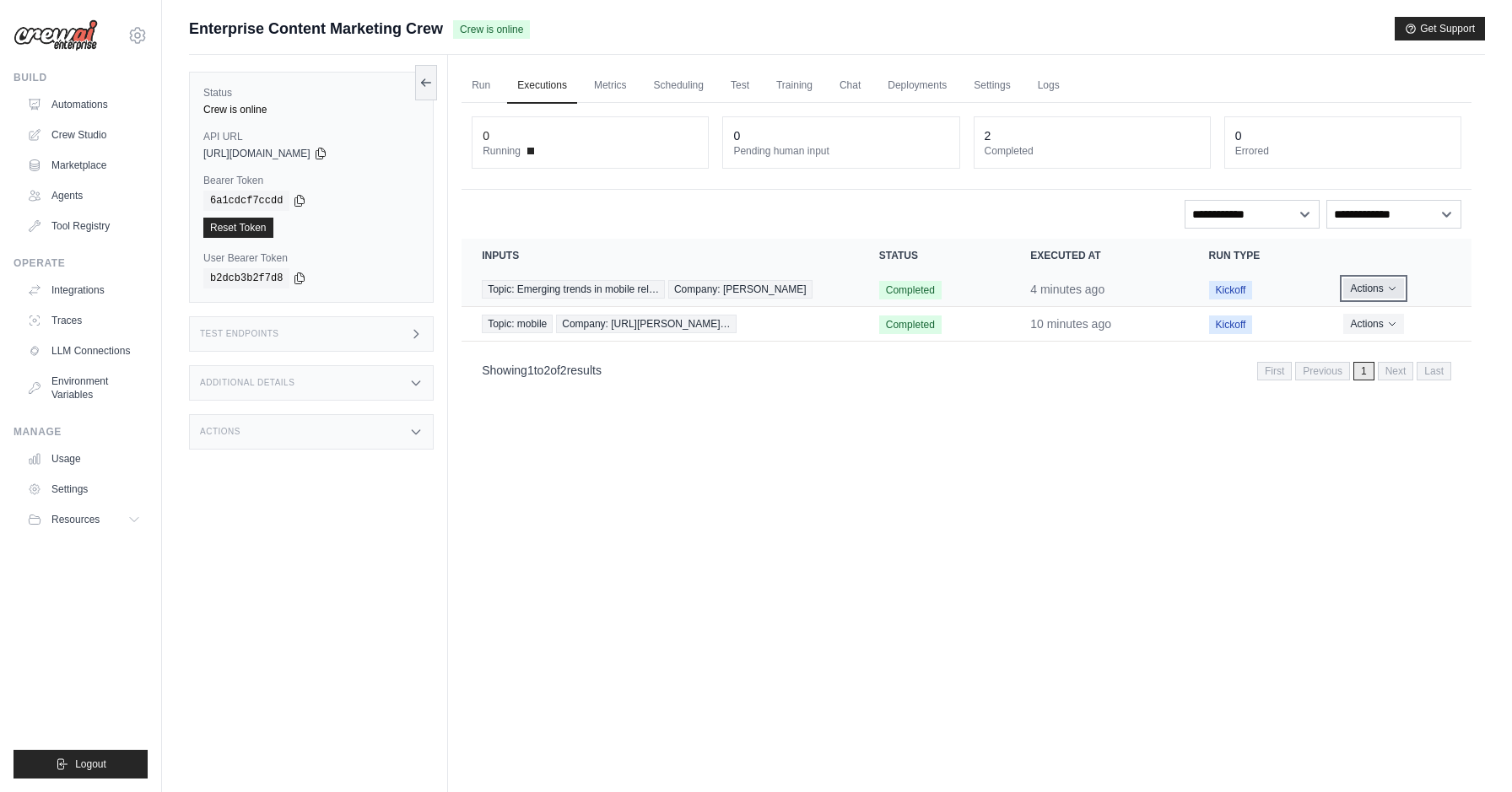
click at [1378, 289] on button "Actions" at bounding box center [1373, 288] width 60 height 20
click at [1391, 322] on link "View Details" at bounding box center [1396, 320] width 108 height 27
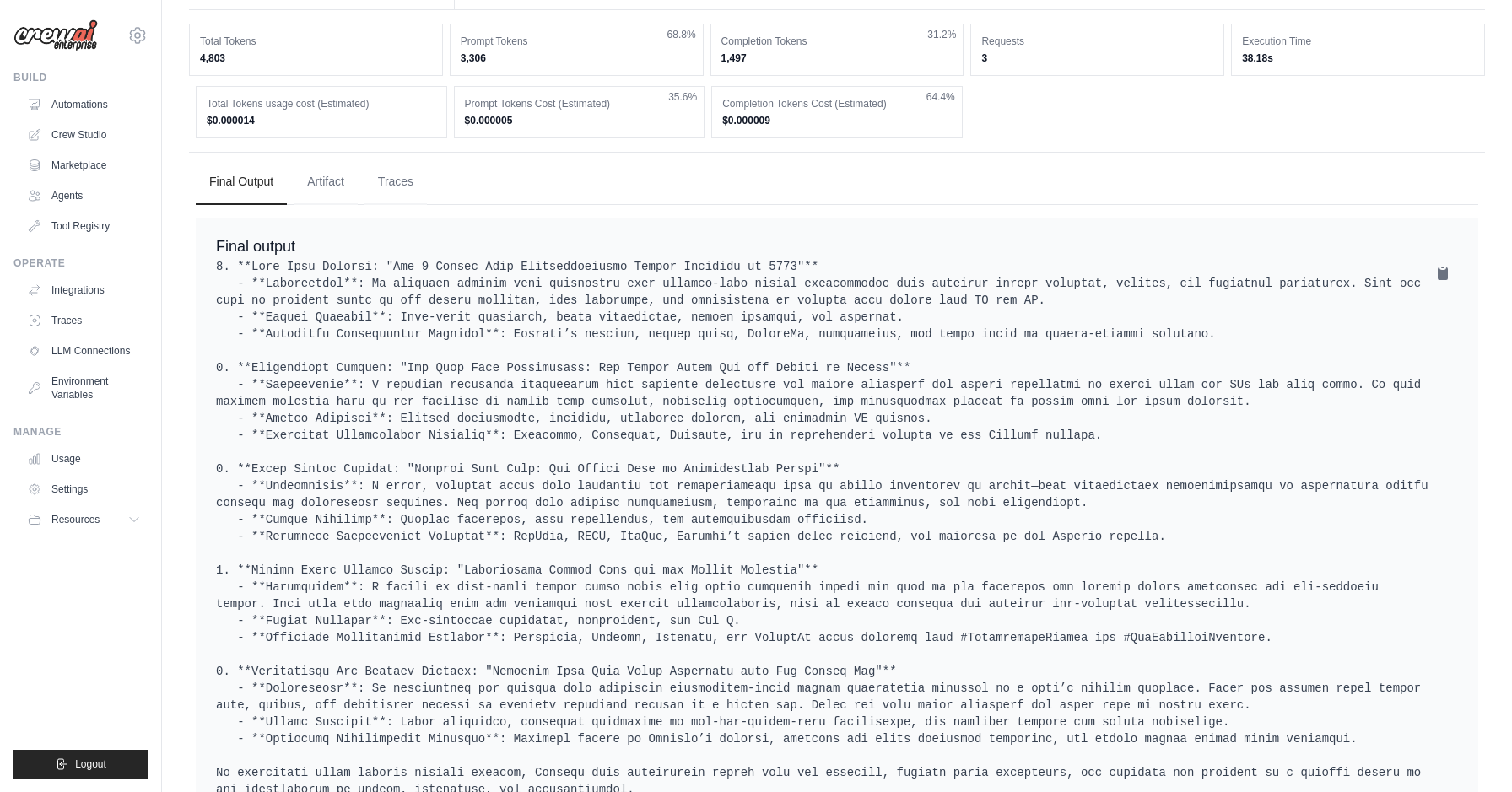
scroll to position [317, 0]
click at [344, 185] on button "Artifact" at bounding box center [325, 179] width 64 height 46
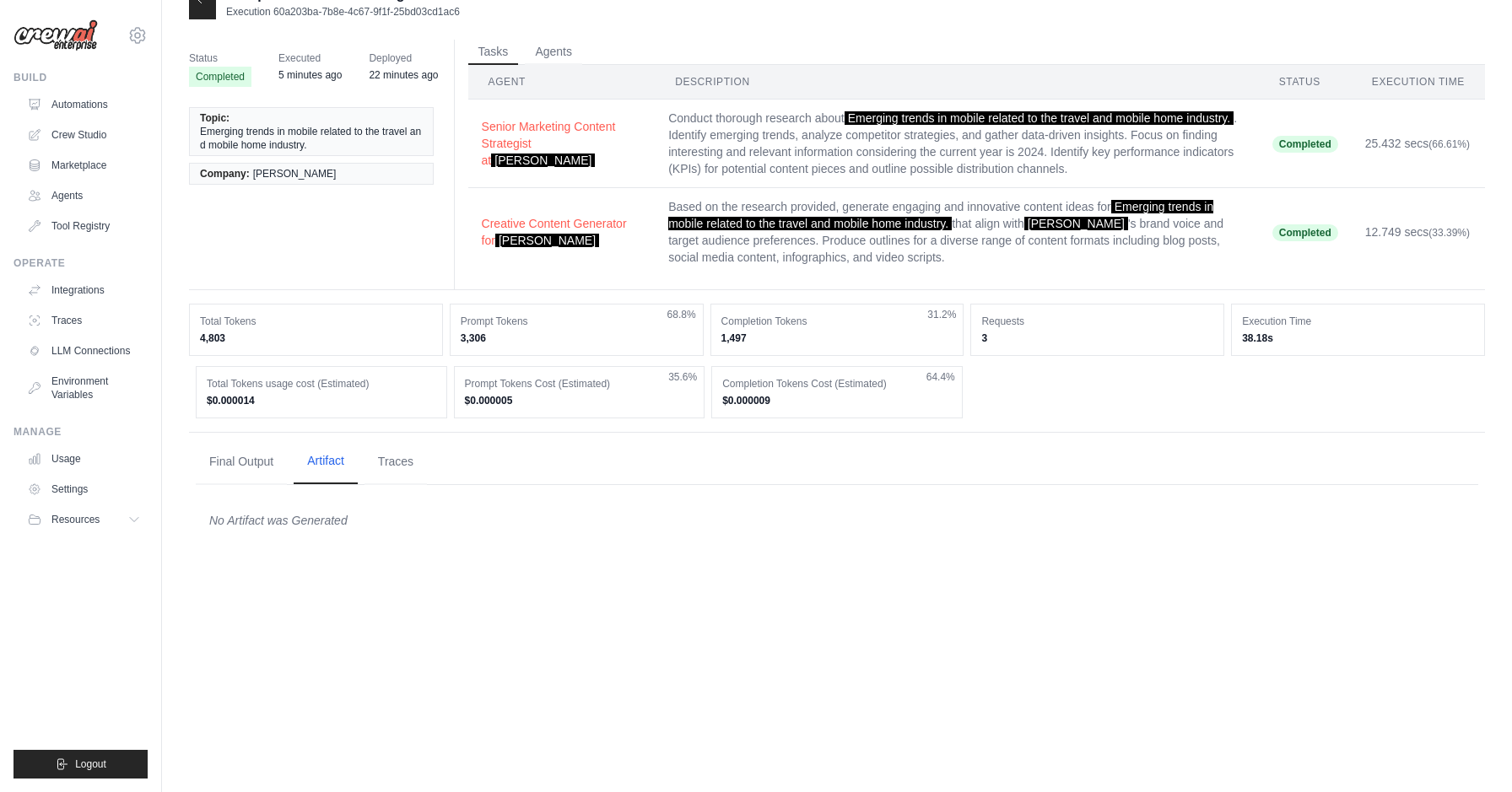
scroll to position [34, 0]
click at [406, 456] on button "Traces" at bounding box center [395, 462] width 62 height 46
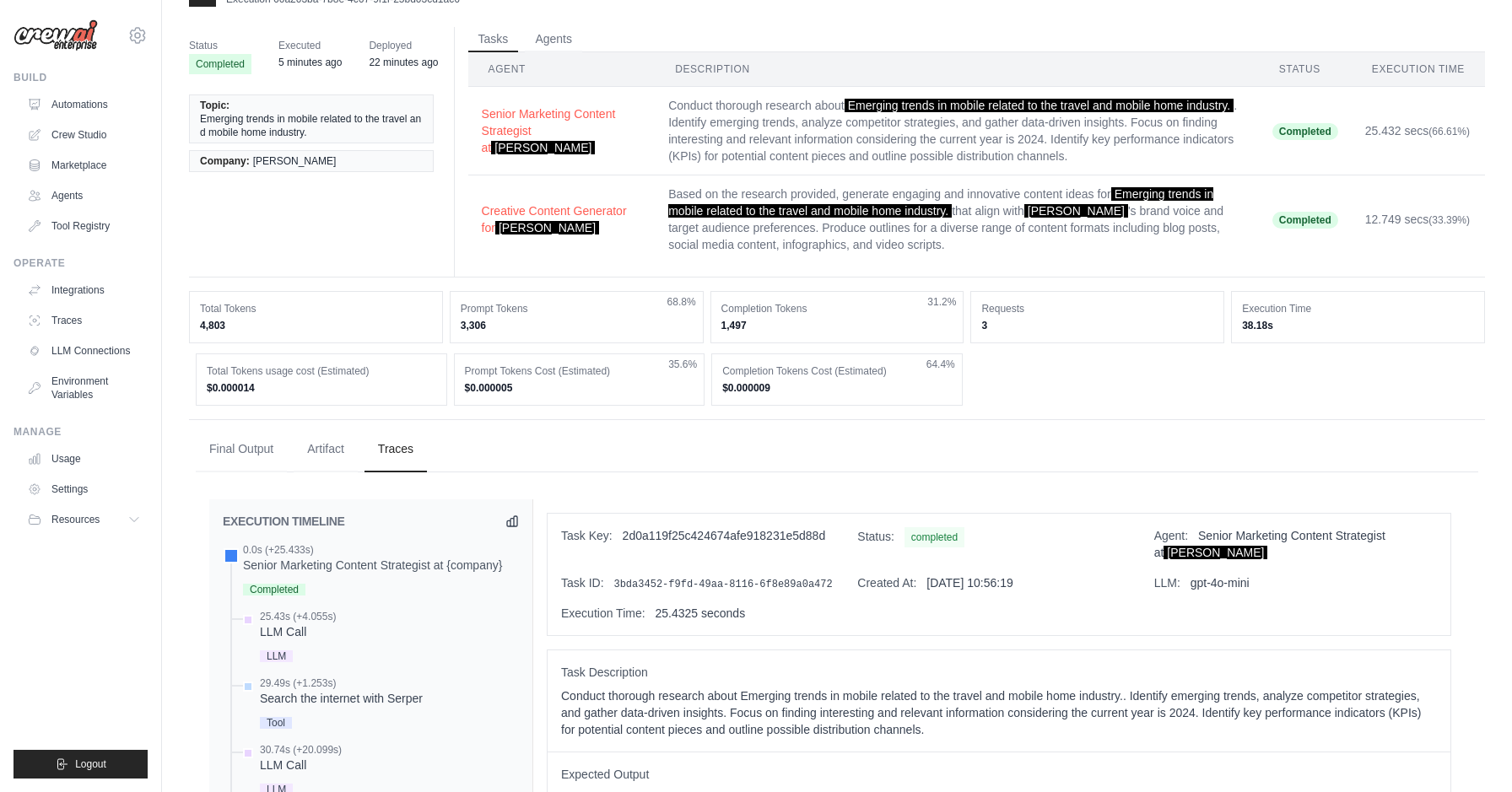
scroll to position [0, 0]
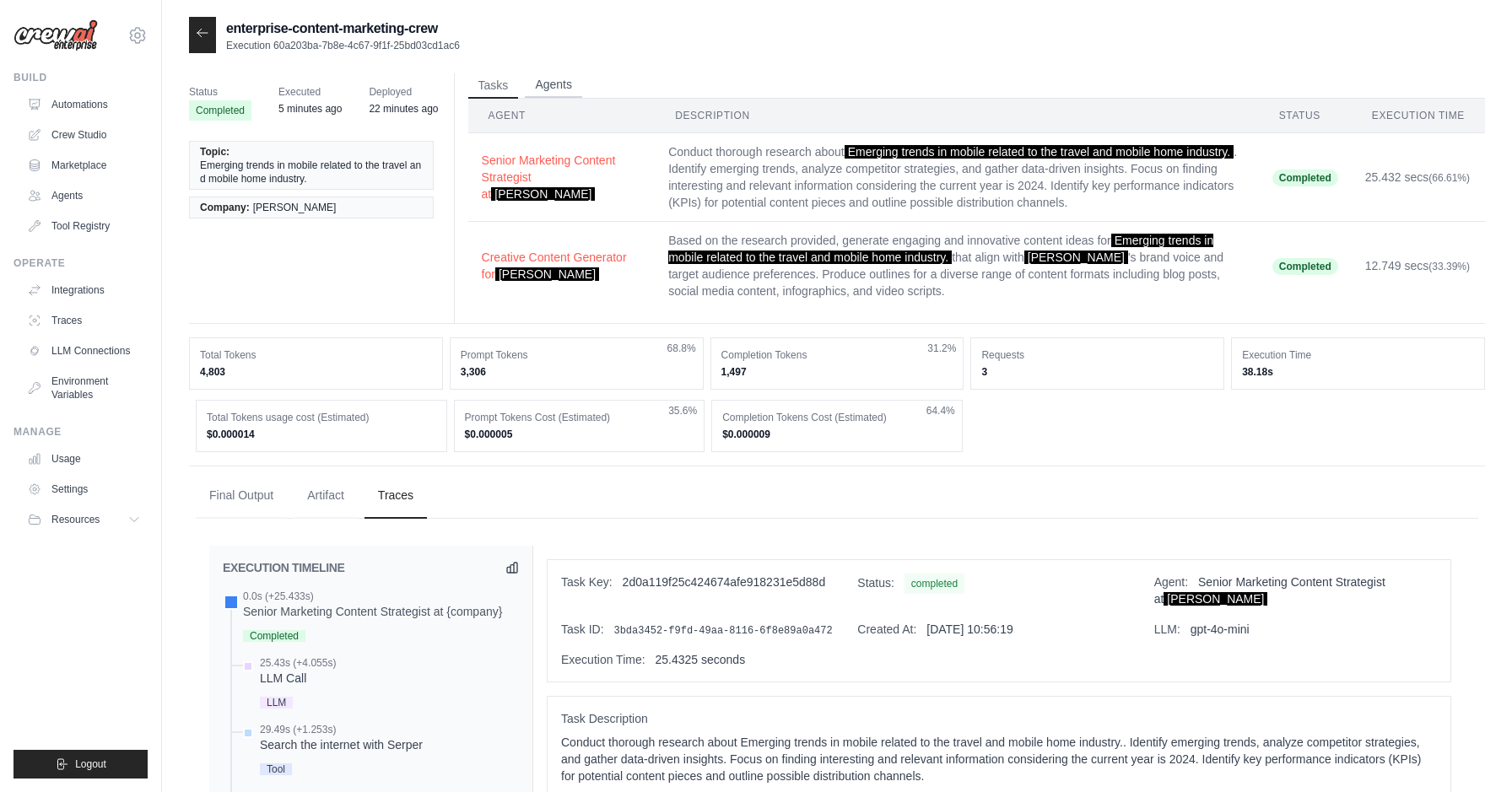
click at [570, 83] on button "Agents" at bounding box center [553, 85] width 57 height 26
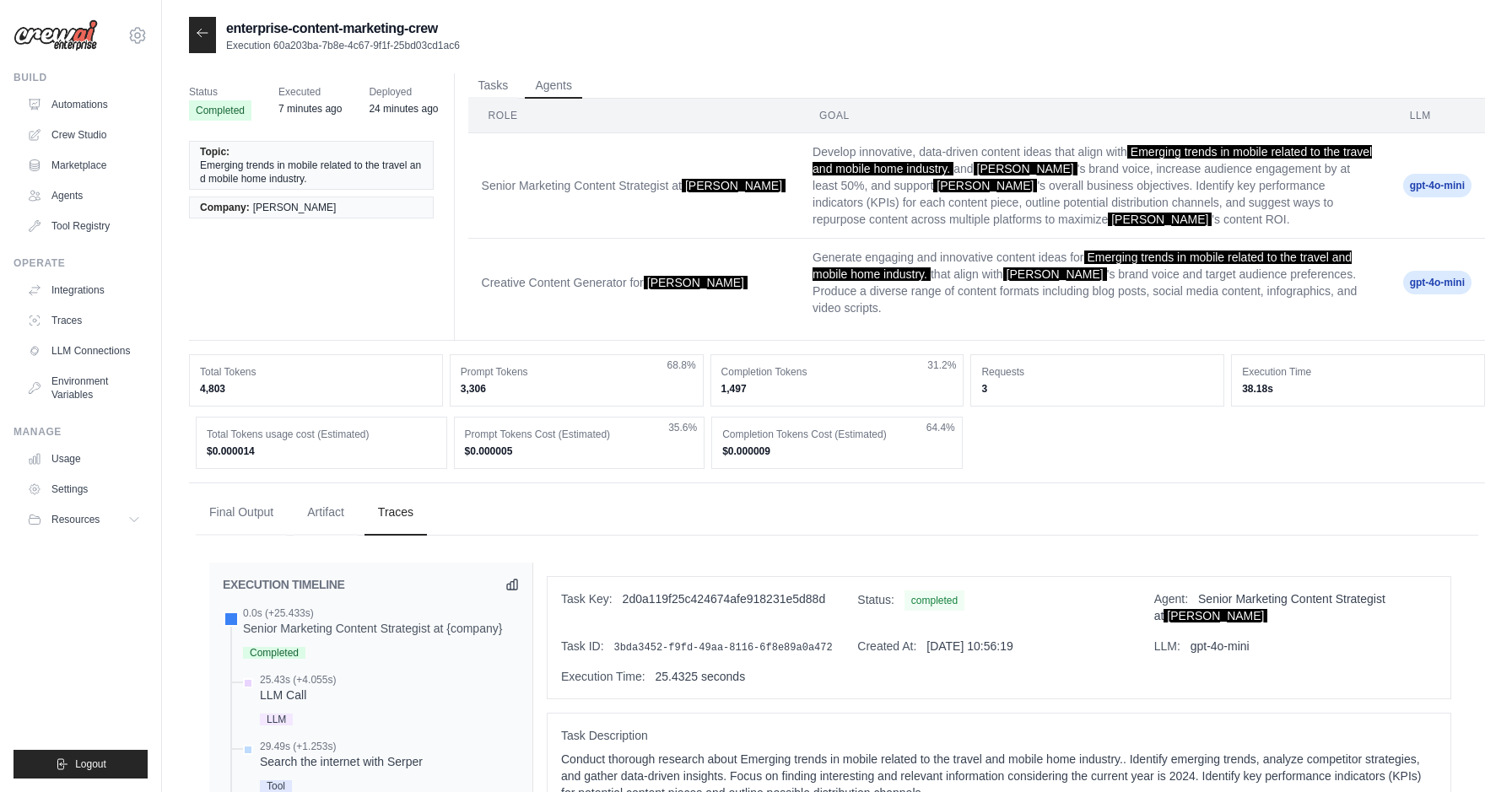
click at [202, 34] on icon at bounding box center [202, 32] width 10 height 8
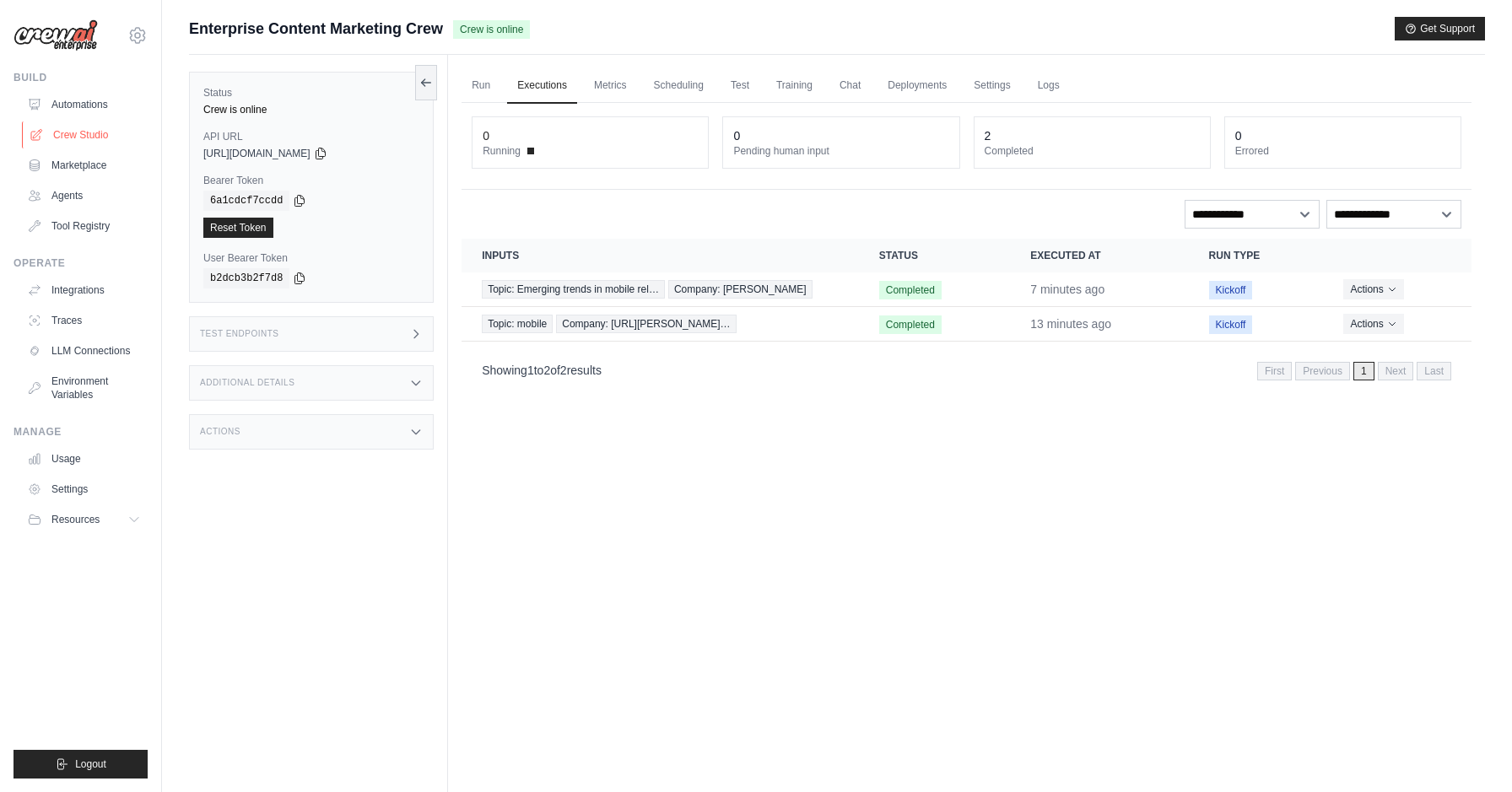
click at [79, 132] on link "Crew Studio" at bounding box center [86, 135] width 128 height 27
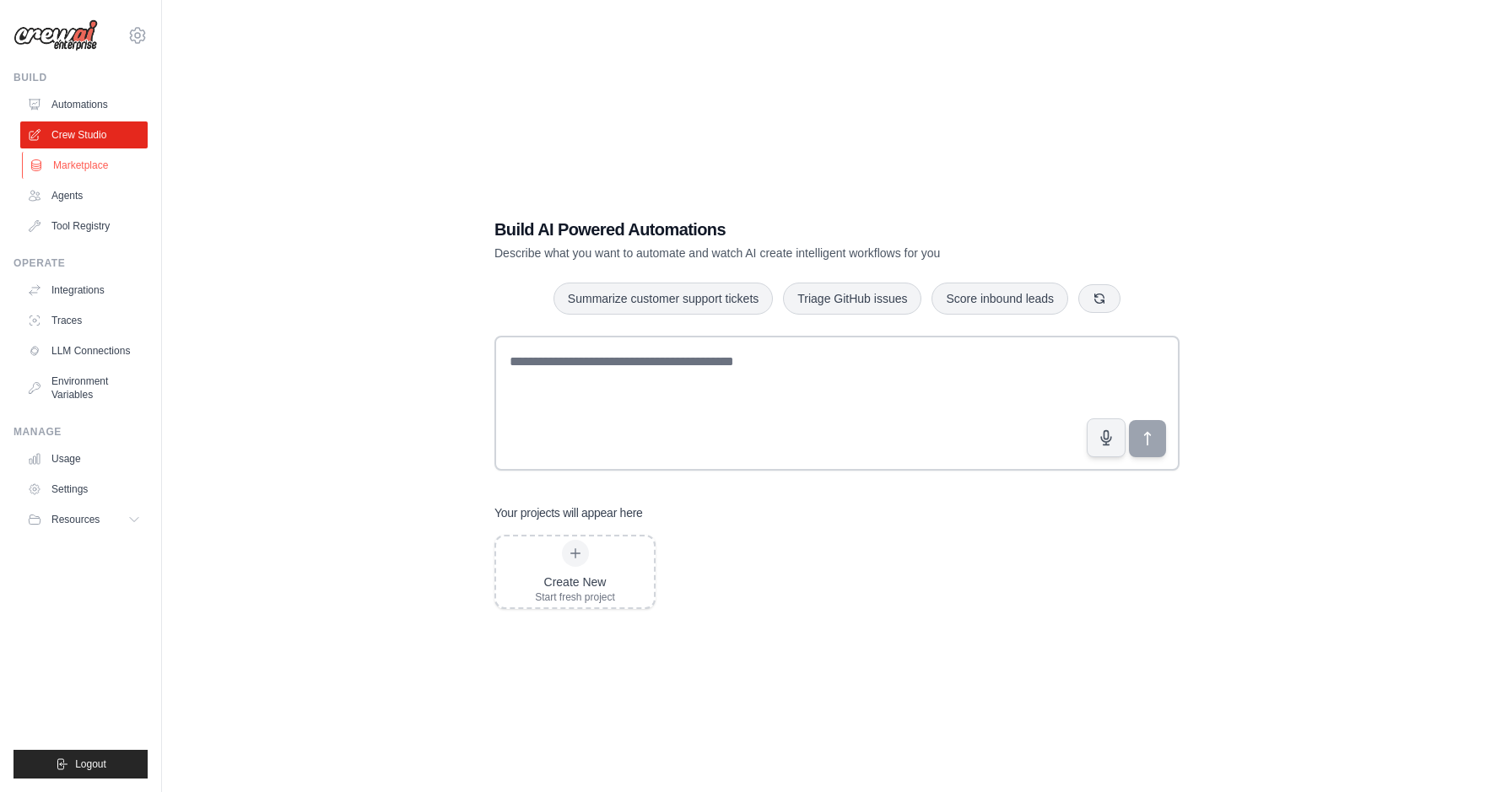
click at [83, 166] on link "Marketplace" at bounding box center [86, 166] width 128 height 27
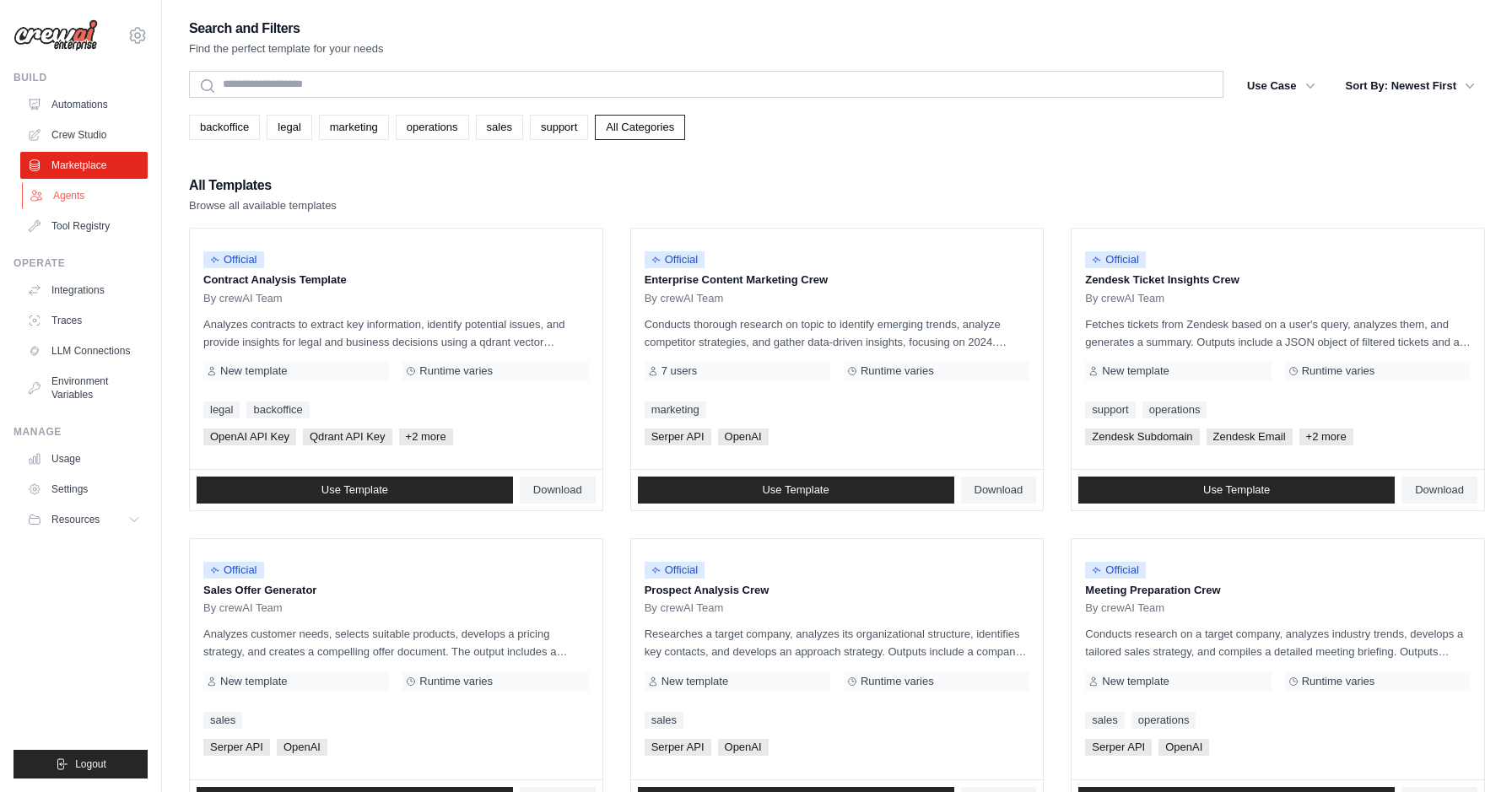
click at [83, 195] on link "Agents" at bounding box center [86, 196] width 128 height 27
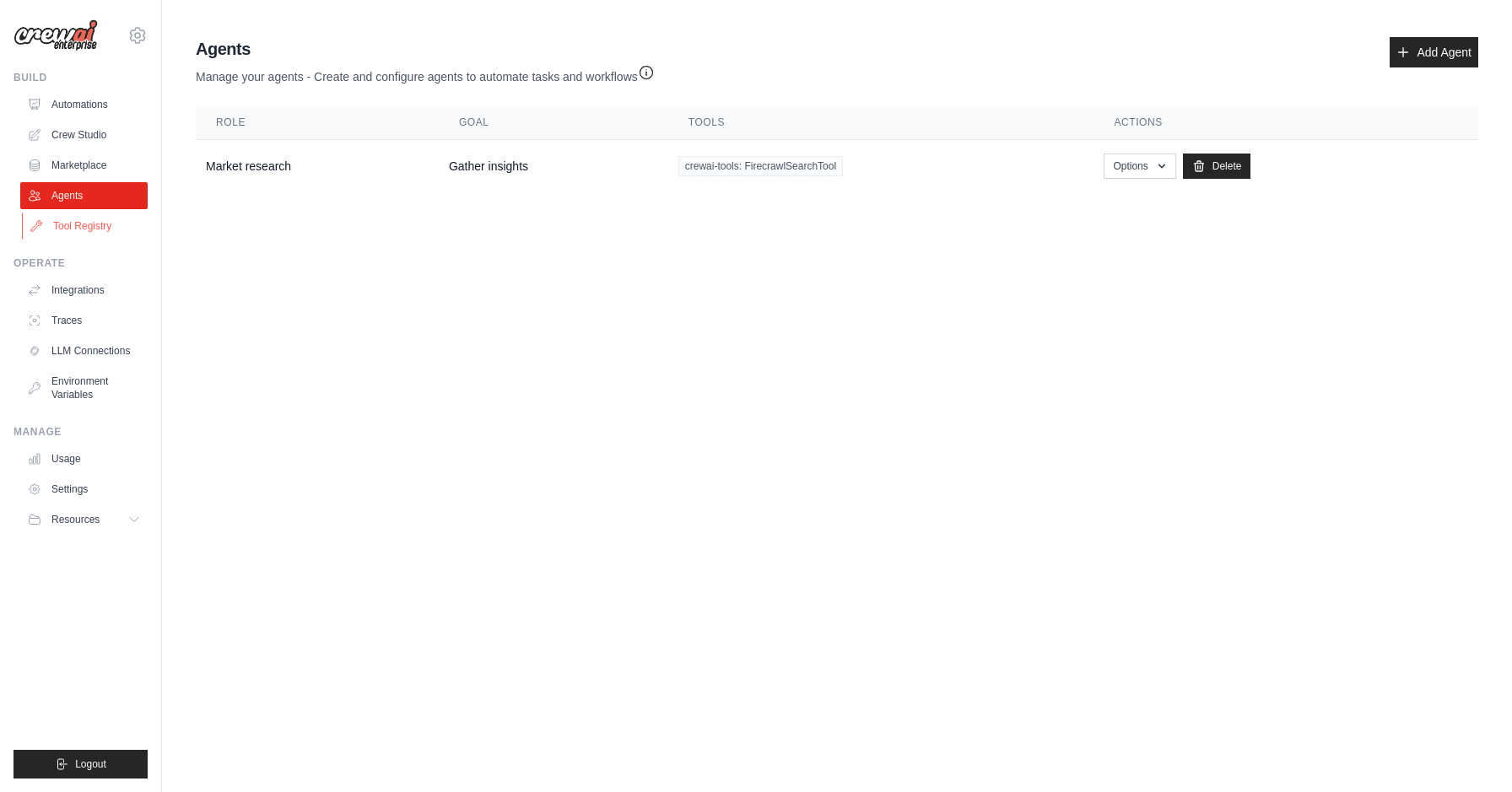
click at [107, 225] on link "Tool Registry" at bounding box center [86, 226] width 128 height 27
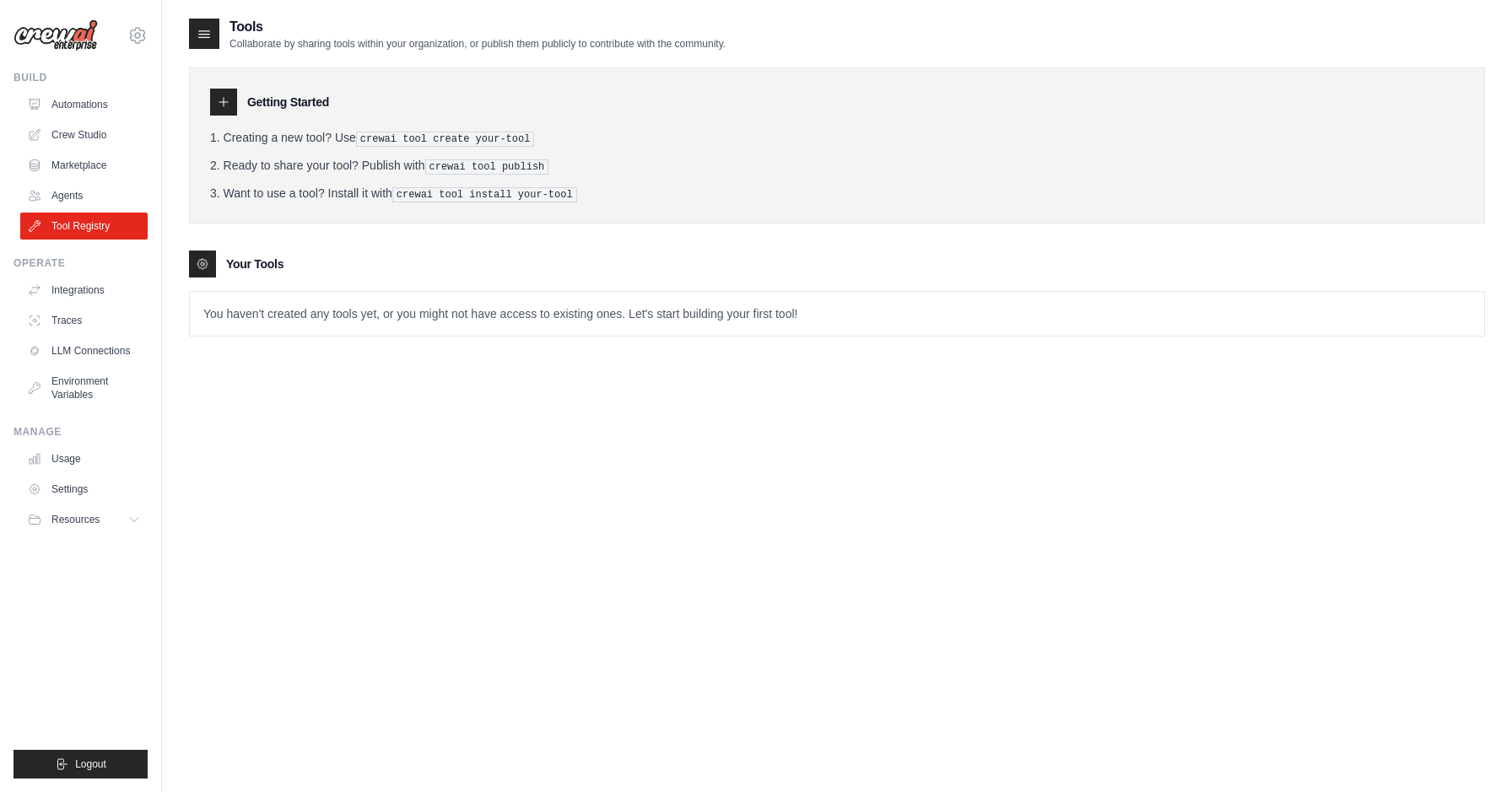
click at [224, 100] on icon at bounding box center [224, 102] width 9 height 9
click at [201, 252] on div at bounding box center [202, 265] width 27 height 27
click at [202, 31] on icon at bounding box center [204, 34] width 17 height 17
click at [93, 278] on link "Integrations" at bounding box center [86, 290] width 128 height 27
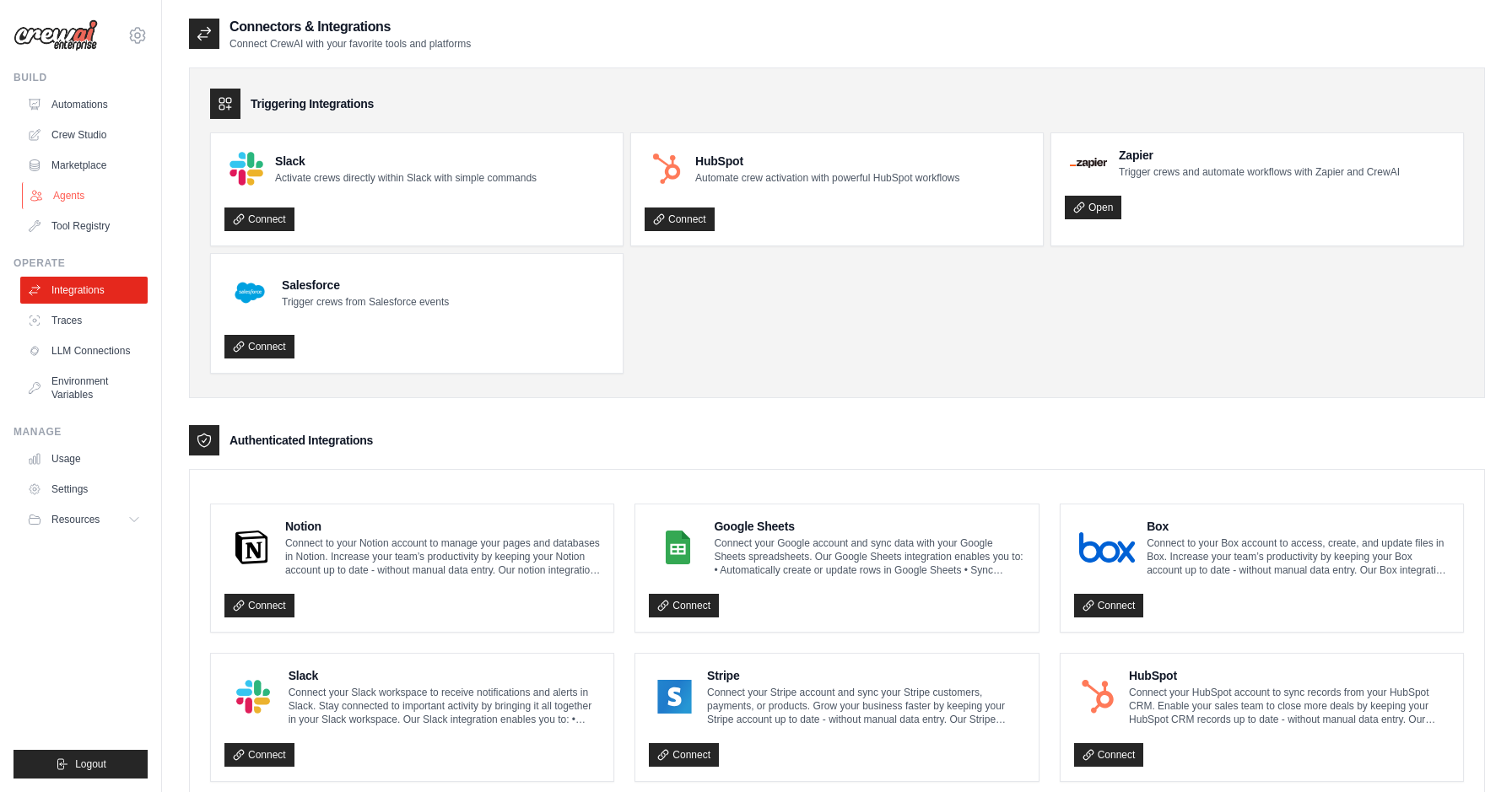
click at [102, 188] on link "Agents" at bounding box center [86, 196] width 128 height 27
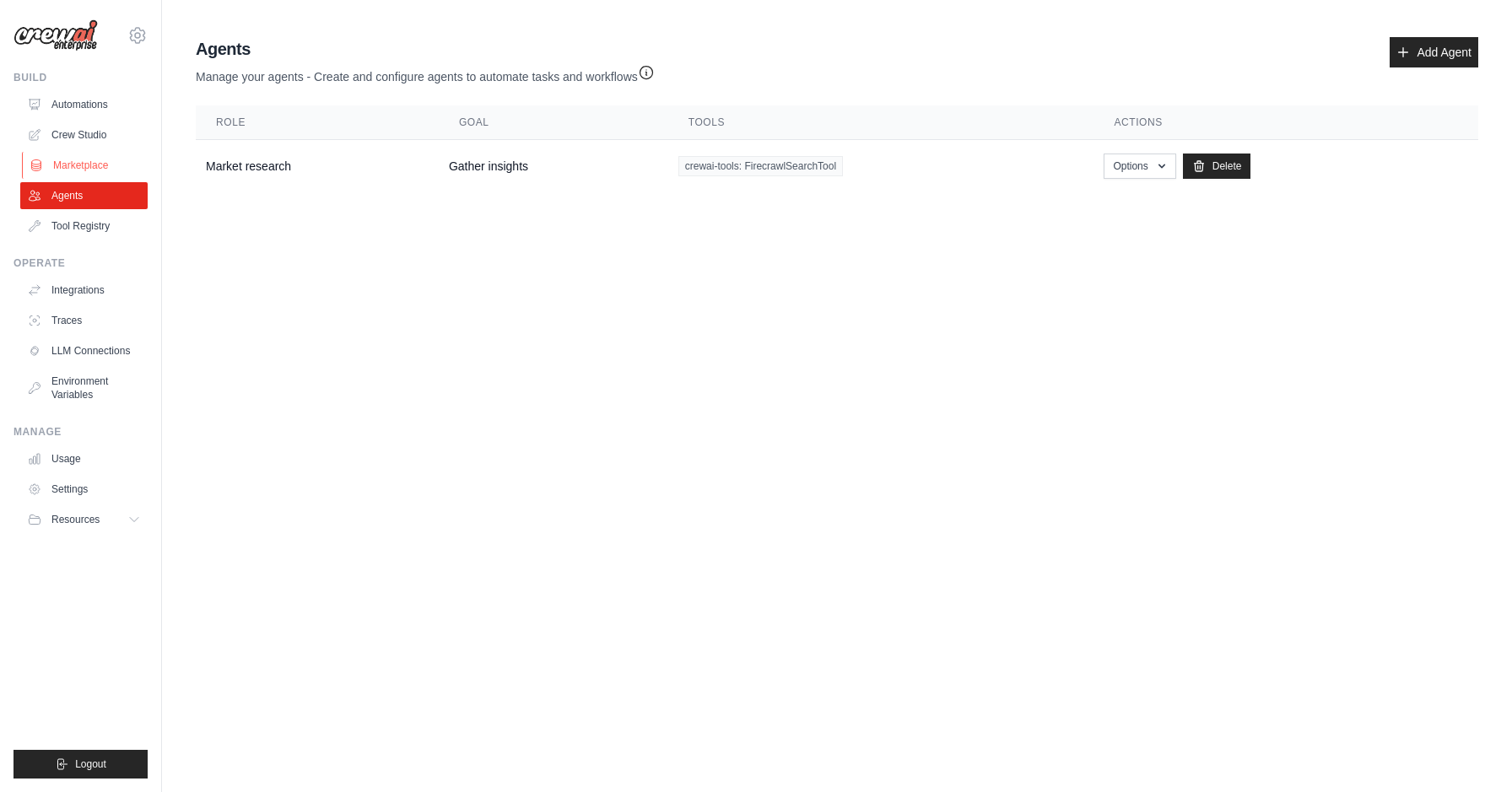
click at [105, 163] on link "Marketplace" at bounding box center [86, 166] width 128 height 27
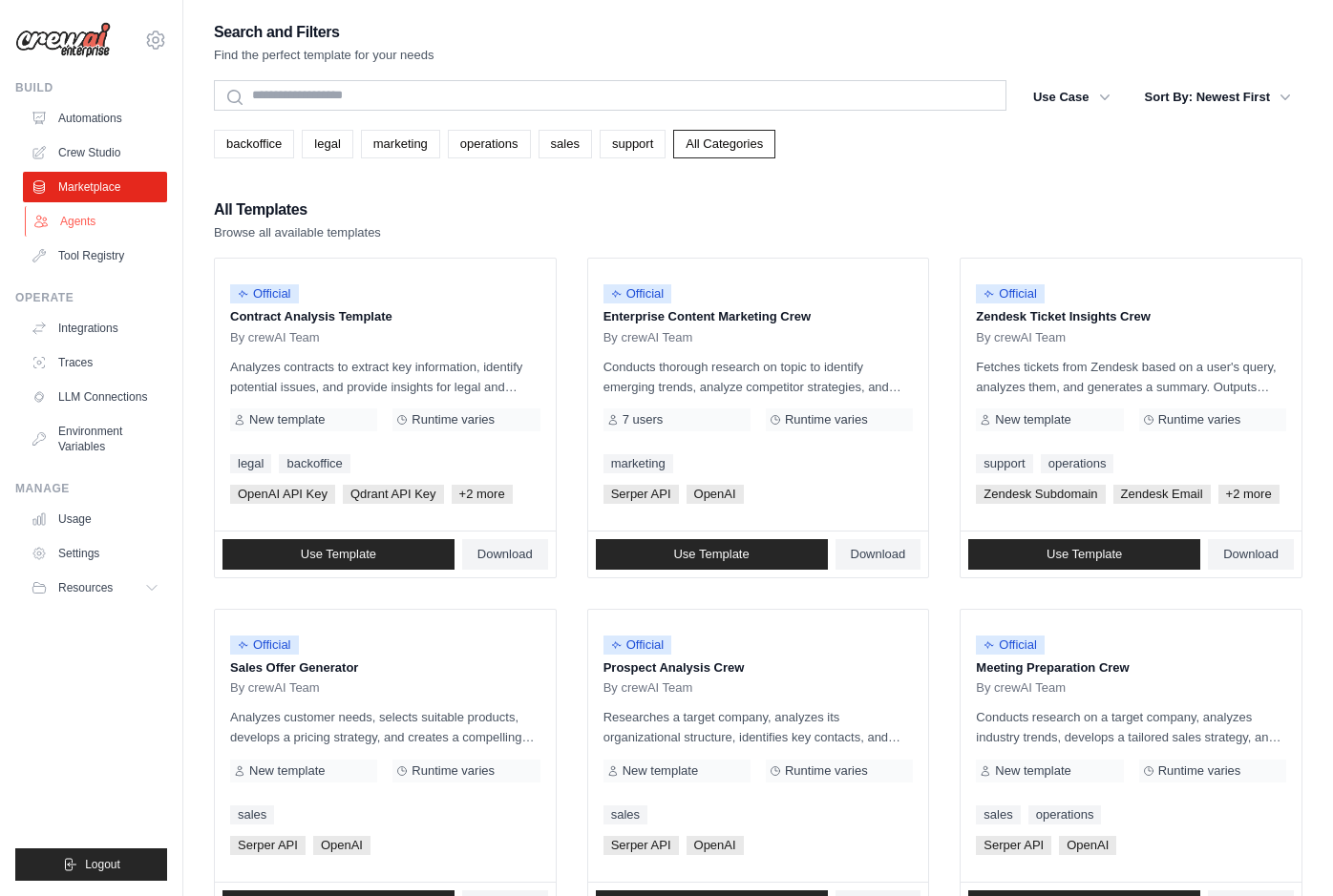
click at [81, 227] on link "Agents" at bounding box center [97, 221] width 144 height 31
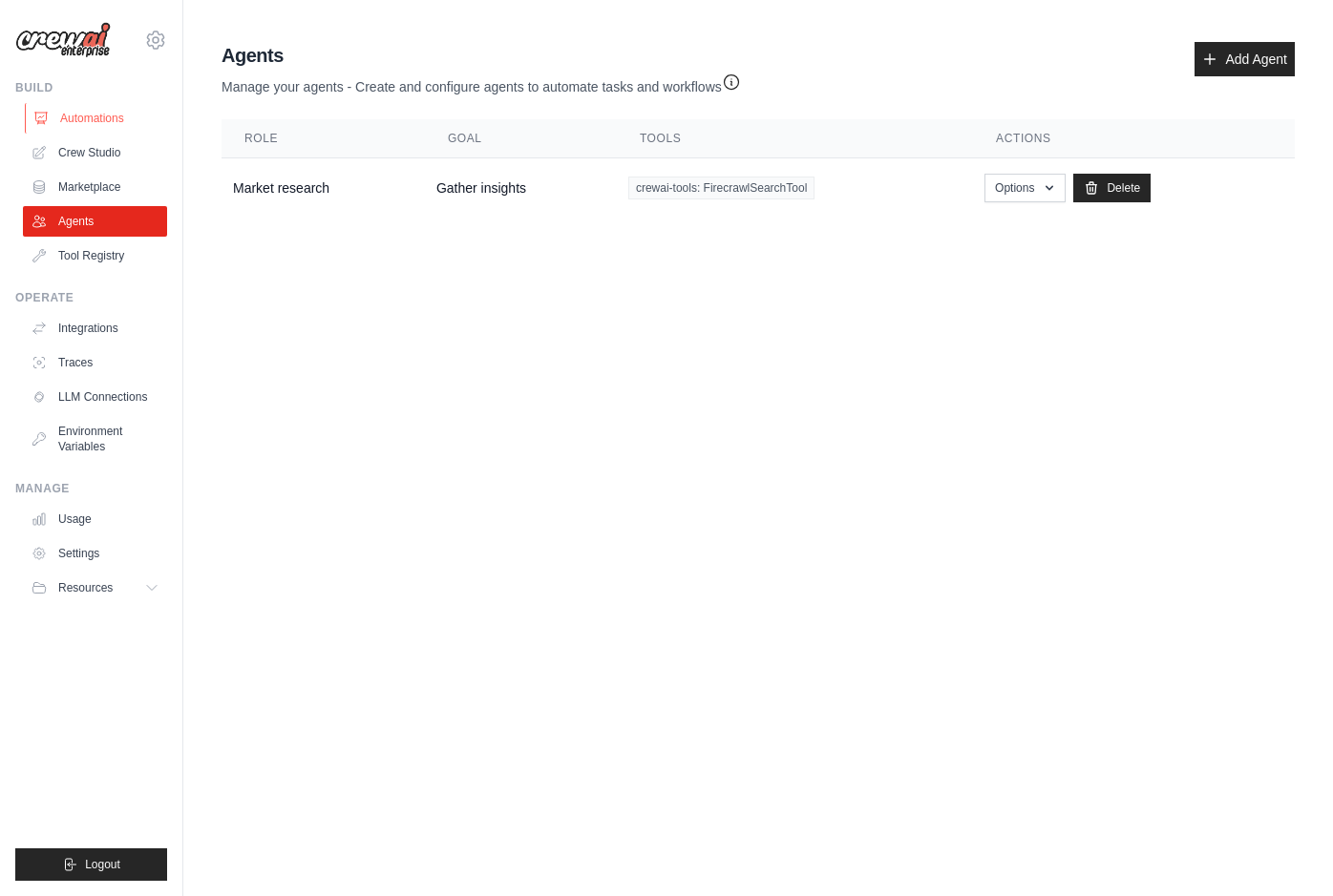
click at [95, 123] on link "Automations" at bounding box center [97, 118] width 144 height 31
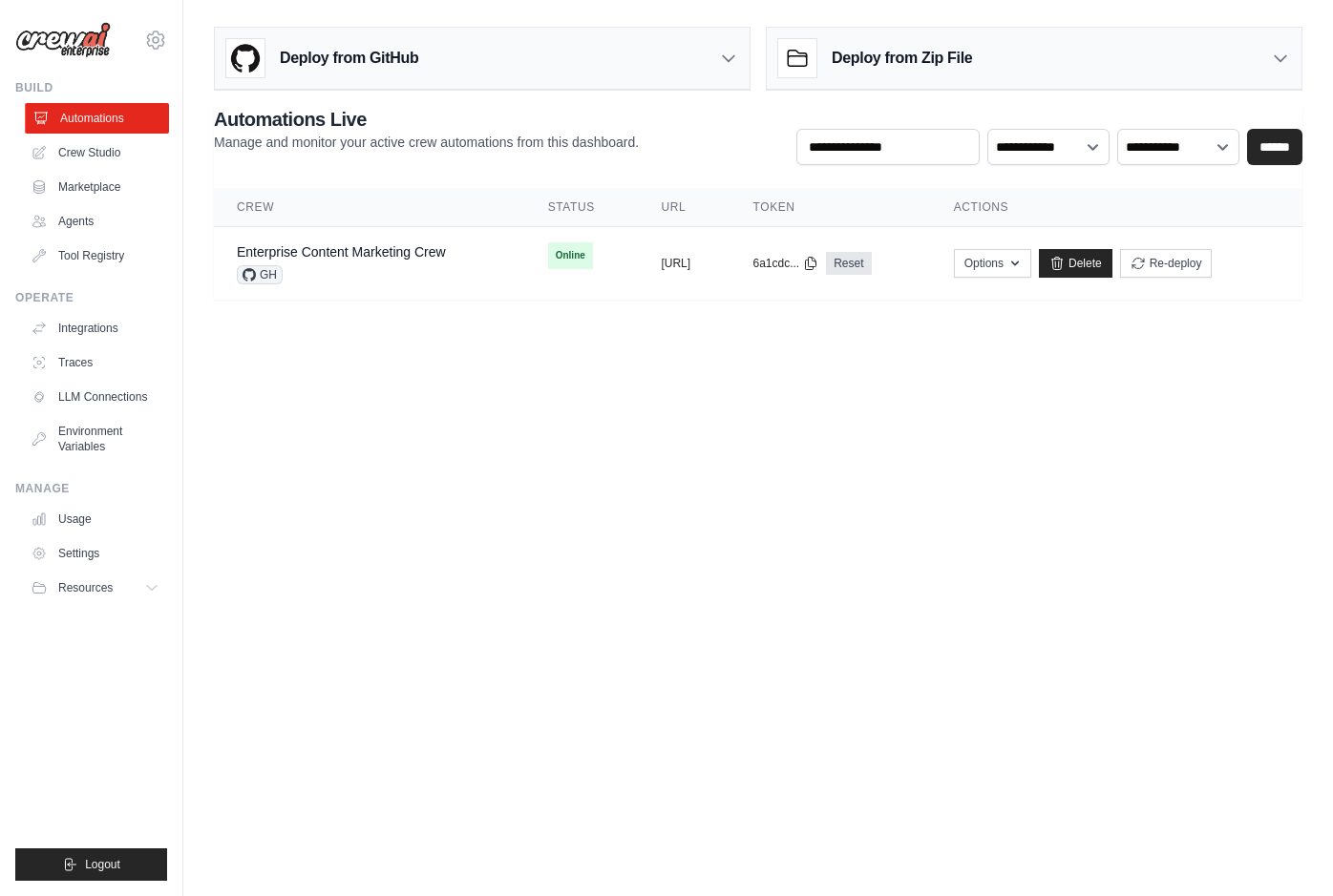
click at [108, 117] on link "Automations" at bounding box center [97, 118] width 144 height 31
click at [104, 163] on link "Crew Studio" at bounding box center [97, 153] width 144 height 31
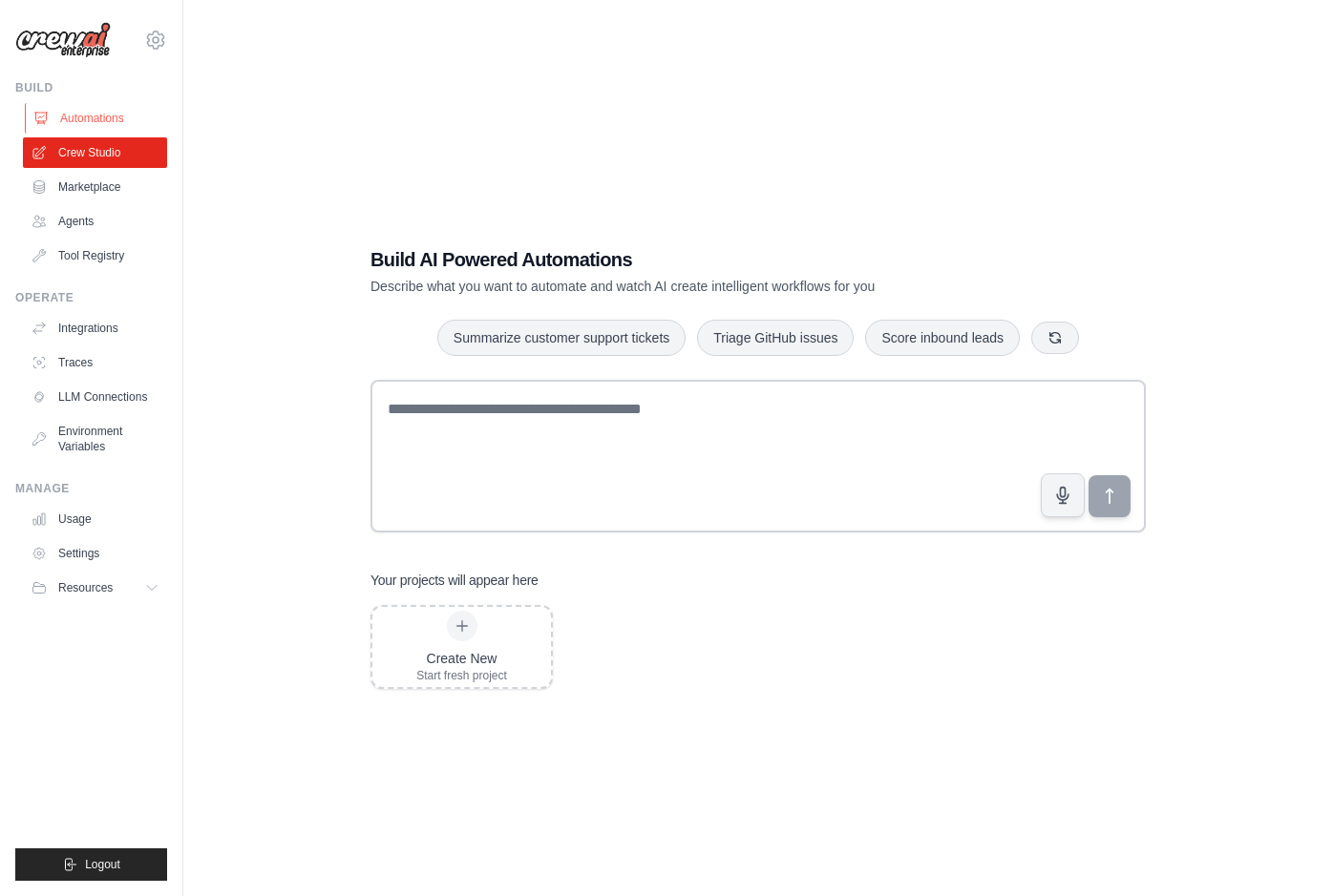
click at [82, 112] on link "Automations" at bounding box center [97, 118] width 144 height 31
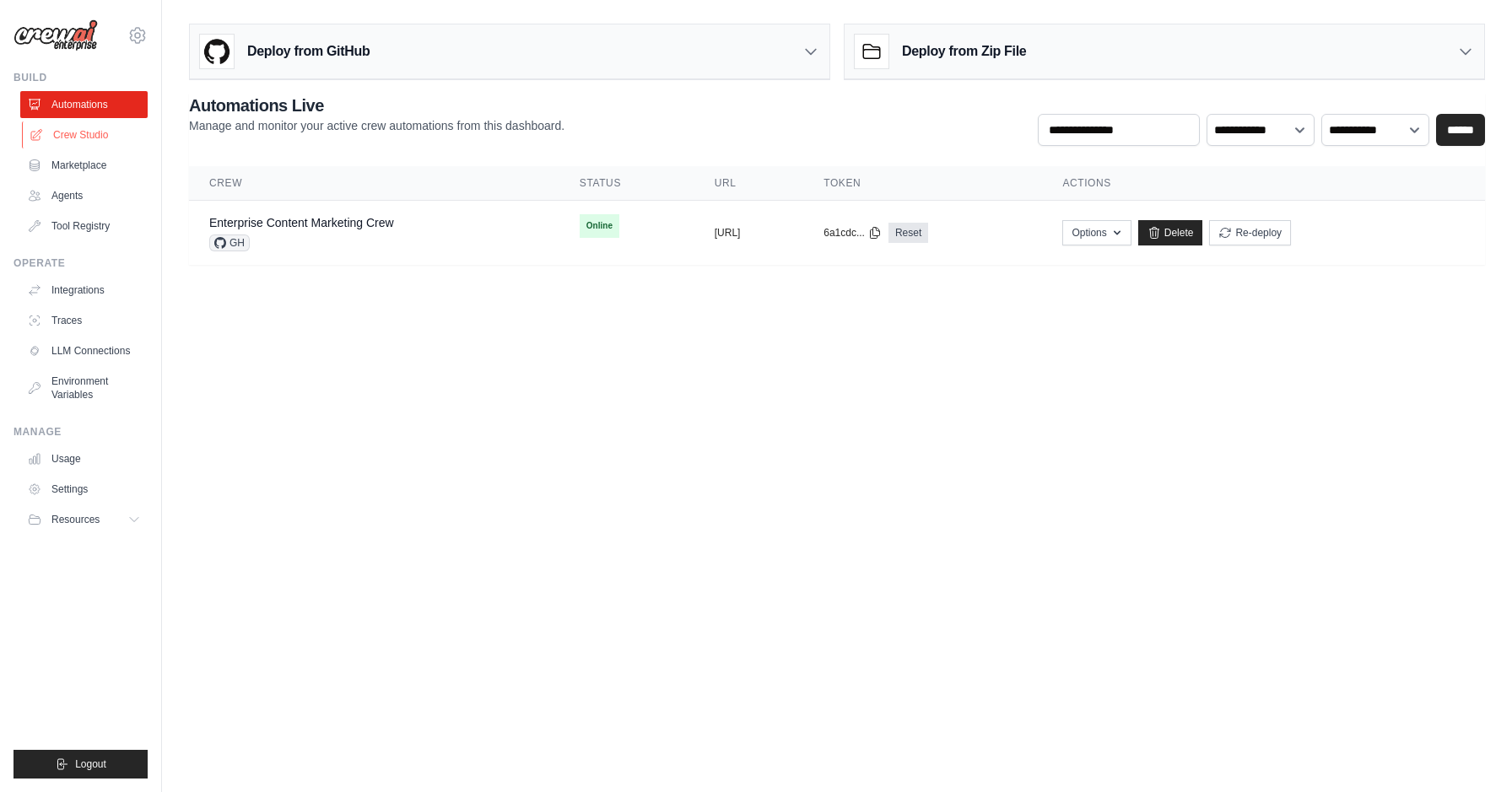
click at [58, 137] on link "Crew Studio" at bounding box center [86, 135] width 128 height 27
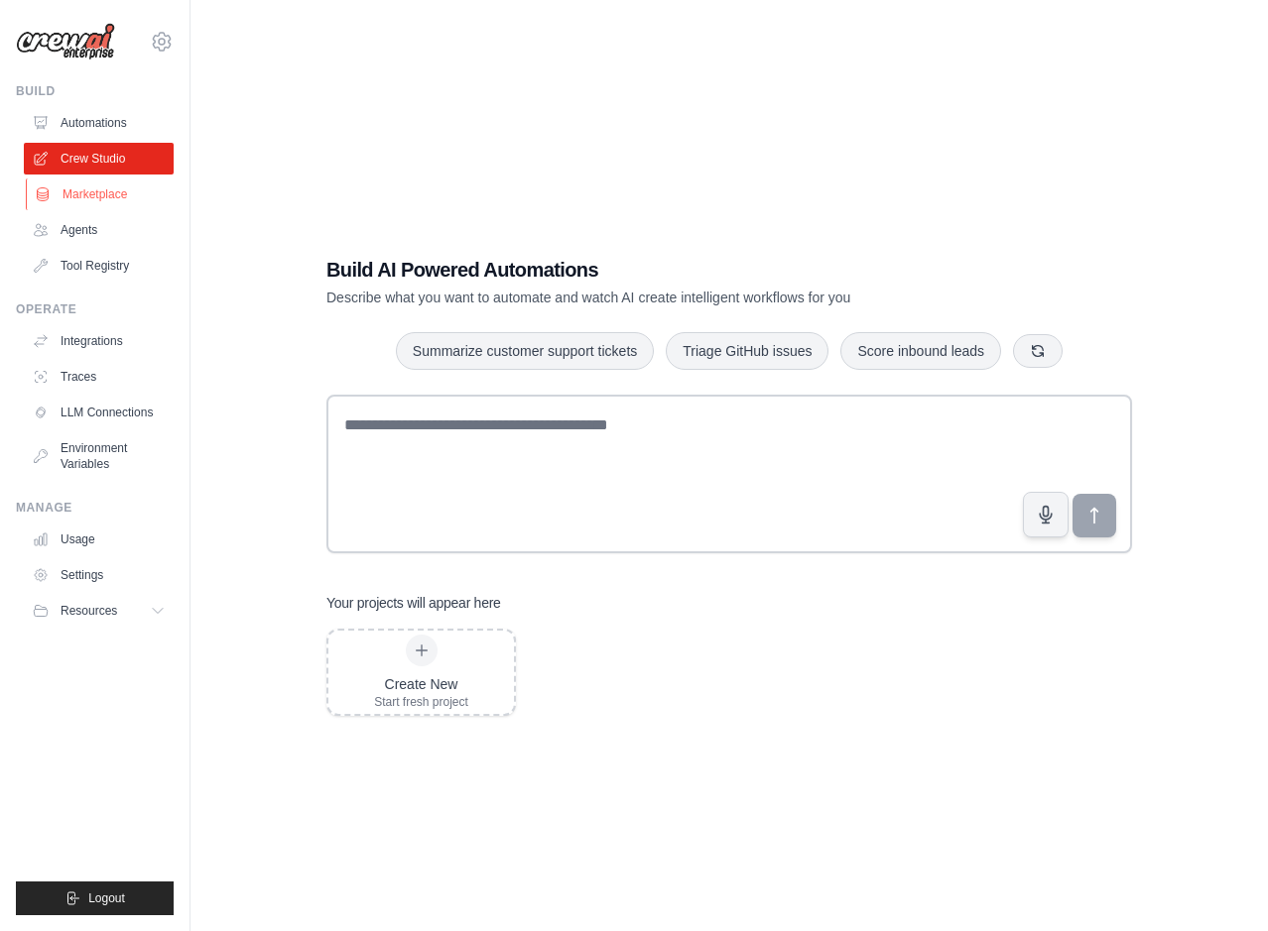
click at [112, 194] on link "Marketplace" at bounding box center [101, 195] width 150 height 32
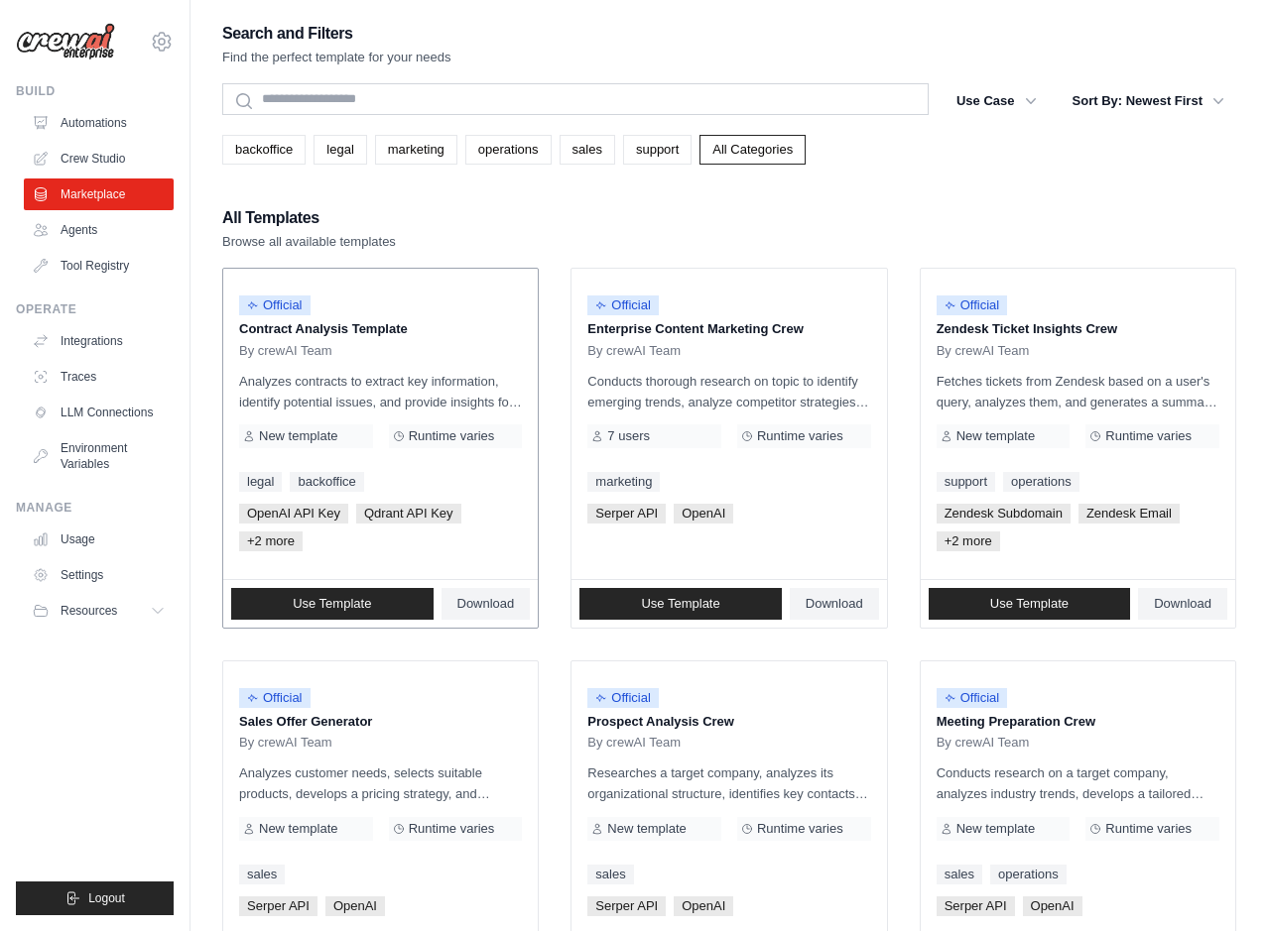
click at [467, 331] on p "Contract Analysis Template" at bounding box center [380, 329] width 283 height 20
click at [365, 598] on span "Use Template" at bounding box center [332, 604] width 78 height 16
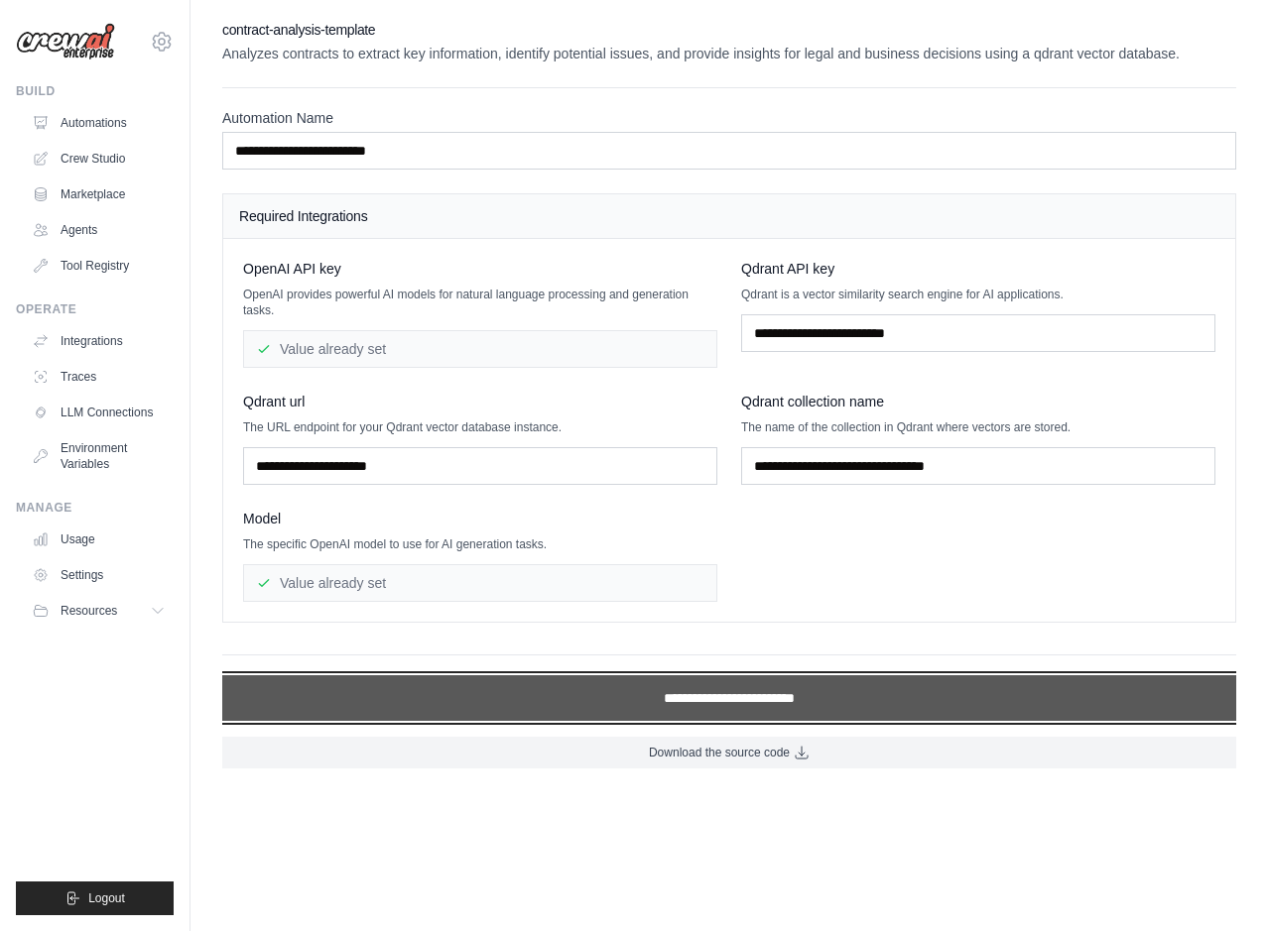
click at [446, 703] on input "**********" at bounding box center [729, 699] width 1014 height 46
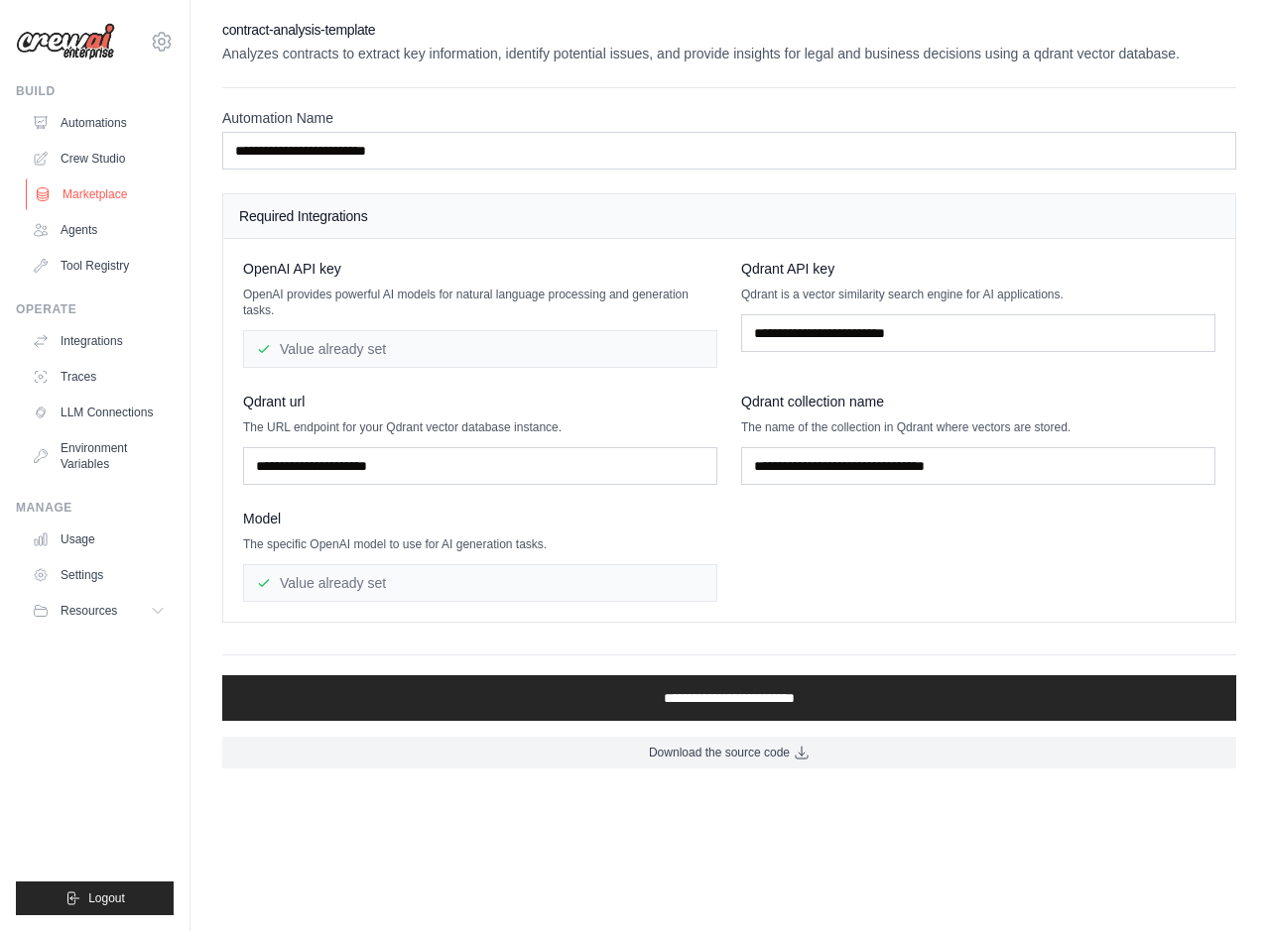
click at [101, 196] on link "Marketplace" at bounding box center [101, 195] width 150 height 32
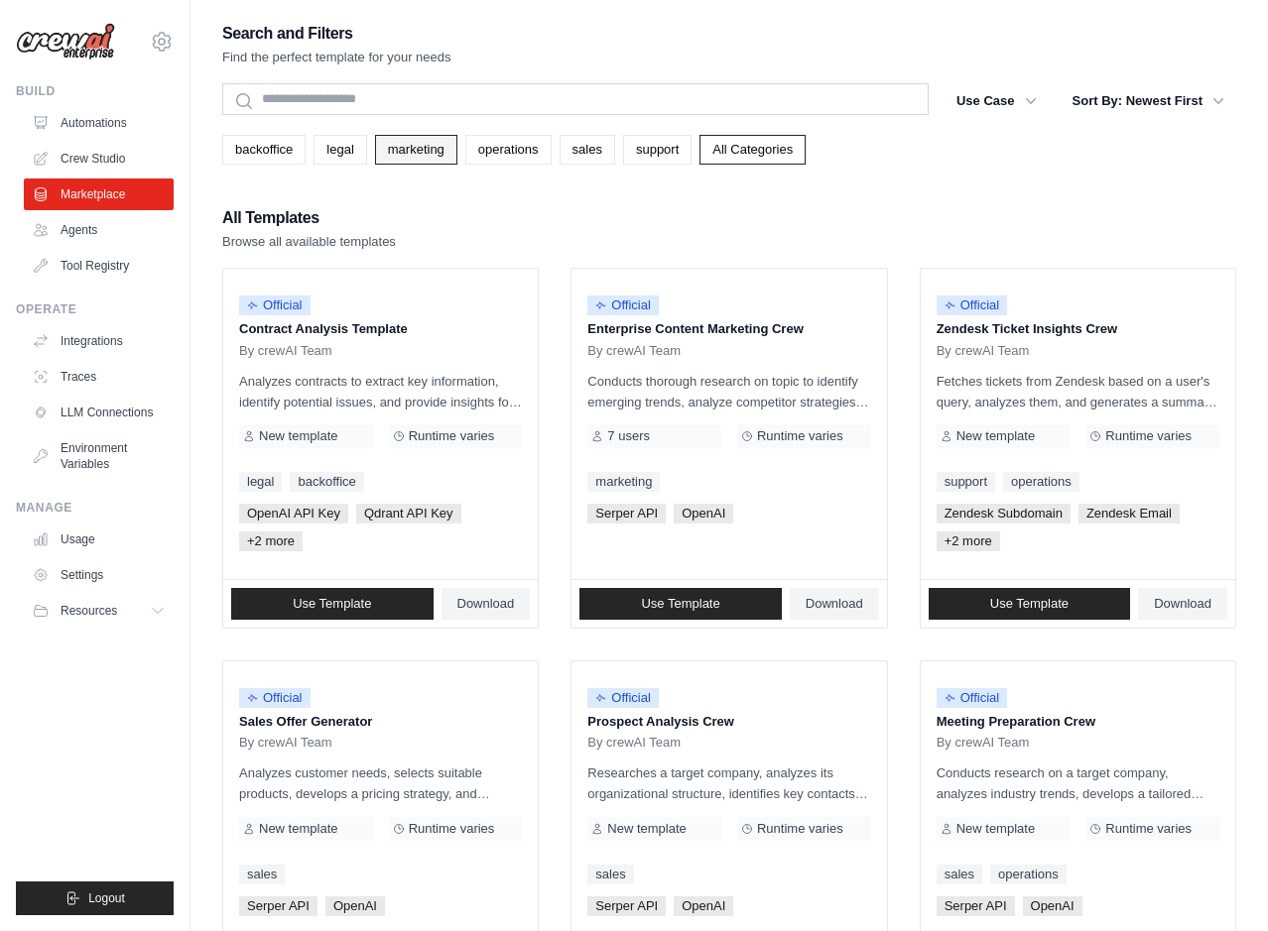
click at [428, 150] on link "marketing" at bounding box center [416, 150] width 82 height 30
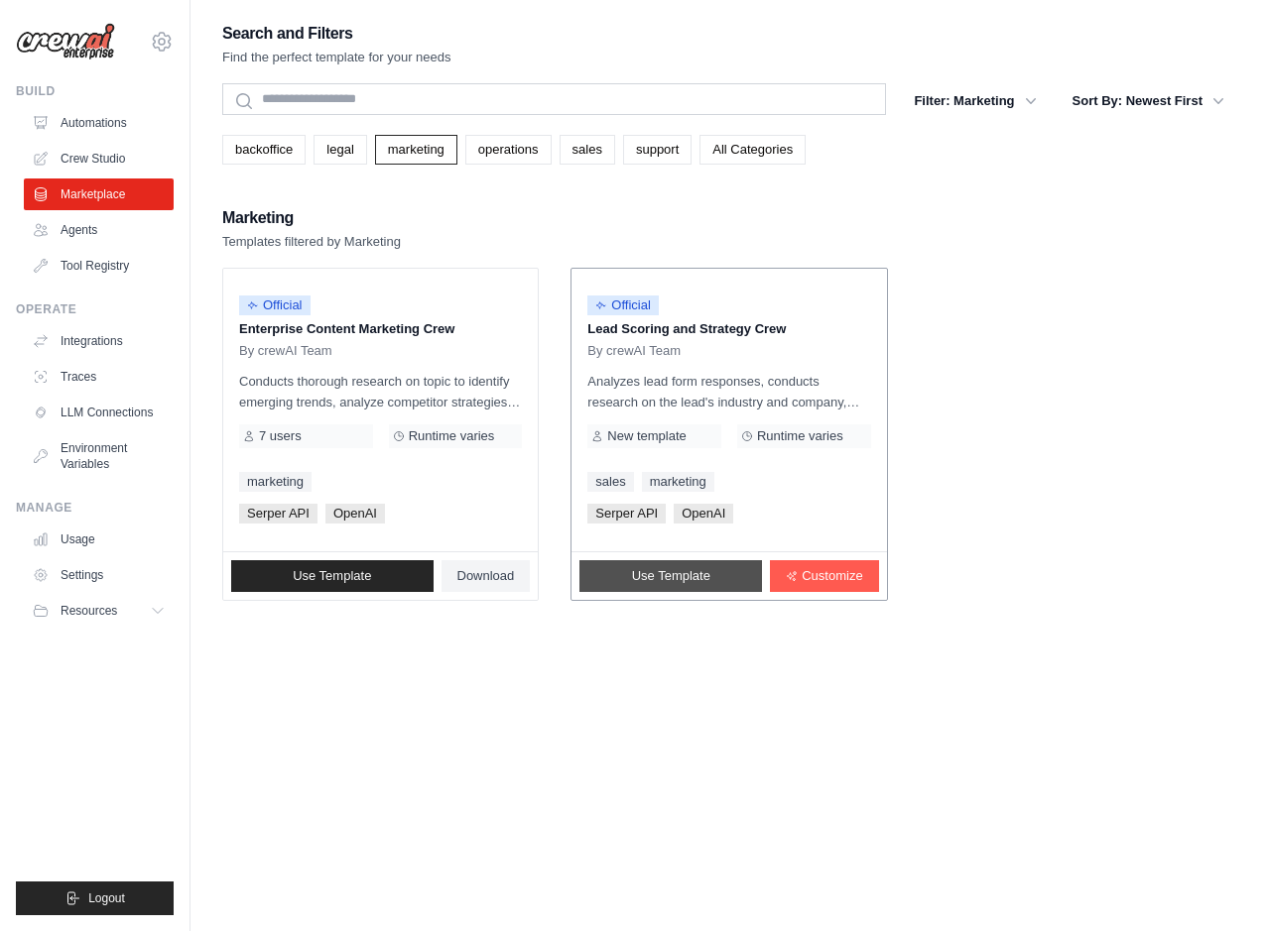
click at [670, 584] on link "Use Template" at bounding box center [670, 576] width 183 height 32
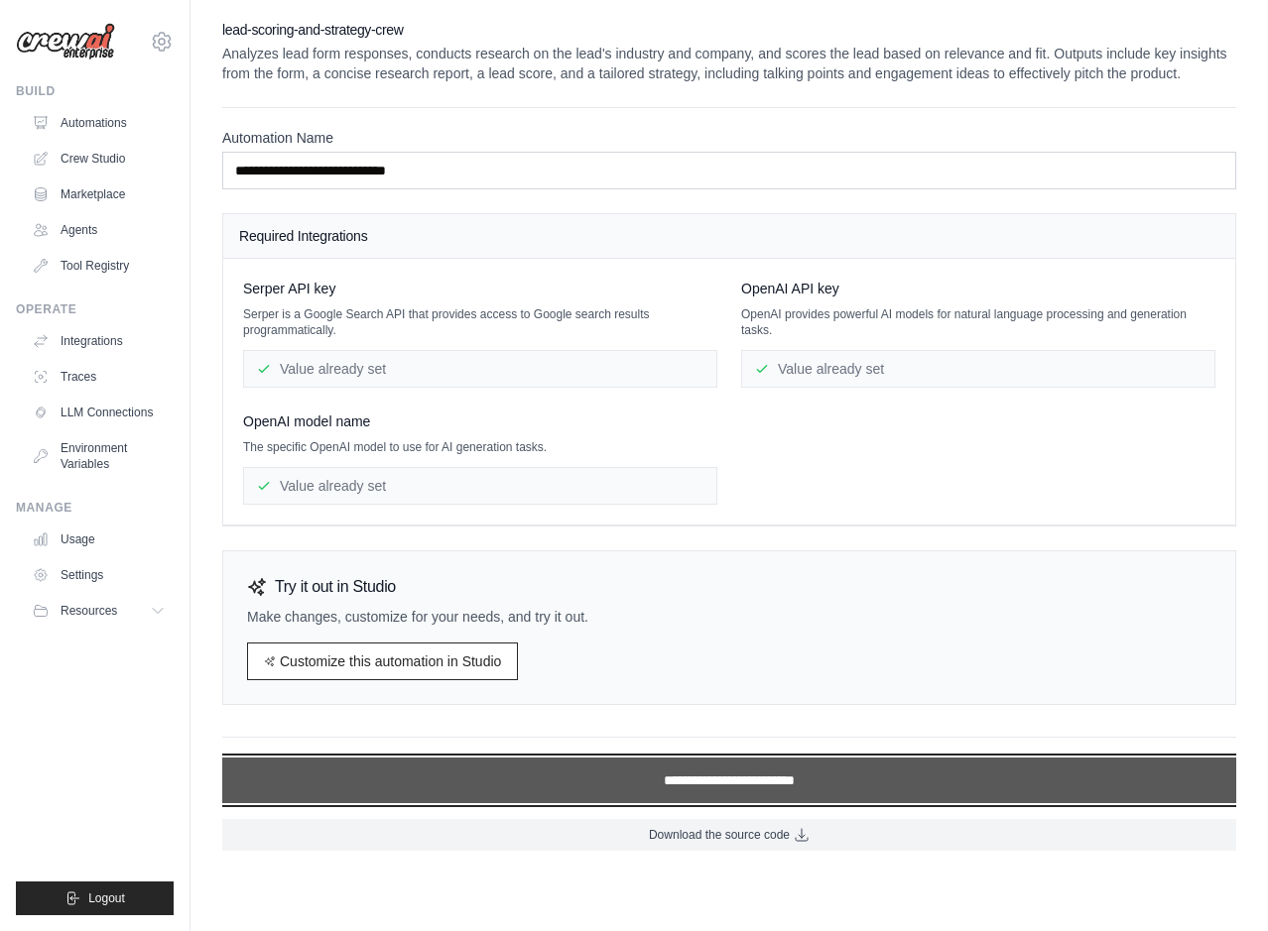
click at [534, 801] on input "**********" at bounding box center [729, 781] width 1014 height 46
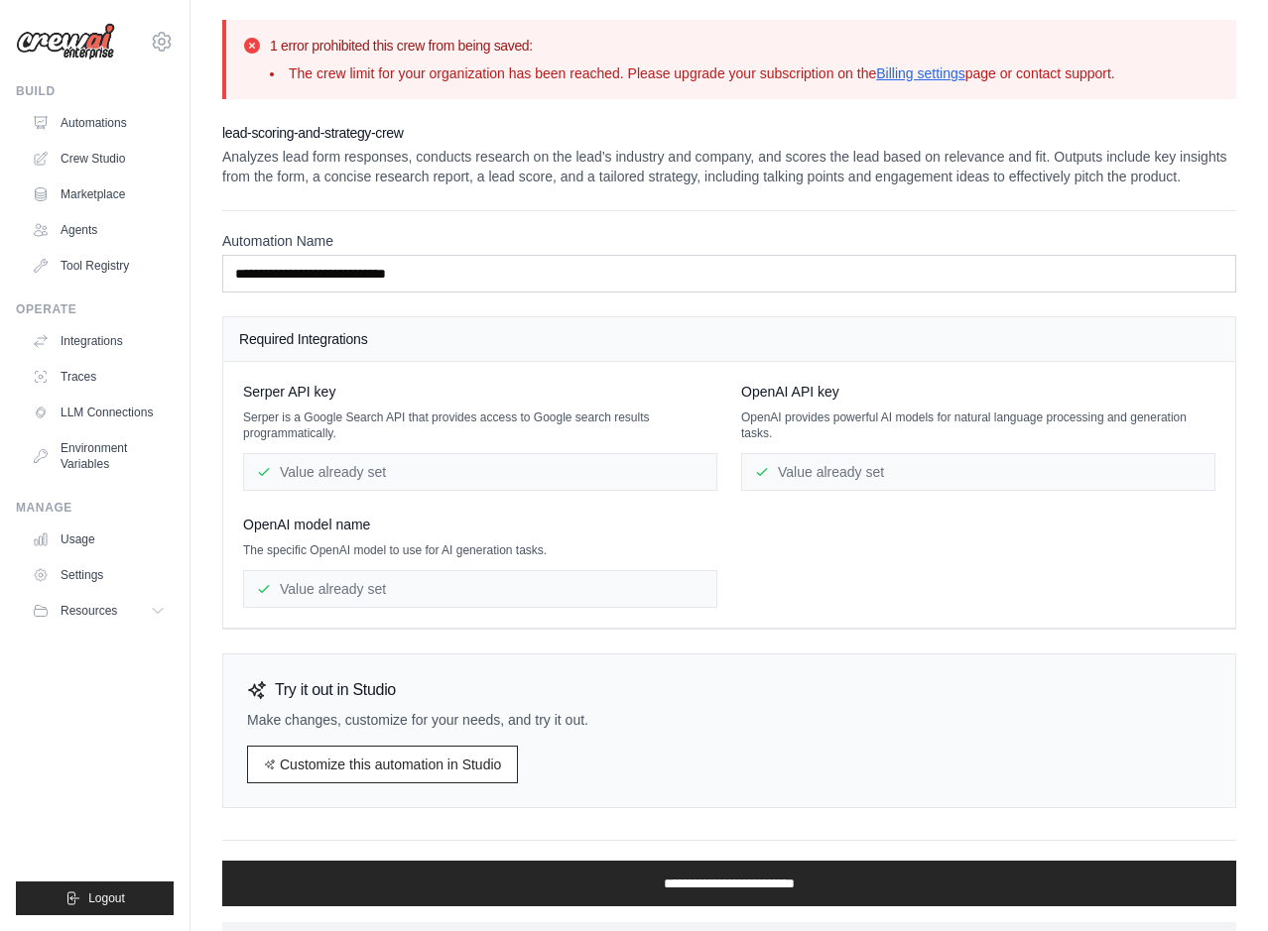
scroll to position [62, 0]
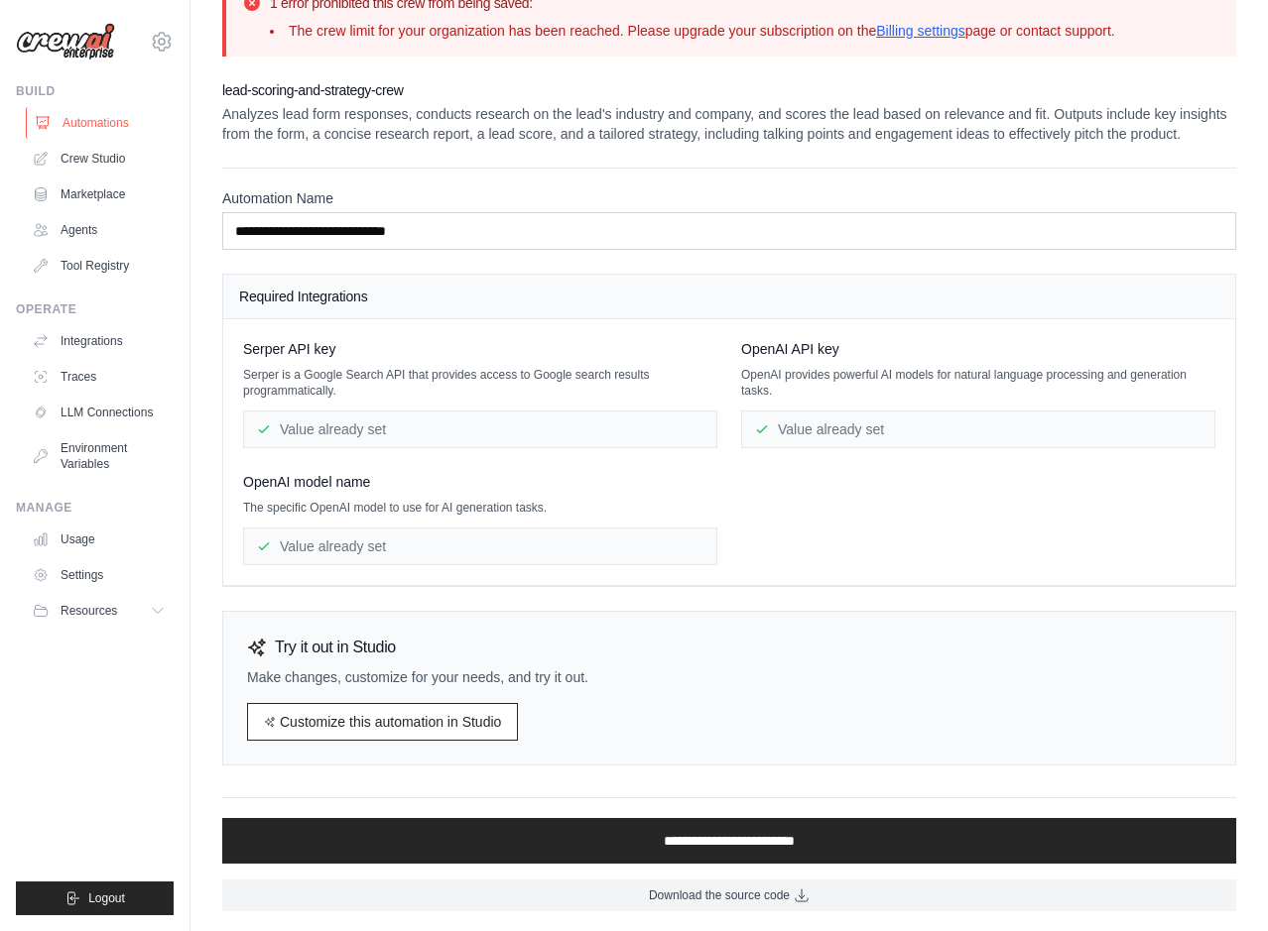
click at [114, 125] on link "Automations" at bounding box center [101, 123] width 150 height 32
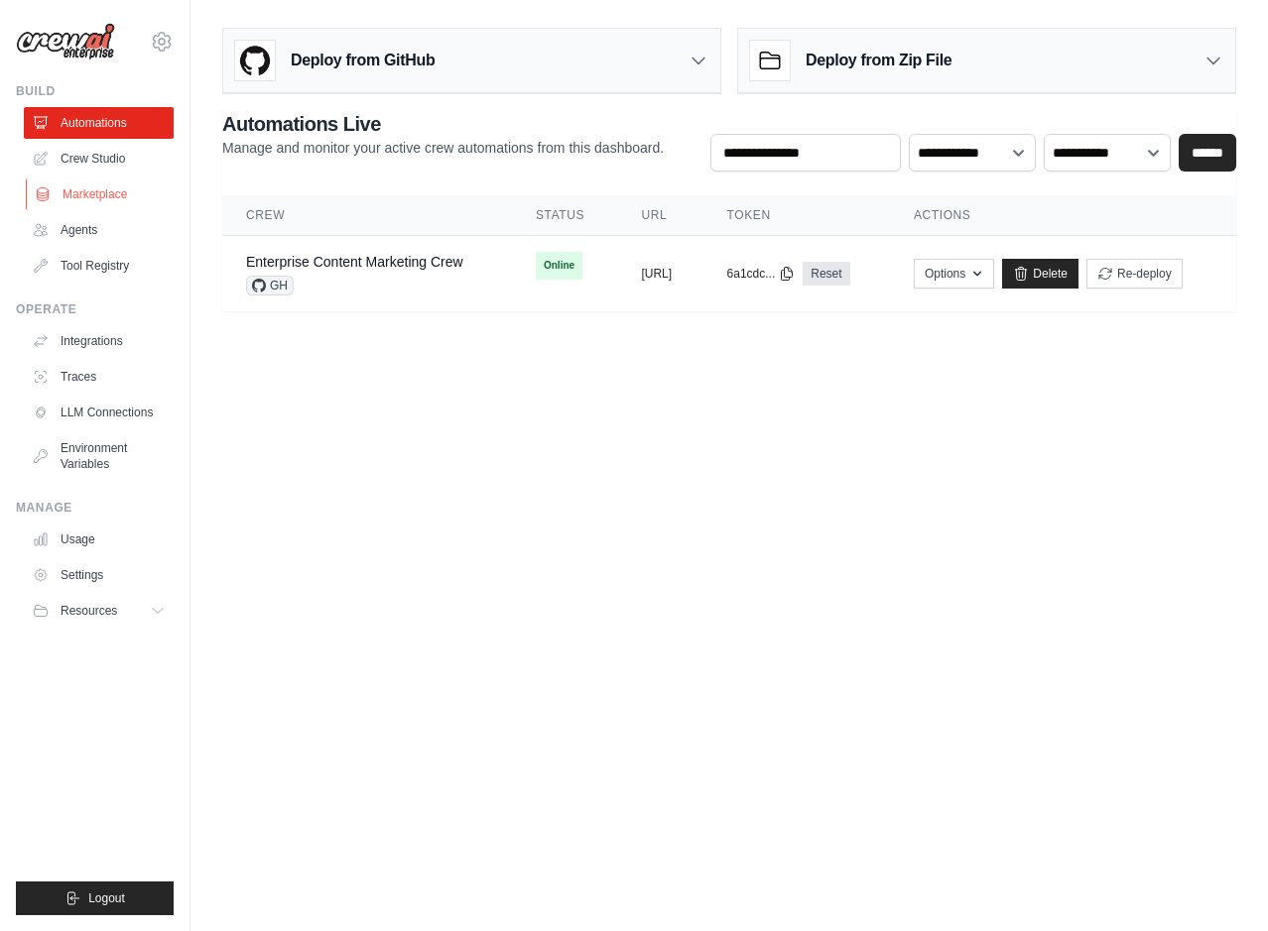
click at [114, 206] on link "Marketplace" at bounding box center [101, 195] width 150 height 32
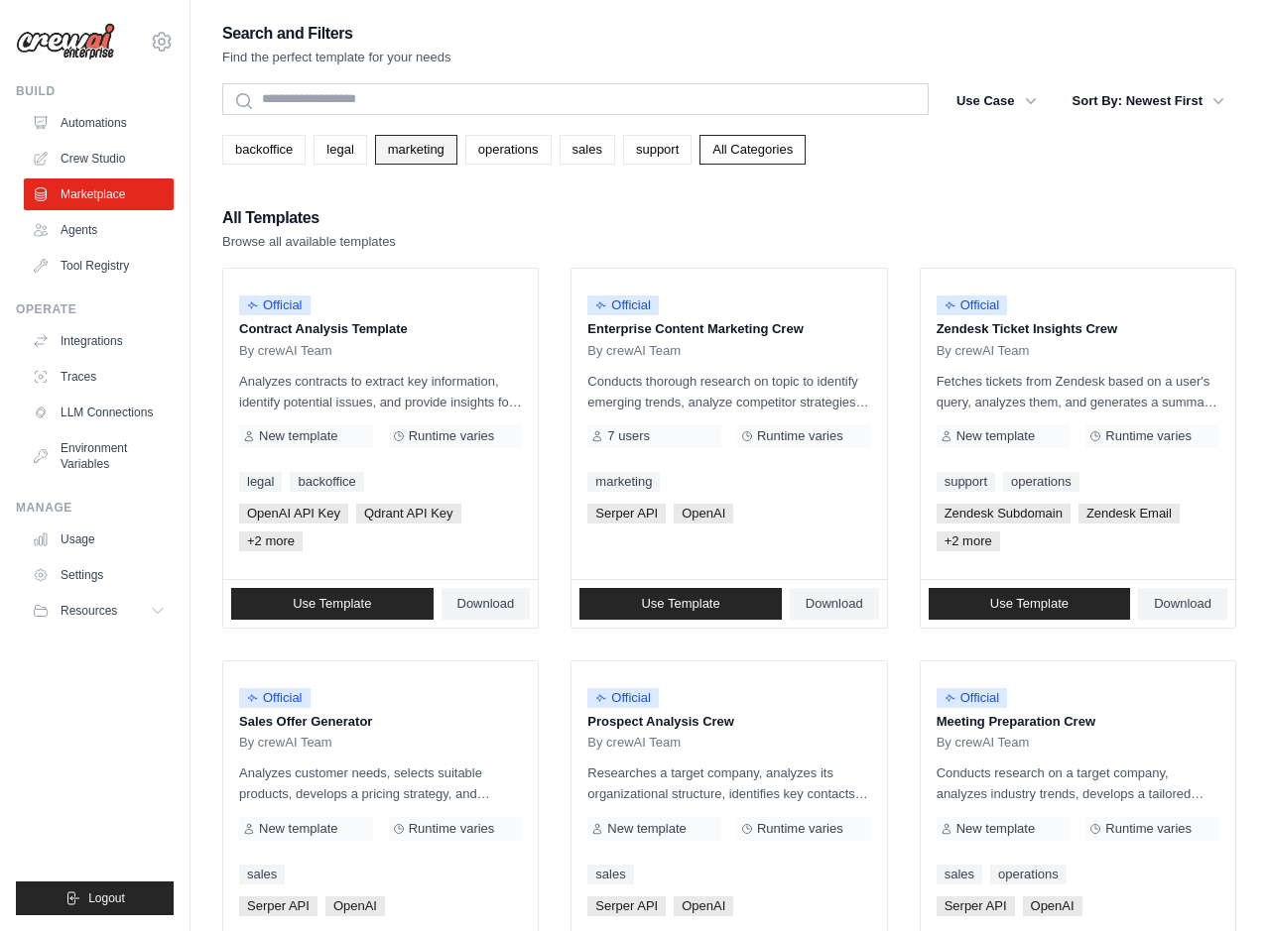
click at [438, 147] on link "marketing" at bounding box center [416, 150] width 82 height 30
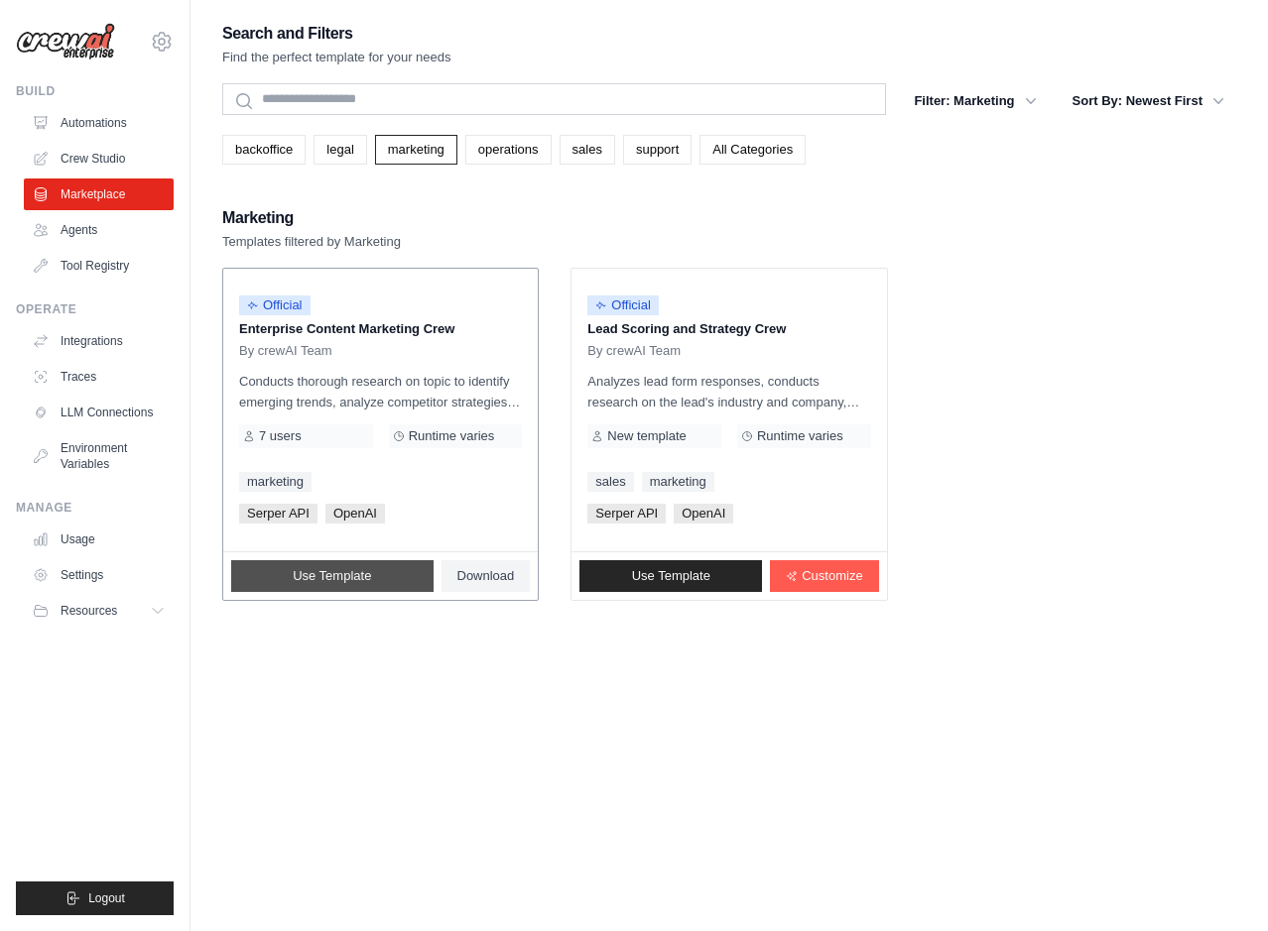
click at [364, 574] on span "Use Template" at bounding box center [332, 576] width 78 height 16
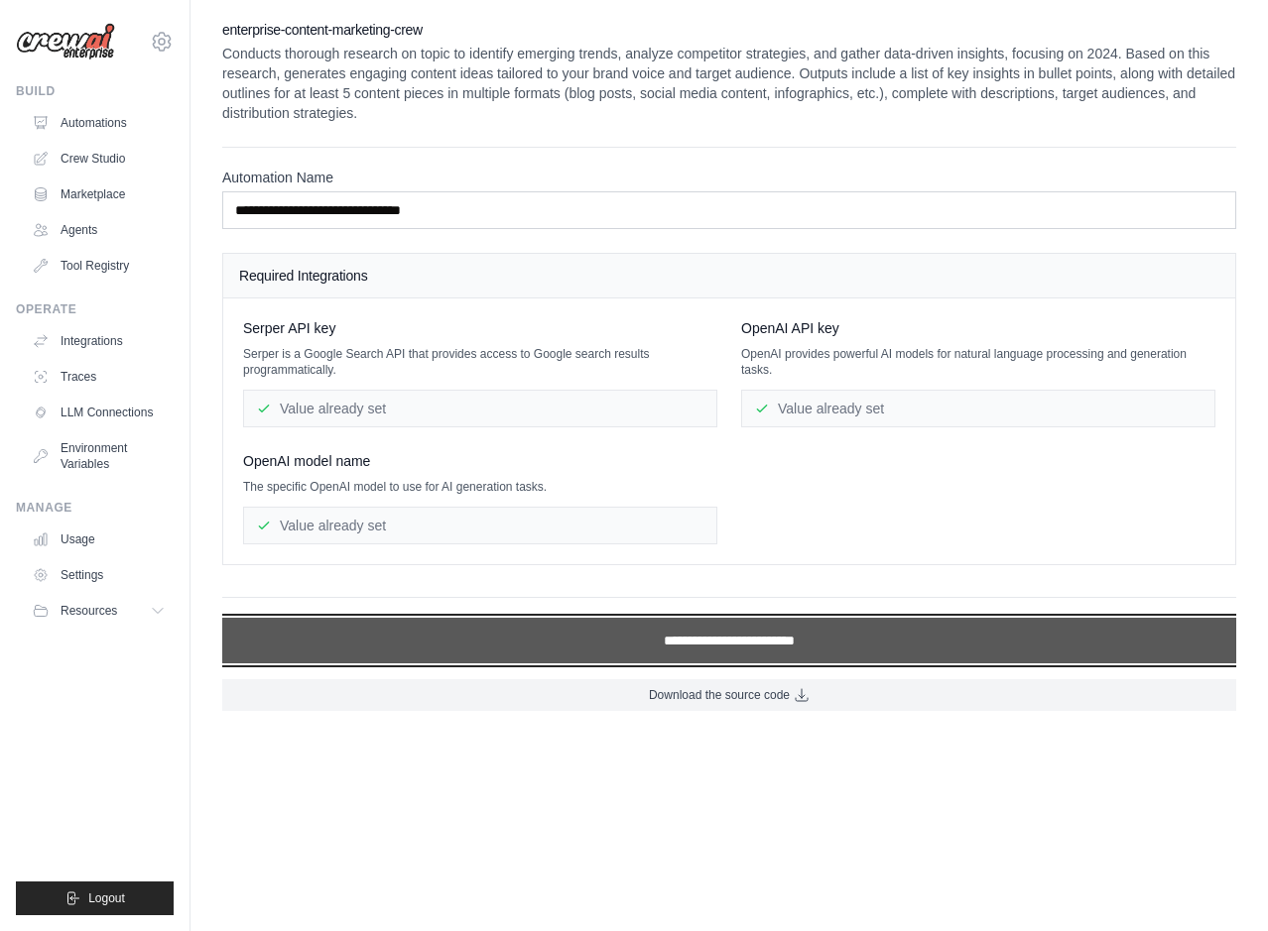
click at [394, 623] on input "**********" at bounding box center [729, 641] width 1014 height 46
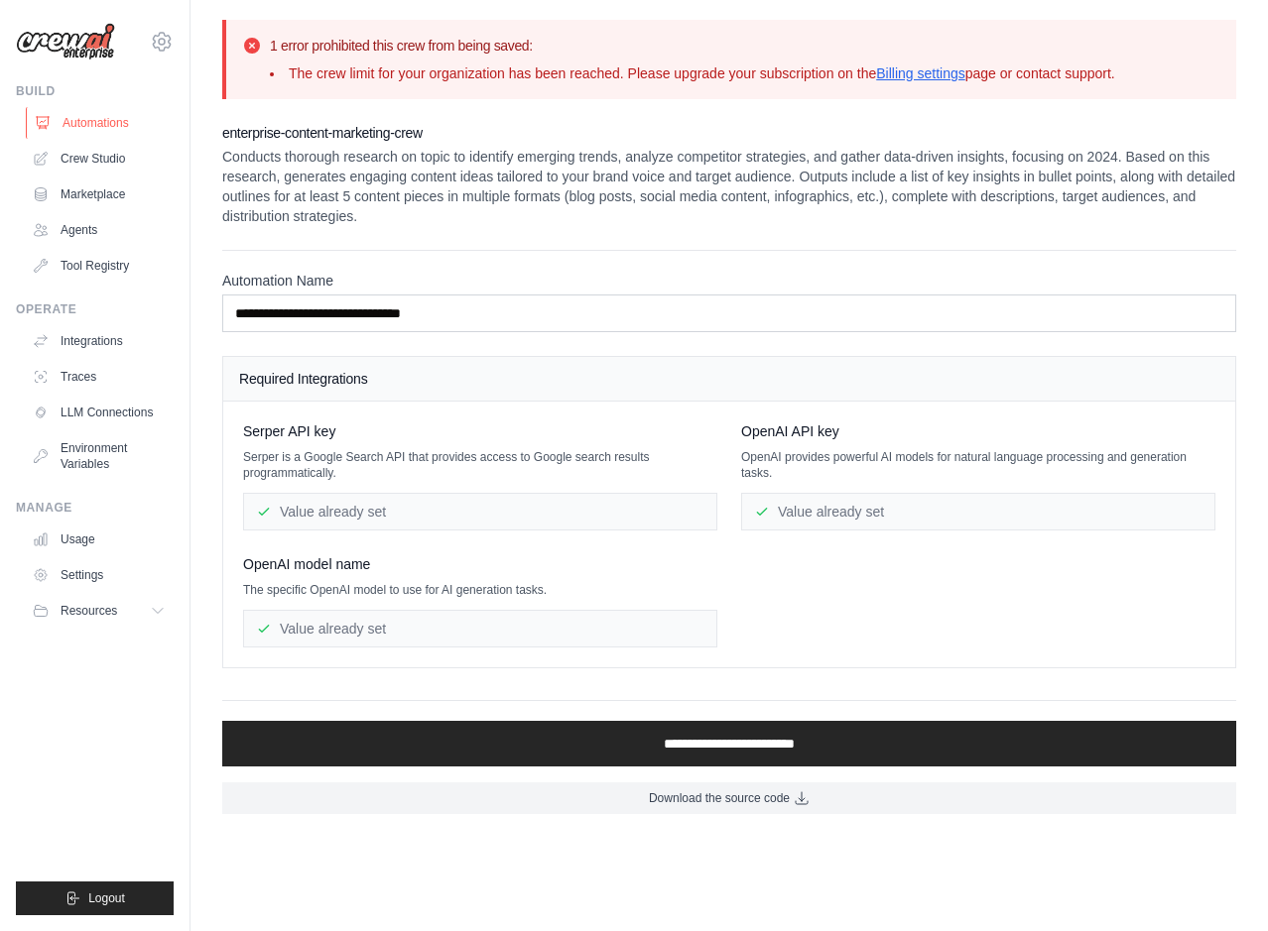
click at [87, 124] on link "Automations" at bounding box center [101, 123] width 150 height 32
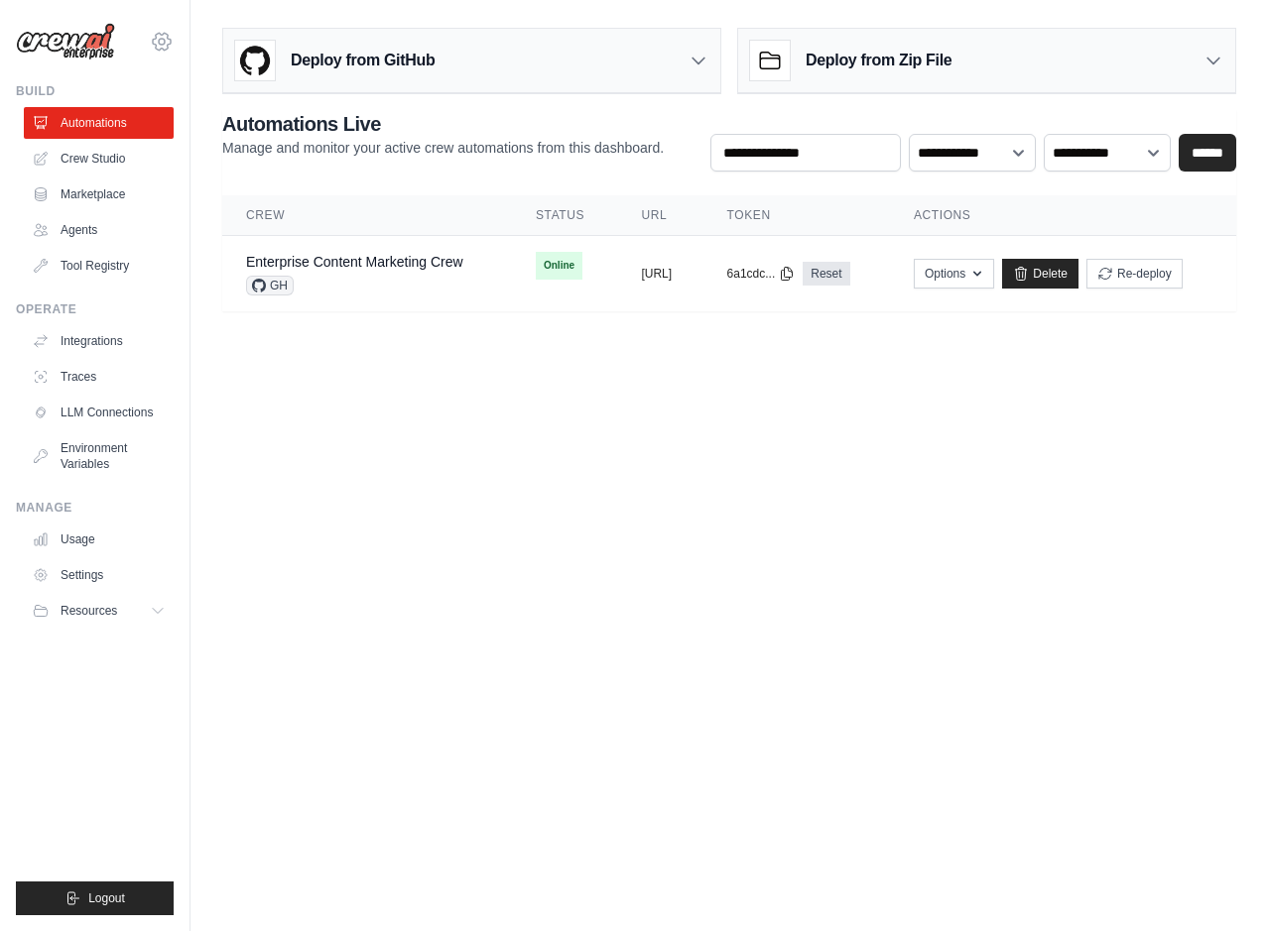
click at [167, 37] on icon at bounding box center [162, 41] width 18 height 17
click at [155, 133] on link "Settings" at bounding box center [161, 134] width 175 height 36
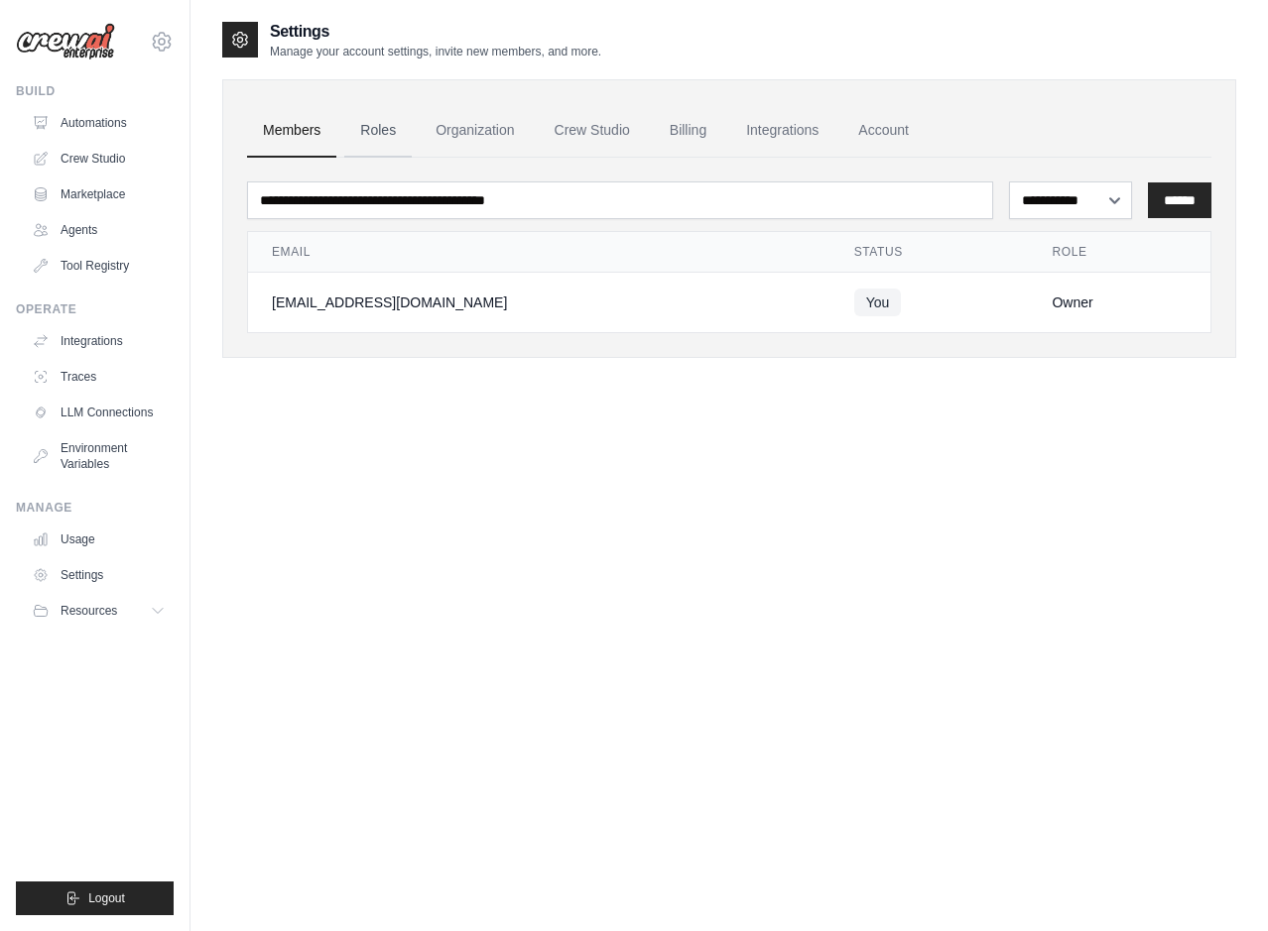
click at [400, 138] on link "Roles" at bounding box center [377, 131] width 67 height 54
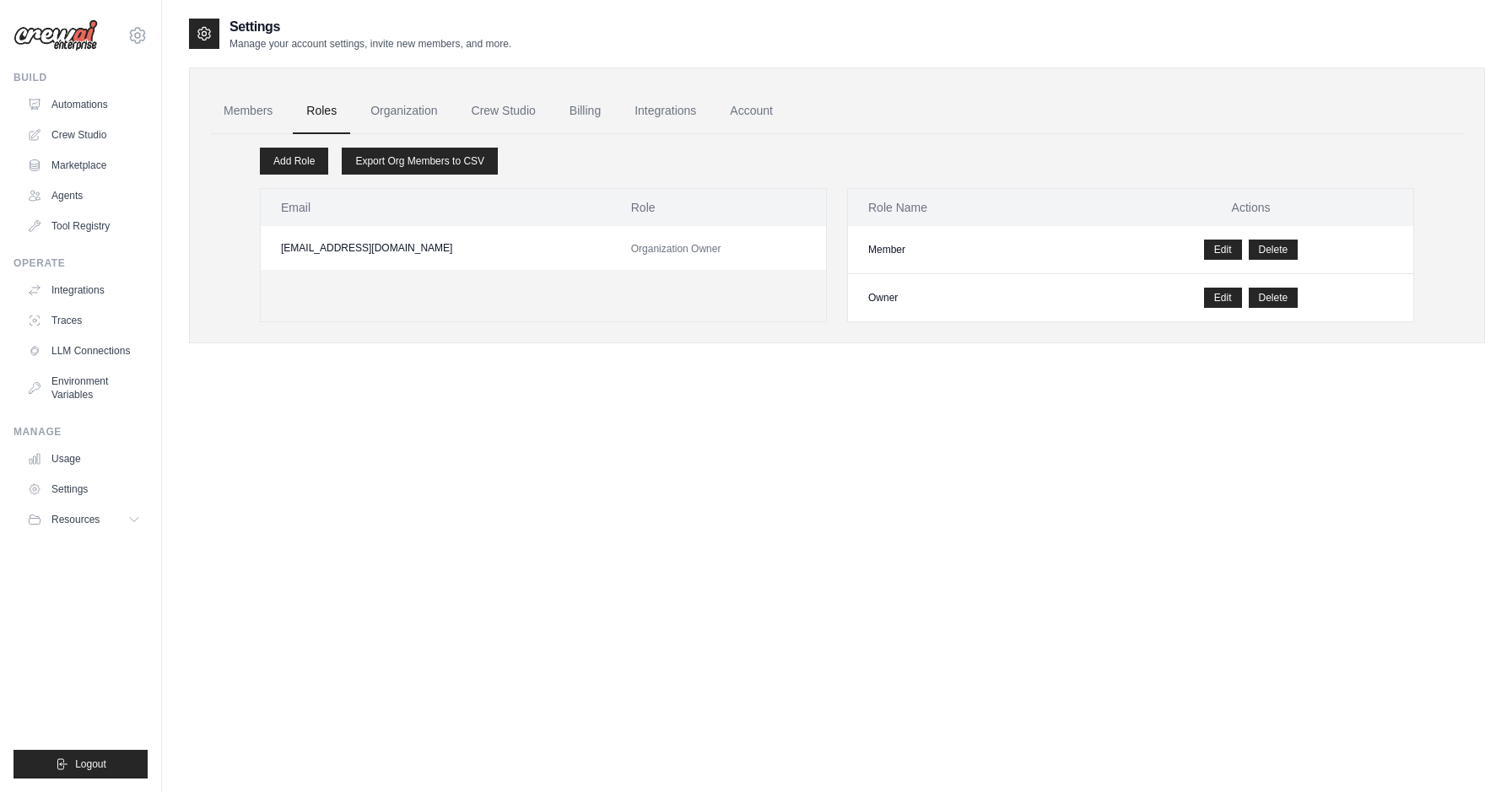
click at [63, 39] on img at bounding box center [55, 36] width 84 height 32
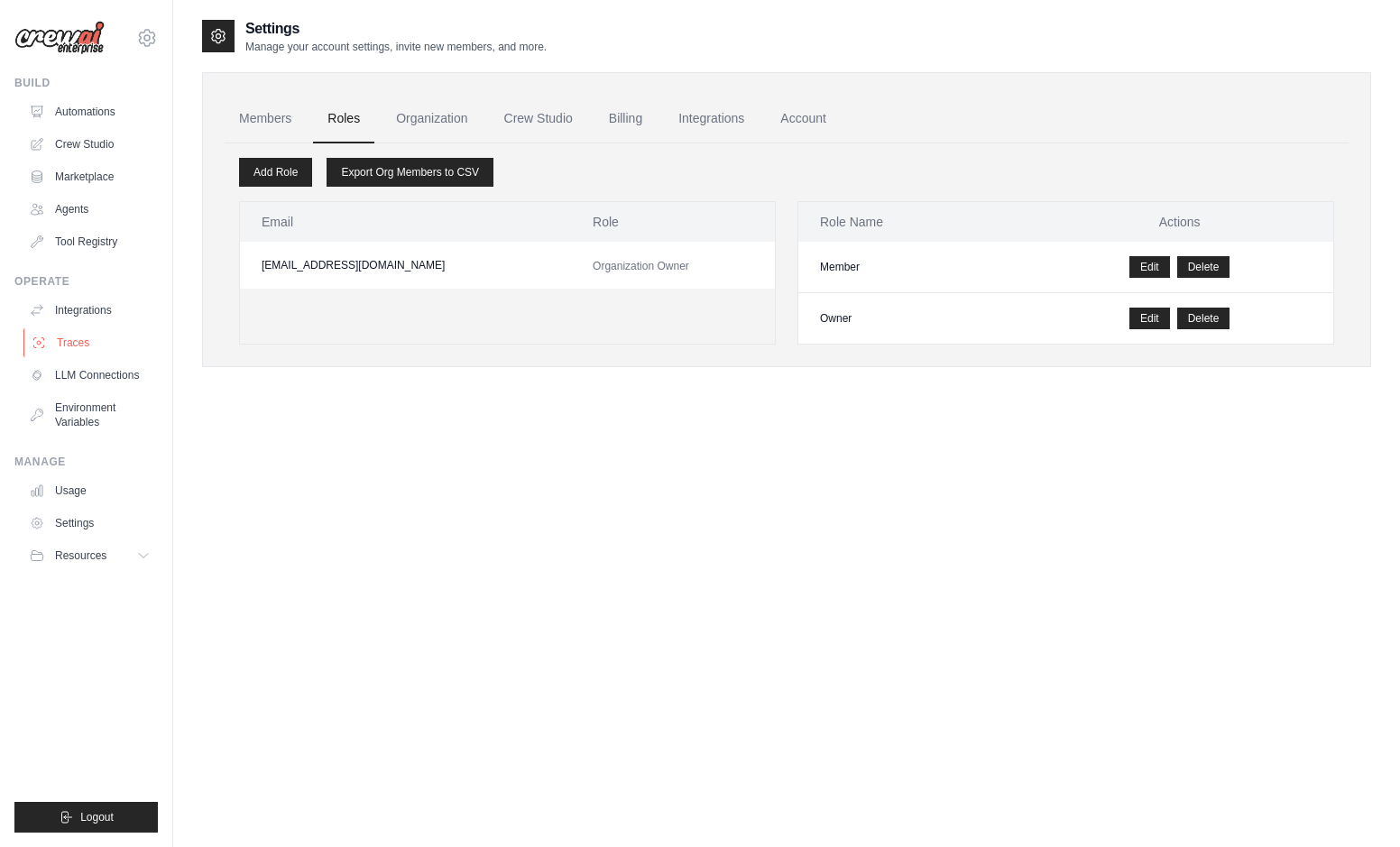
click at [63, 346] on link "Traces" at bounding box center [92, 343] width 136 height 29
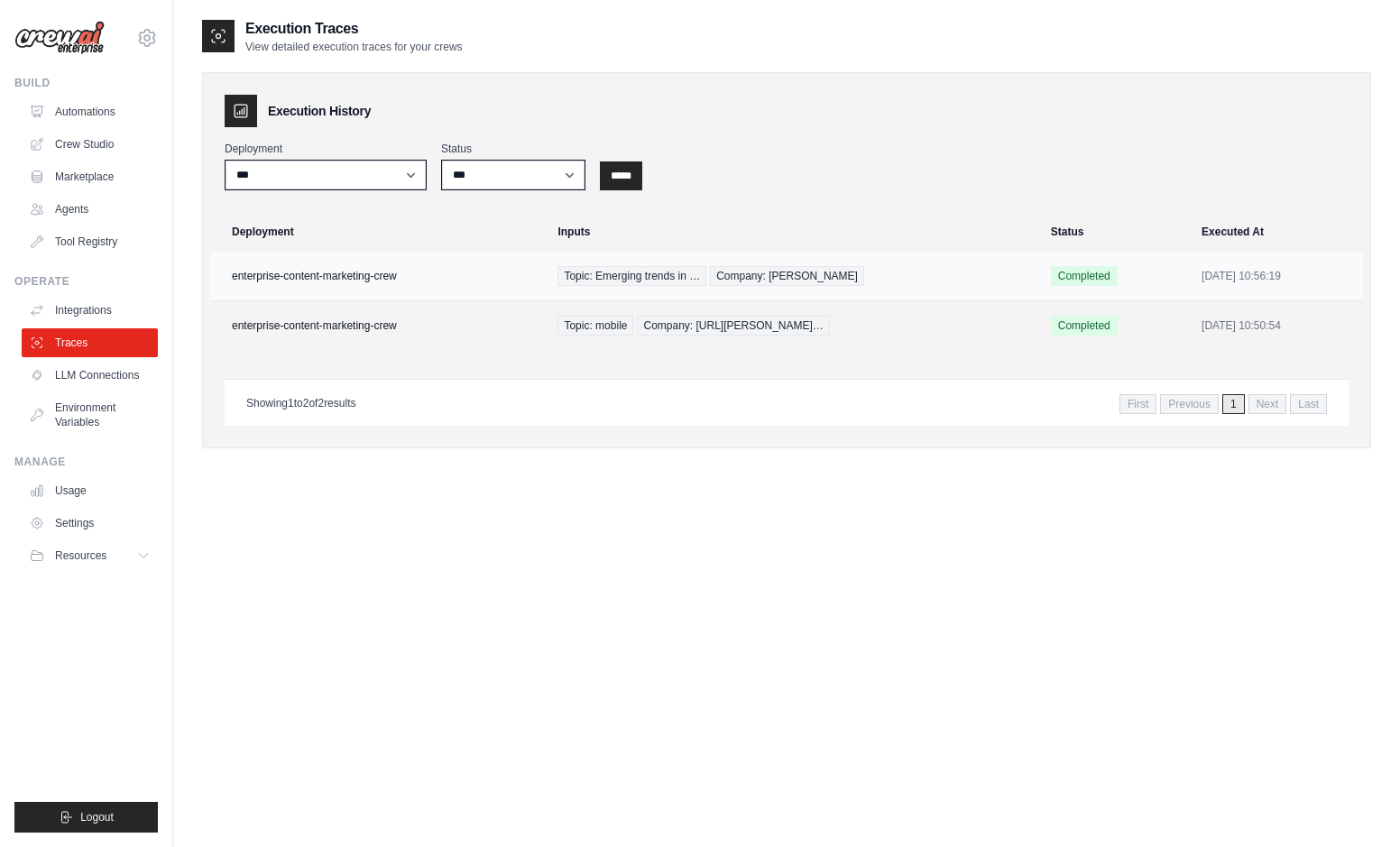
click at [409, 263] on td "enterprise-content-marketing-crew" at bounding box center [378, 277] width 337 height 50
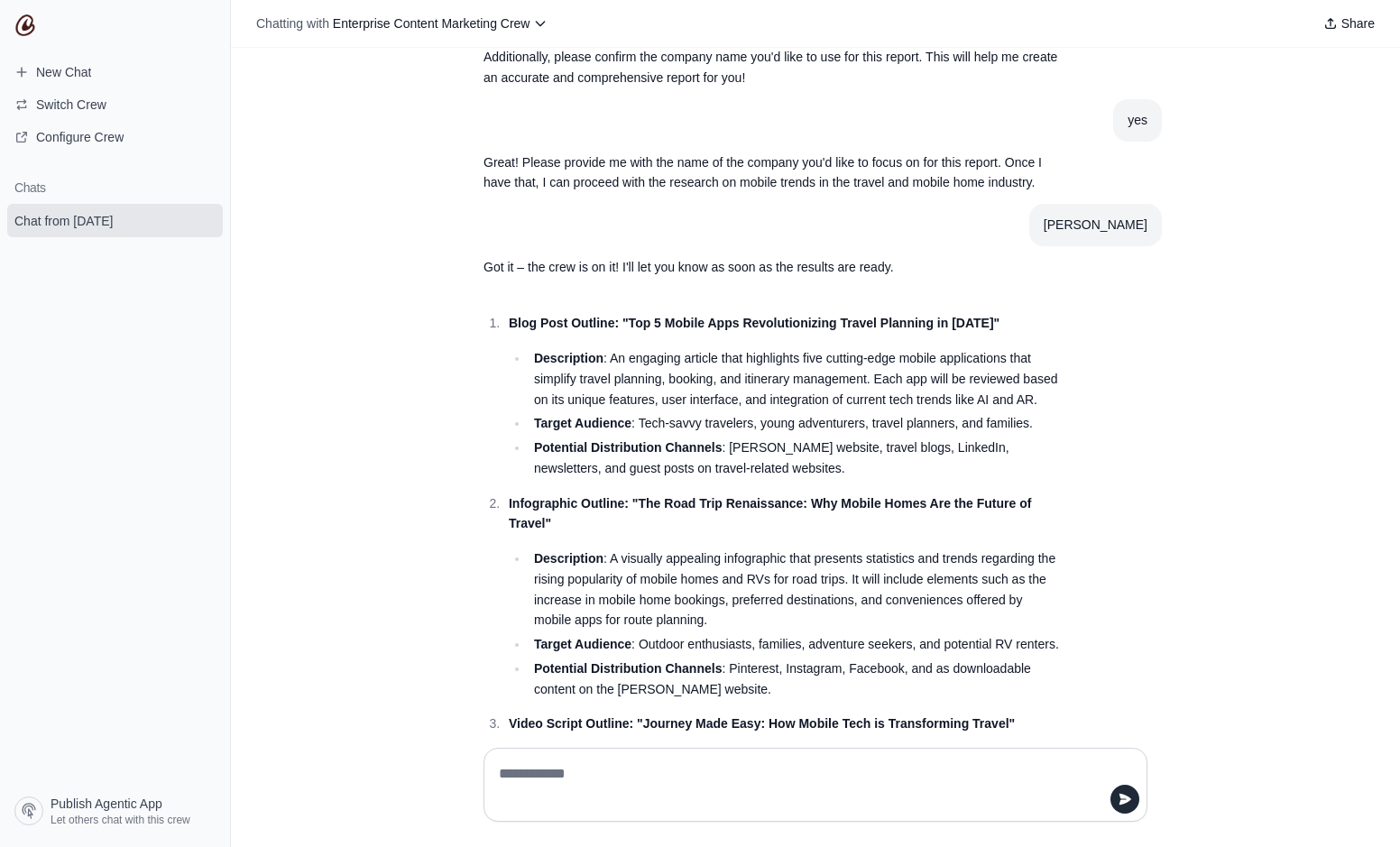
scroll to position [1804, 0]
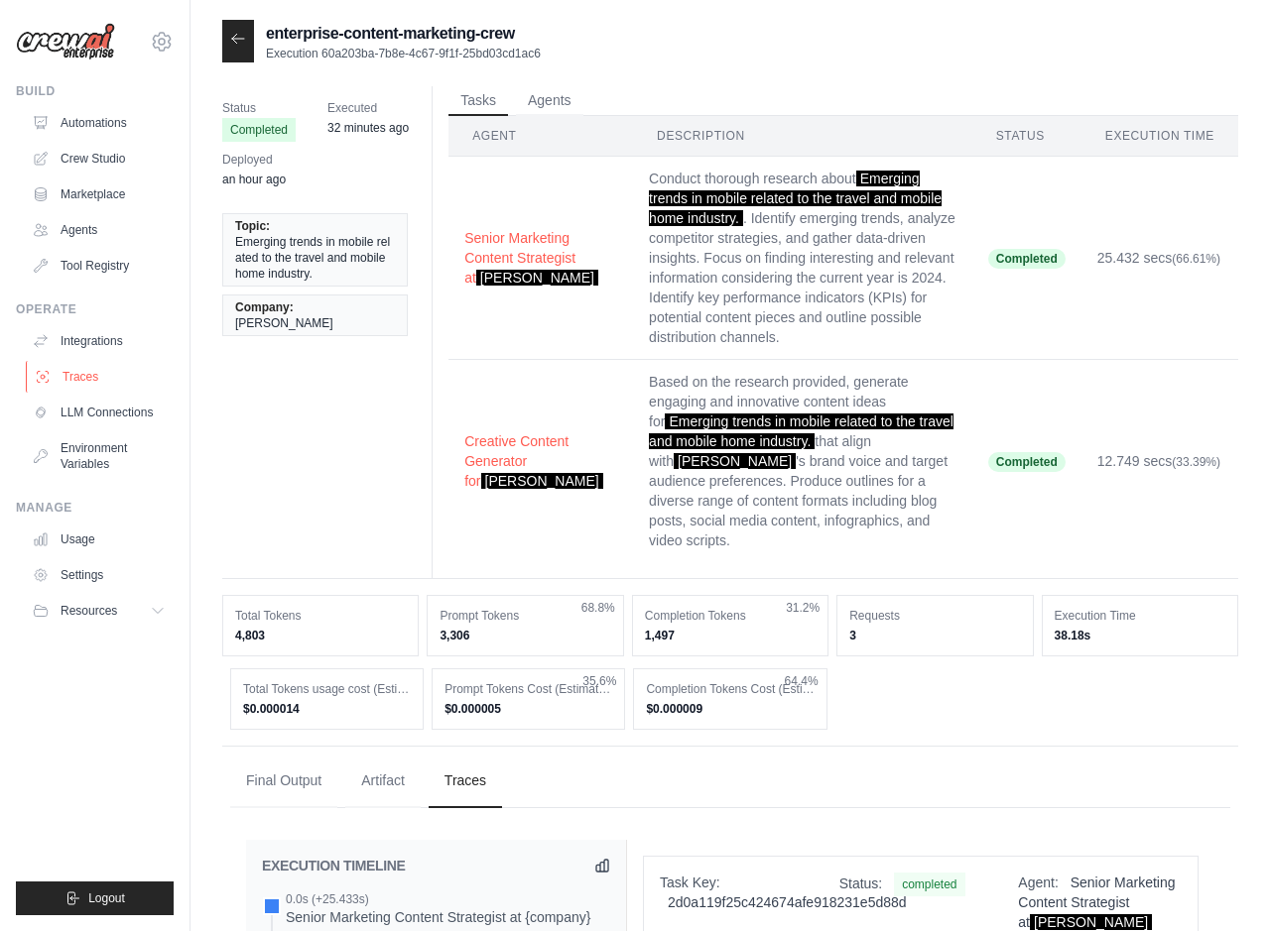
click at [126, 379] on link "Traces" at bounding box center [101, 377] width 150 height 32
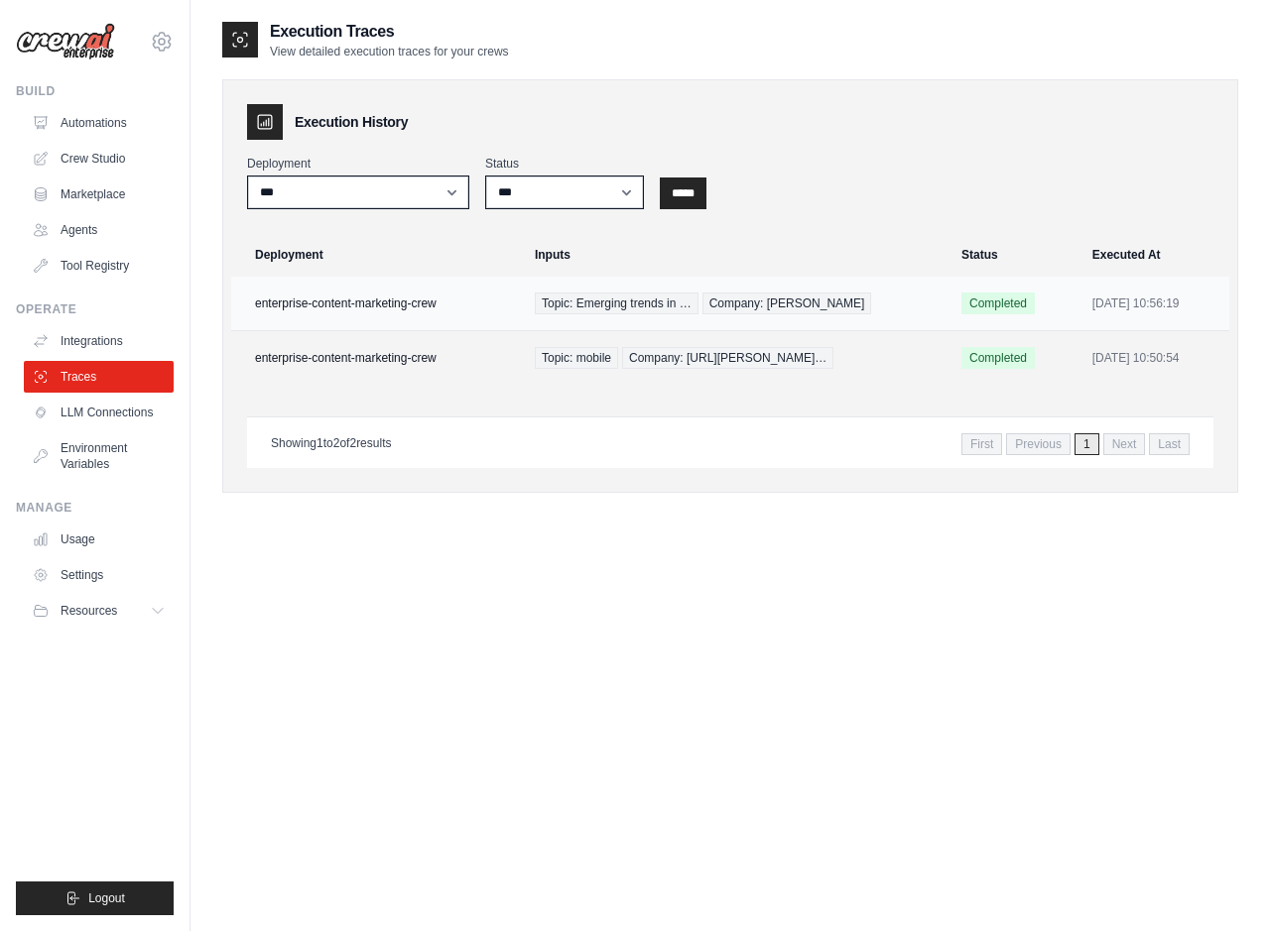
click at [435, 315] on td "enterprise-content-marketing-crew" at bounding box center [377, 304] width 292 height 55
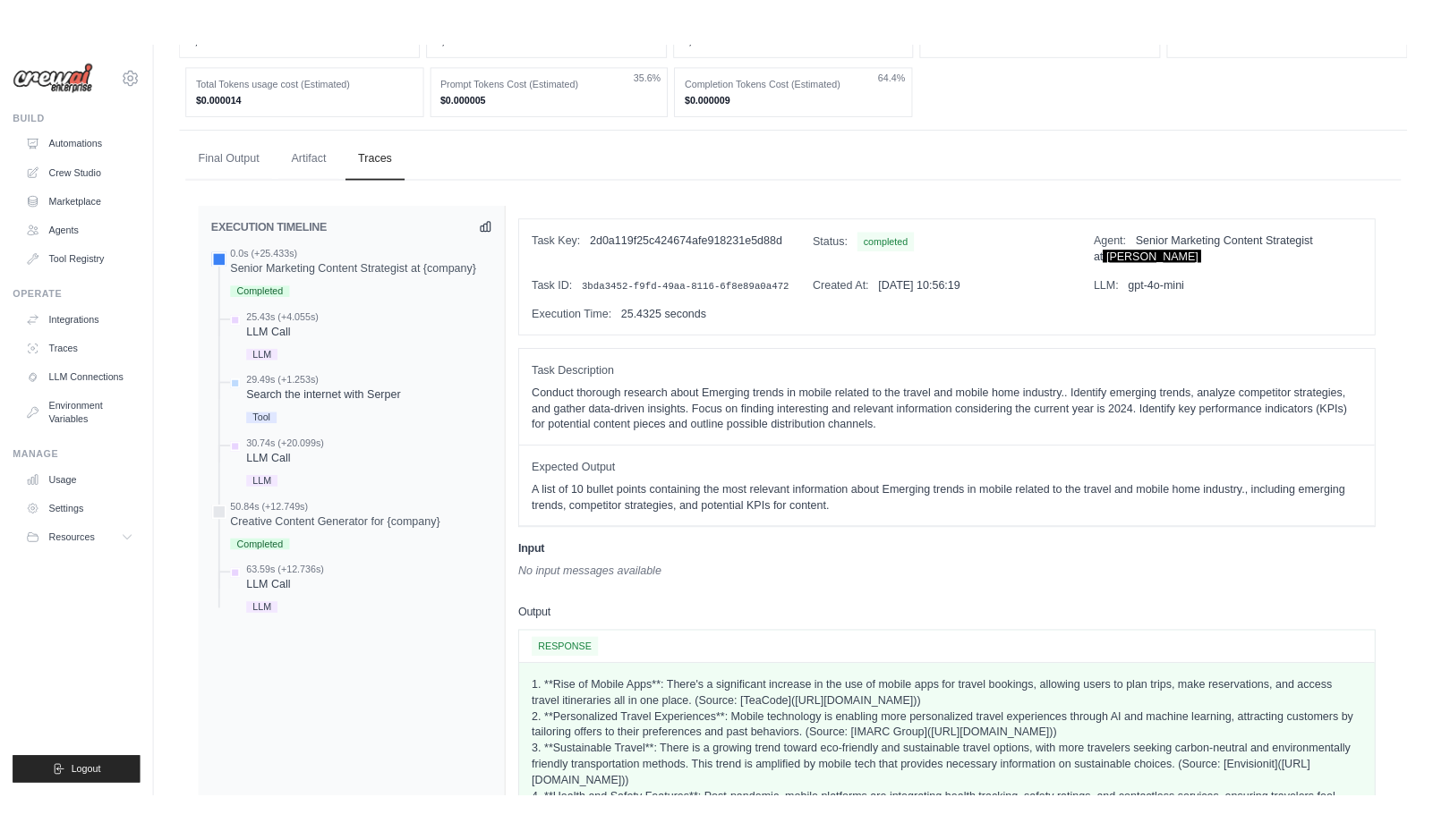
scroll to position [435, 0]
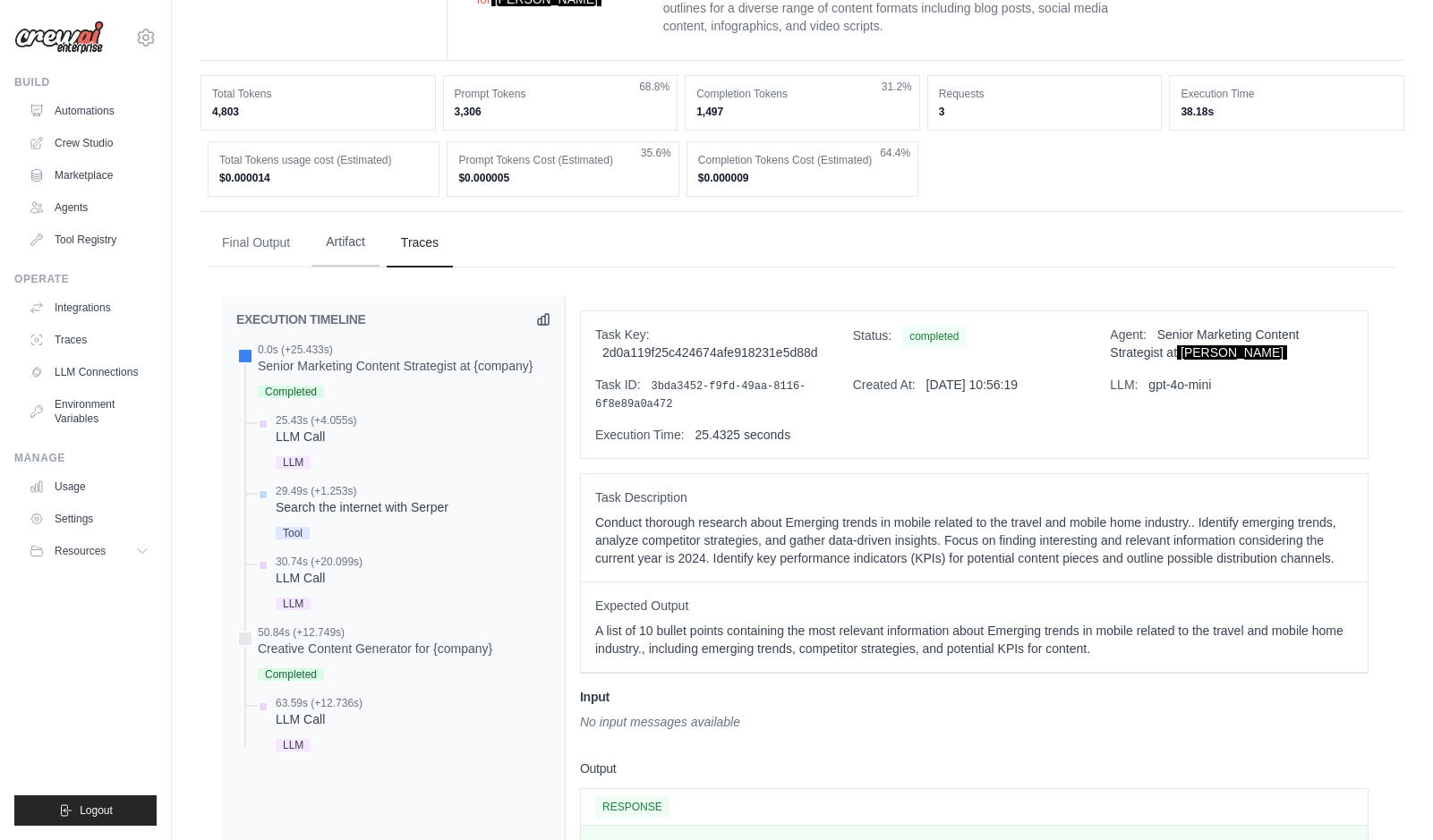
click at [354, 255] on button "Artifact" at bounding box center [345, 243] width 68 height 49
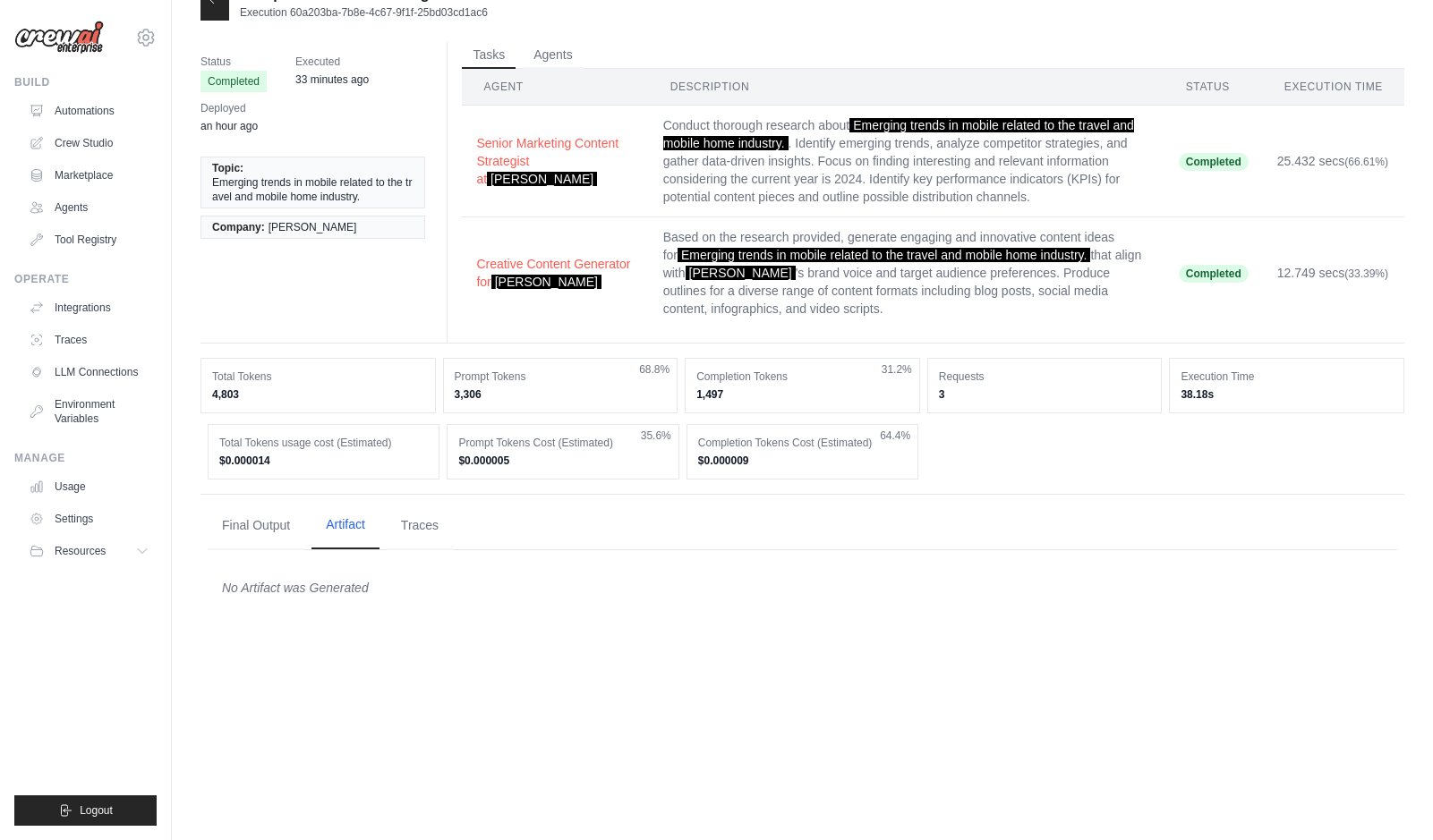
scroll to position [36, 0]
click at [291, 505] on button "Final Output" at bounding box center [255, 525] width 97 height 49
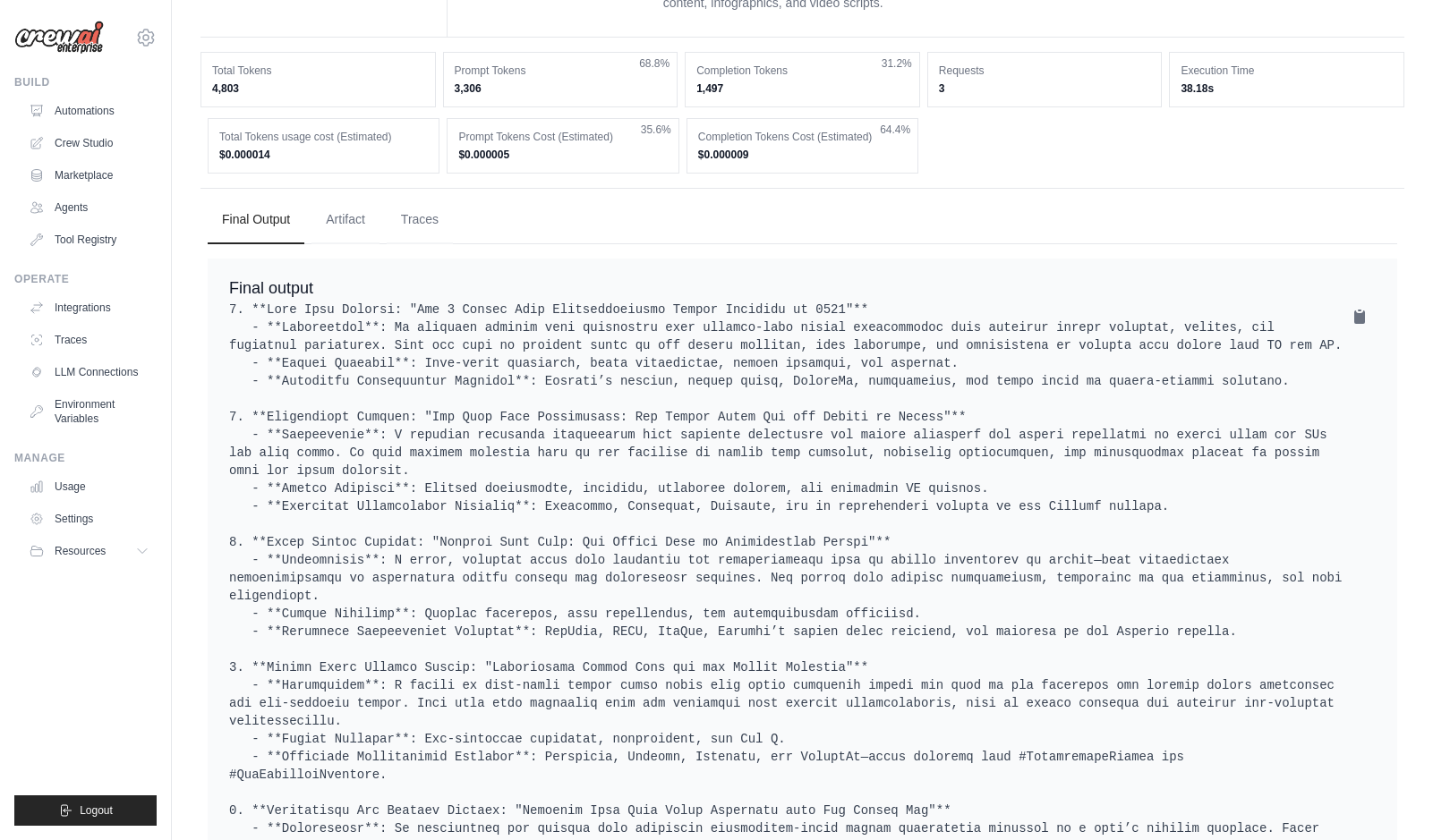
scroll to position [0, 0]
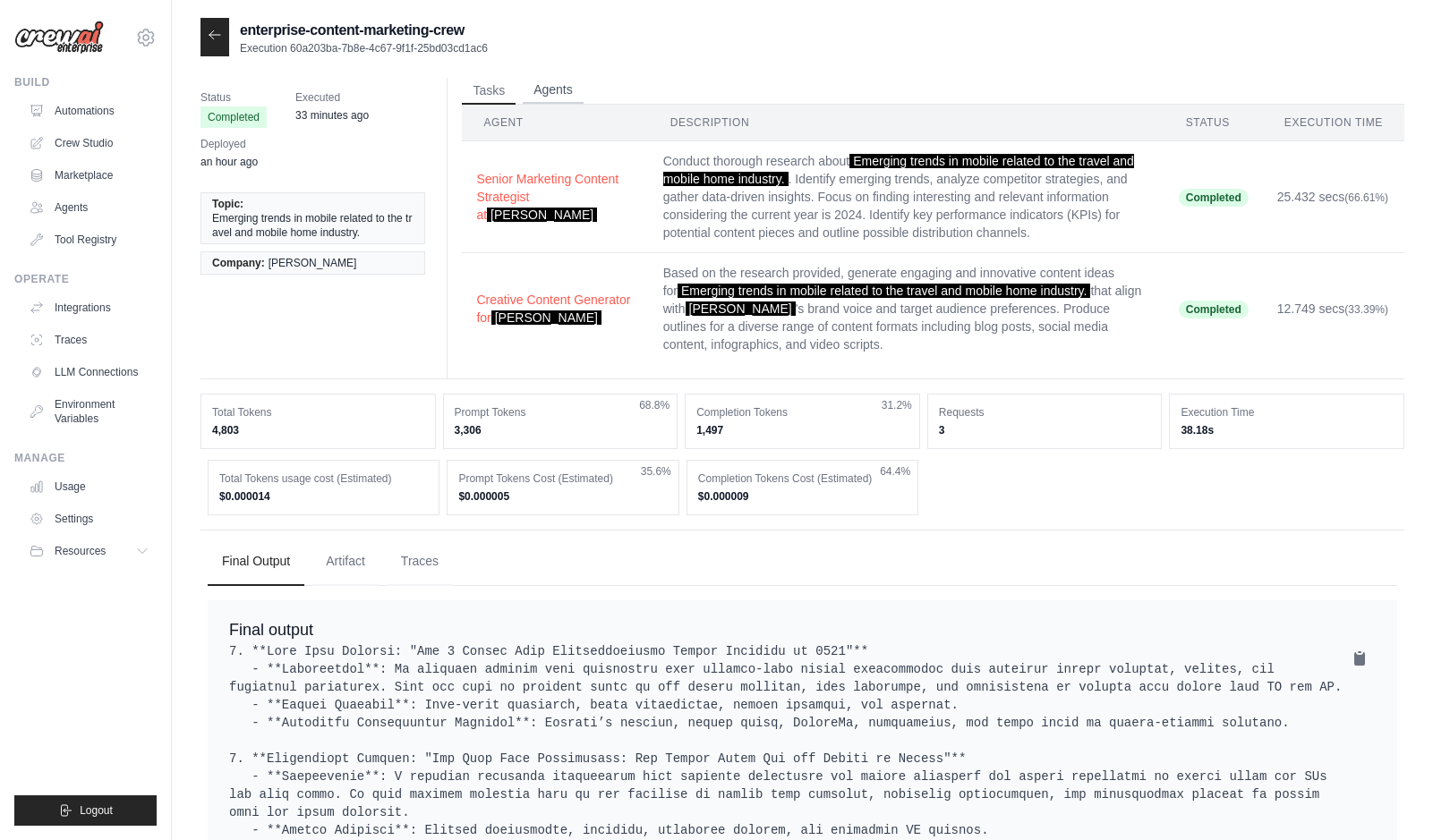
click at [562, 88] on button "Agents" at bounding box center [552, 90] width 60 height 27
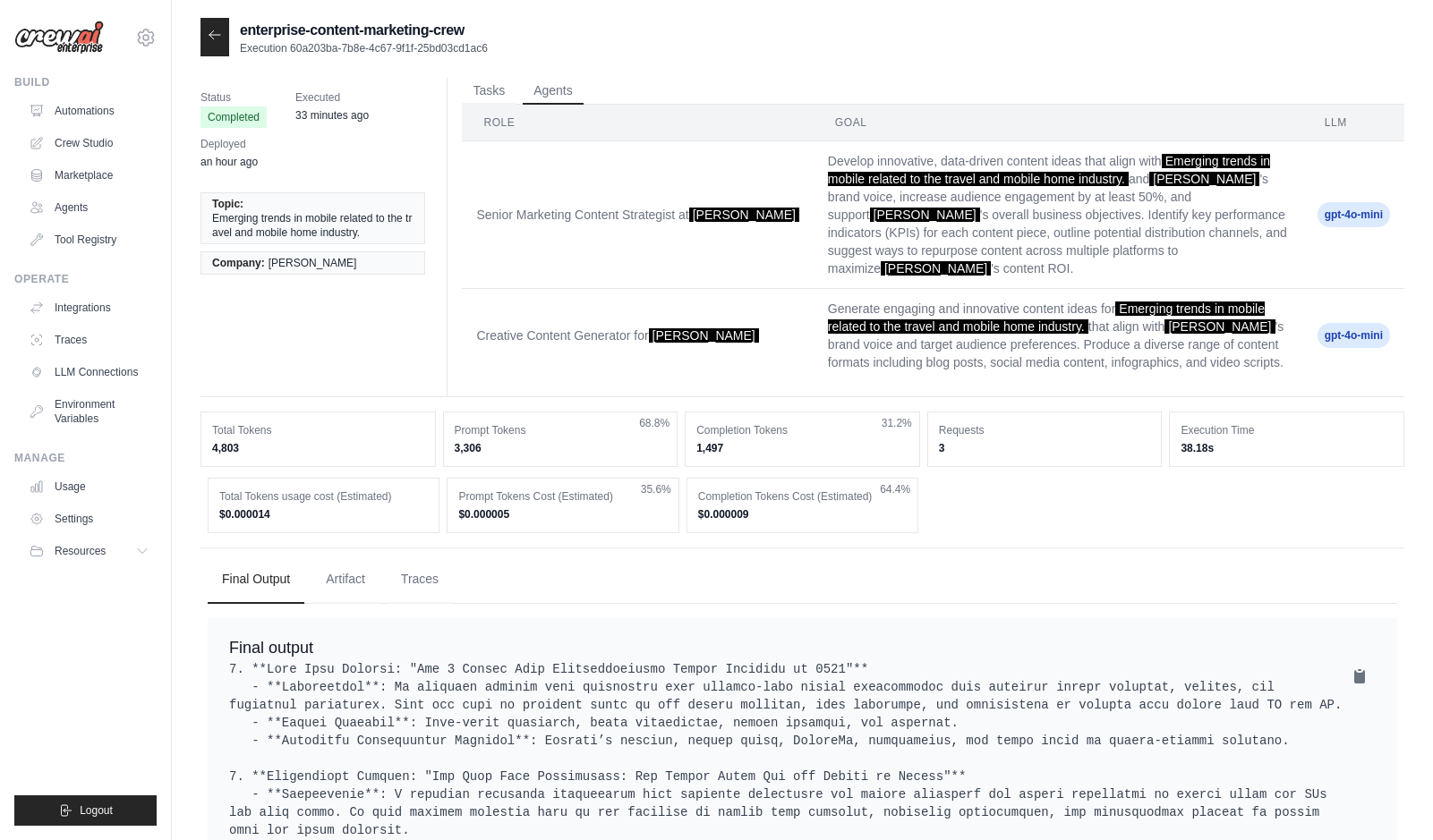
click at [521, 135] on th "Role" at bounding box center [637, 123] width 351 height 37
click at [814, 135] on th "Goal" at bounding box center [1059, 123] width 490 height 37
click at [215, 39] on icon at bounding box center [215, 35] width 14 height 14
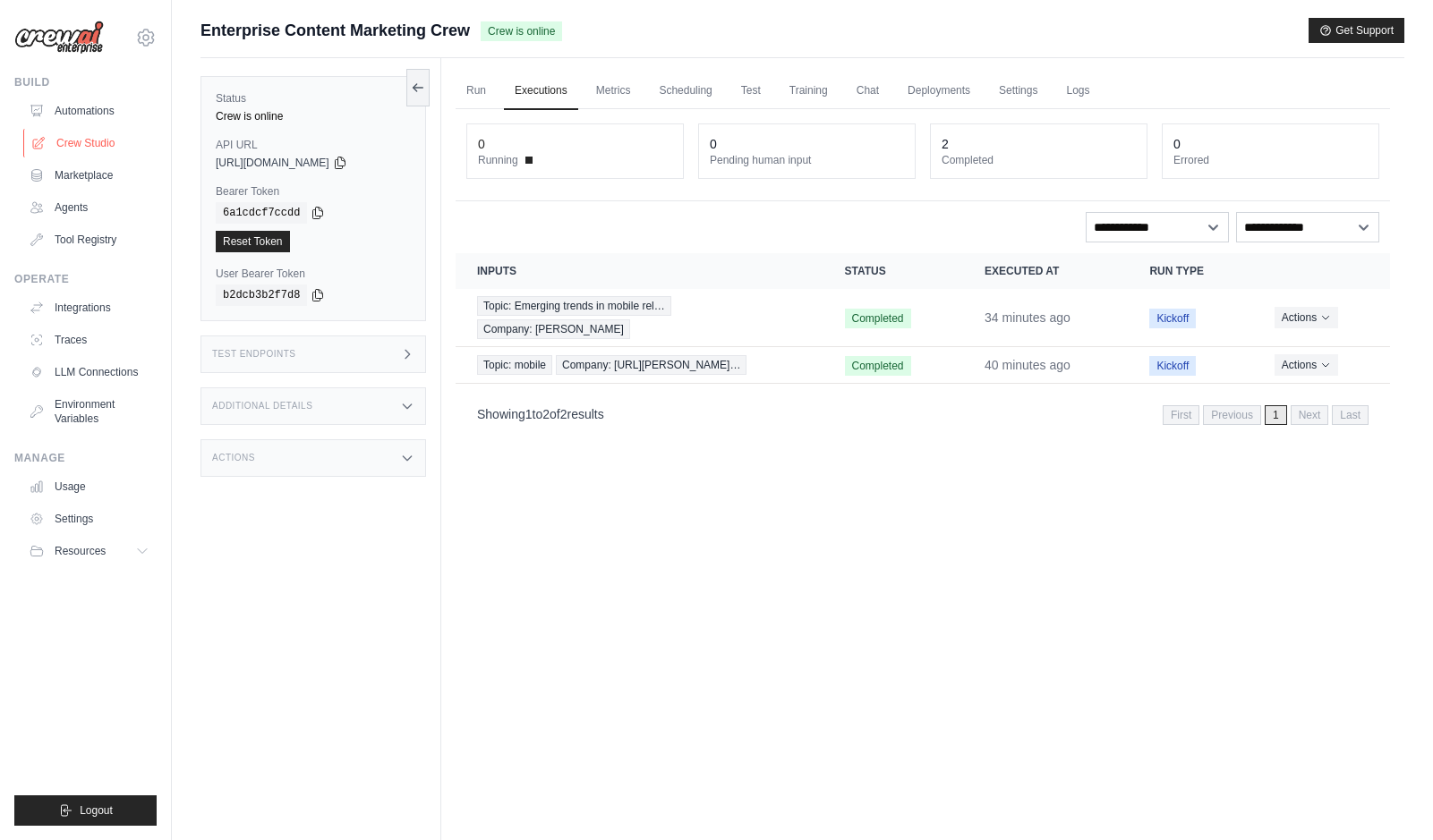
click at [83, 137] on link "Crew Studio" at bounding box center [91, 143] width 135 height 29
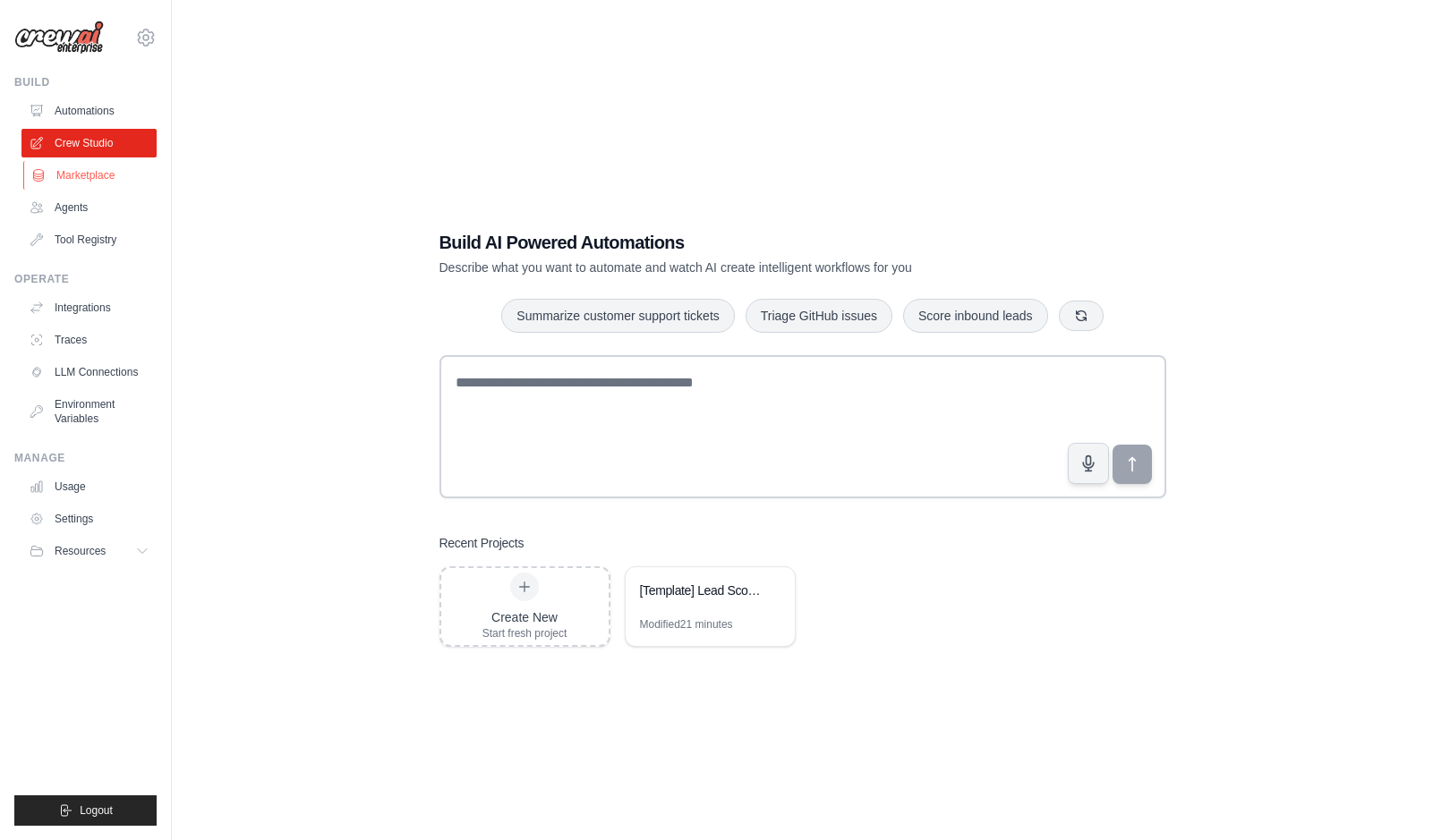
click at [71, 179] on link "Marketplace" at bounding box center [91, 176] width 135 height 29
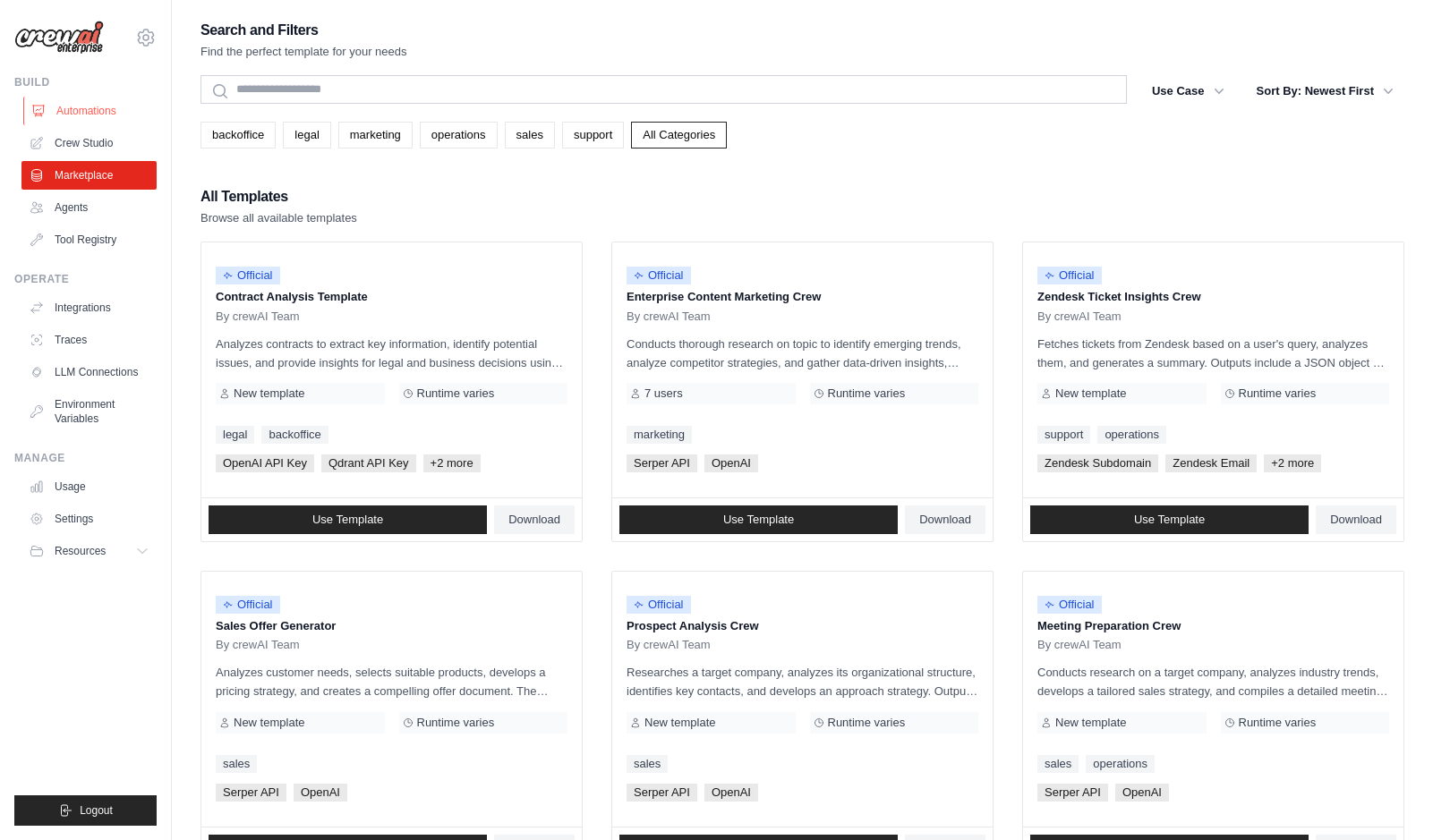
click at [84, 115] on link "Automations" at bounding box center [91, 111] width 135 height 29
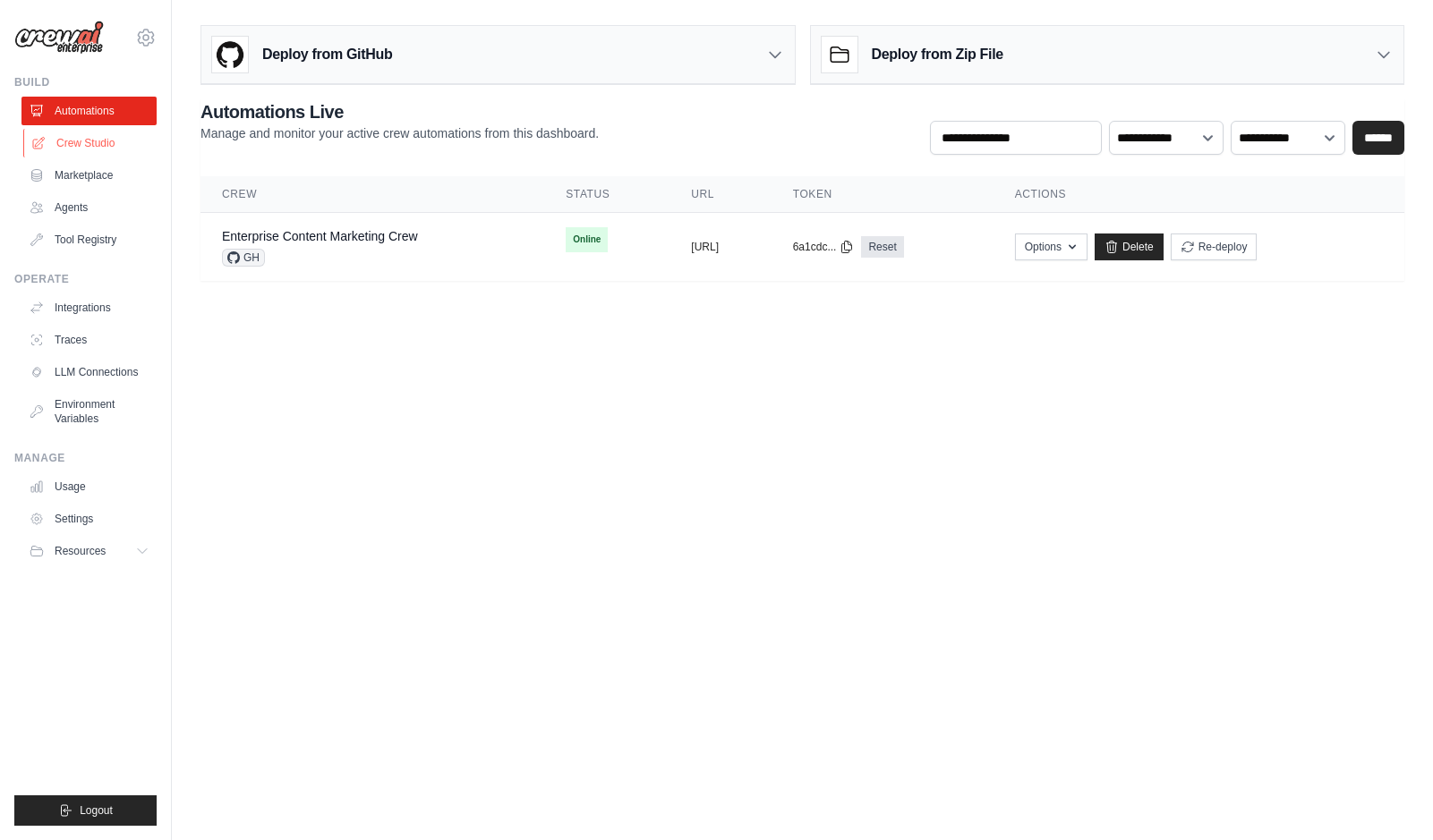
click at [84, 150] on link "Crew Studio" at bounding box center [91, 143] width 135 height 29
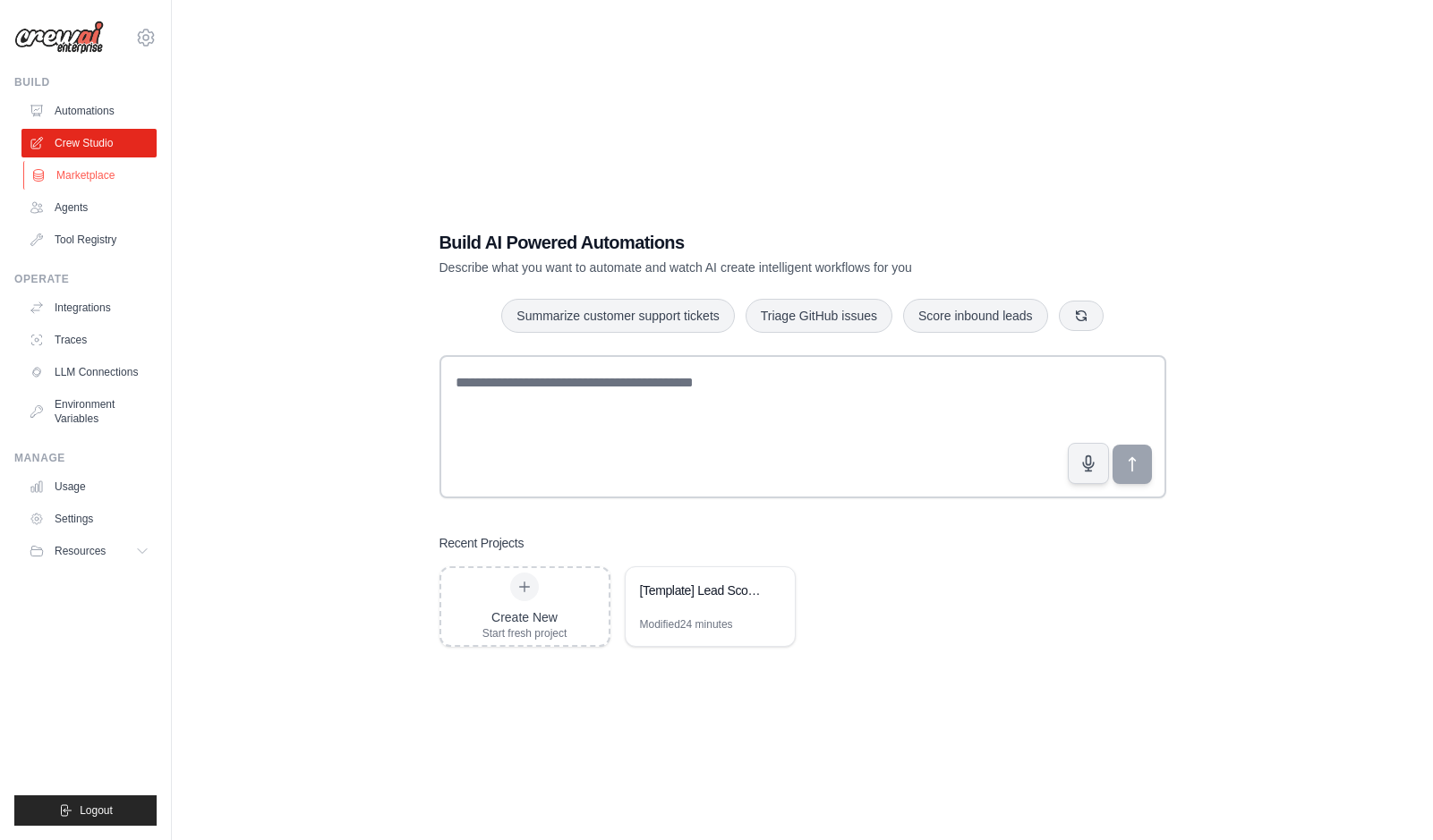
click at [84, 175] on link "Marketplace" at bounding box center [91, 176] width 135 height 29
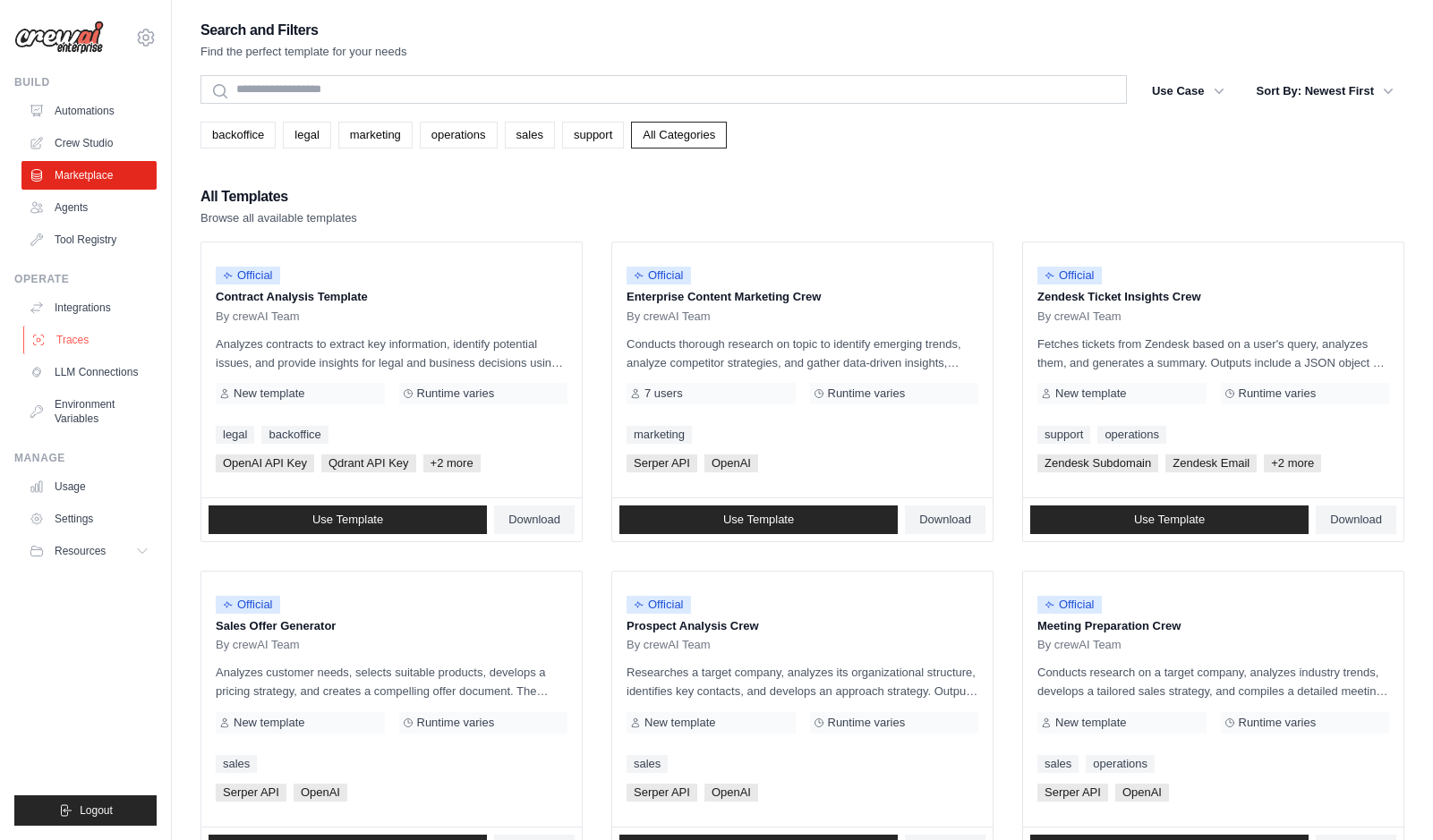
click at [81, 340] on link "Traces" at bounding box center [91, 340] width 135 height 29
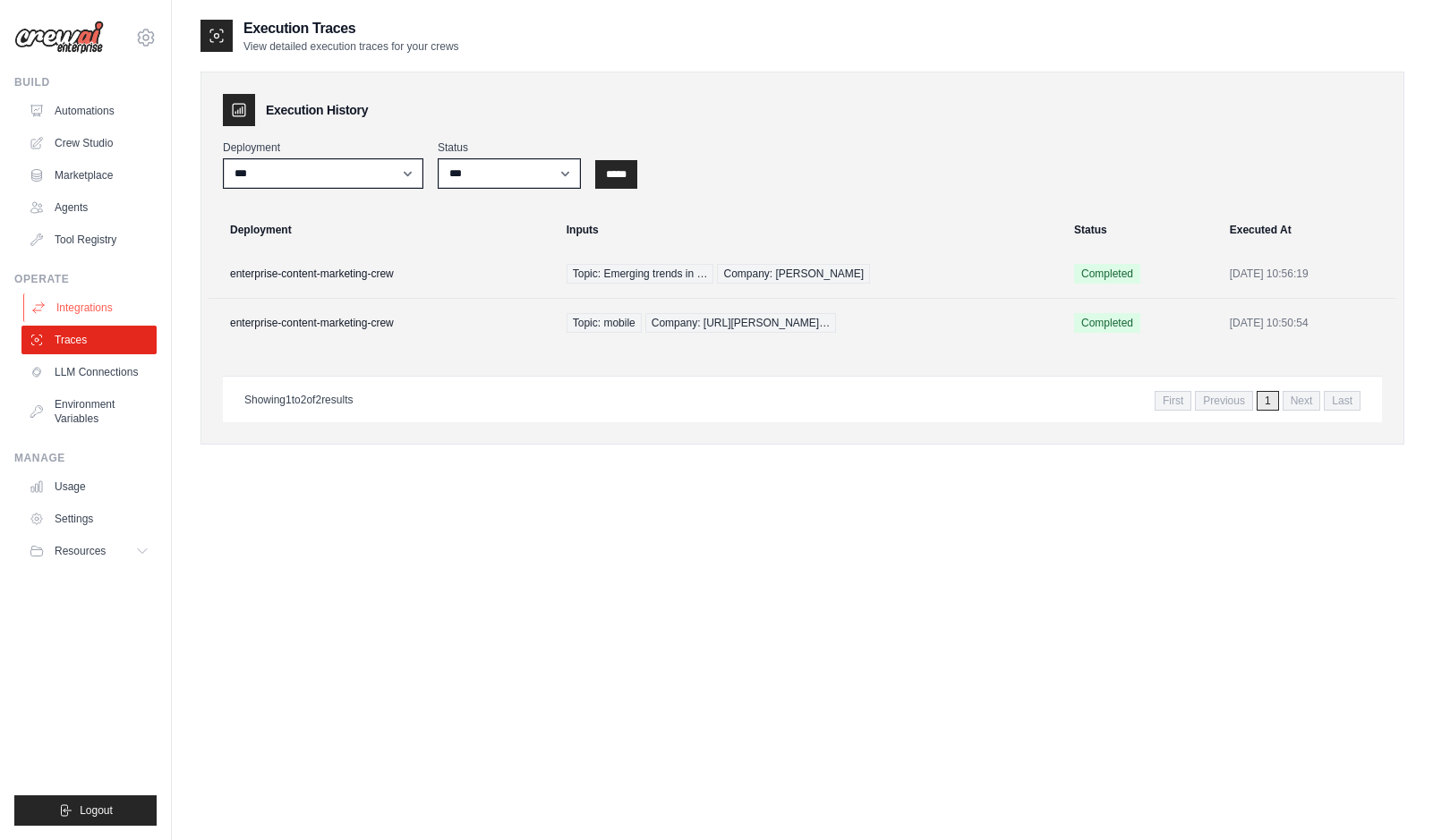
click at [85, 308] on link "Integrations" at bounding box center [91, 308] width 135 height 29
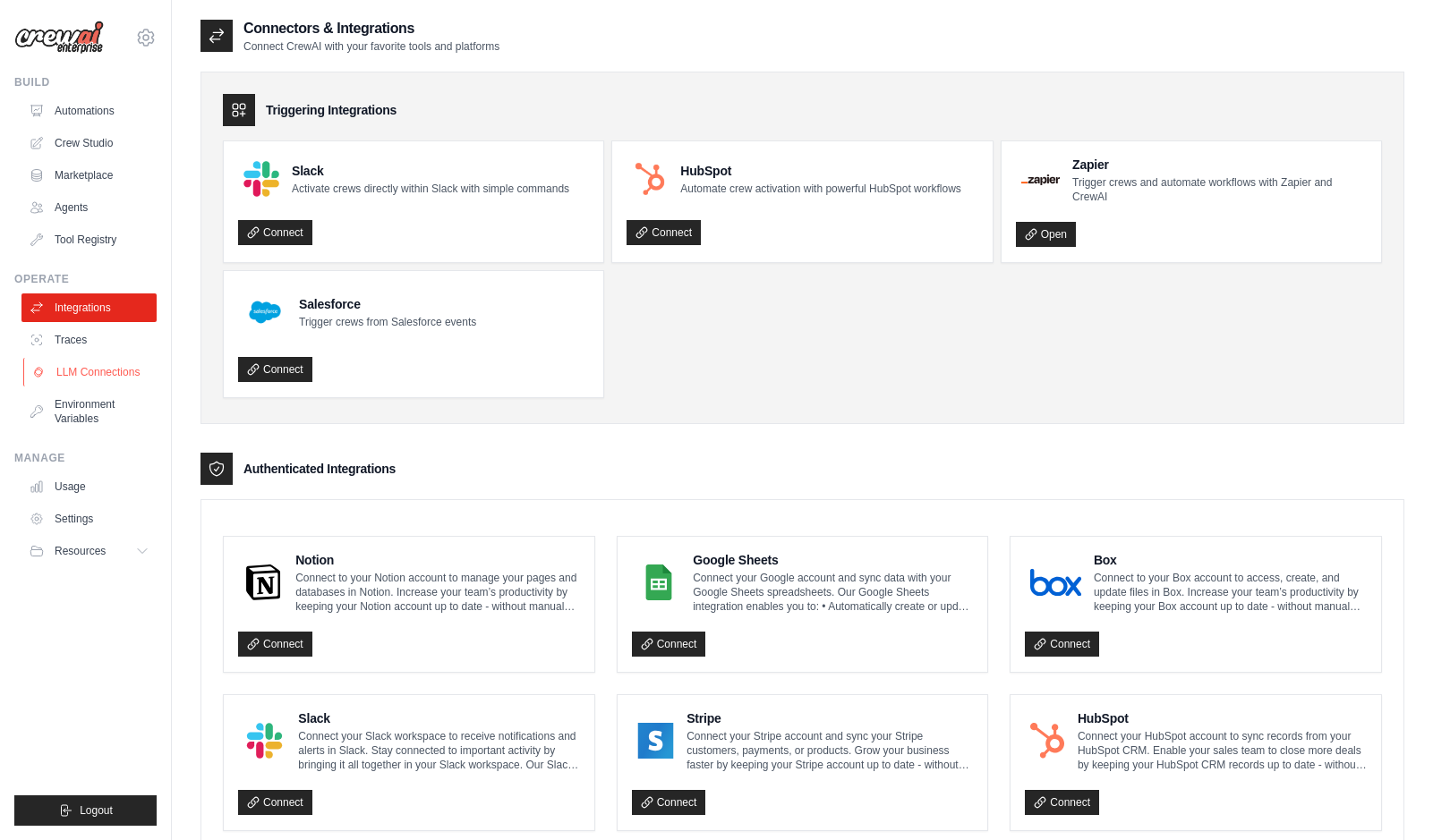
click at [91, 379] on link "LLM Connections" at bounding box center [91, 373] width 135 height 29
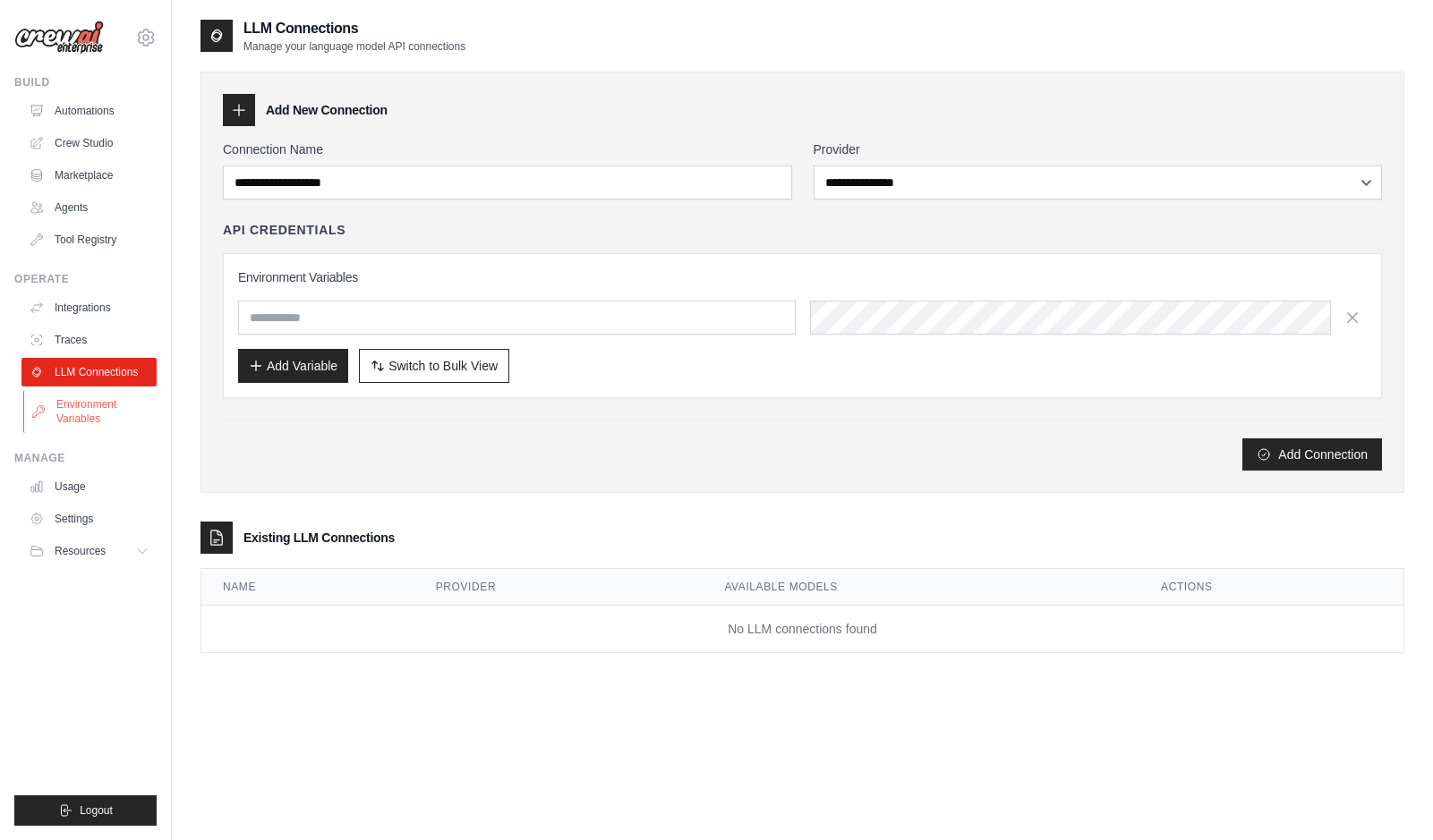
click at [88, 417] on link "Environment Variables" at bounding box center [91, 411] width 135 height 43
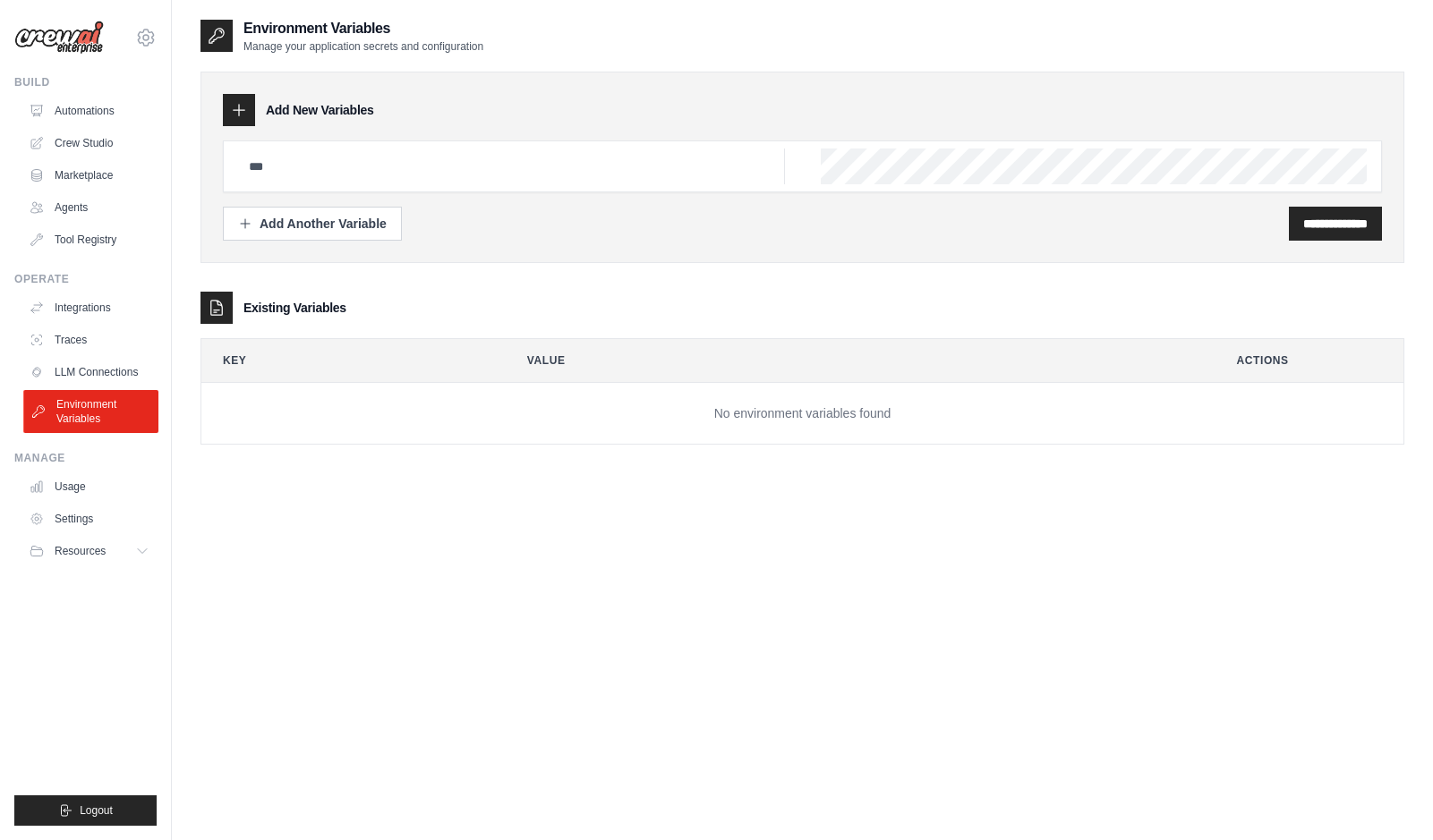
scroll to position [36, 0]
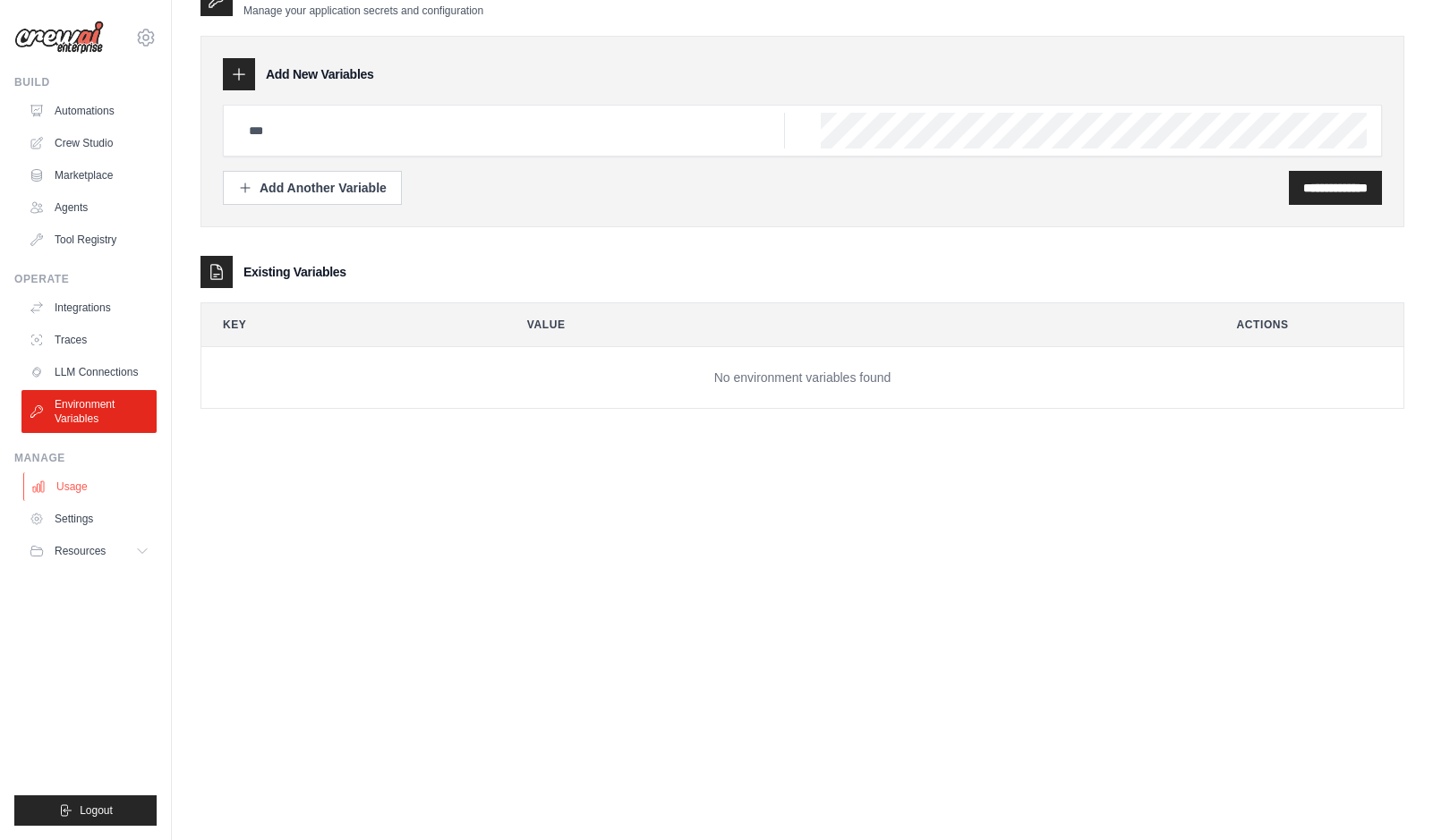
click at [79, 489] on link "Usage" at bounding box center [91, 487] width 135 height 29
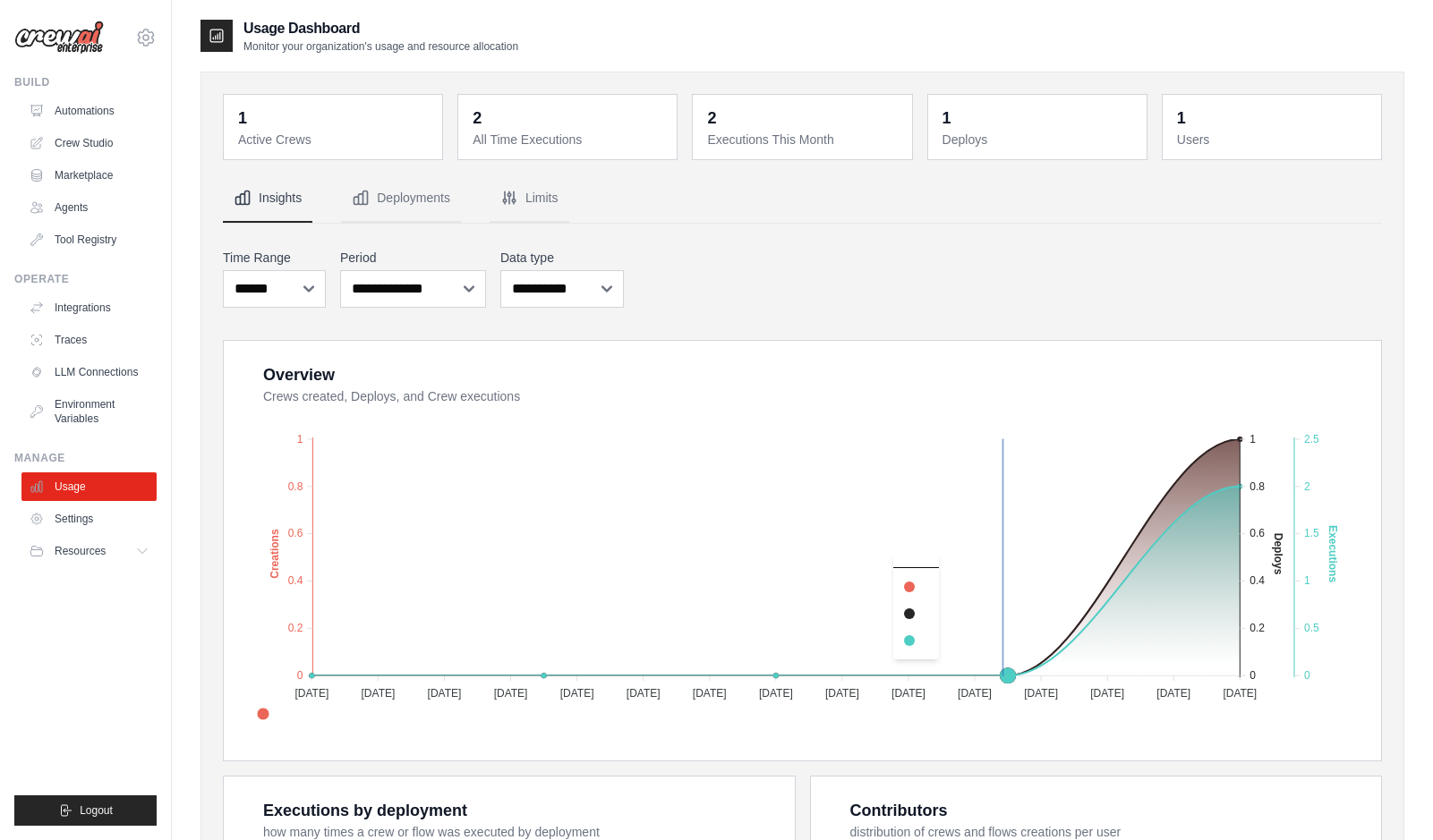
click at [1003, 672] on foreignobject "Created Deploys Executions" at bounding box center [804, 568] width 1111 height 313
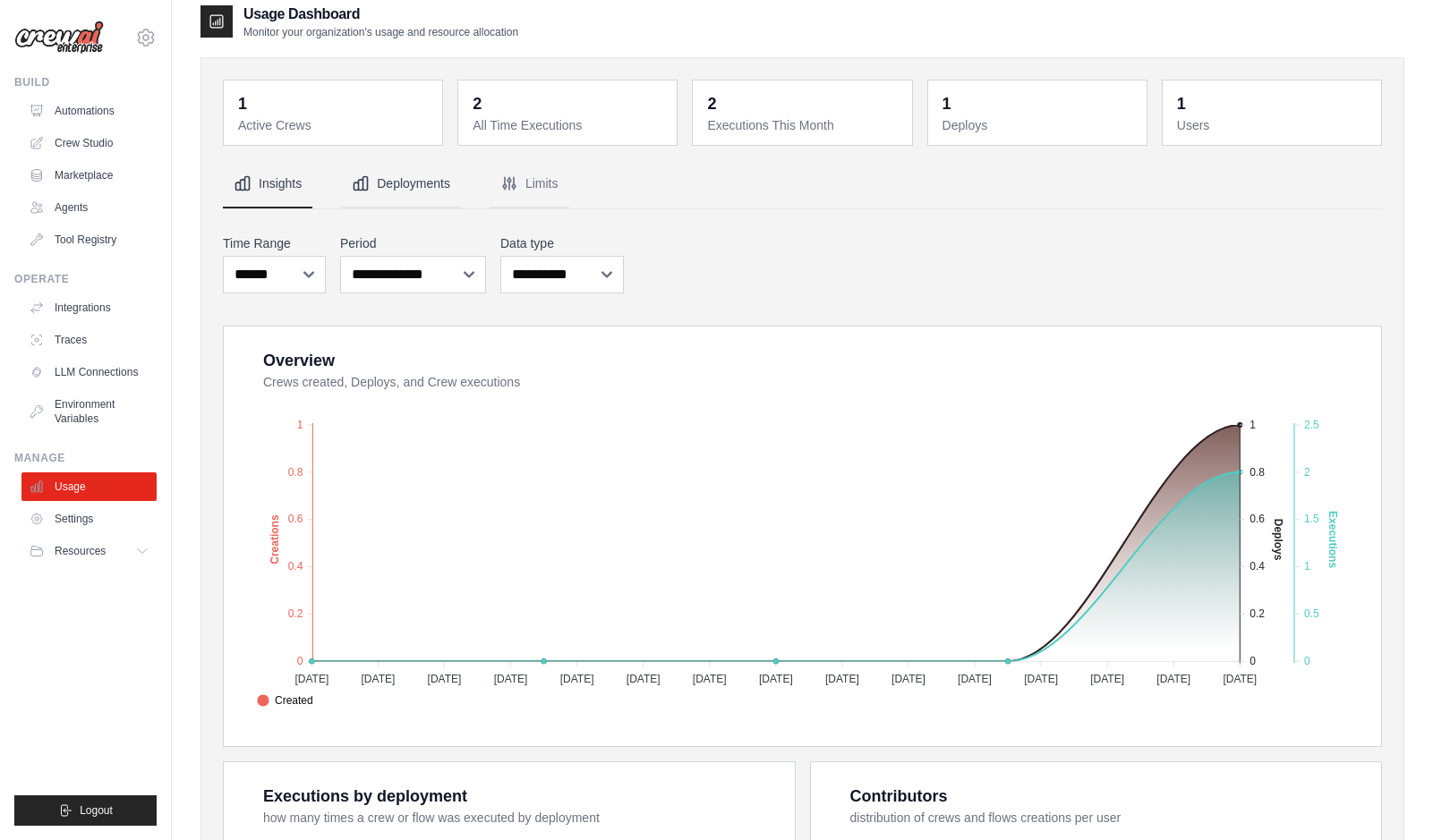
click at [431, 183] on button "Deployments" at bounding box center [401, 185] width 120 height 49
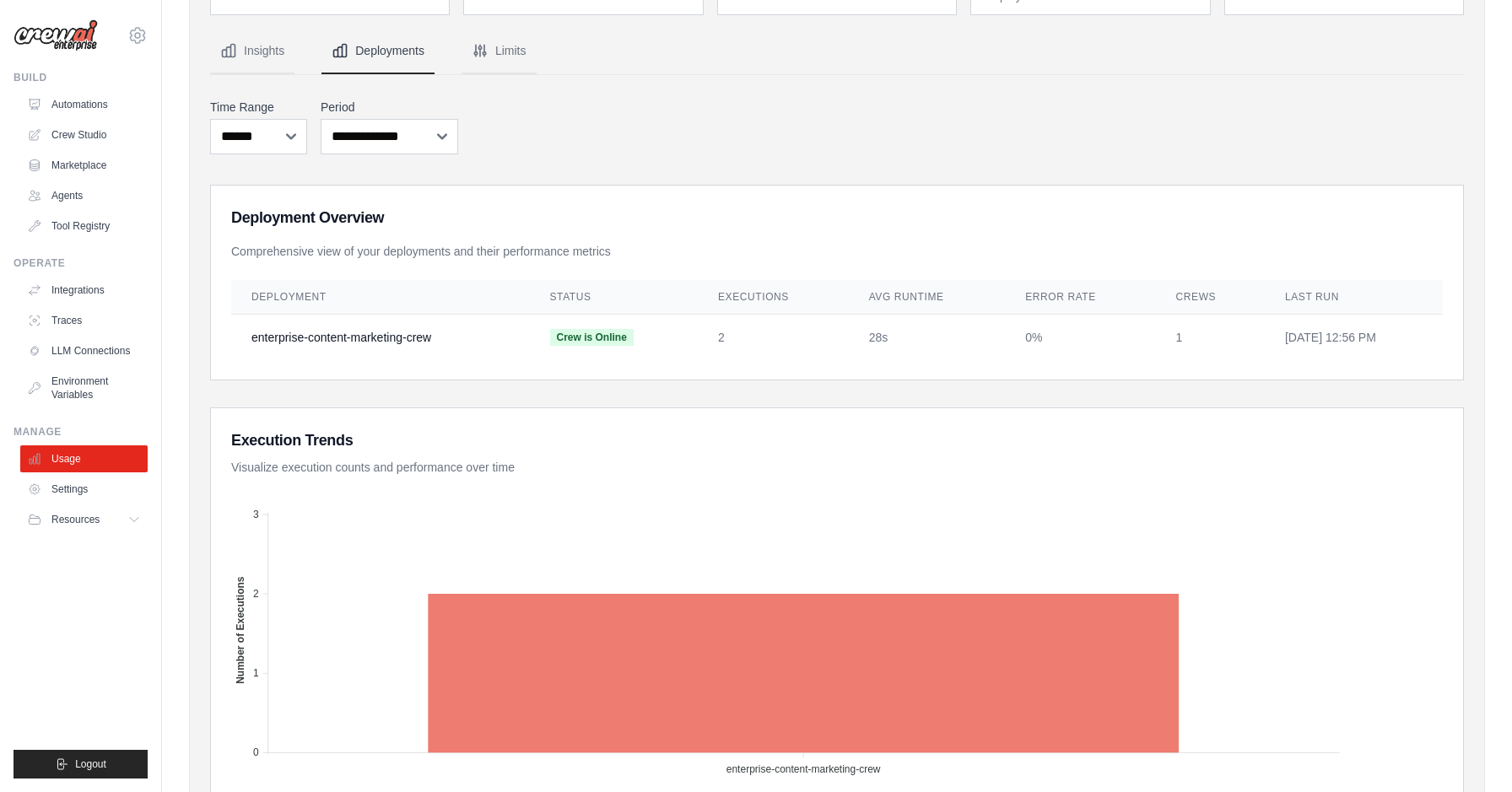
scroll to position [0, 0]
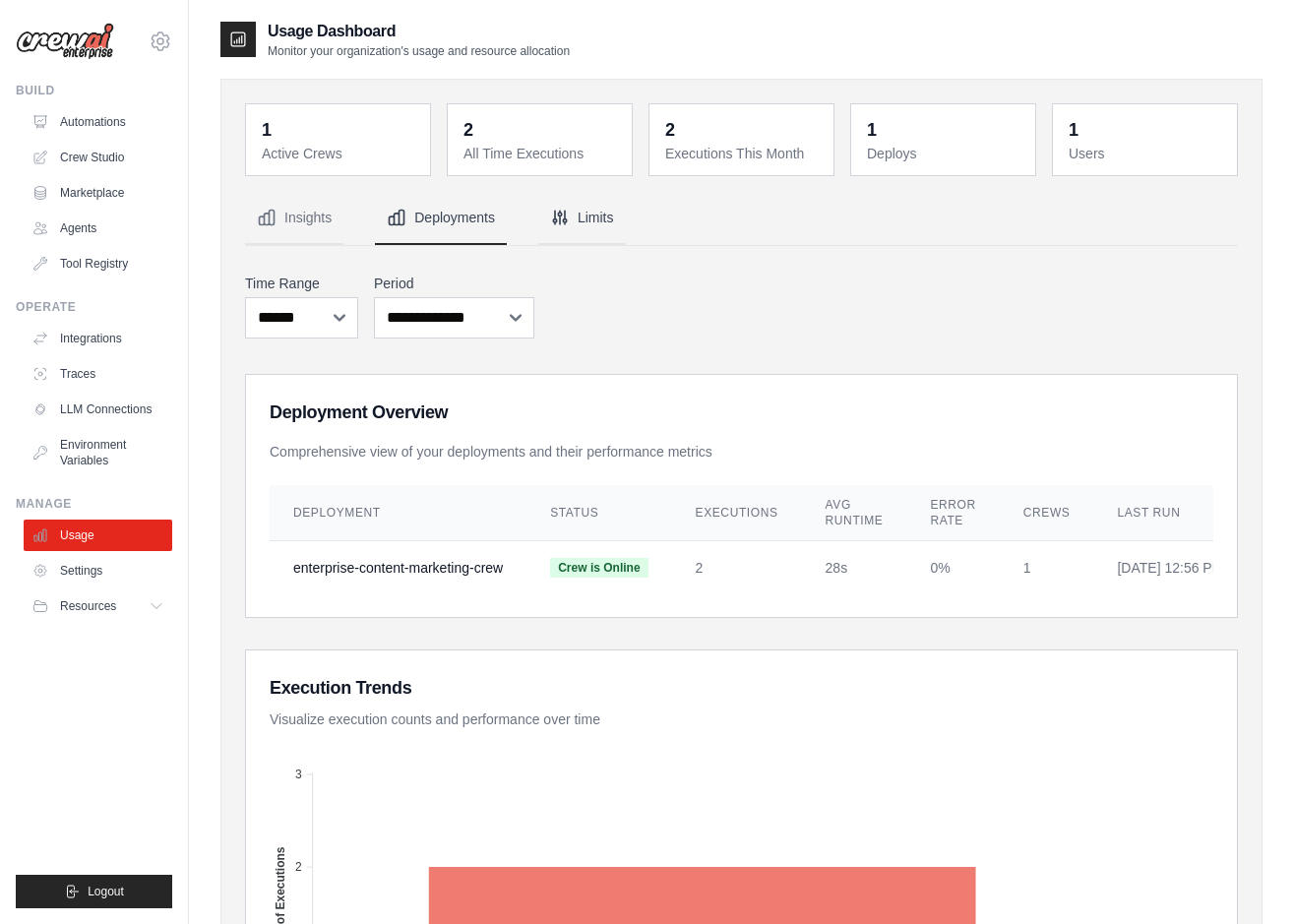
click at [618, 220] on button "Limits" at bounding box center [582, 218] width 87 height 54
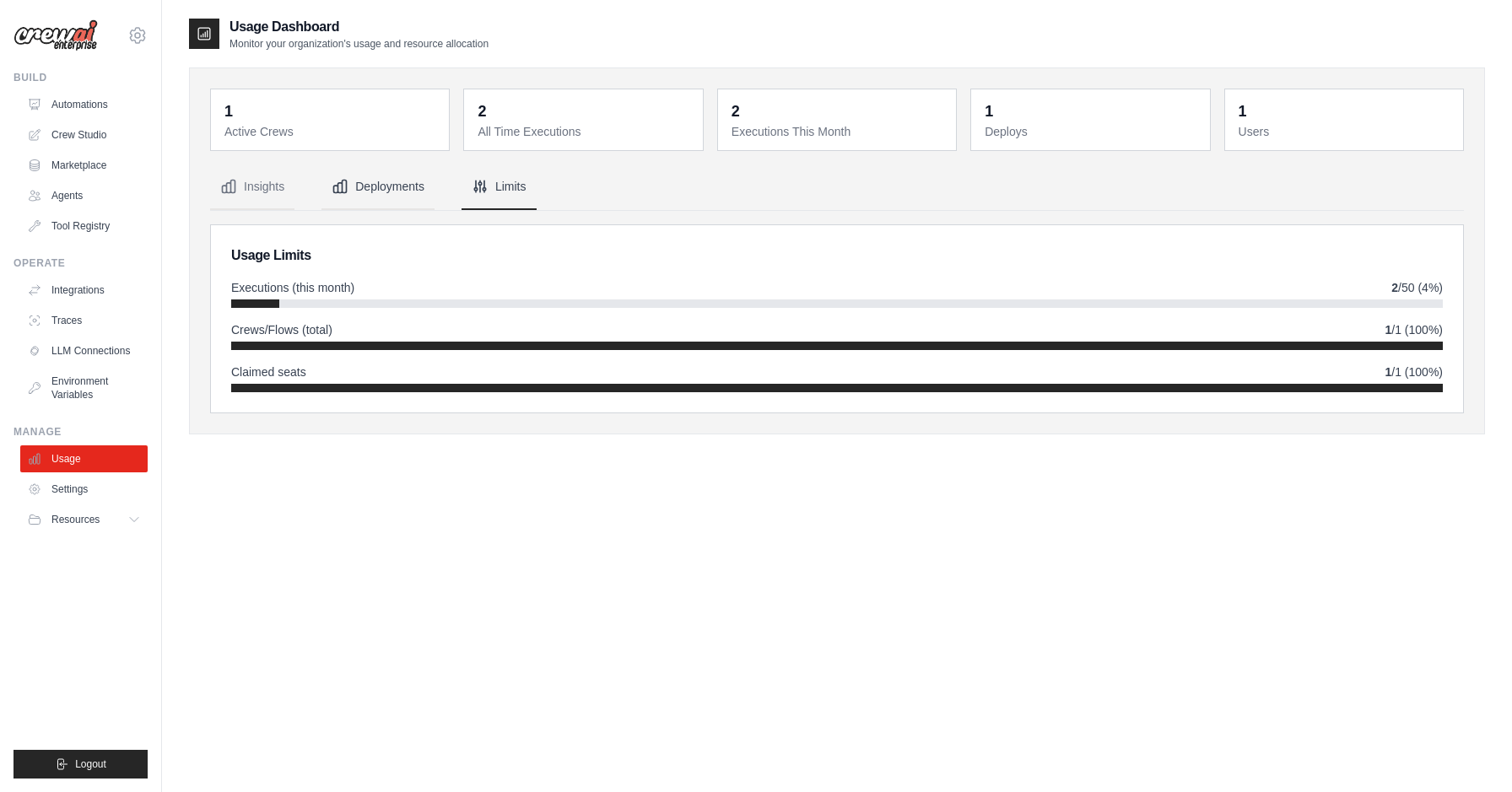
click at [388, 180] on button "Deployments" at bounding box center [378, 187] width 113 height 46
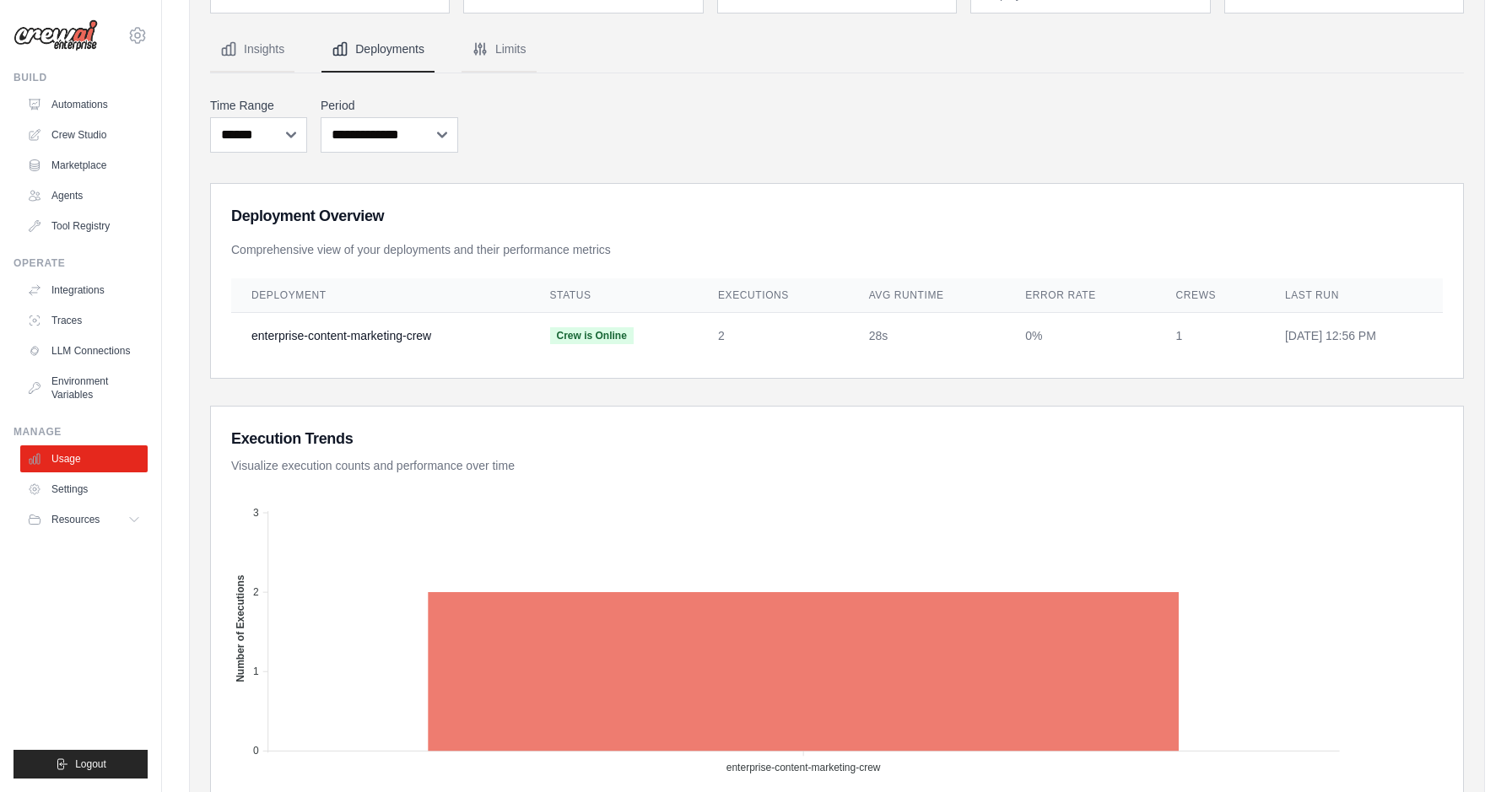
scroll to position [65, 0]
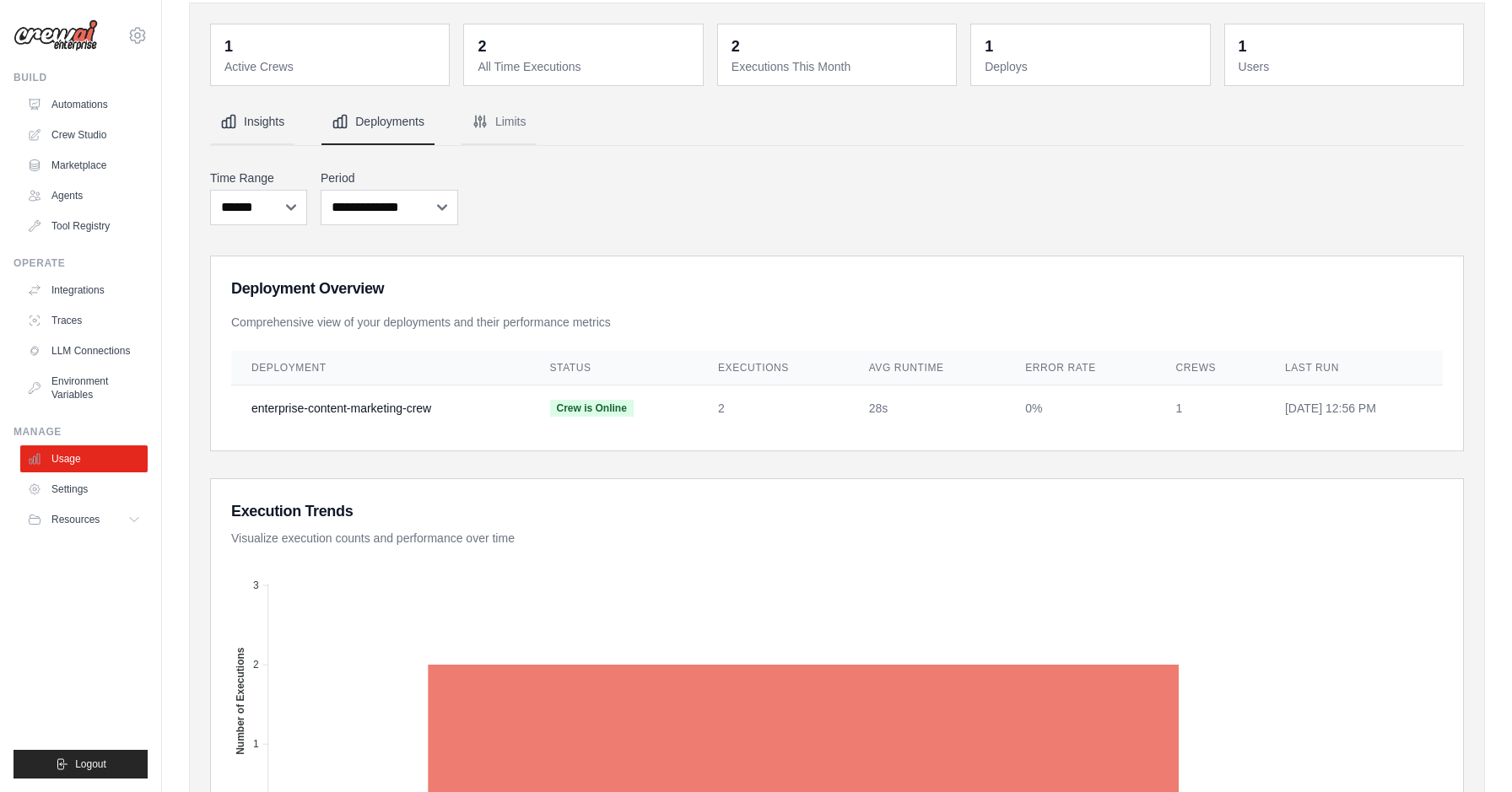
click at [250, 122] on button "Insights" at bounding box center [252, 123] width 84 height 46
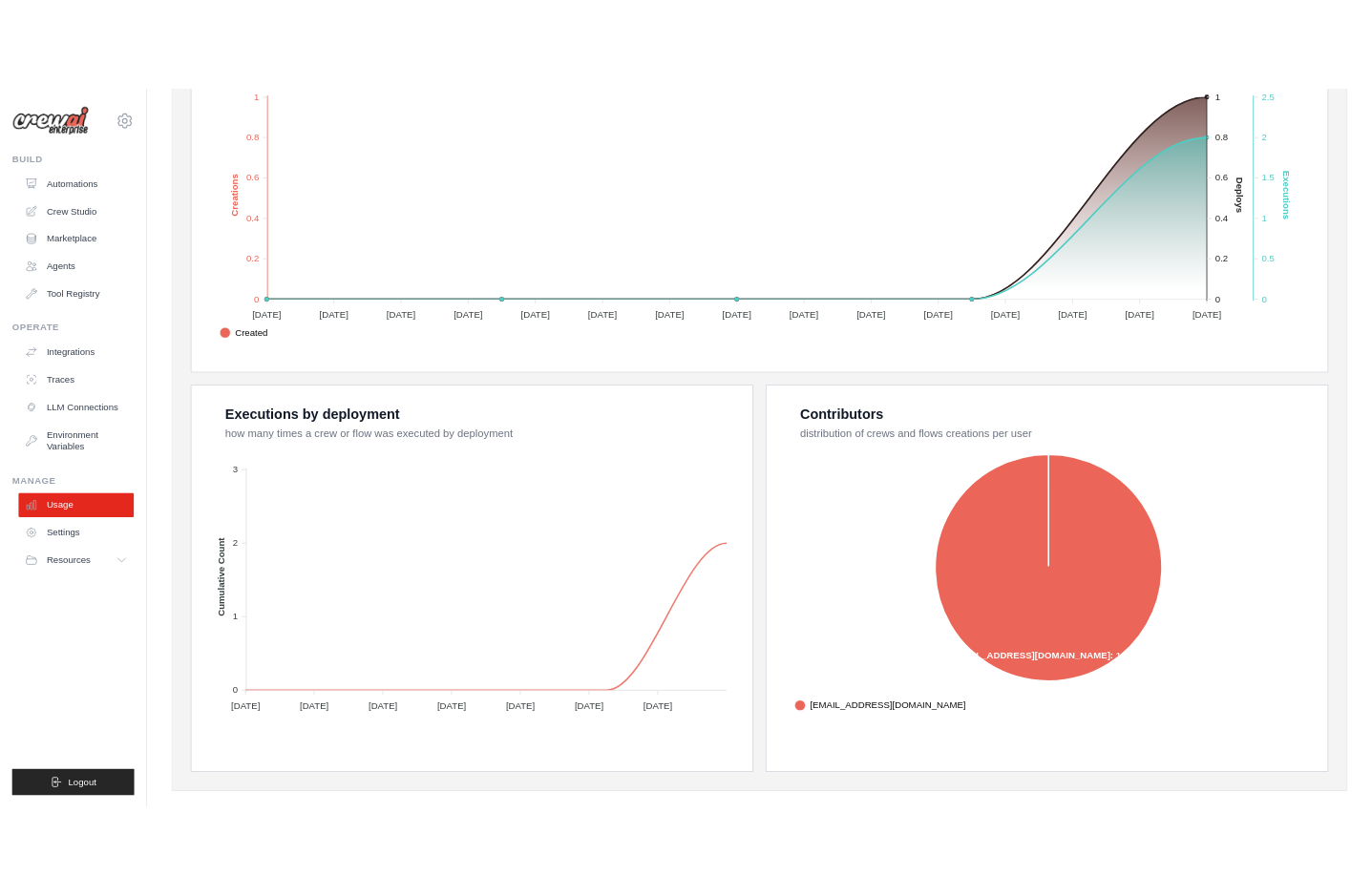
scroll to position [488, 0]
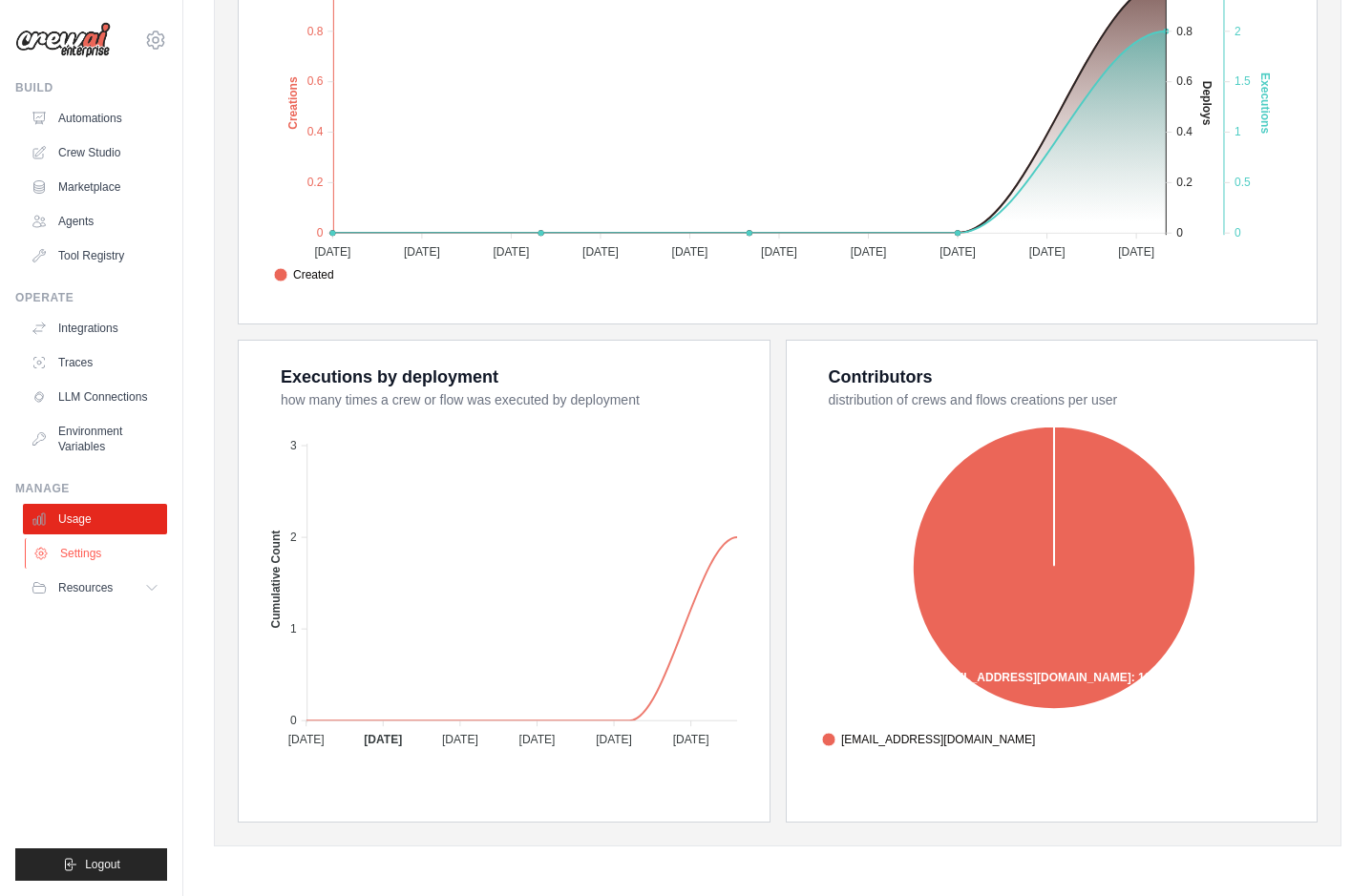
click at [100, 560] on link "Settings" at bounding box center [97, 553] width 144 height 31
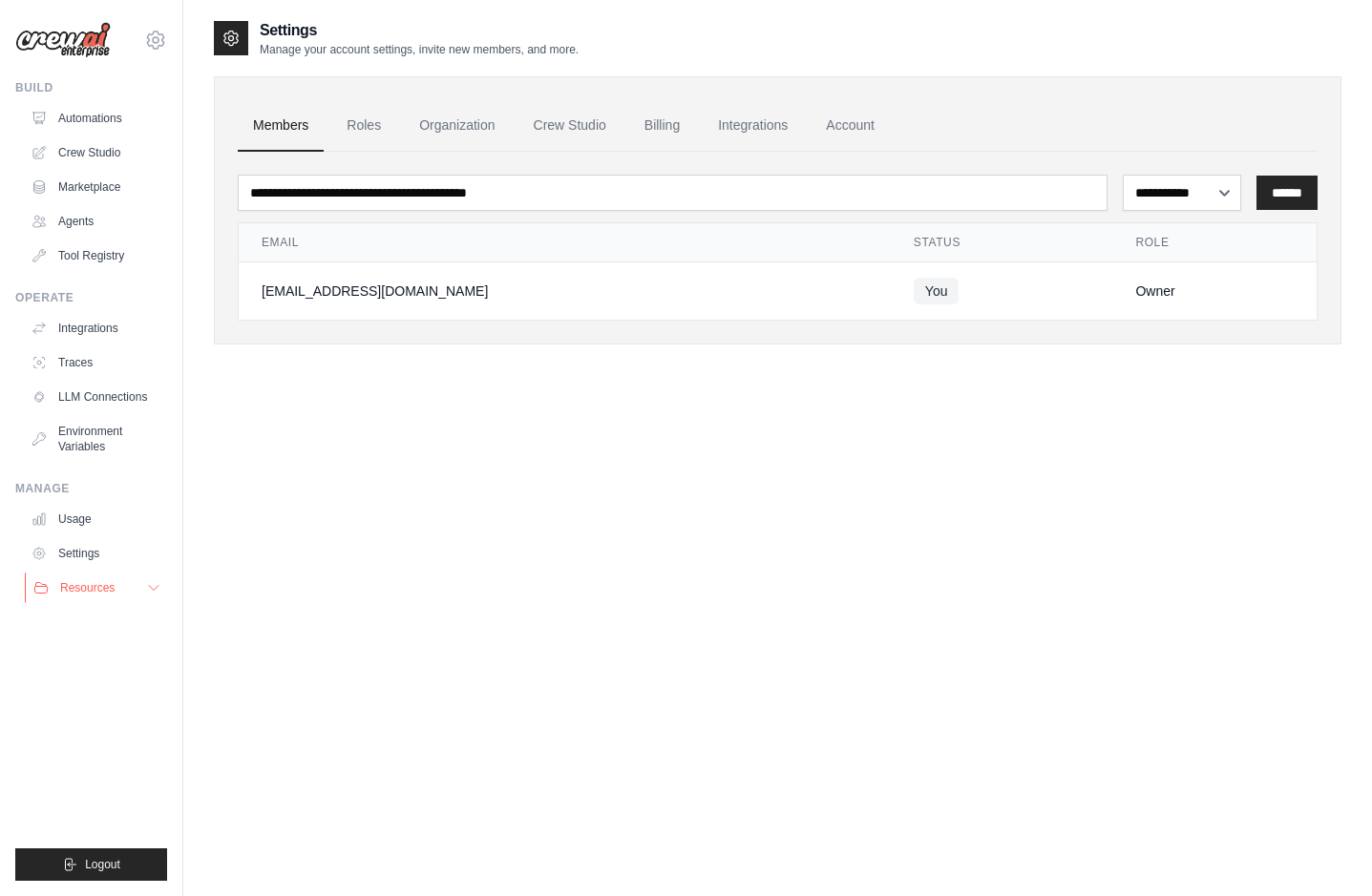
click at [119, 586] on button "Resources" at bounding box center [97, 588] width 144 height 31
click at [686, 138] on link "Billing" at bounding box center [662, 126] width 65 height 52
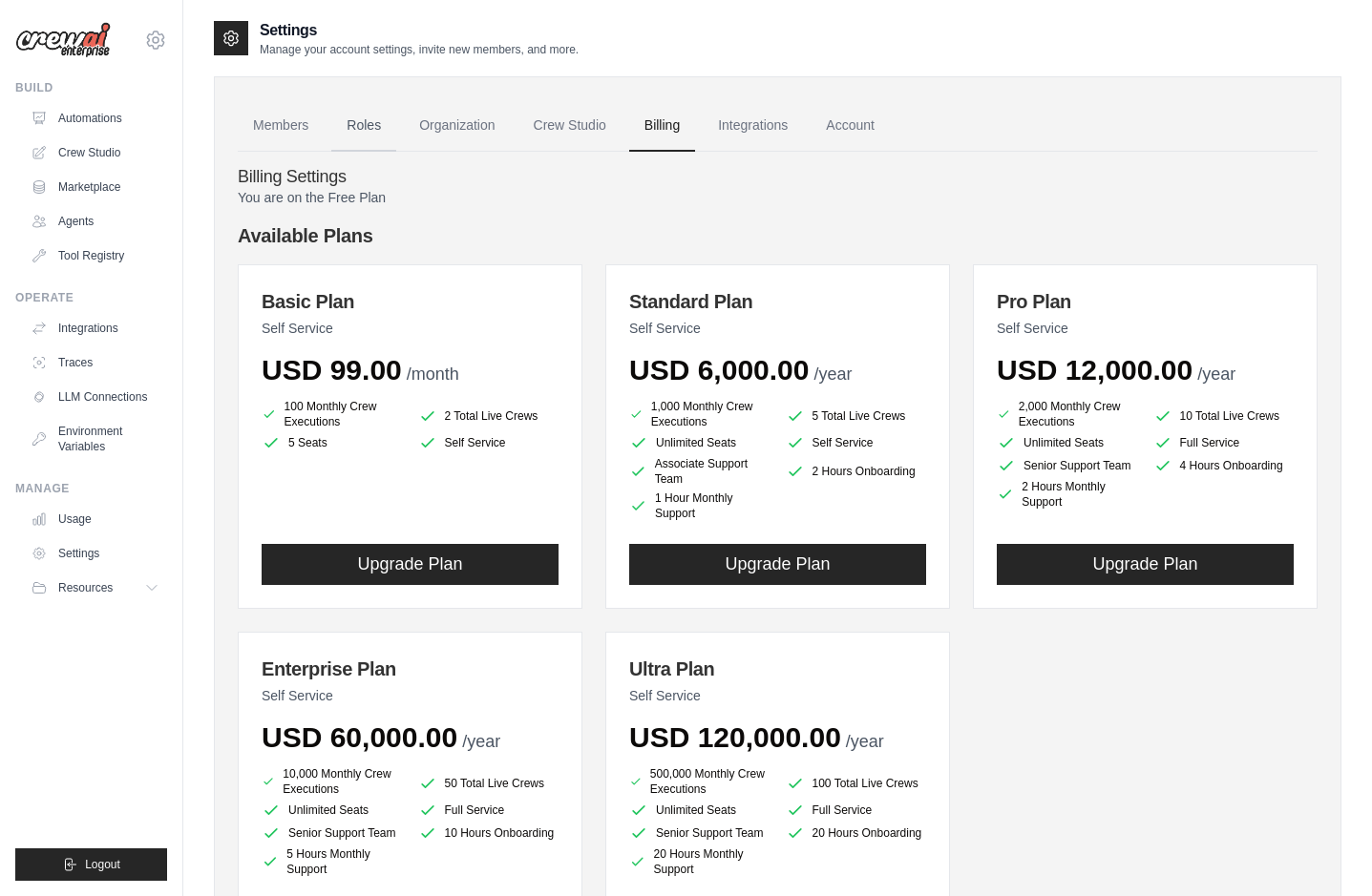
click at [356, 131] on link "Roles" at bounding box center [363, 126] width 65 height 52
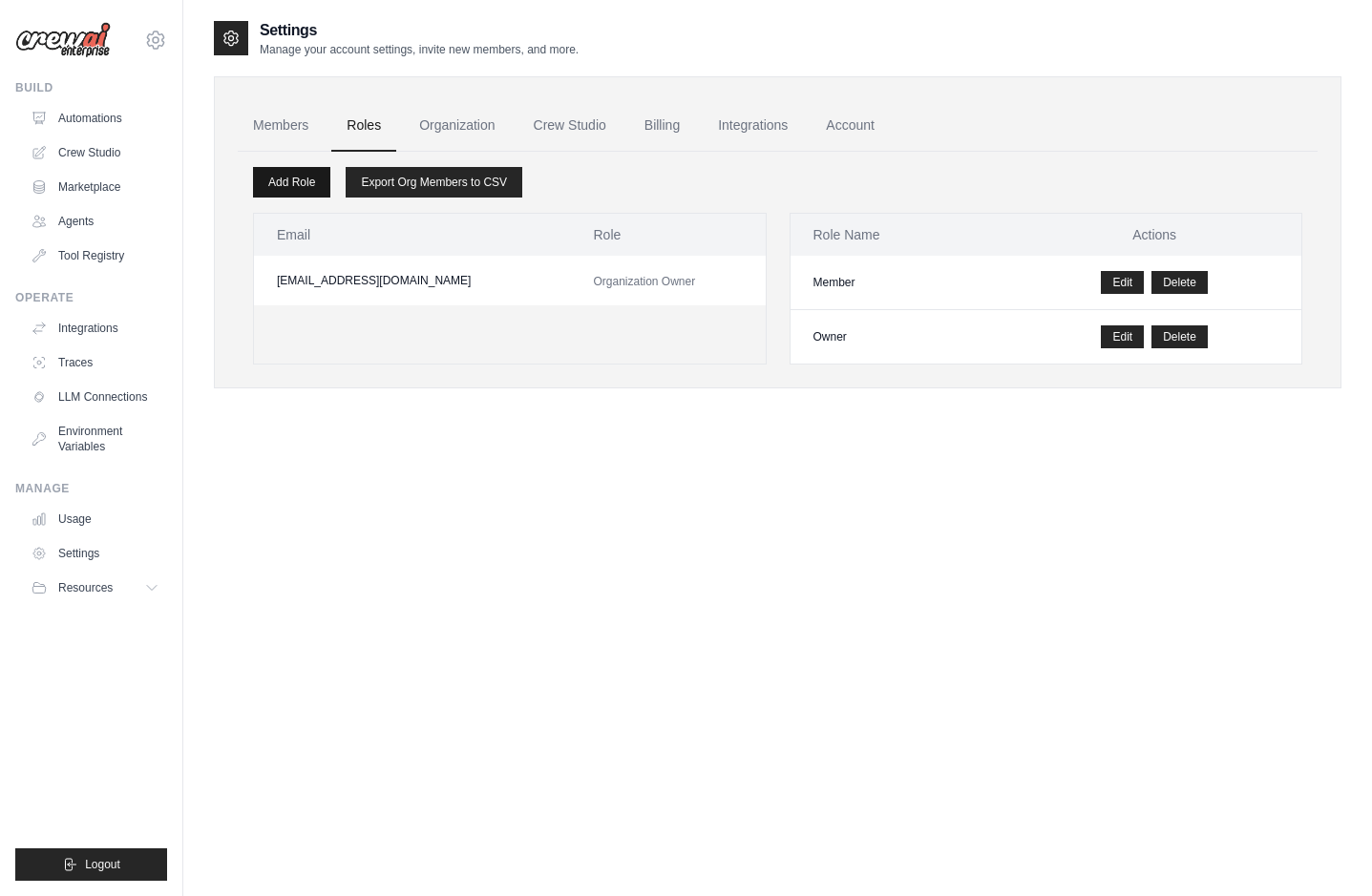
click at [309, 180] on link "Add Role" at bounding box center [292, 183] width 77 height 31
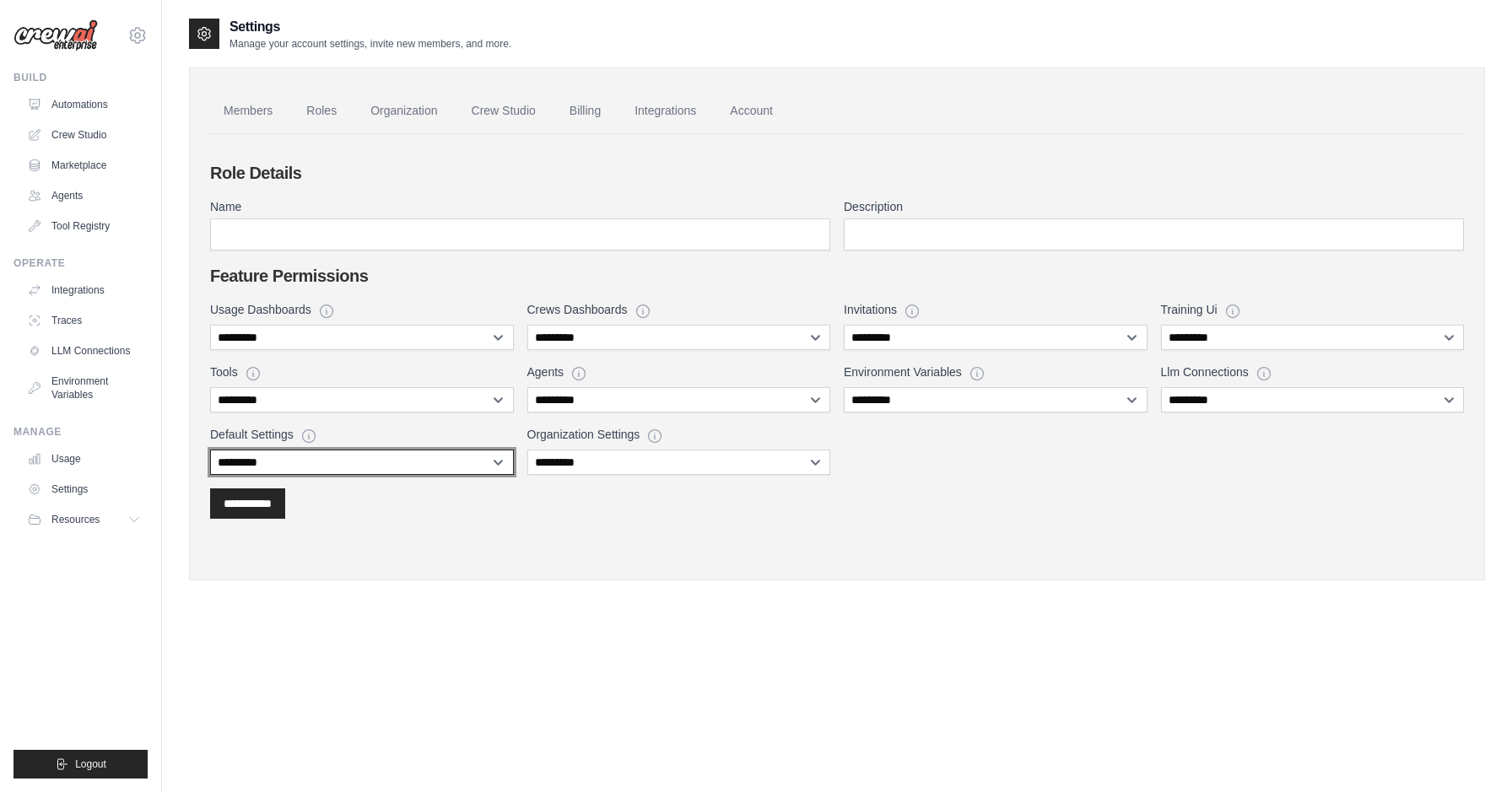
click at [493, 467] on select "**********" at bounding box center [361, 463] width 304 height 26
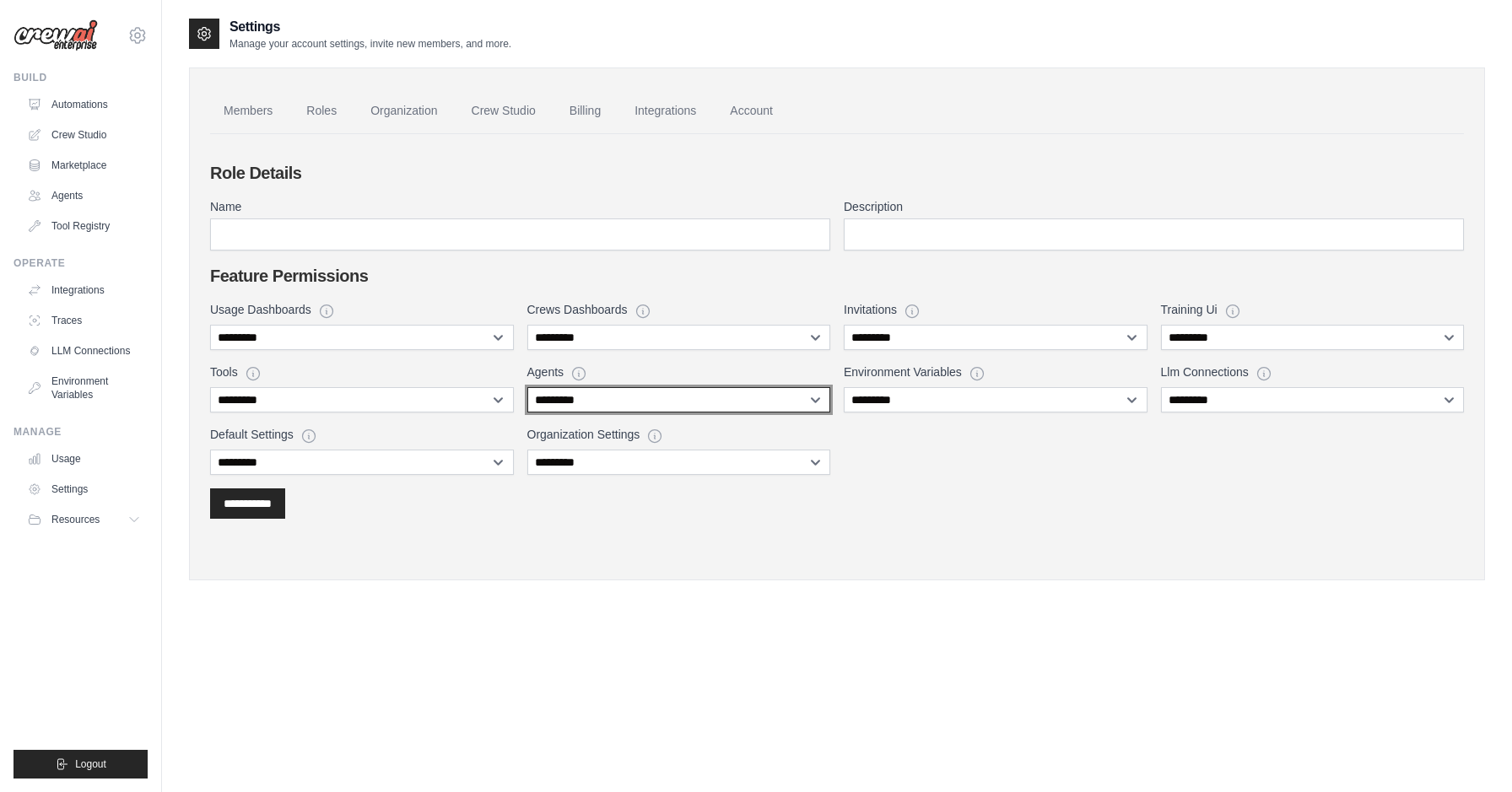
click at [816, 398] on select "**********" at bounding box center [679, 400] width 304 height 26
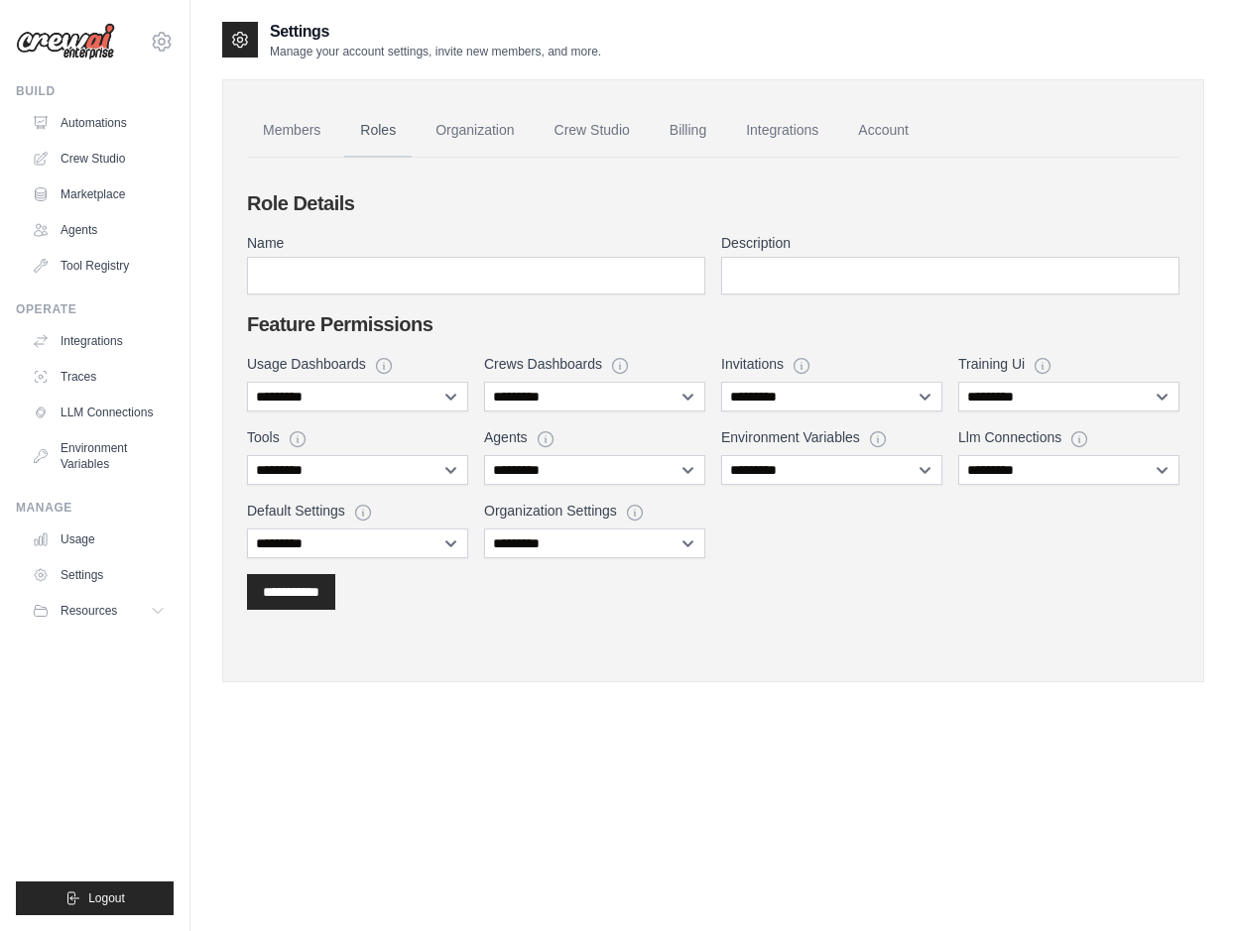
click at [389, 119] on link "Roles" at bounding box center [377, 131] width 67 height 54
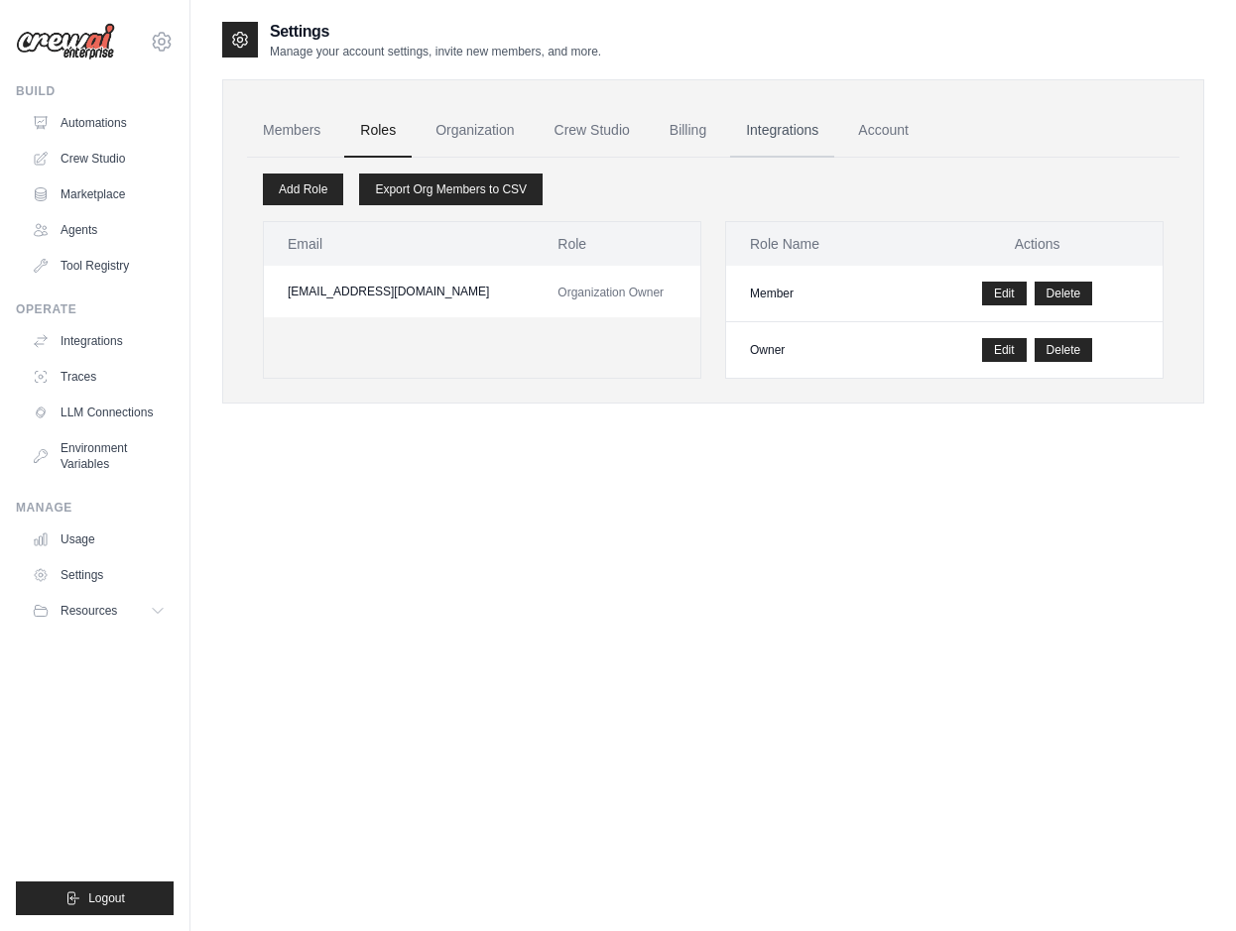
click at [781, 122] on link "Integrations" at bounding box center [782, 131] width 104 height 54
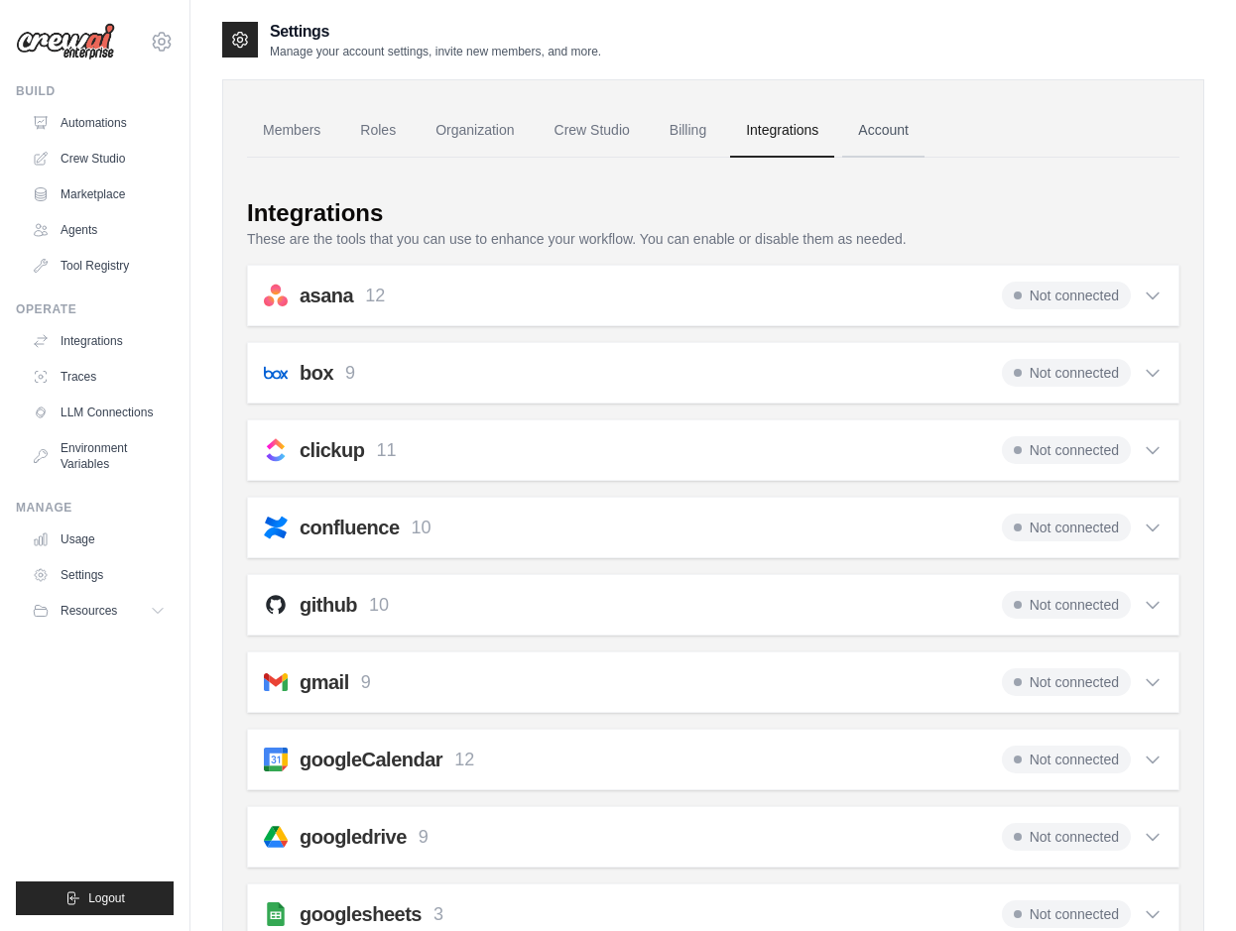
click at [910, 129] on link "Account" at bounding box center [883, 131] width 82 height 54
